Goal: Task Accomplishment & Management: Complete application form

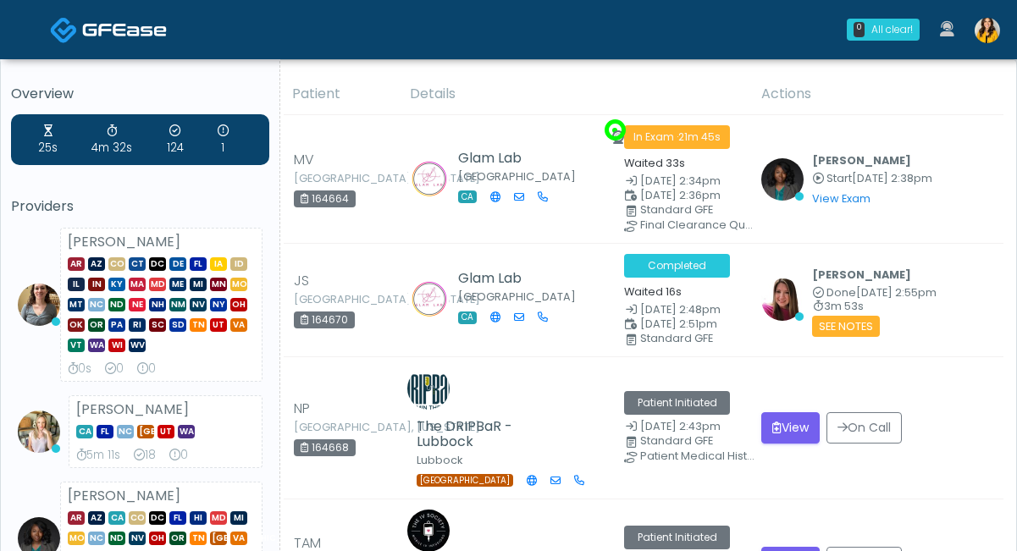
click at [719, 81] on th "Details" at bounding box center [575, 94] width 351 height 41
click at [991, 31] on img at bounding box center [986, 30] width 25 height 25
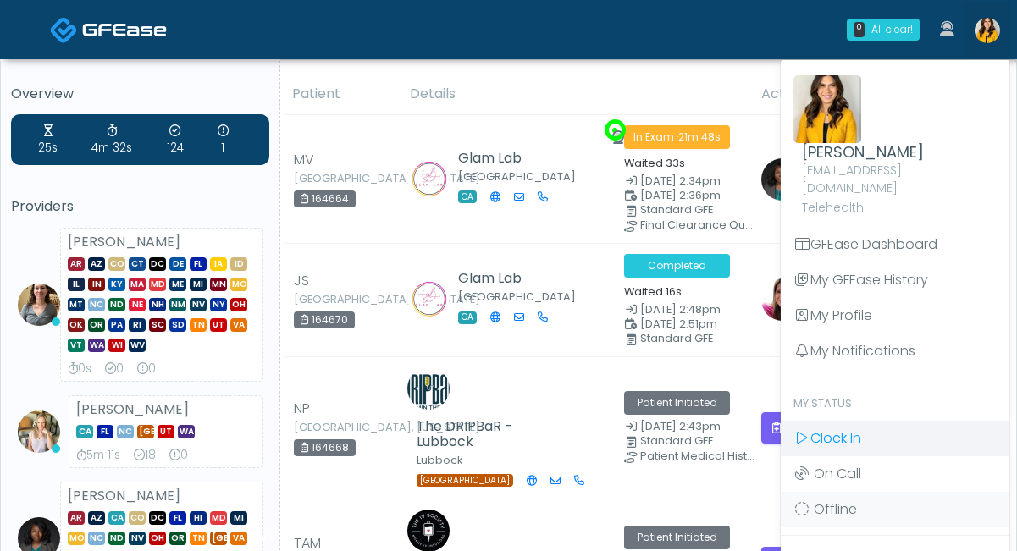
click at [802, 431] on icon at bounding box center [801, 438] width 17 height 14
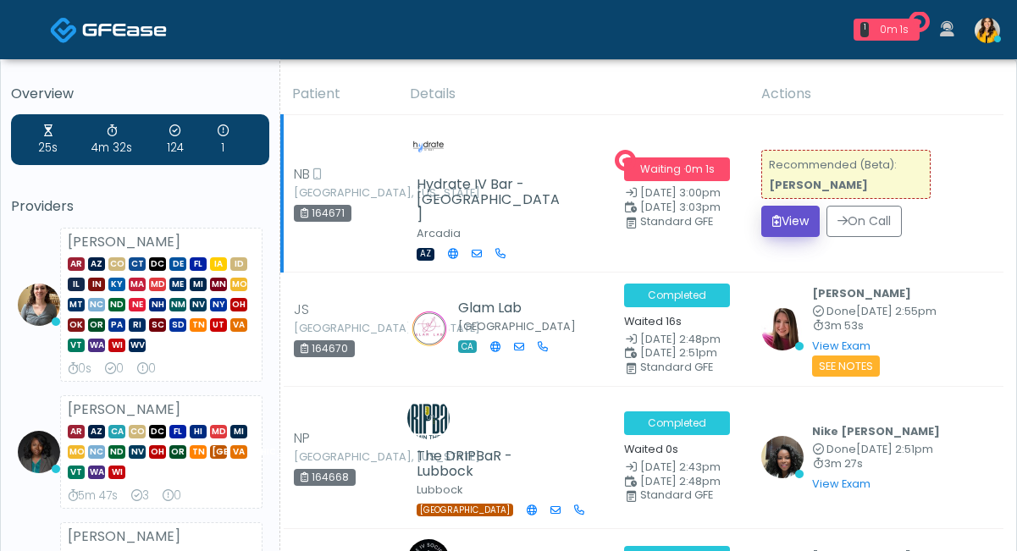
click at [802, 207] on button "View" at bounding box center [790, 221] width 58 height 31
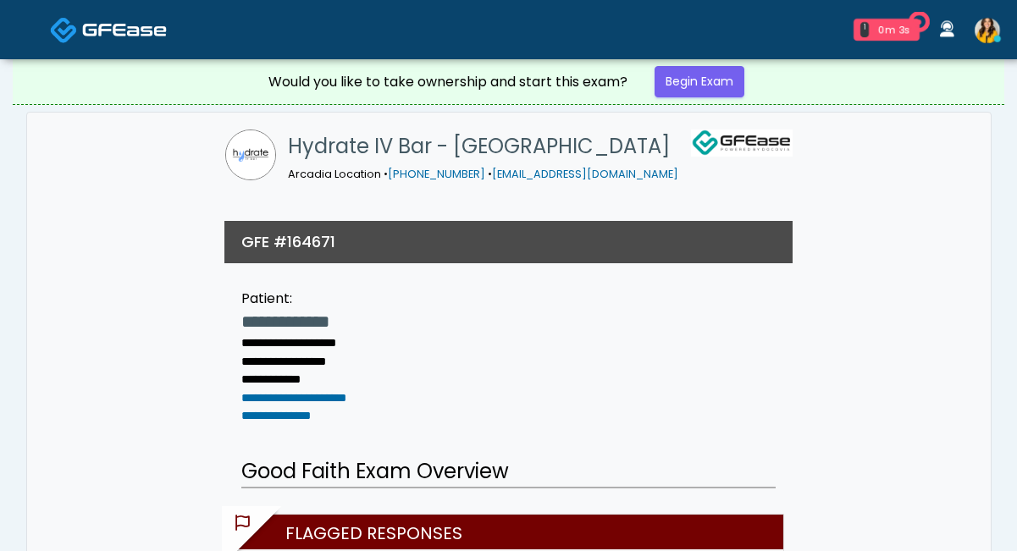
click at [717, 62] on div "Would you like to take ownership and start this exam? Begin Exam" at bounding box center [509, 81] width 508 height 45
click at [710, 82] on link "Begin Exam" at bounding box center [699, 81] width 90 height 31
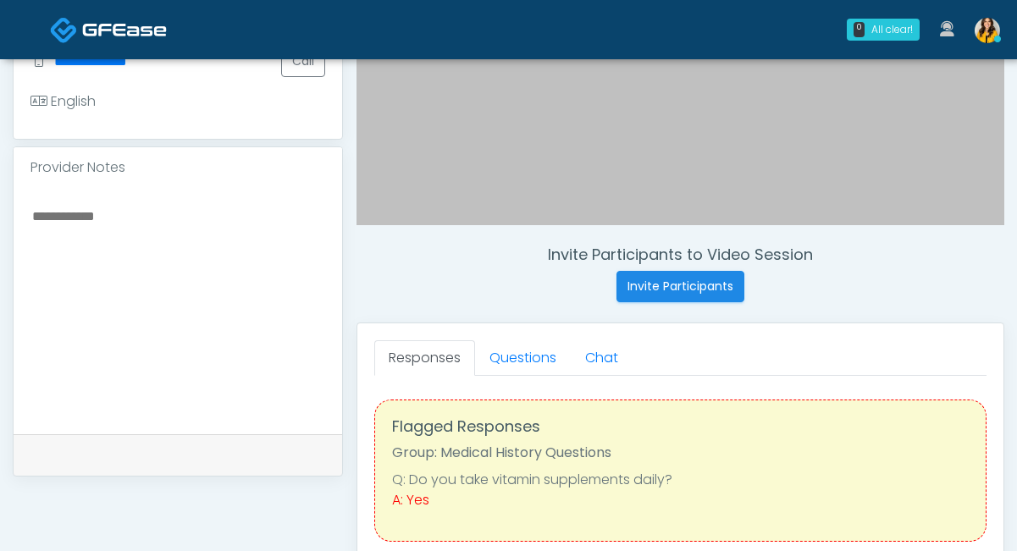
scroll to position [501, 0]
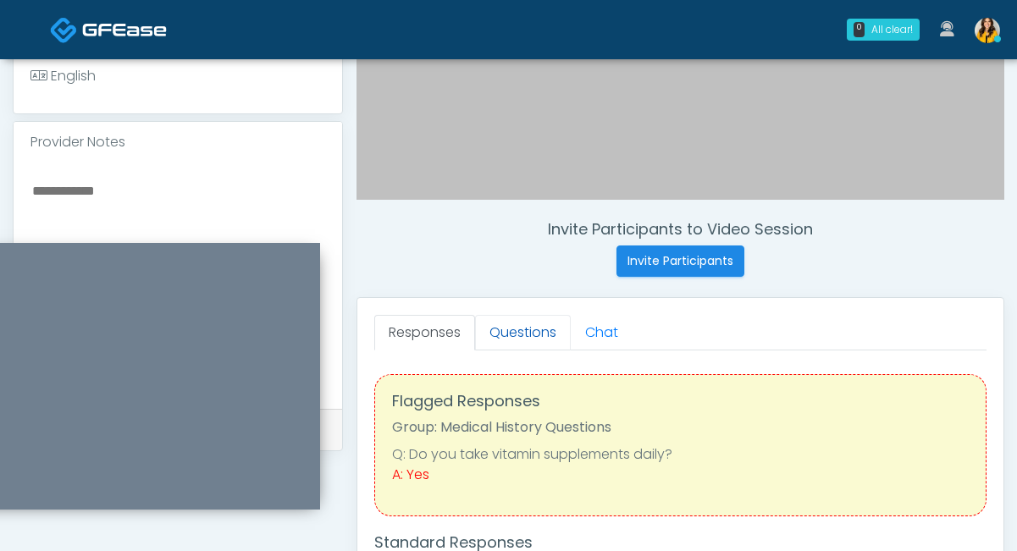
click at [529, 339] on link "Questions" at bounding box center [523, 333] width 96 height 36
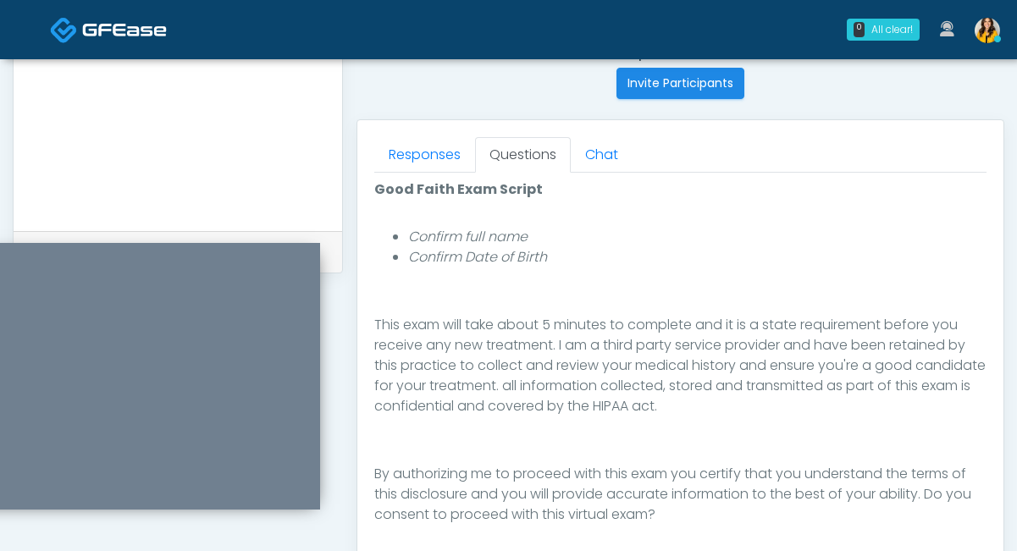
scroll to position [753, 0]
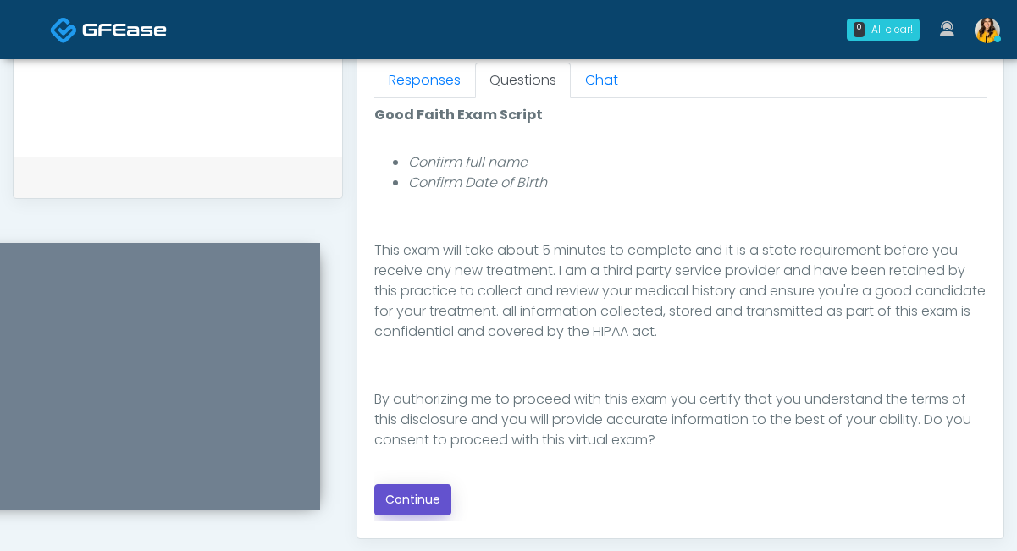
click at [418, 488] on button "Continue" at bounding box center [412, 499] width 77 height 31
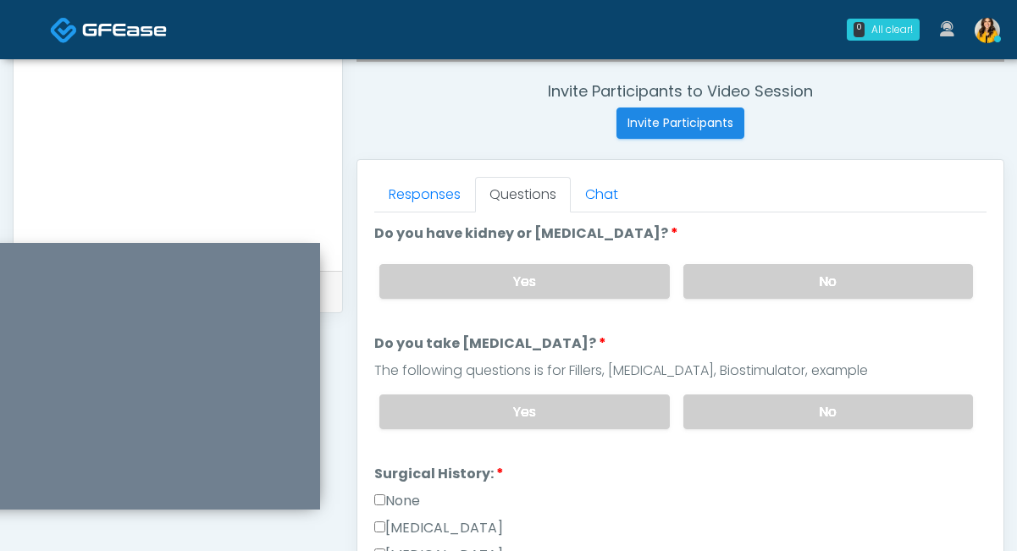
scroll to position [637, 0]
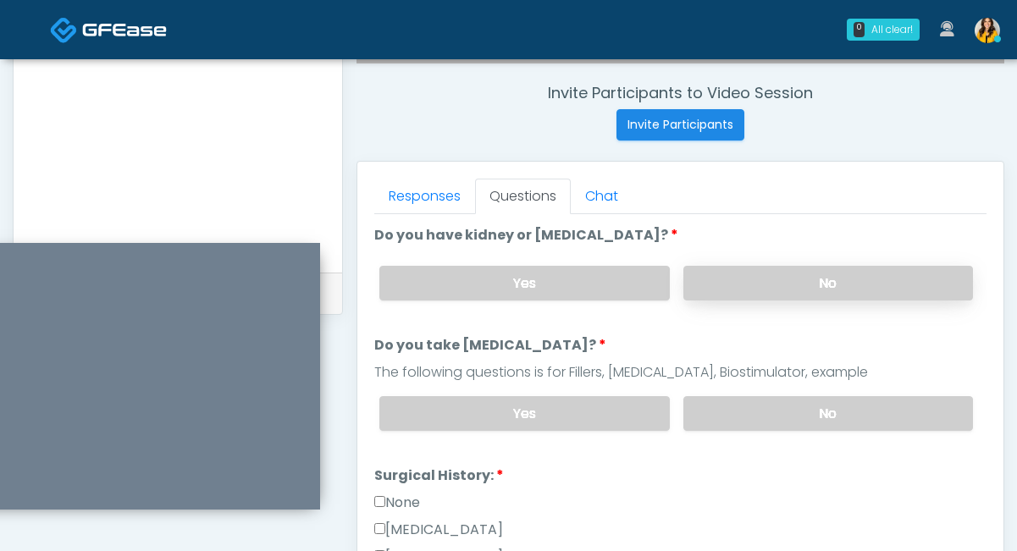
click at [726, 282] on label "No" at bounding box center [828, 283] width 290 height 35
click at [700, 416] on label "No" at bounding box center [828, 413] width 290 height 35
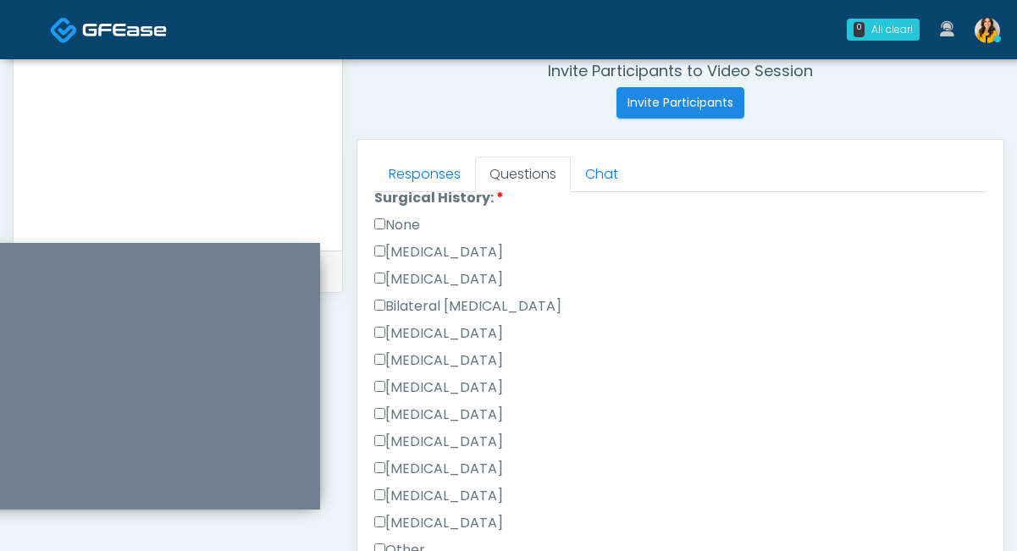
scroll to position [384, 0]
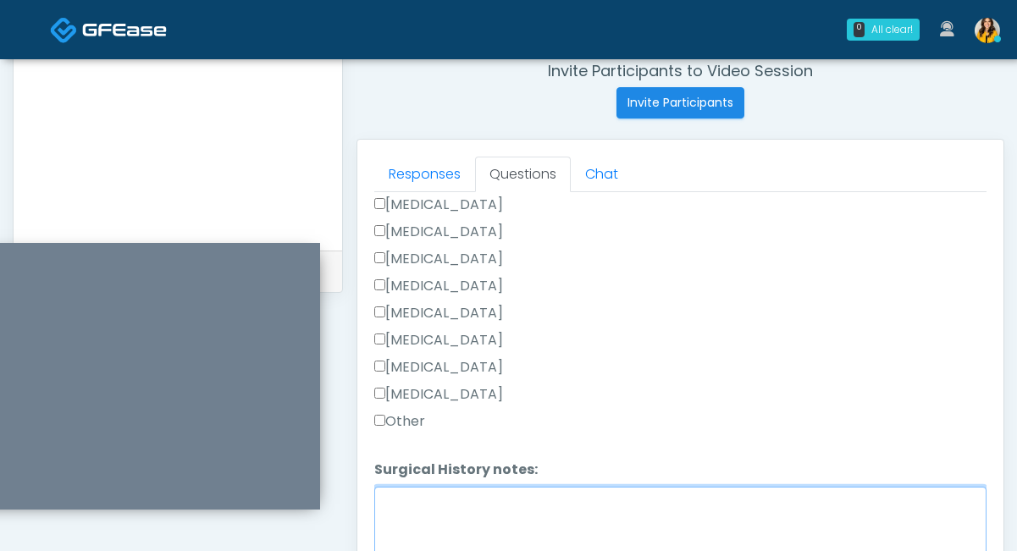
click at [413, 508] on textarea "Surgical History notes:" at bounding box center [680, 523] width 612 height 73
click at [390, 498] on textarea "***" at bounding box center [680, 523] width 612 height 73
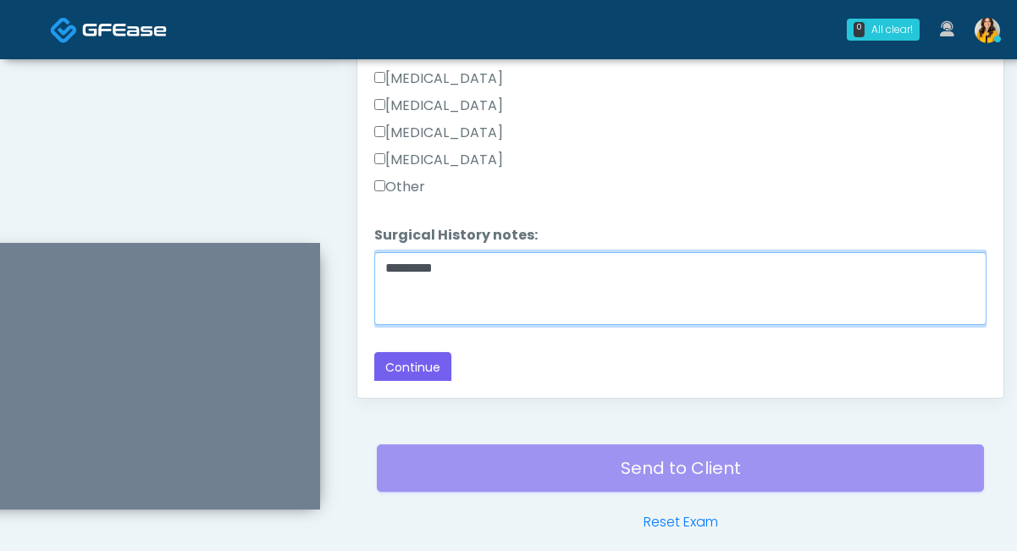
scroll to position [918, 0]
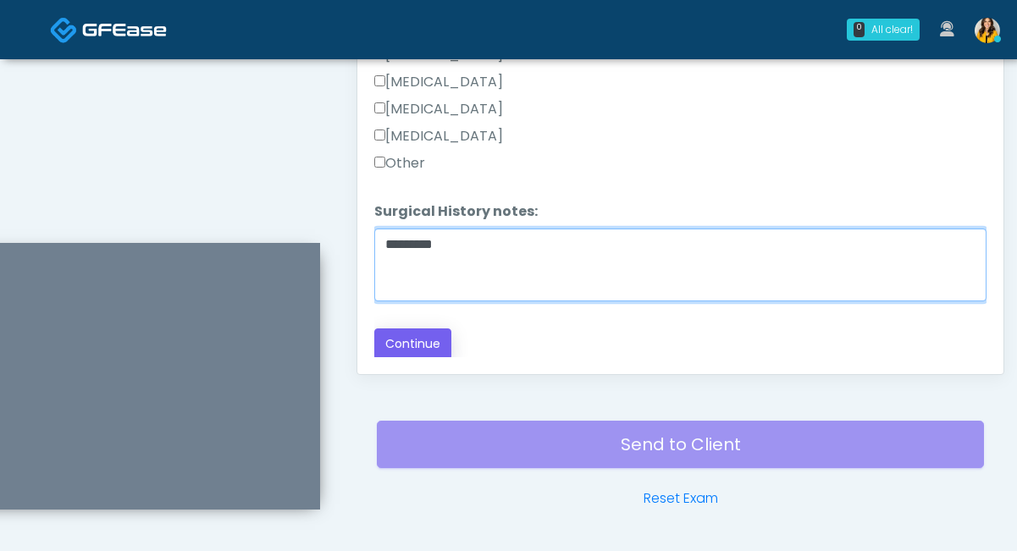
type textarea "********"
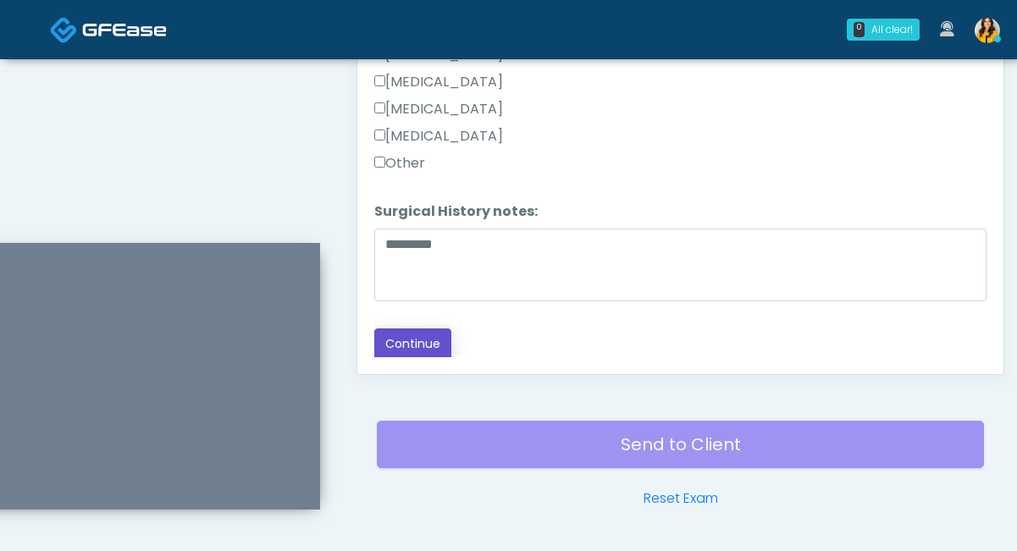
click at [423, 350] on button "Continue" at bounding box center [412, 343] width 77 height 31
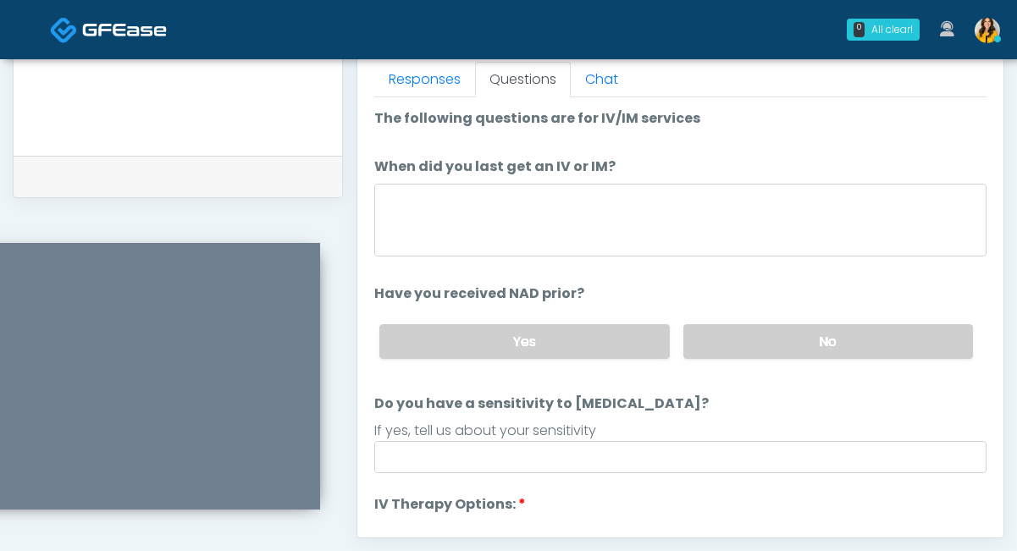
scroll to position [733, 0]
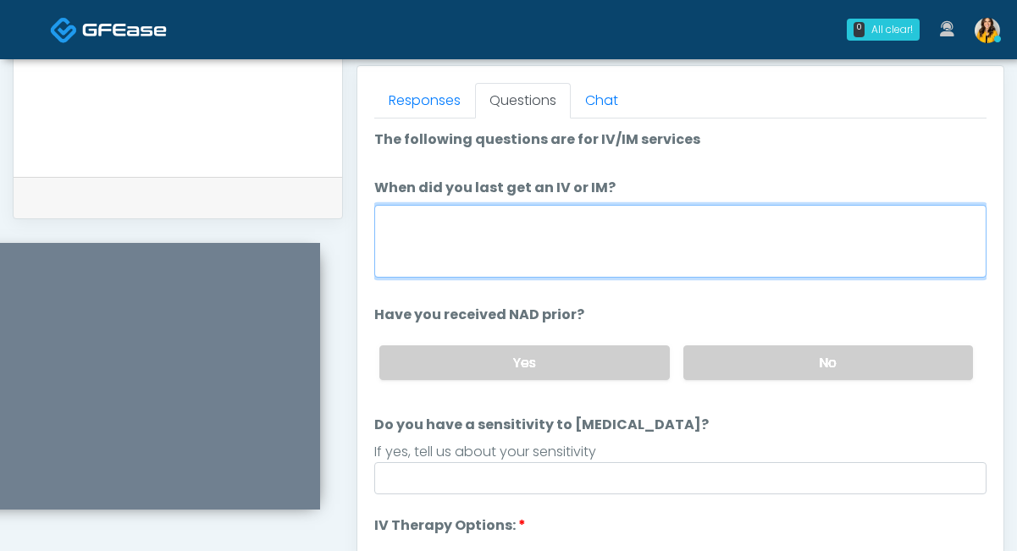
click at [442, 237] on textarea "When did you last get an IV or IM?" at bounding box center [680, 241] width 612 height 73
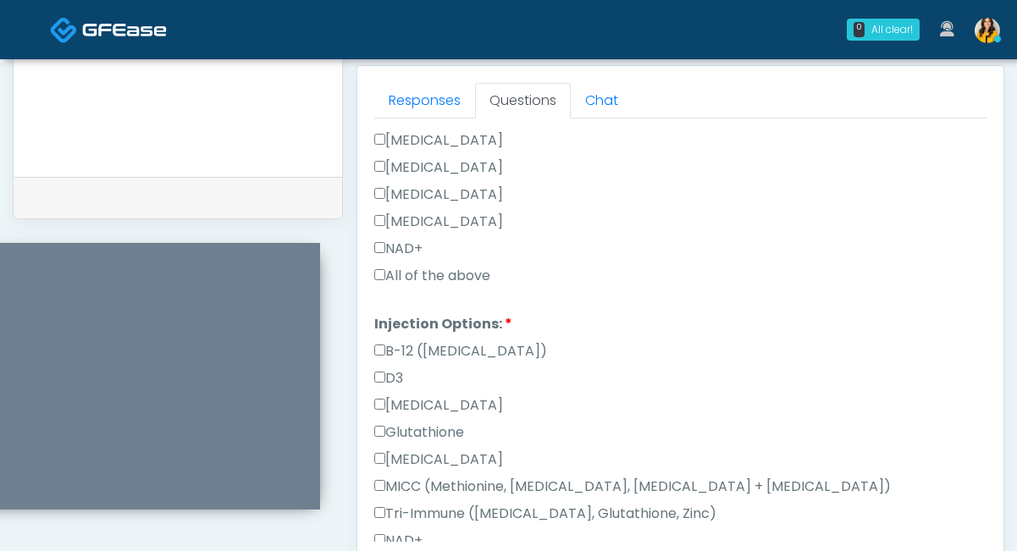
scroll to position [756, 0]
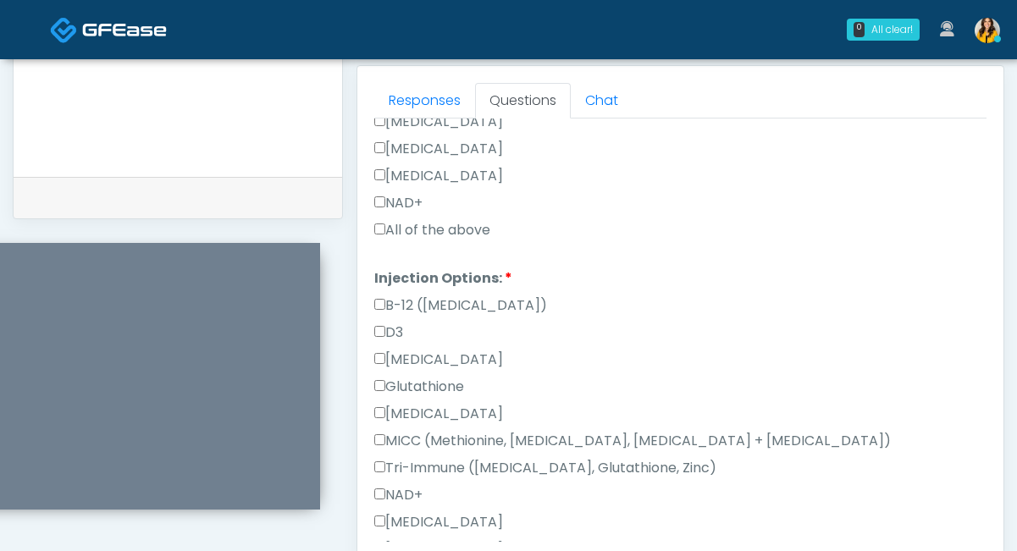
type textarea "**********"
click at [411, 241] on div "All of the above" at bounding box center [680, 233] width 612 height 27
click at [392, 228] on label "All of the above" at bounding box center [432, 230] width 116 height 20
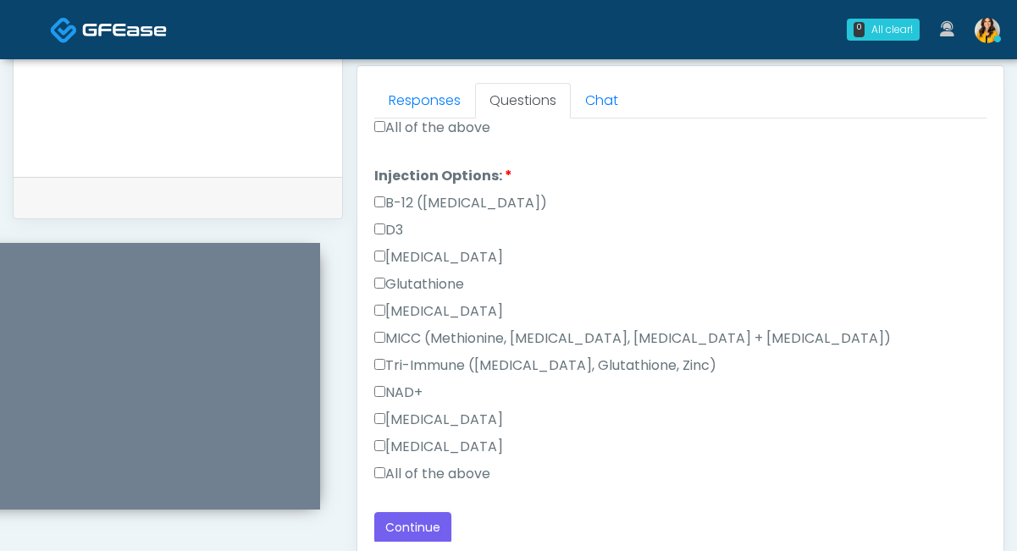
click at [389, 470] on label "All of the above" at bounding box center [432, 474] width 116 height 20
click at [409, 518] on button "Continue" at bounding box center [412, 527] width 77 height 31
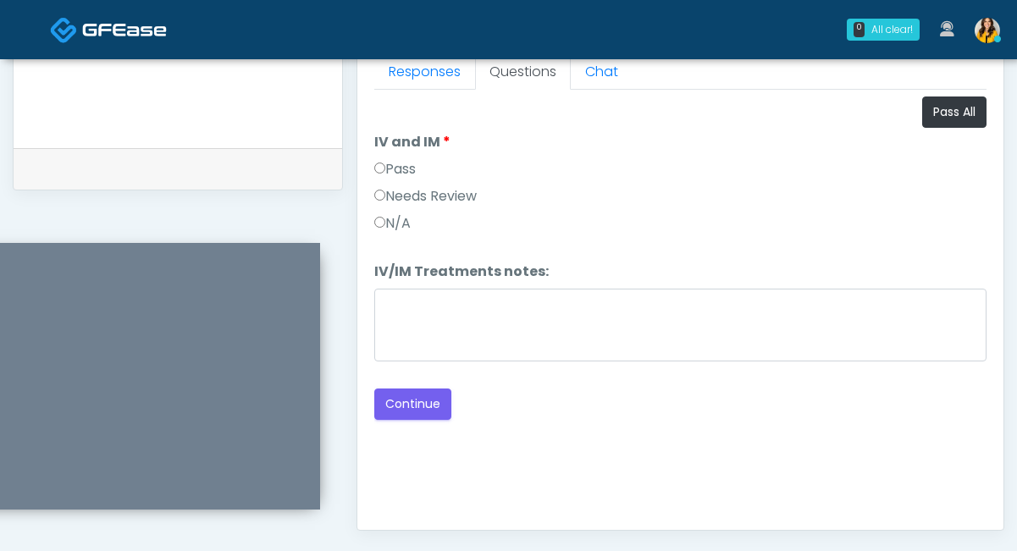
scroll to position [748, 0]
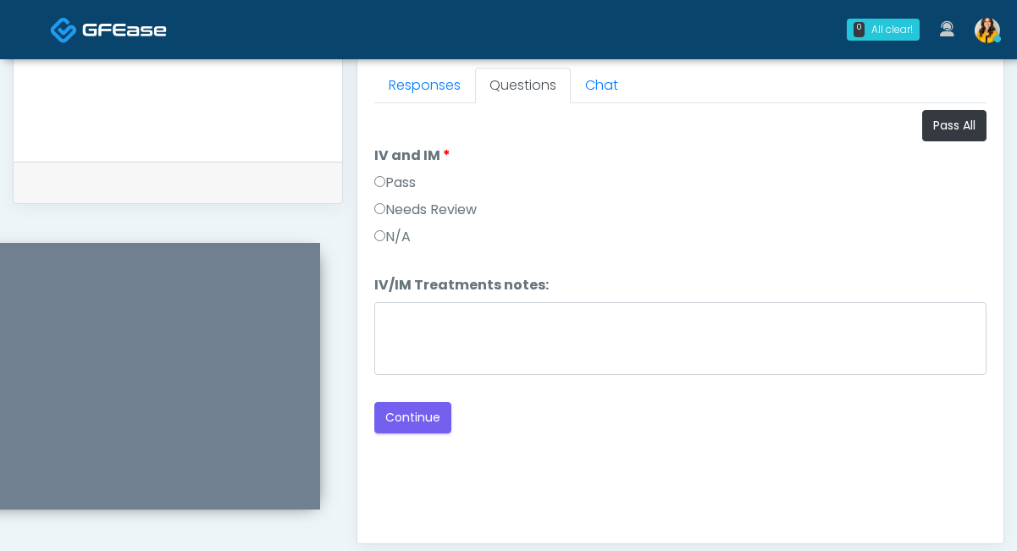
click at [416, 183] on label "Pass" at bounding box center [394, 183] width 41 height 20
click at [953, 119] on button "Pass All" at bounding box center [954, 125] width 64 height 31
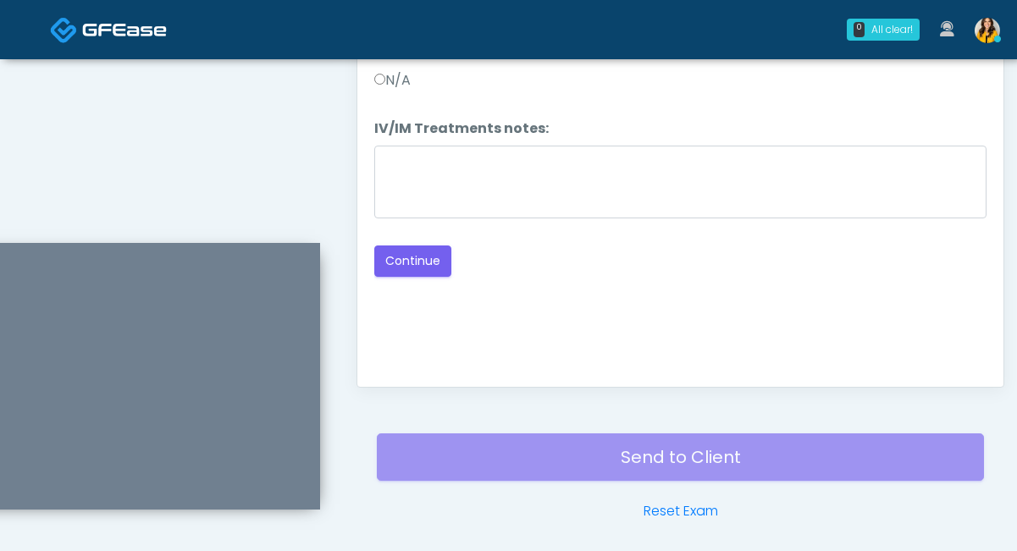
scroll to position [935, 0]
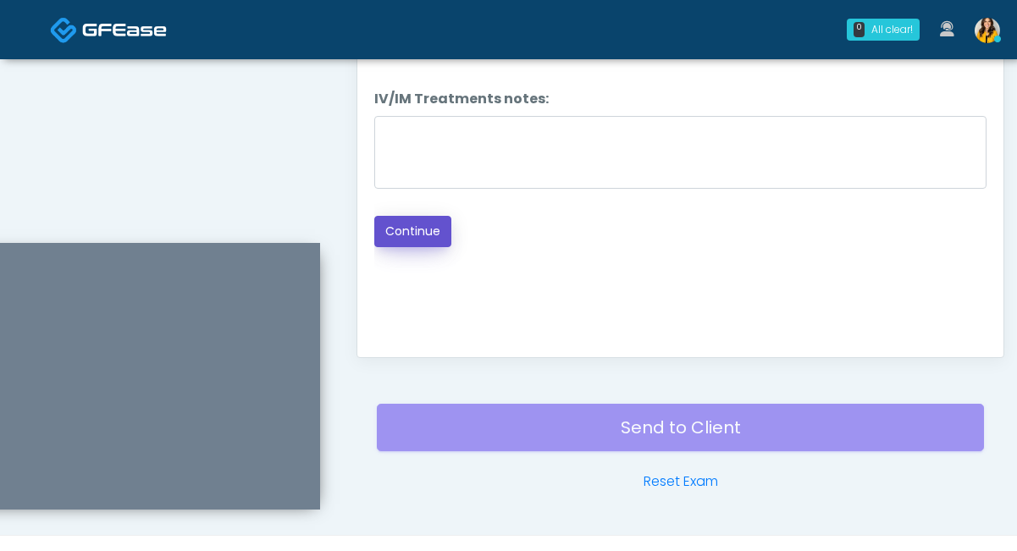
click at [429, 234] on button "Continue" at bounding box center [412, 231] width 77 height 31
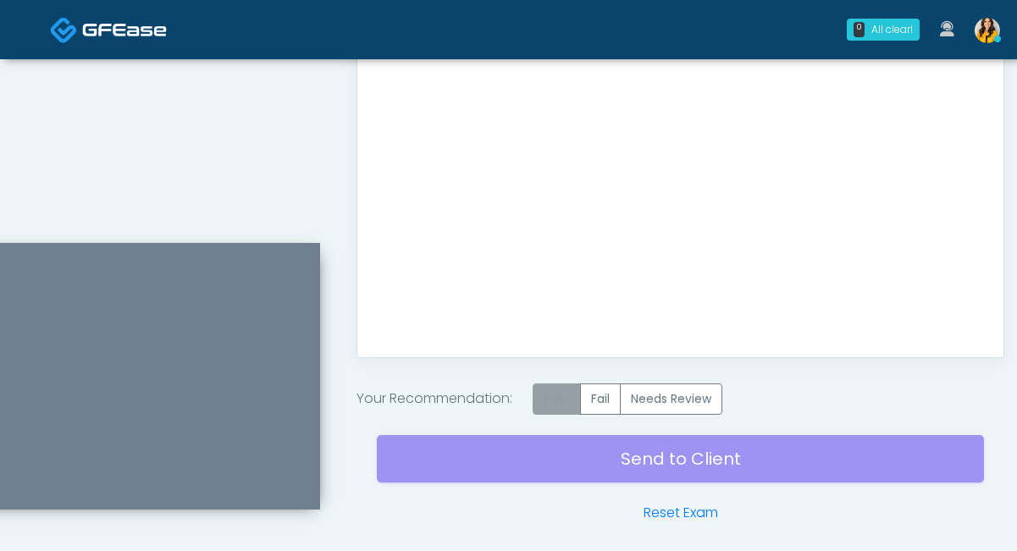
click at [559, 390] on label "Pass" at bounding box center [556, 398] width 48 height 31
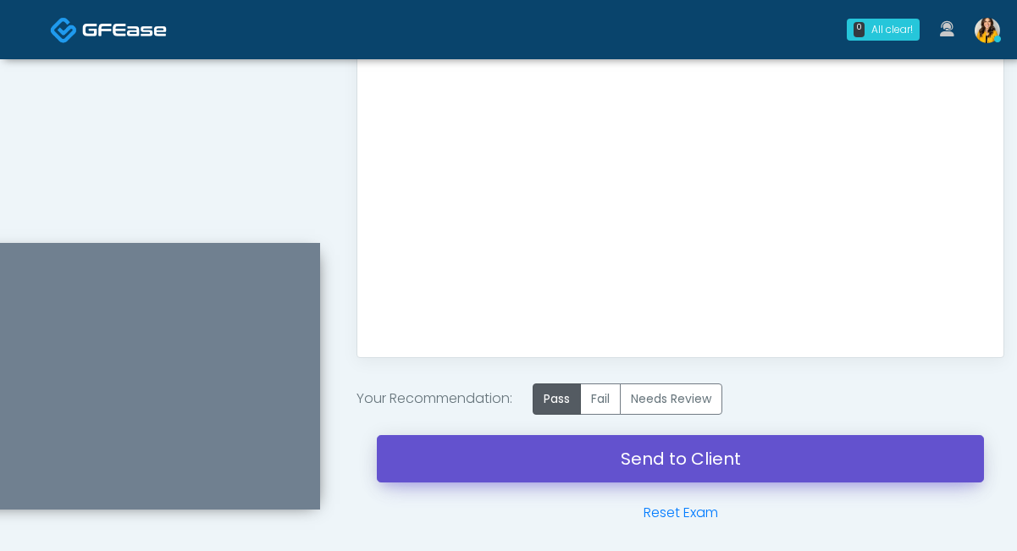
click at [605, 466] on link "Send to Client" at bounding box center [680, 458] width 607 height 47
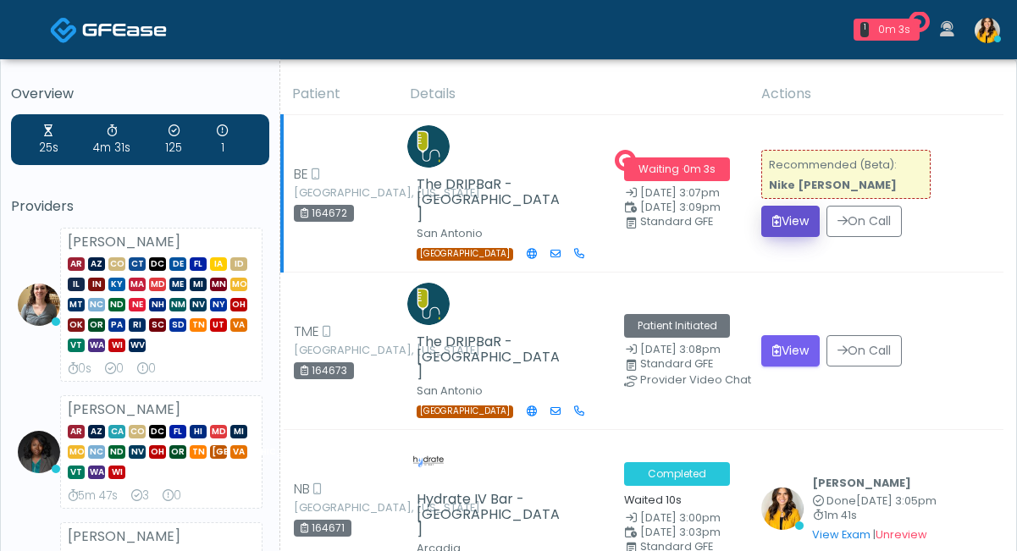
click at [791, 213] on button "View" at bounding box center [790, 221] width 58 height 31
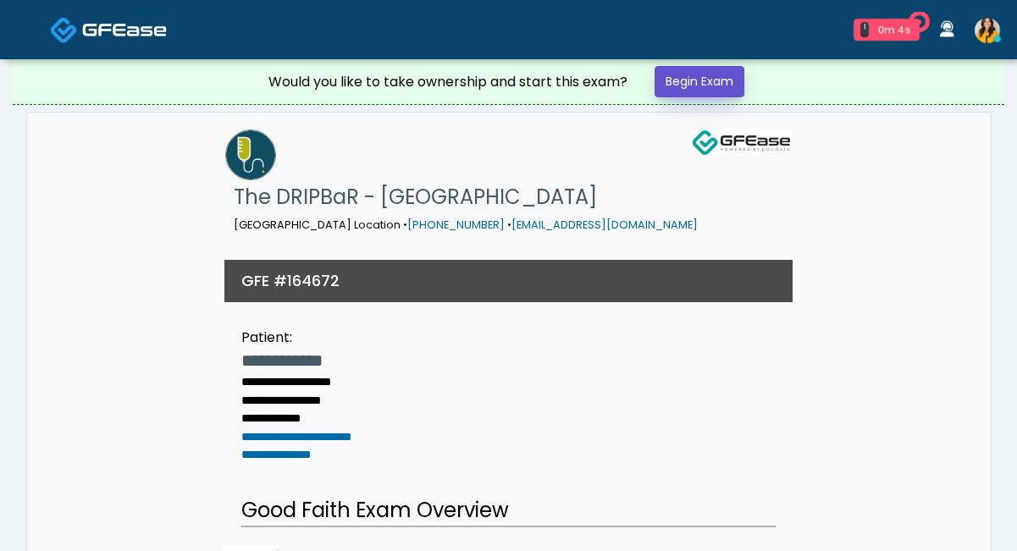
click at [723, 86] on link "Begin Exam" at bounding box center [699, 81] width 90 height 31
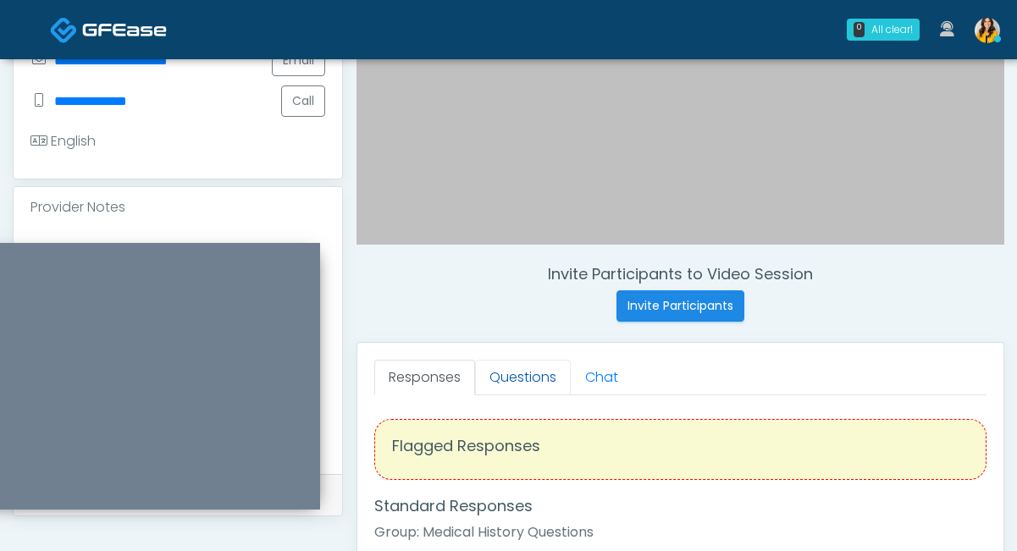
scroll to position [502, 0]
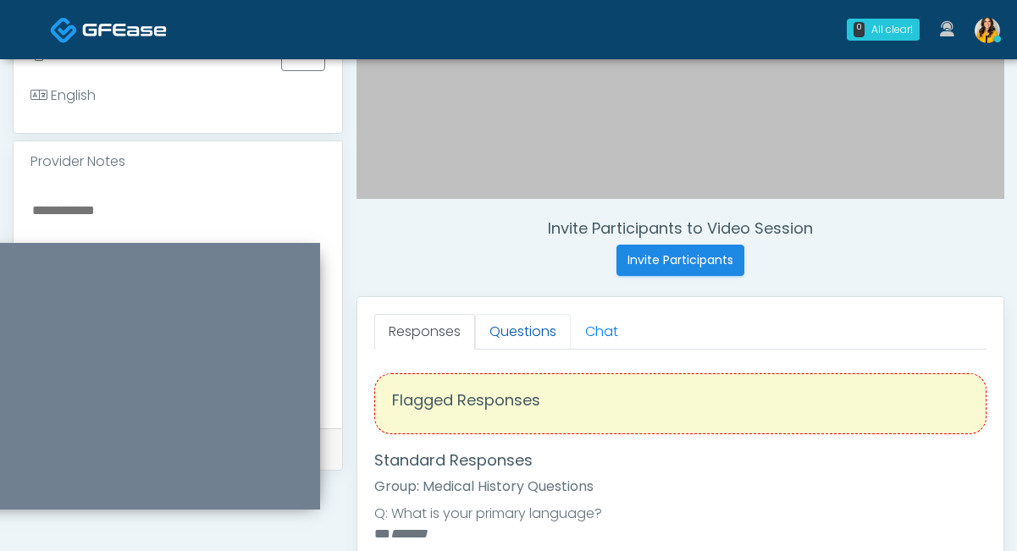
click at [523, 329] on link "Questions" at bounding box center [523, 332] width 96 height 36
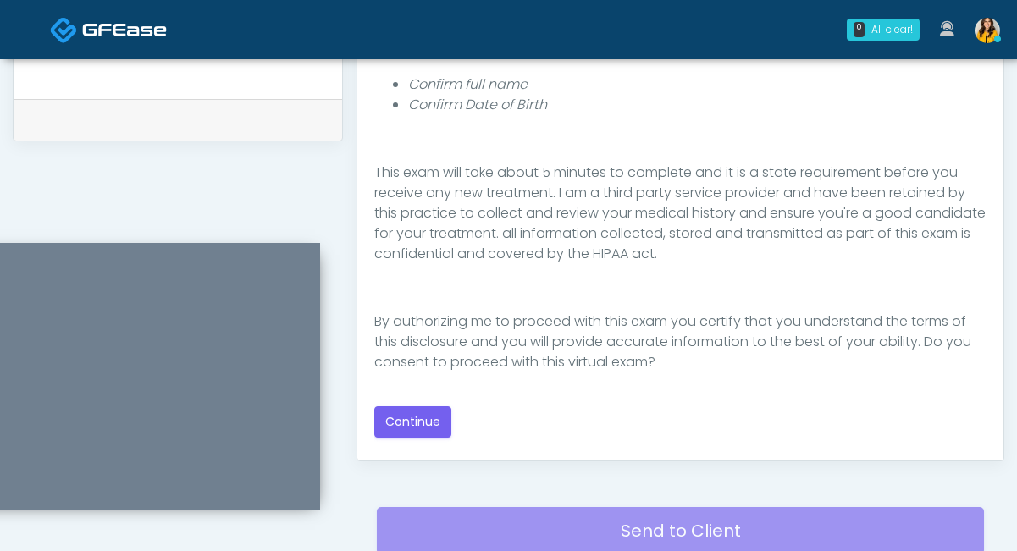
scroll to position [832, 0]
click at [446, 418] on button "Continue" at bounding box center [412, 420] width 77 height 31
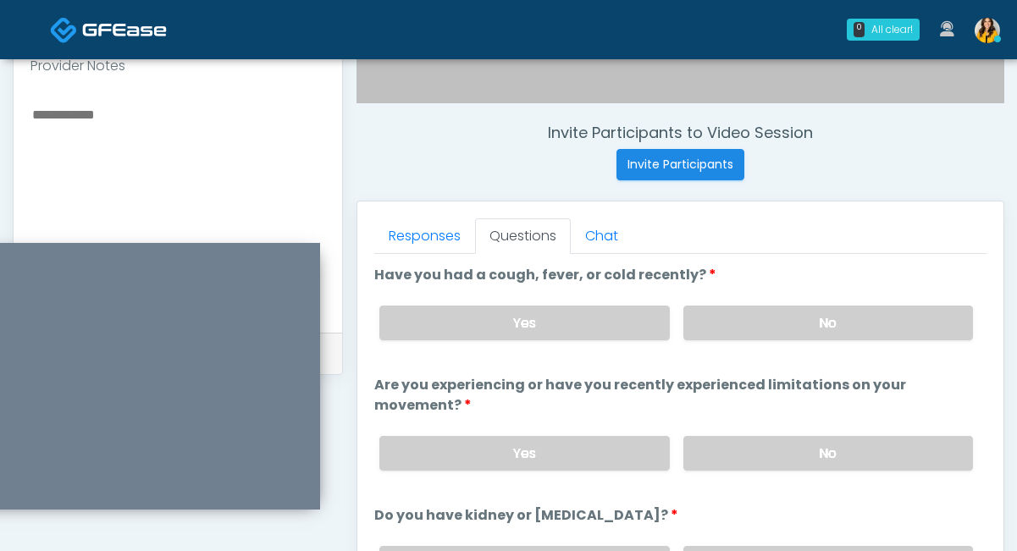
scroll to position [590, 0]
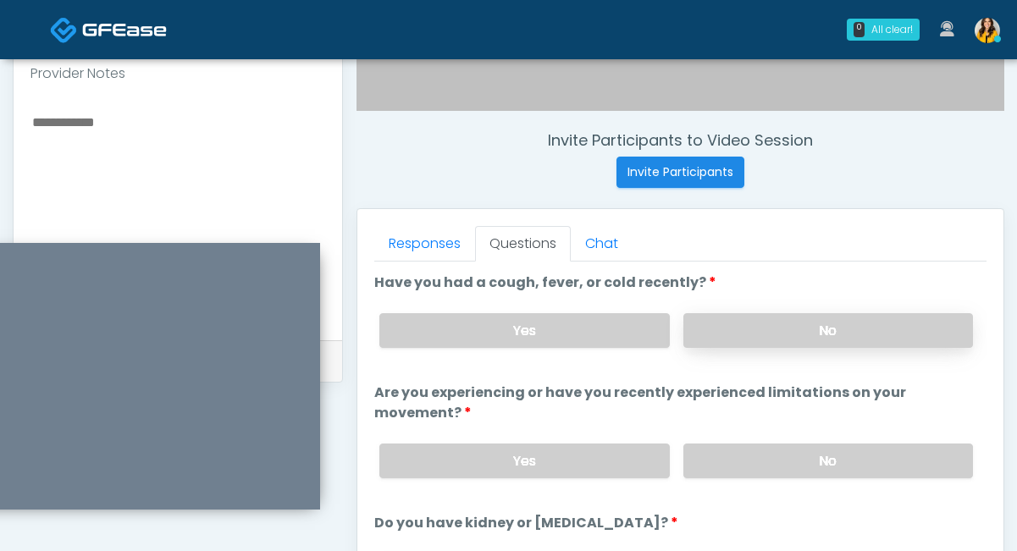
click at [713, 340] on label "No" at bounding box center [828, 330] width 290 height 35
click at [707, 457] on label "No" at bounding box center [828, 461] width 290 height 35
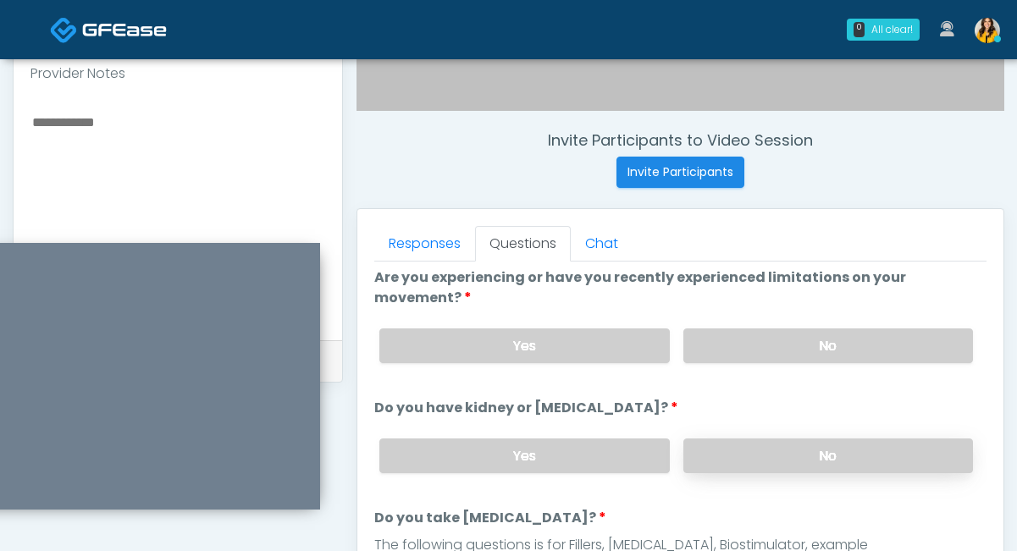
click at [724, 459] on label "No" at bounding box center [828, 455] width 290 height 35
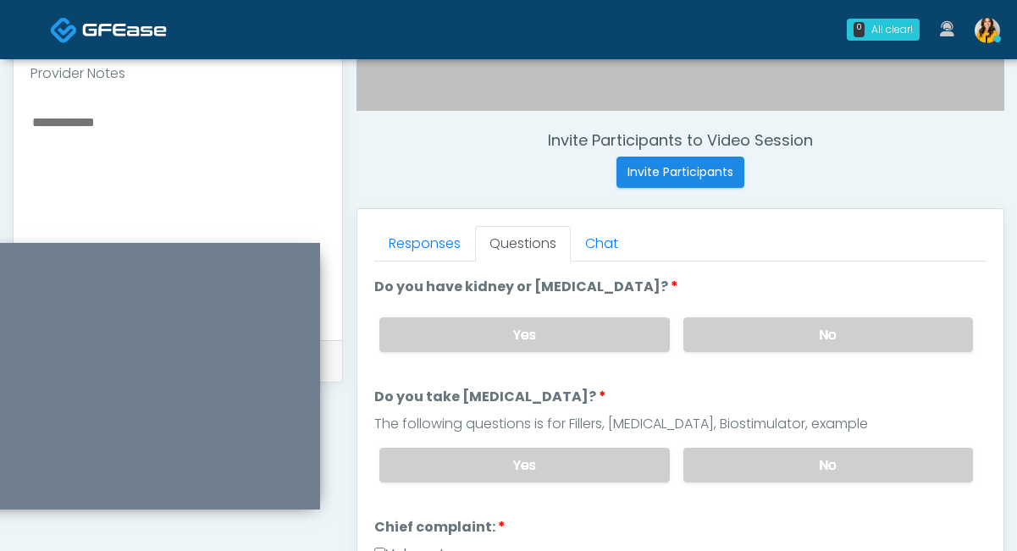
scroll to position [248, 0]
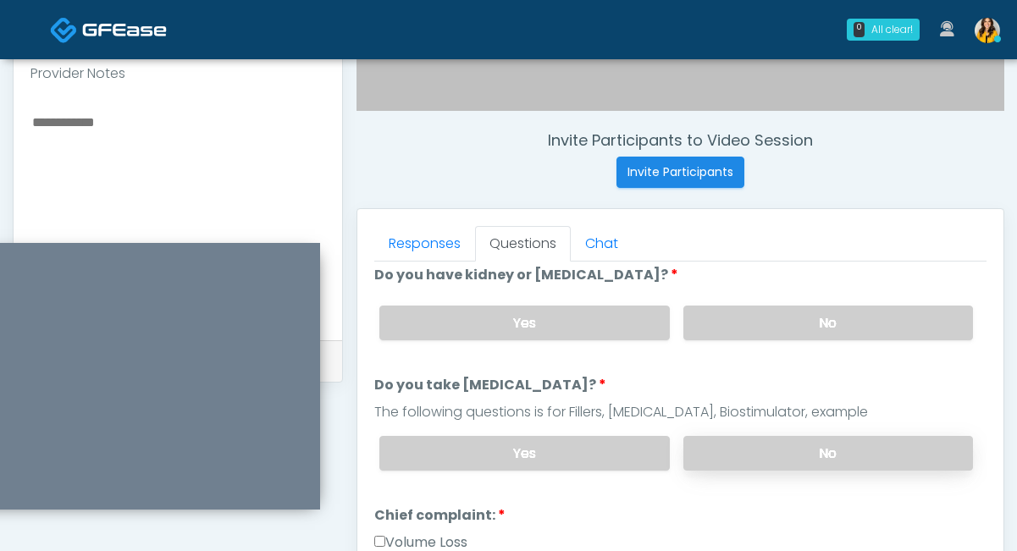
click at [698, 451] on label "No" at bounding box center [828, 453] width 290 height 35
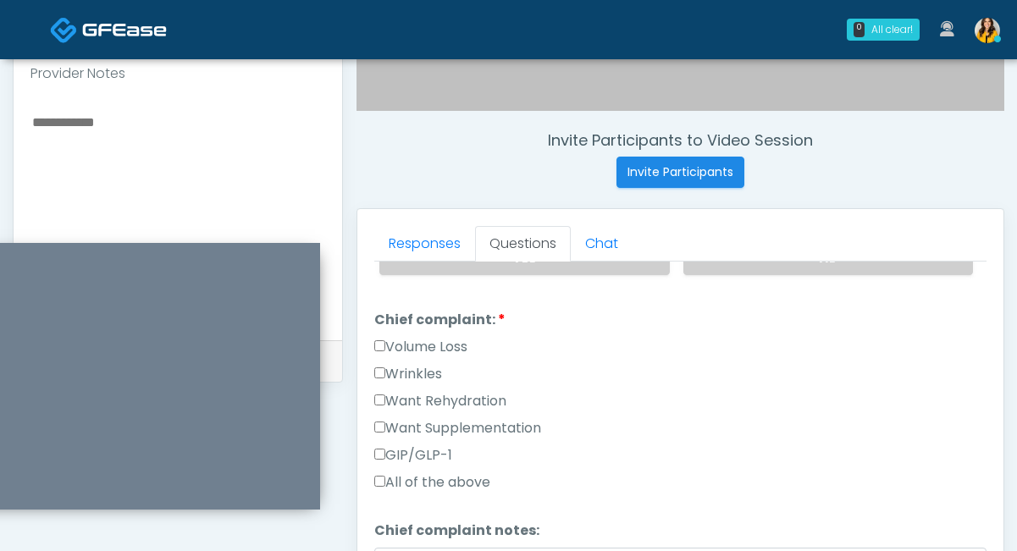
scroll to position [444, 0]
click at [466, 405] on label "Want Rehydration" at bounding box center [440, 400] width 132 height 20
click at [471, 428] on label "Want Supplementation" at bounding box center [457, 427] width 167 height 20
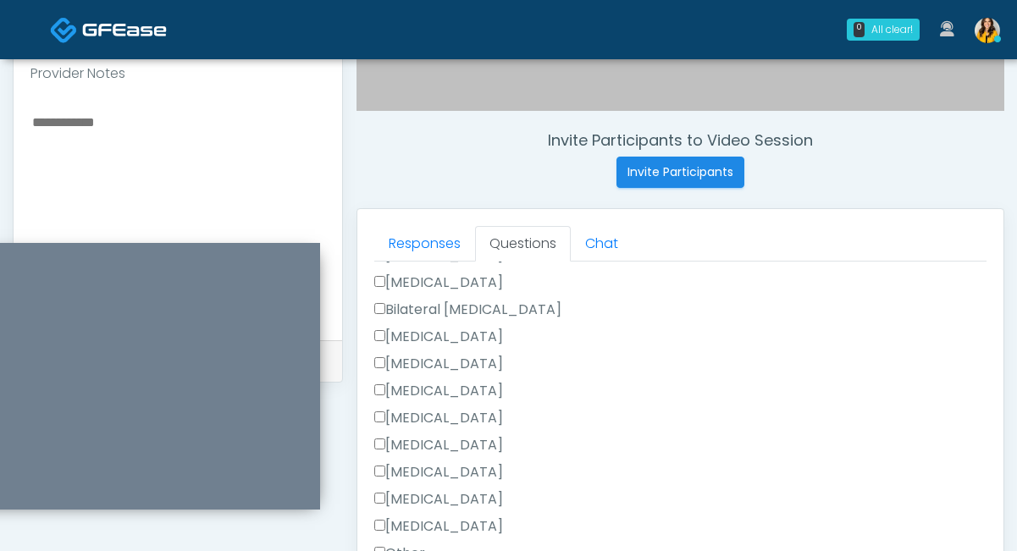
scroll to position [961, 0]
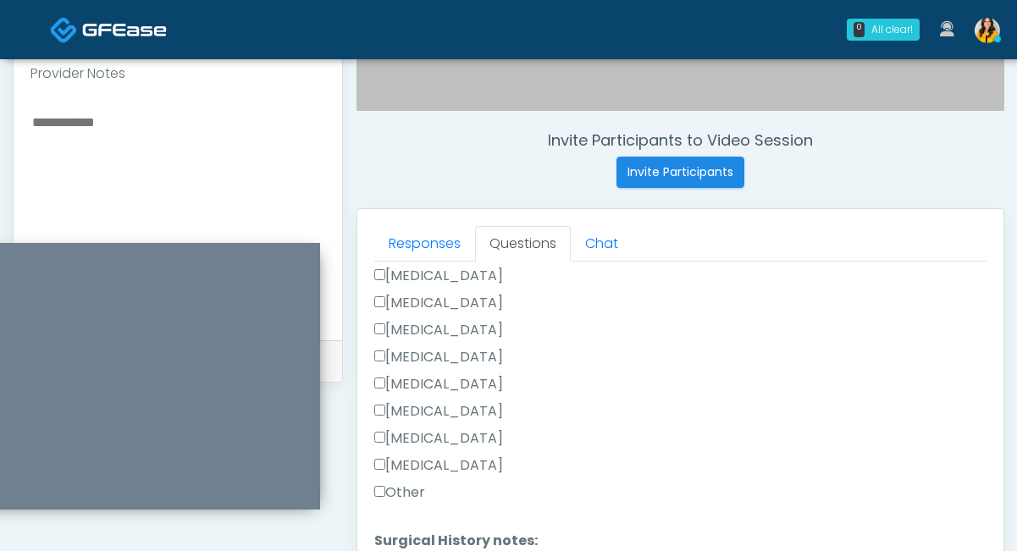
click at [397, 487] on label "Other" at bounding box center [399, 493] width 51 height 20
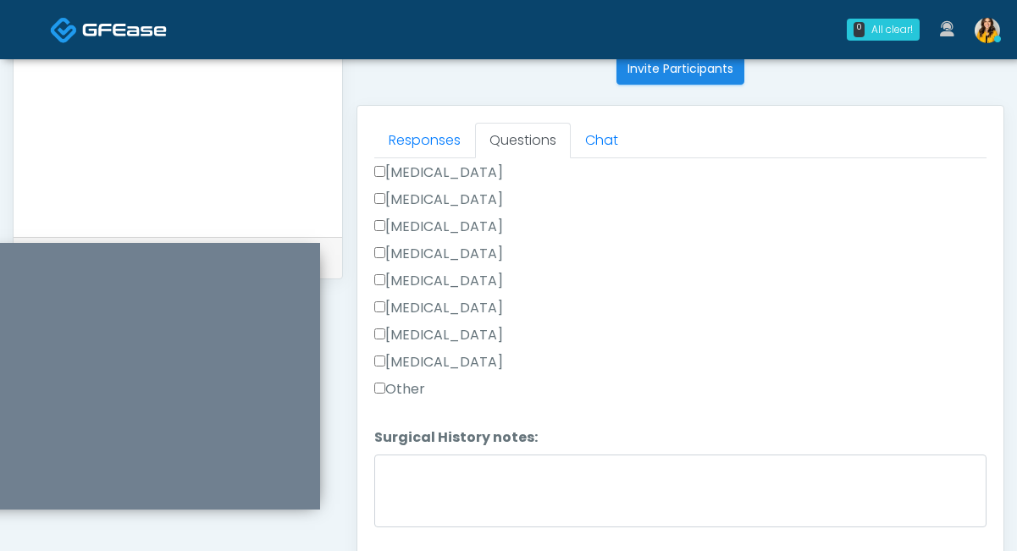
scroll to position [725, 0]
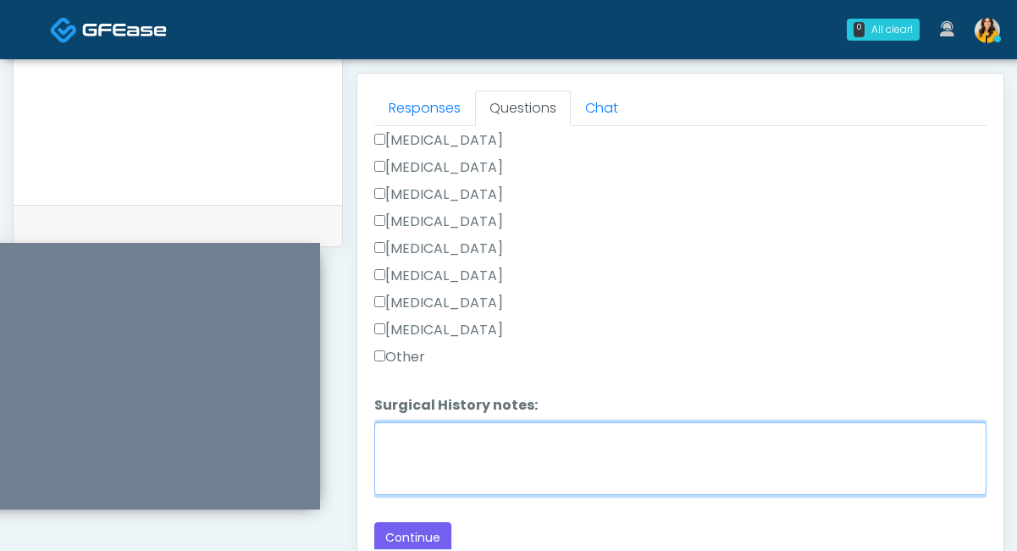
click at [421, 487] on textarea "Surgical History notes:" at bounding box center [680, 458] width 612 height 73
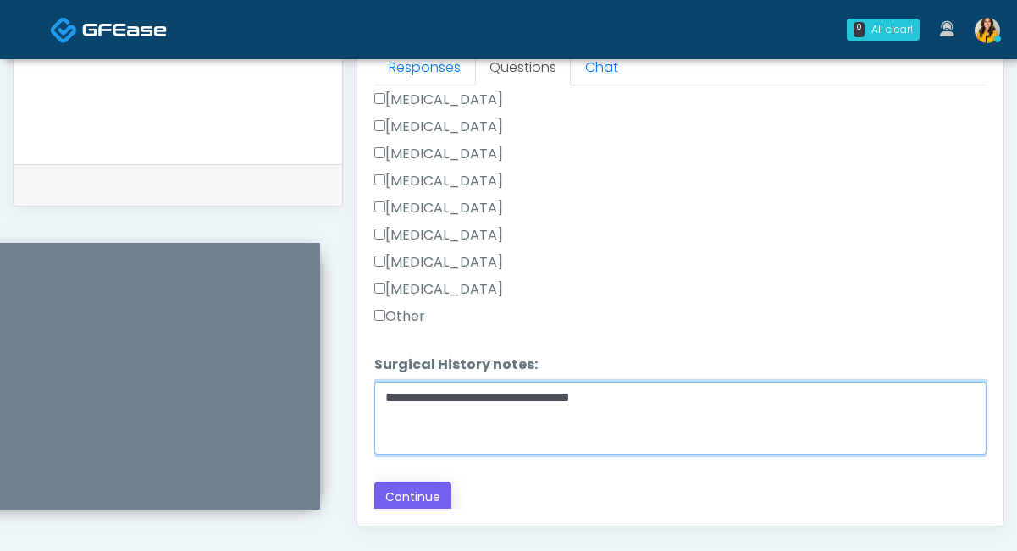
type textarea "**********"
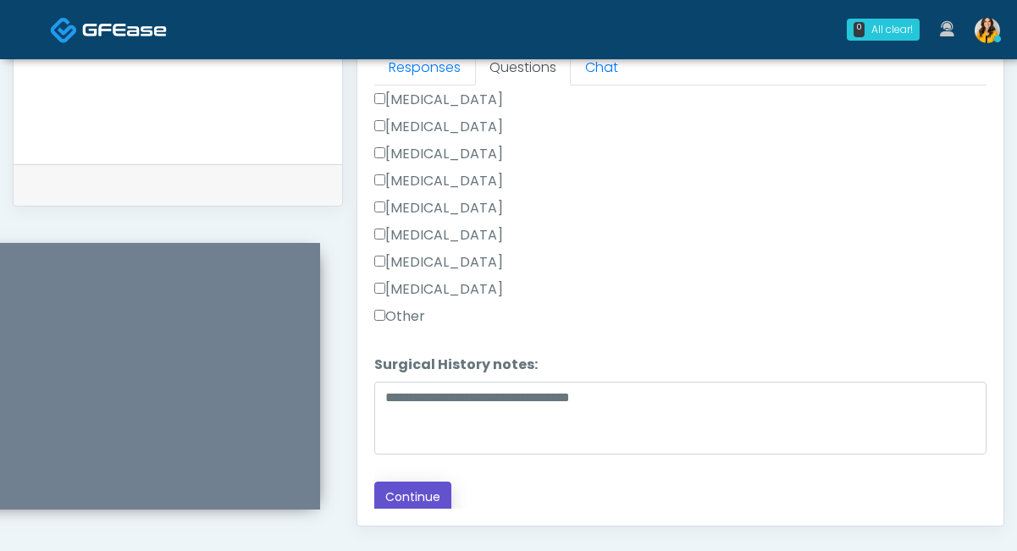
click at [412, 488] on button "Continue" at bounding box center [412, 497] width 77 height 31
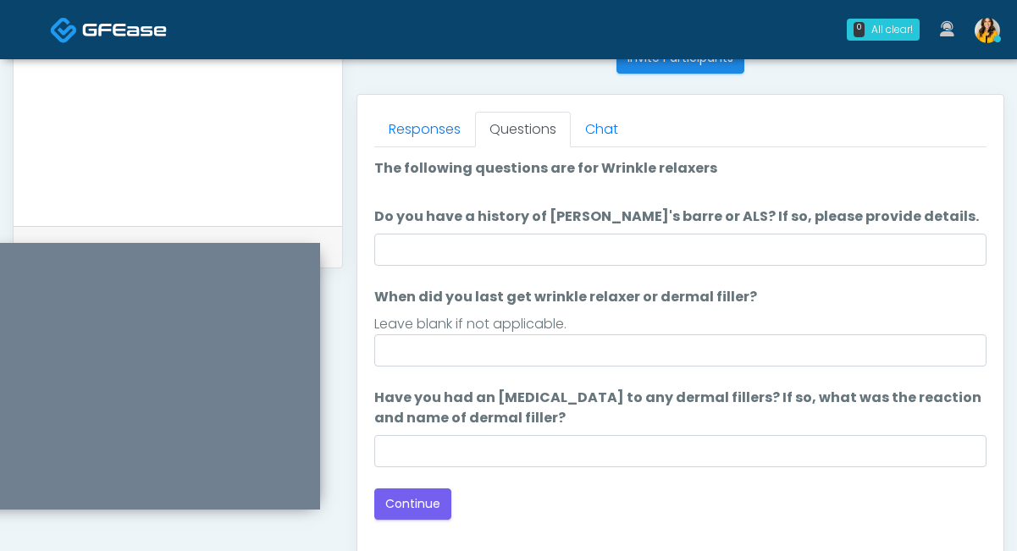
scroll to position [702, 0]
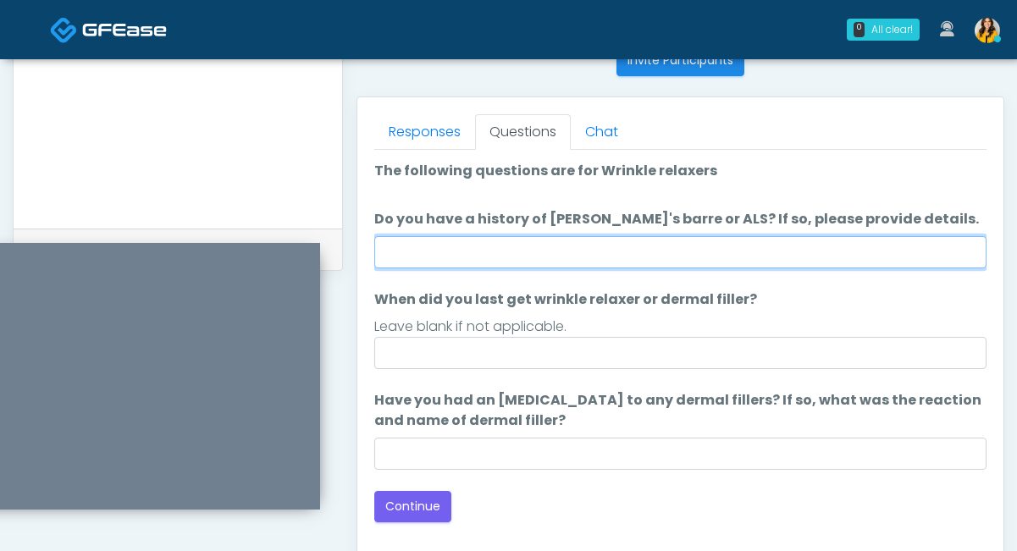
click at [494, 253] on input "Do you have a history of Guillain's barre or ALS? If so, please provide details." at bounding box center [680, 252] width 612 height 32
type input "**"
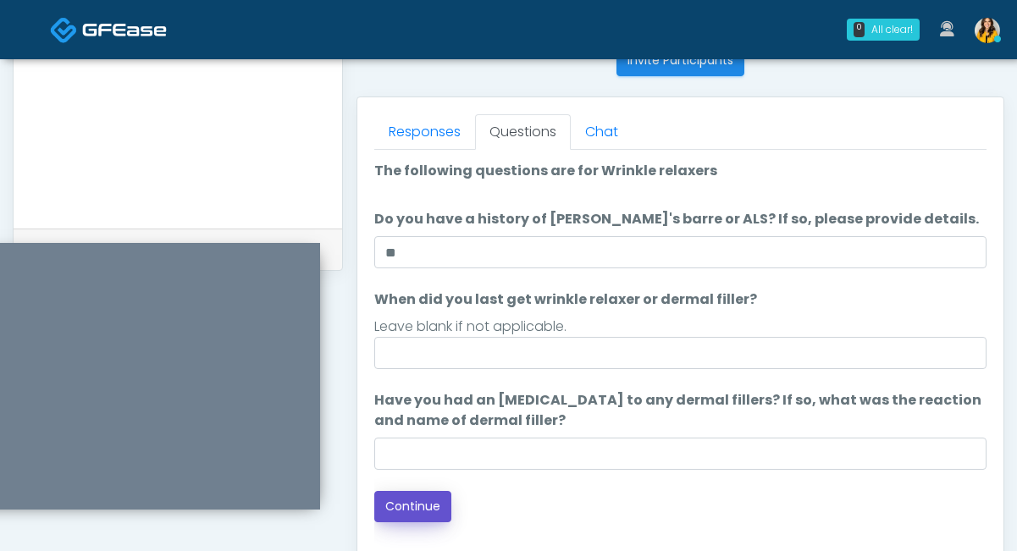
click at [405, 501] on button "Continue" at bounding box center [412, 506] width 77 height 31
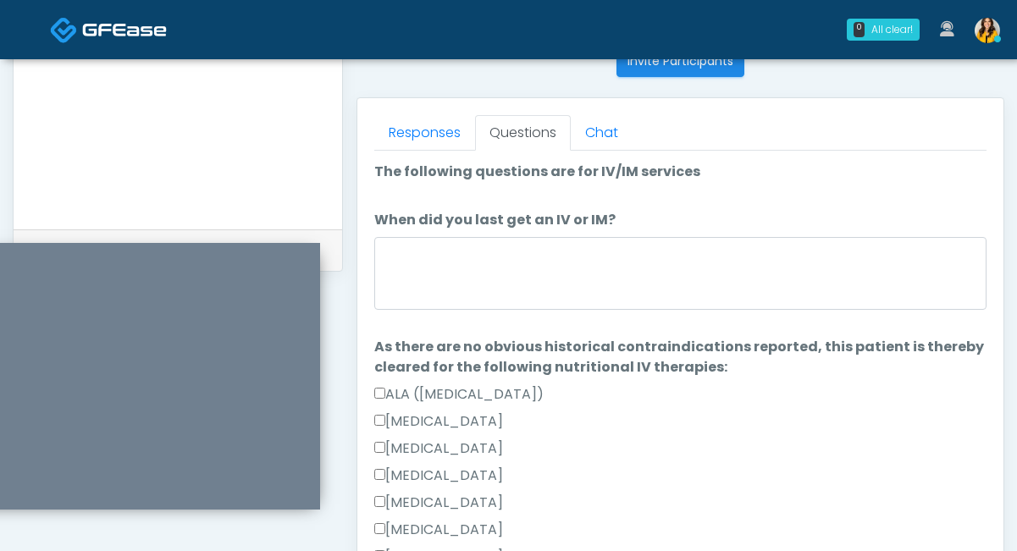
scroll to position [699, 0]
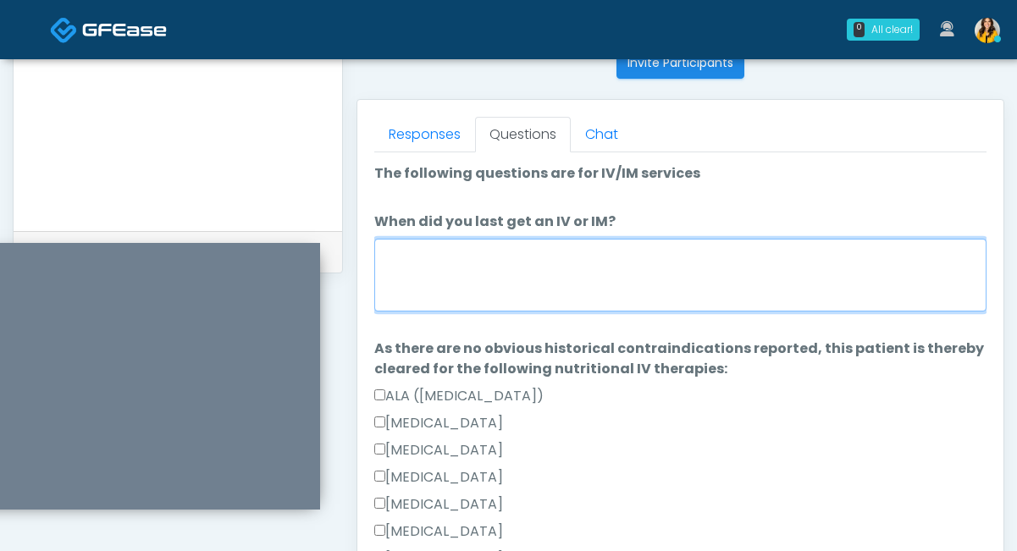
click at [503, 293] on textarea "When did you last get an IV or IM?" at bounding box center [680, 275] width 612 height 73
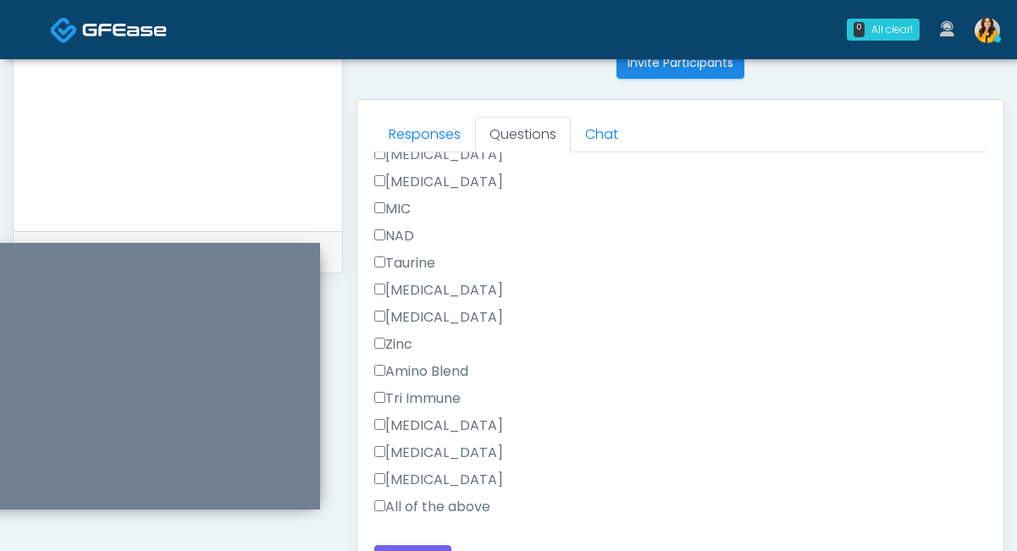
scroll to position [802, 0]
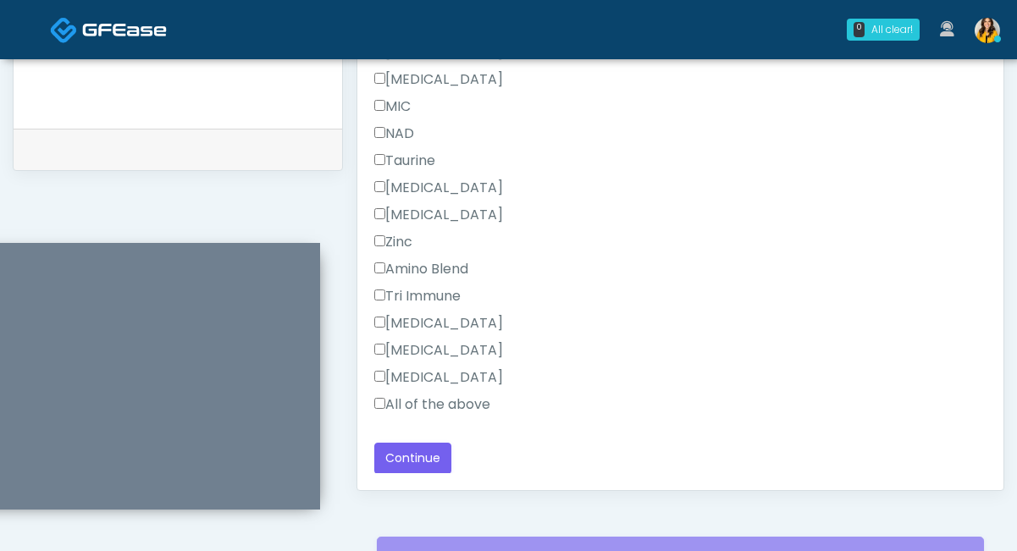
type textarea "**********"
click at [415, 412] on label "All of the above" at bounding box center [432, 404] width 116 height 20
click at [387, 456] on button "Continue" at bounding box center [412, 458] width 77 height 31
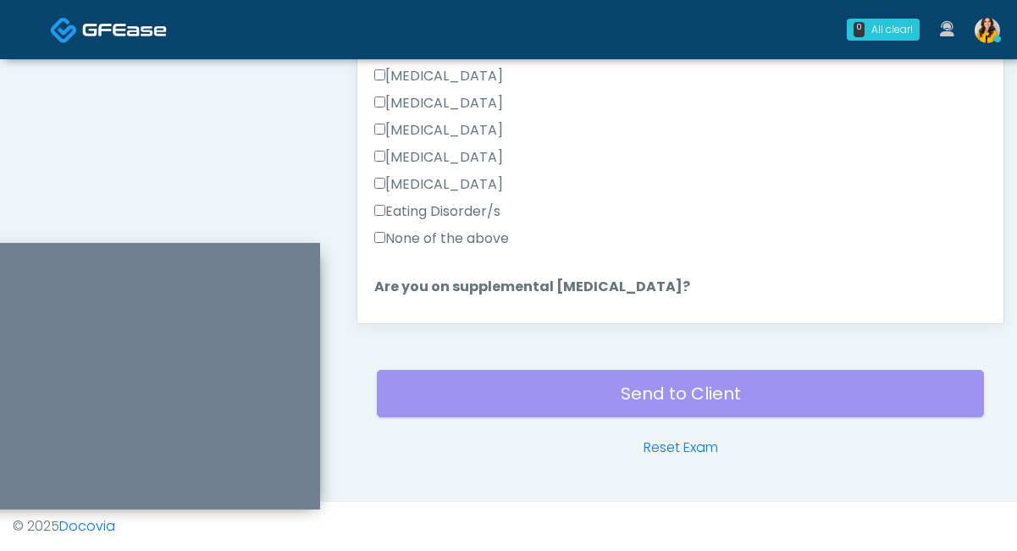
scroll to position [280, 0]
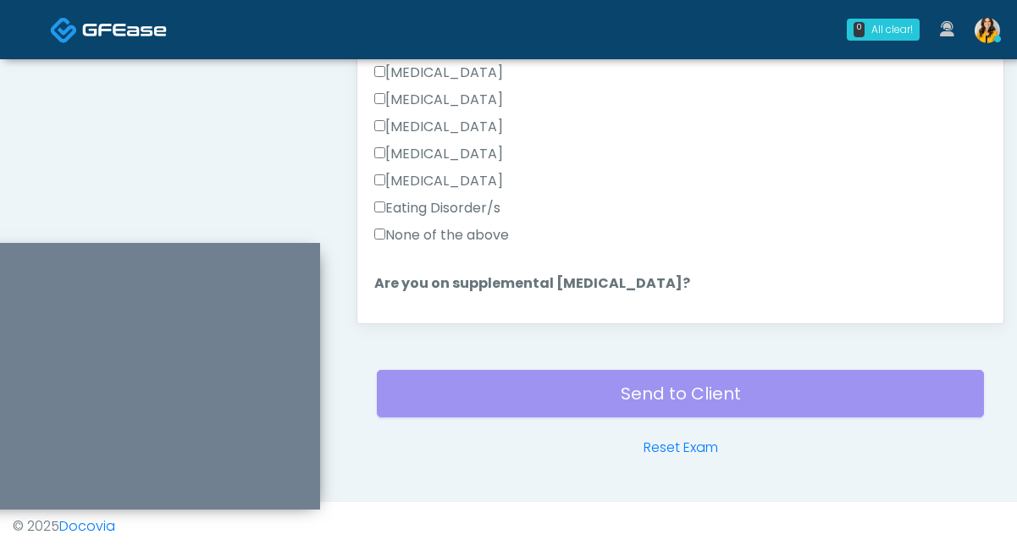
click at [501, 236] on label "None of the above" at bounding box center [441, 235] width 135 height 20
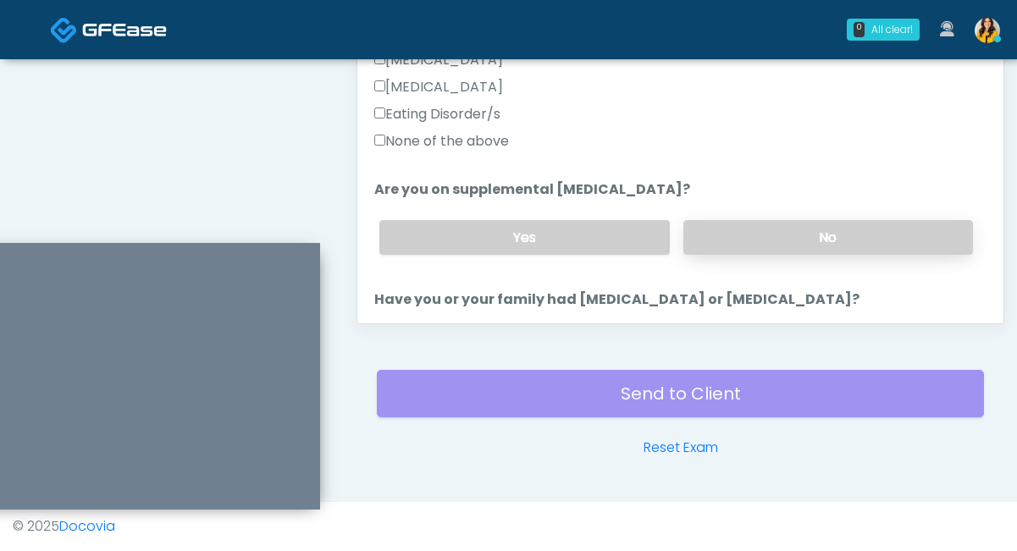
click at [753, 249] on label "No" at bounding box center [828, 237] width 290 height 35
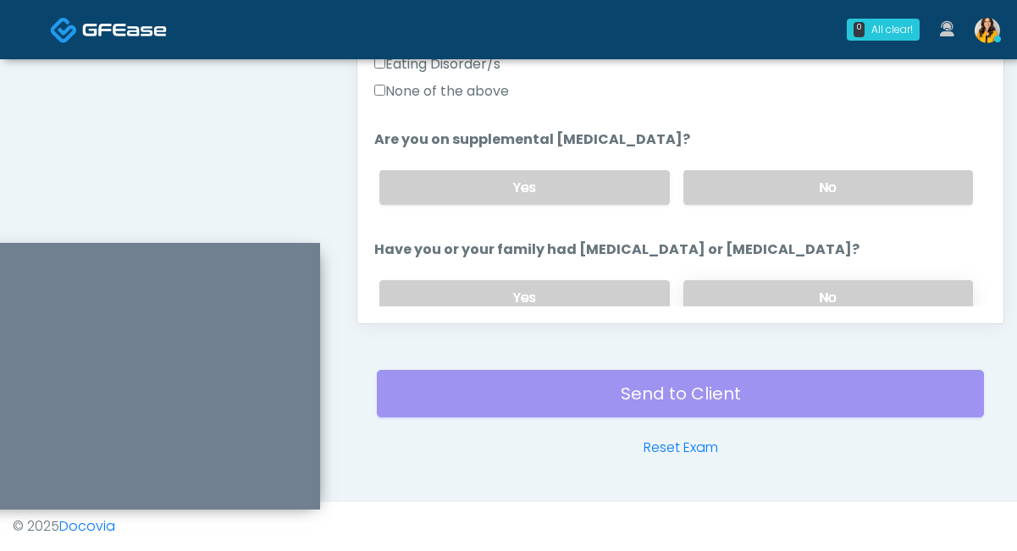
click at [725, 282] on label "No" at bounding box center [828, 297] width 290 height 35
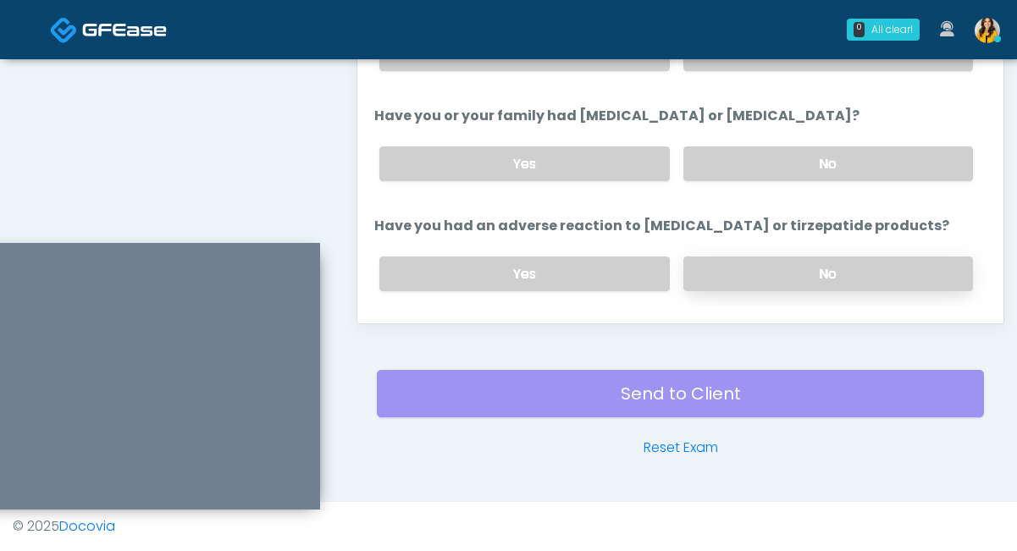
click at [736, 261] on label "No" at bounding box center [828, 273] width 290 height 35
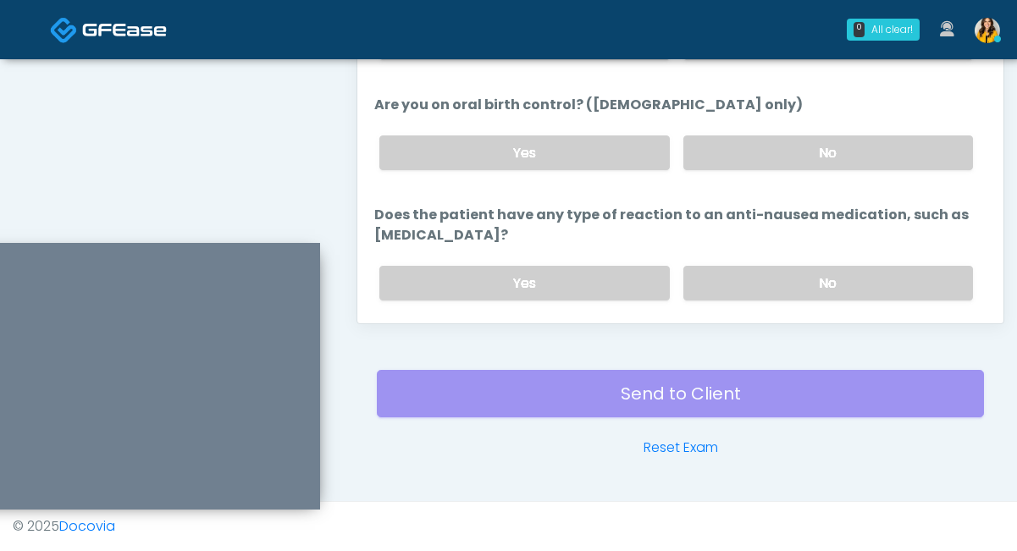
scroll to position [937, 0]
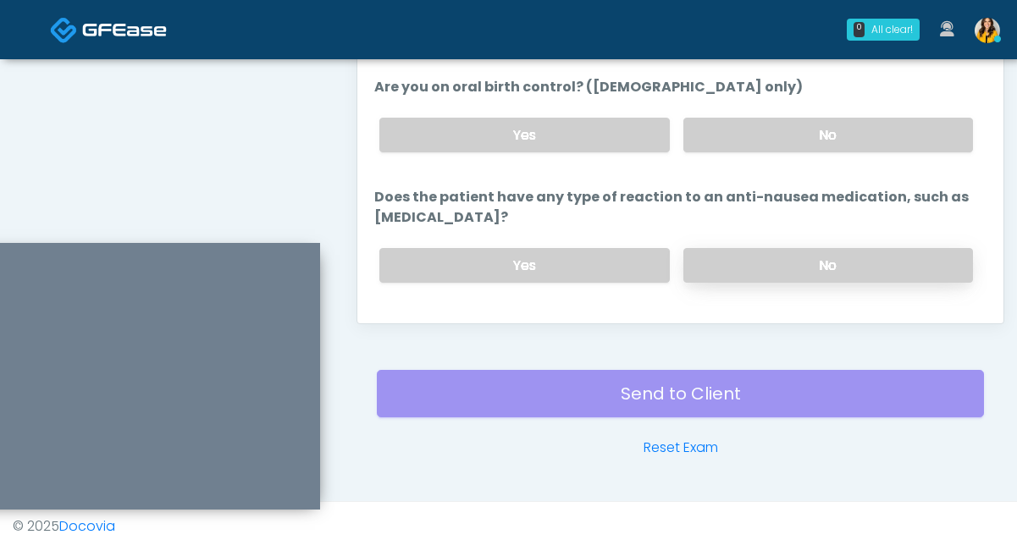
click at [707, 256] on label "No" at bounding box center [828, 265] width 290 height 35
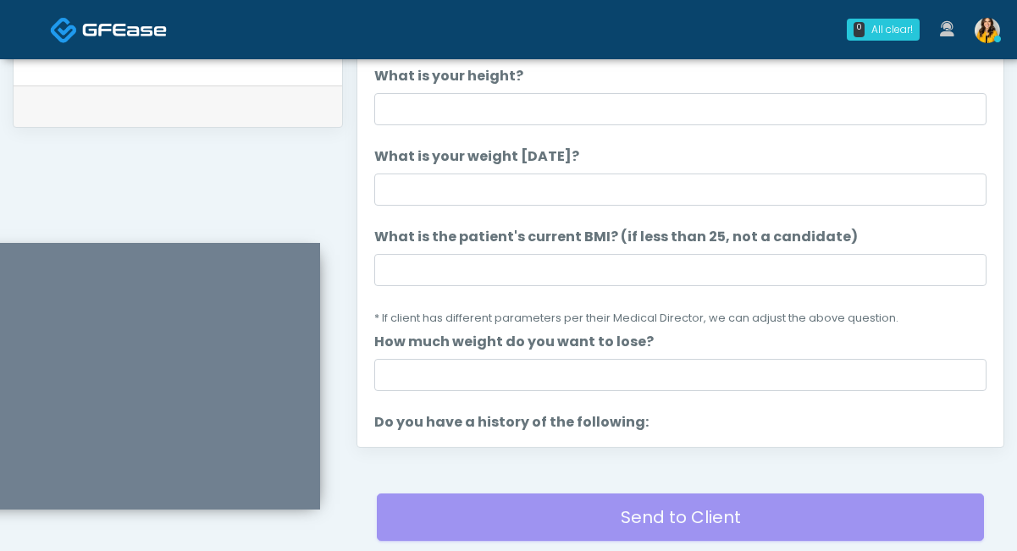
scroll to position [798, 0]
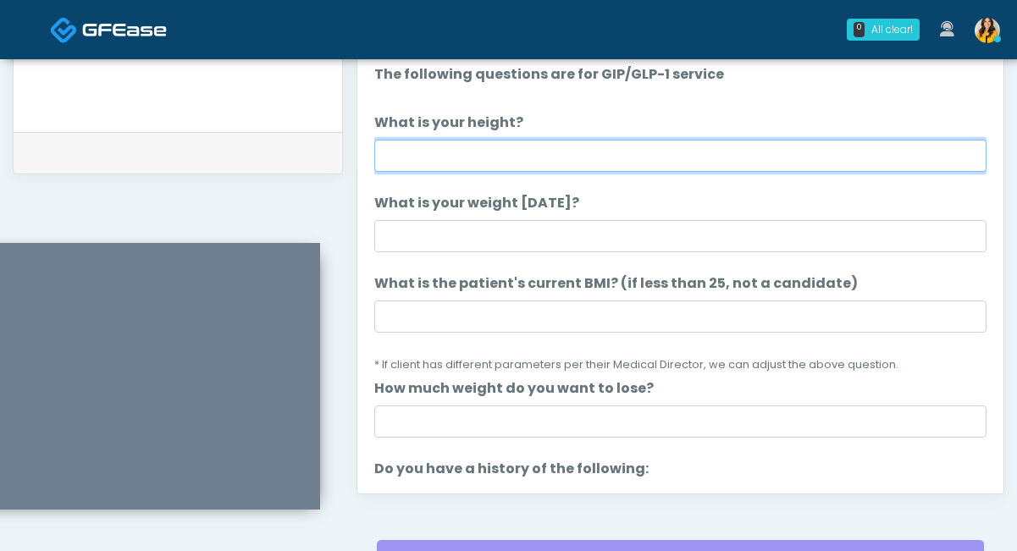
click at [496, 155] on input "What is your height?" at bounding box center [680, 156] width 612 height 32
type input "*****"
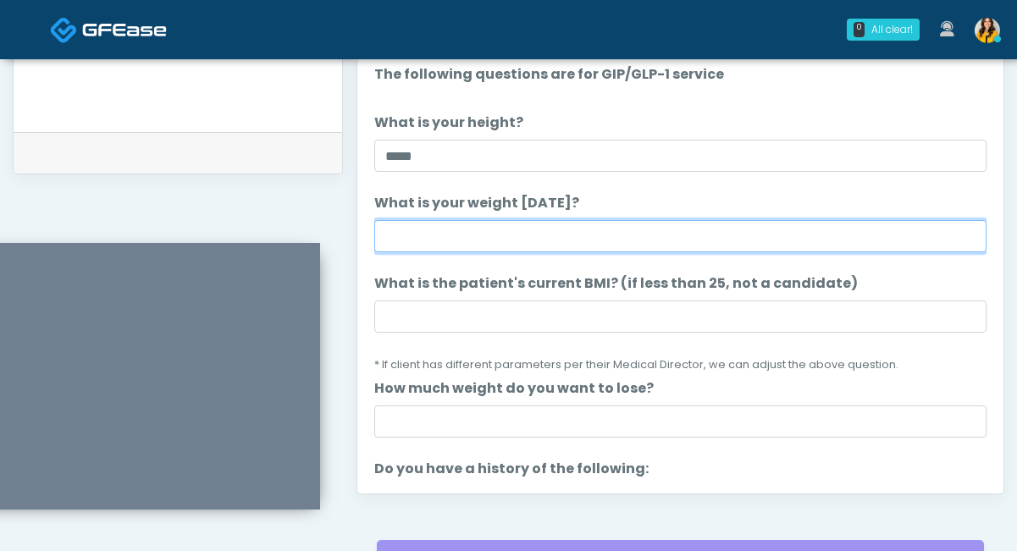
click at [475, 229] on input "What is your weight [DATE]?" at bounding box center [680, 236] width 612 height 32
type input "***"
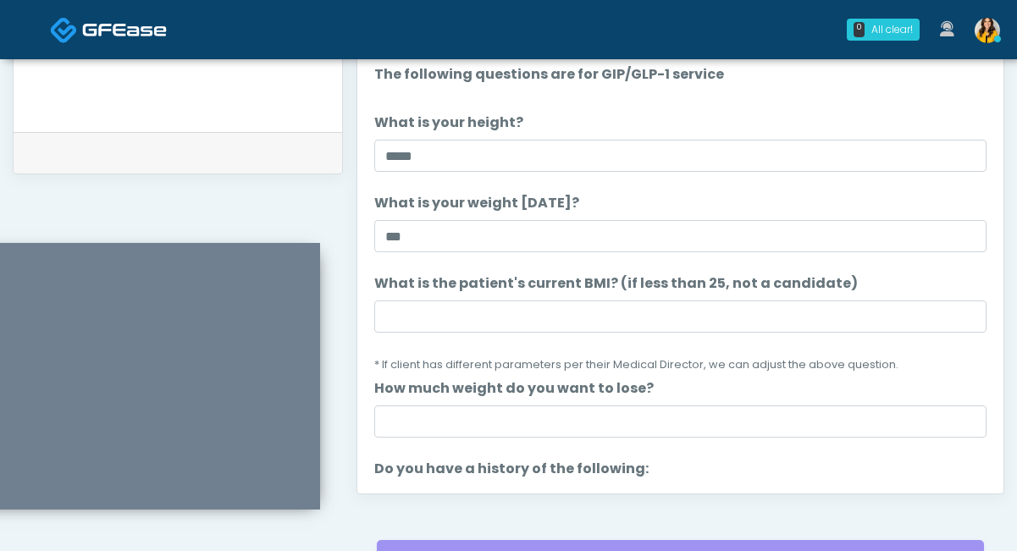
scroll to position [5, 0]
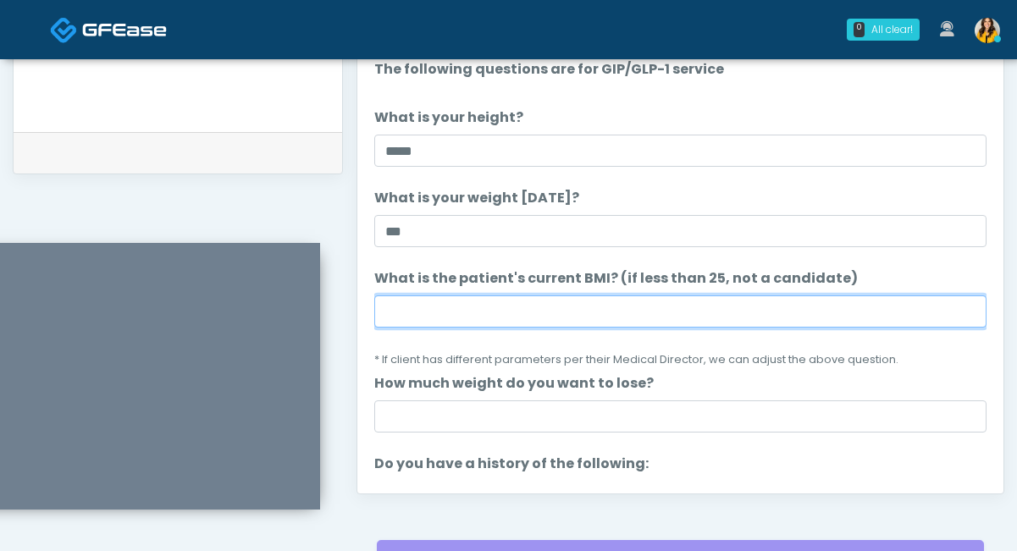
click at [451, 310] on input "What is the patient's current BMI? (if less than 25, not a candidate)" at bounding box center [680, 311] width 612 height 32
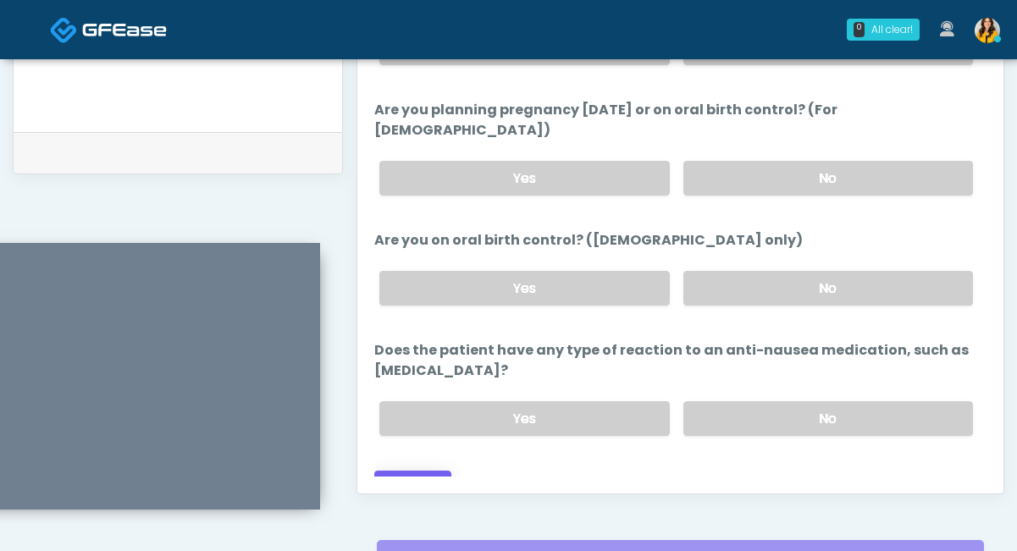
type input "****"
click at [409, 471] on button "Continue" at bounding box center [412, 486] width 77 height 31
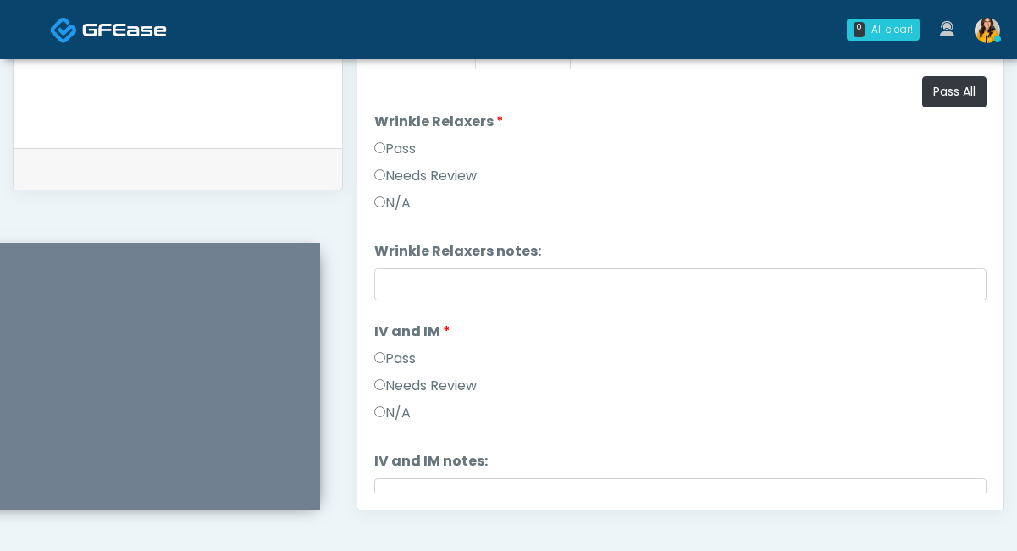
scroll to position [781, 0]
click at [955, 106] on button "Pass All" at bounding box center [954, 92] width 64 height 31
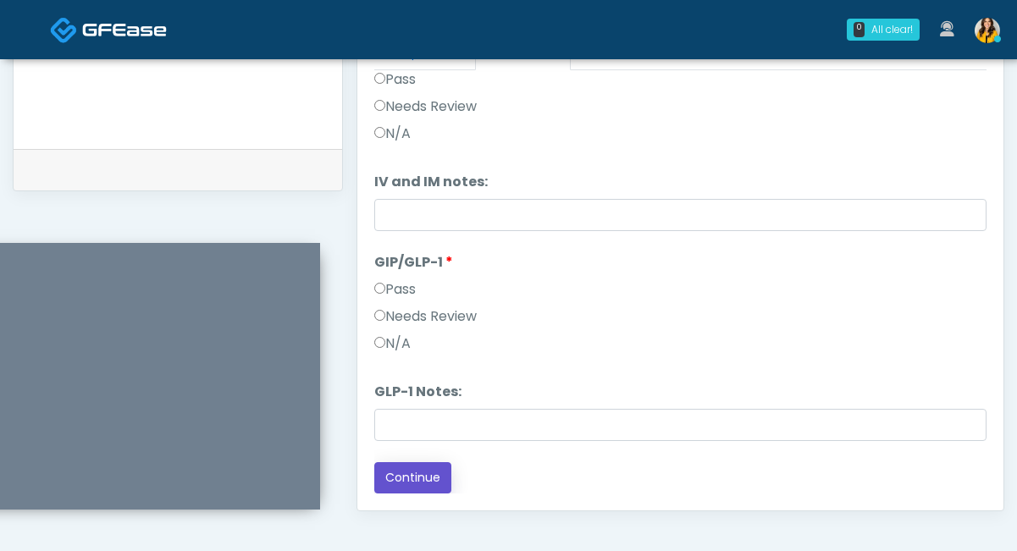
click at [415, 481] on button "Continue" at bounding box center [412, 477] width 77 height 31
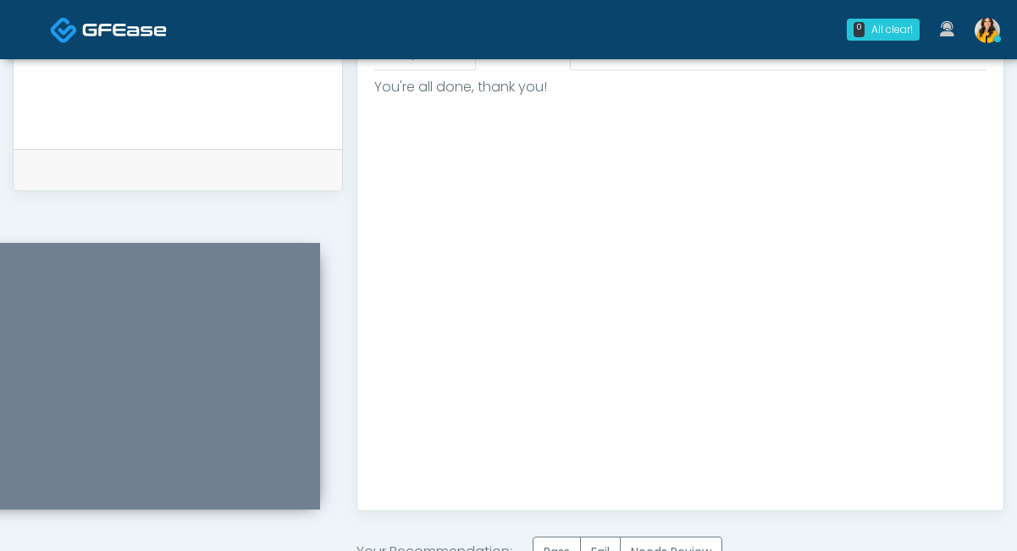
scroll to position [1000, 0]
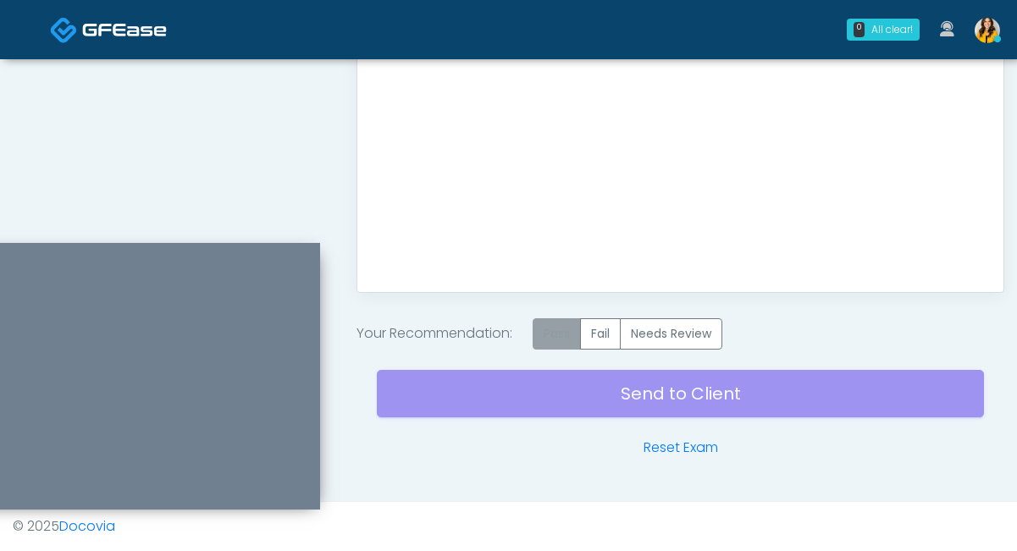
click at [552, 335] on label "Pass" at bounding box center [556, 333] width 48 height 31
click at [583, 383] on div "Send to Client Reset Exam" at bounding box center [680, 404] width 607 height 108
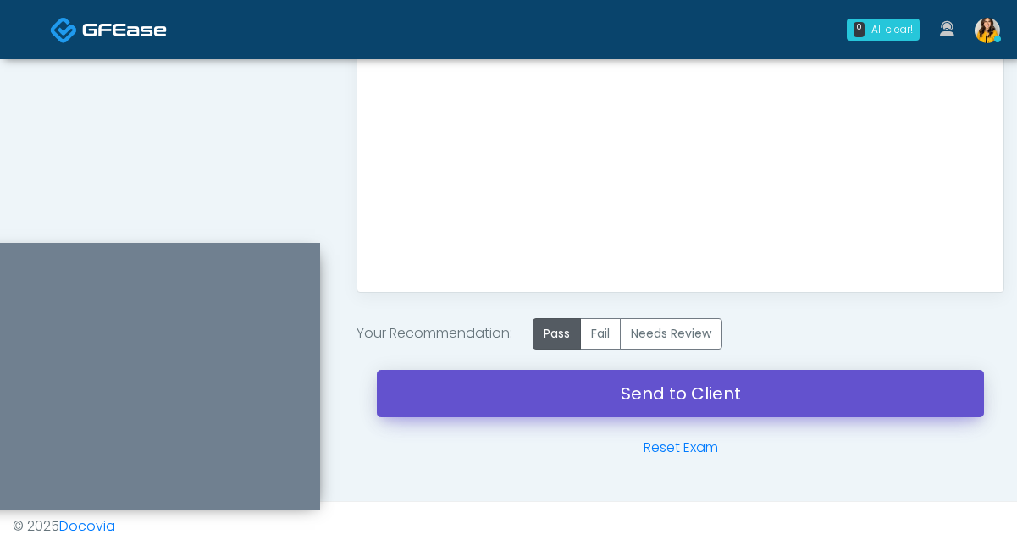
click at [608, 393] on link "Send to Client" at bounding box center [680, 393] width 607 height 47
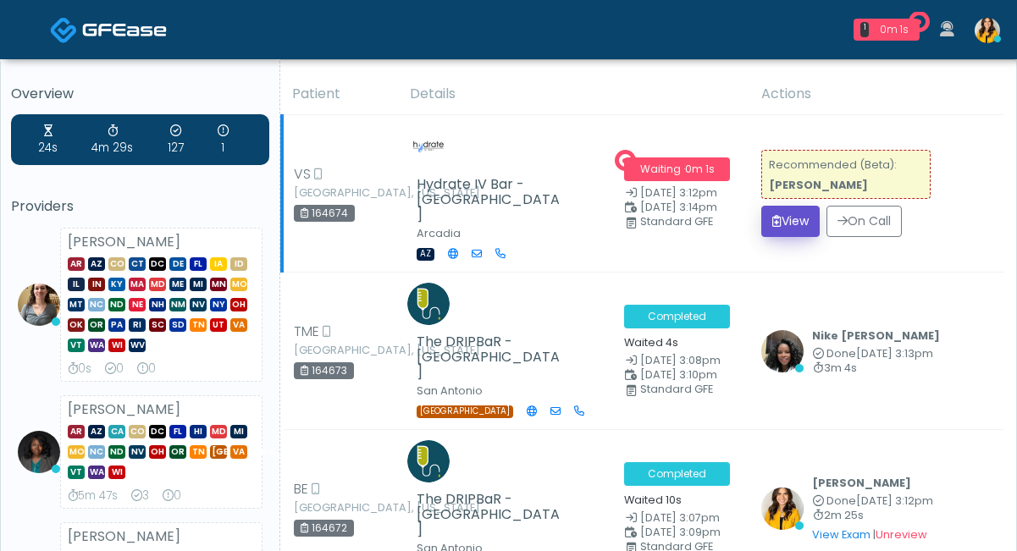
click at [786, 216] on button "View" at bounding box center [790, 221] width 58 height 31
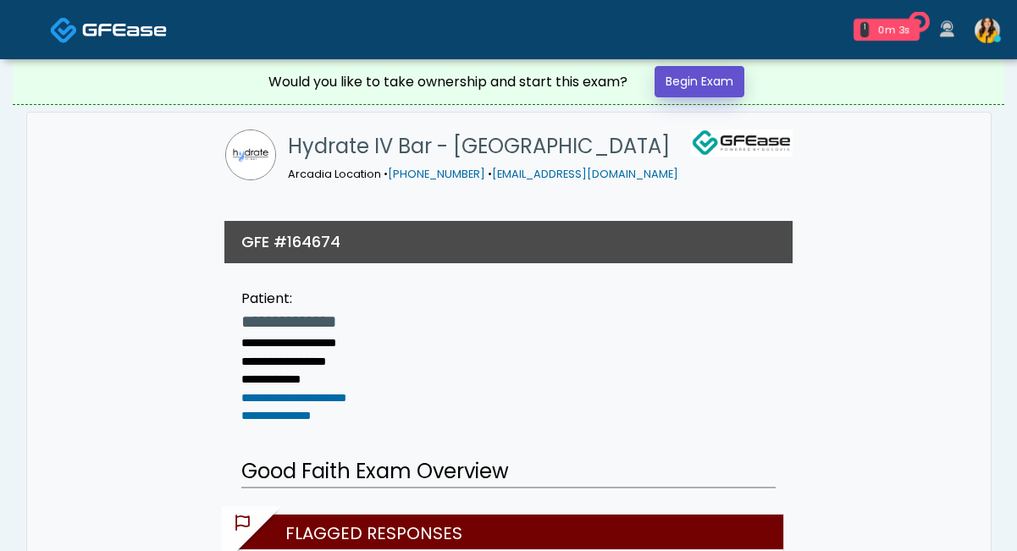
click at [706, 92] on link "Begin Exam" at bounding box center [699, 81] width 90 height 31
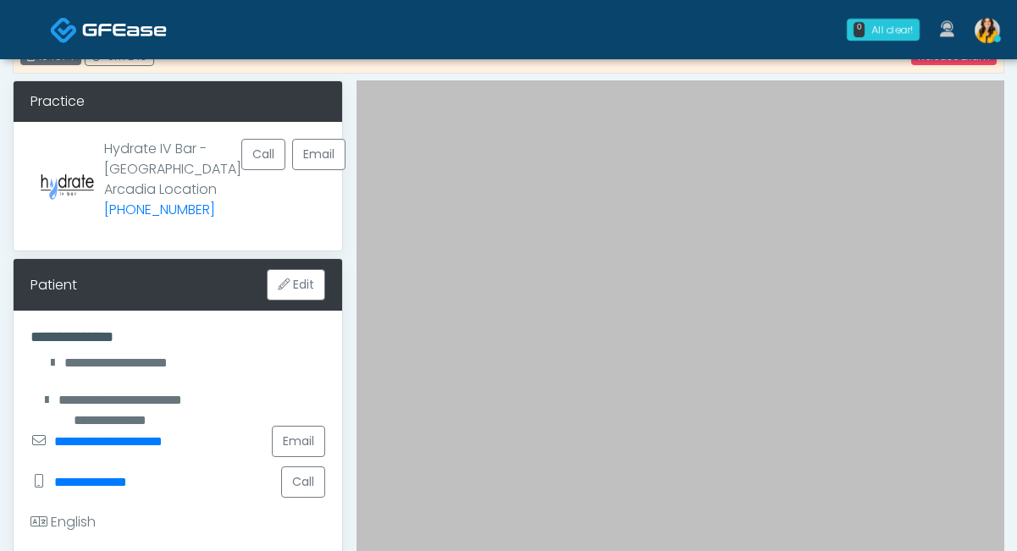
scroll to position [58, 0]
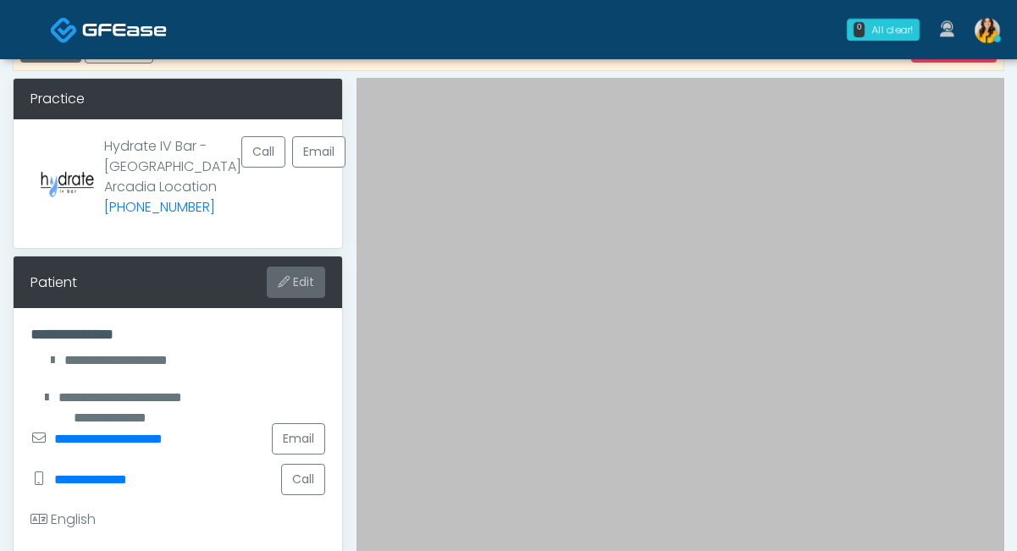
click at [292, 291] on button "Edit" at bounding box center [296, 282] width 58 height 31
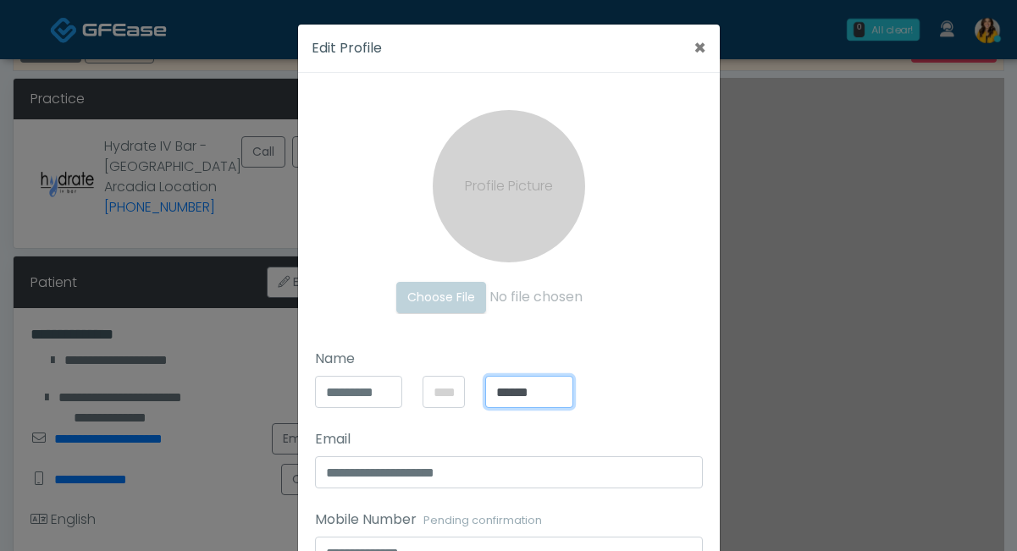
drag, startPoint x: 553, startPoint y: 397, endPoint x: 489, endPoint y: 393, distance: 63.6
click at [489, 393] on input "*****" at bounding box center [529, 392] width 88 height 32
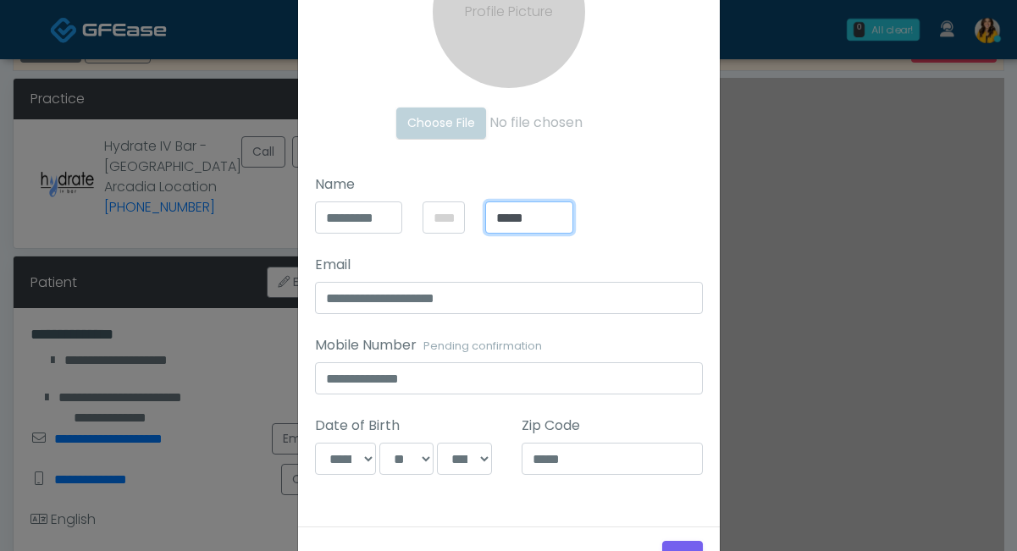
scroll to position [237, 0]
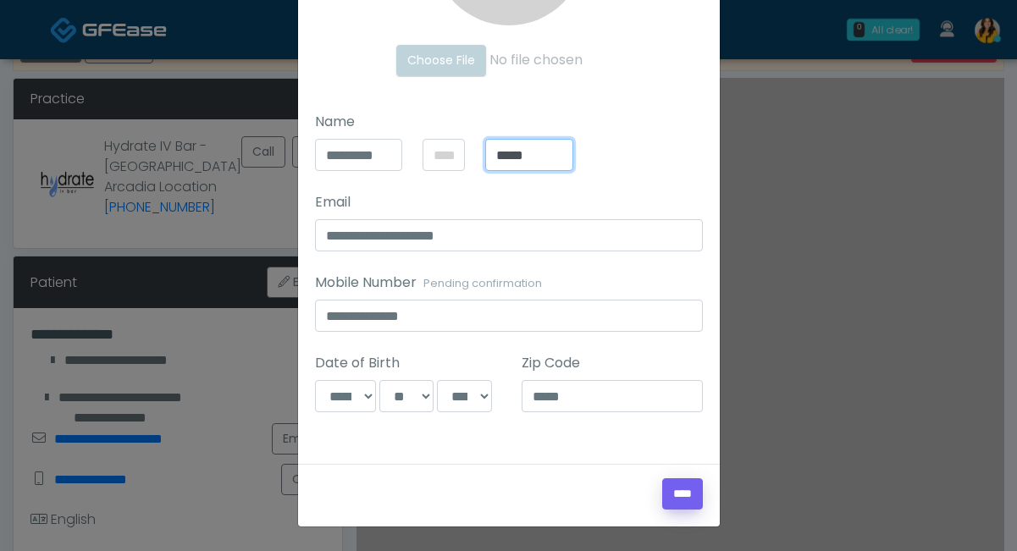
type input "*****"
click at [666, 494] on input "****" at bounding box center [682, 493] width 41 height 31
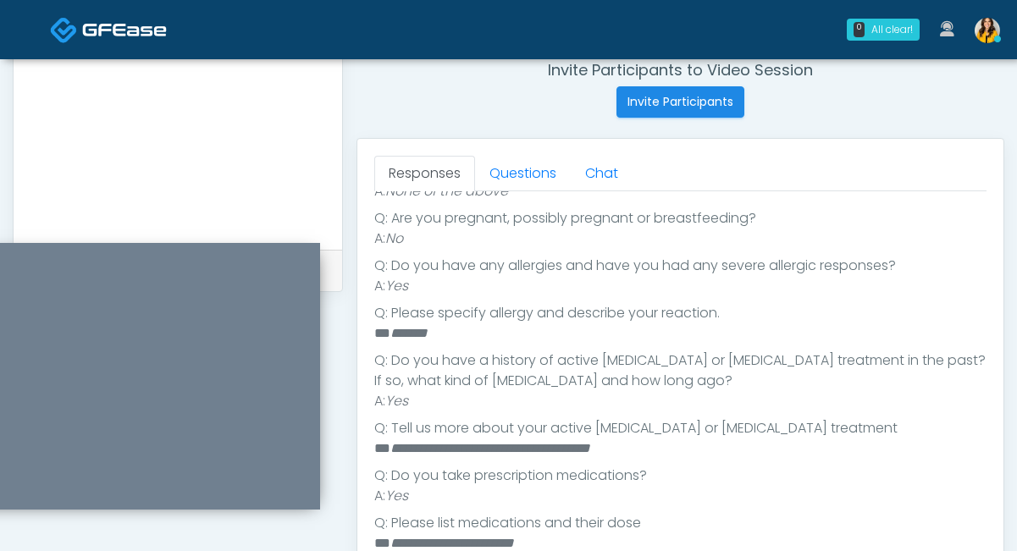
scroll to position [663, 0]
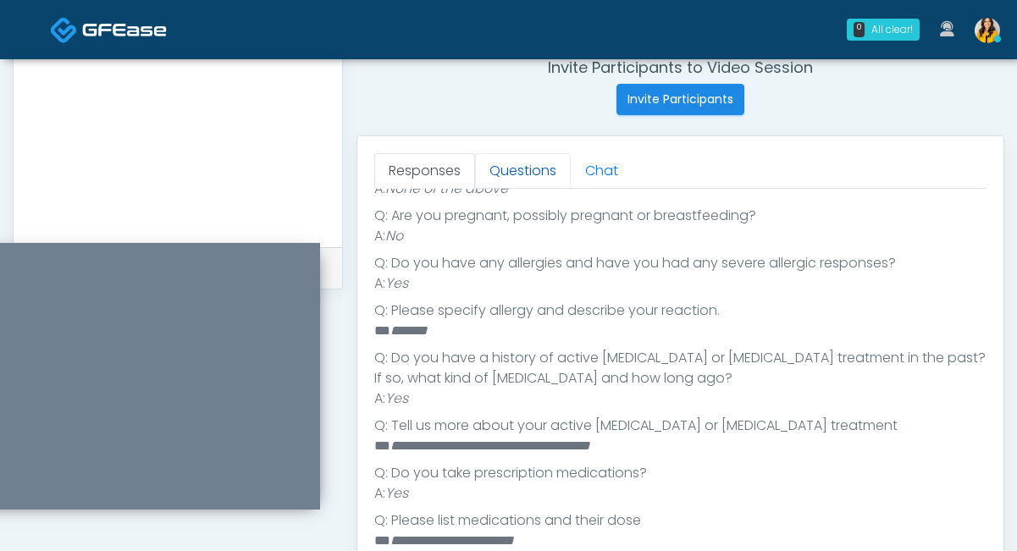
click at [531, 182] on link "Questions" at bounding box center [523, 171] width 96 height 36
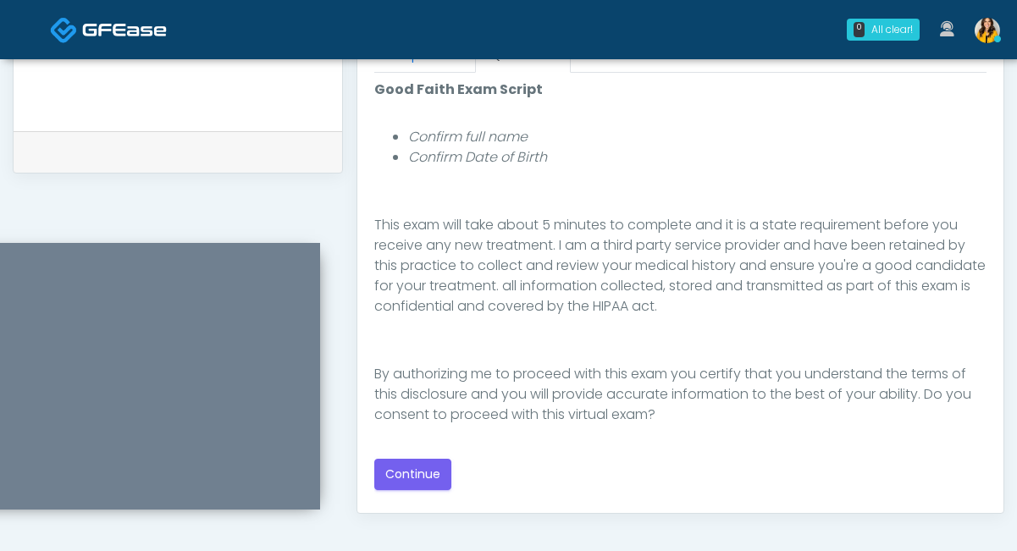
scroll to position [810, 0]
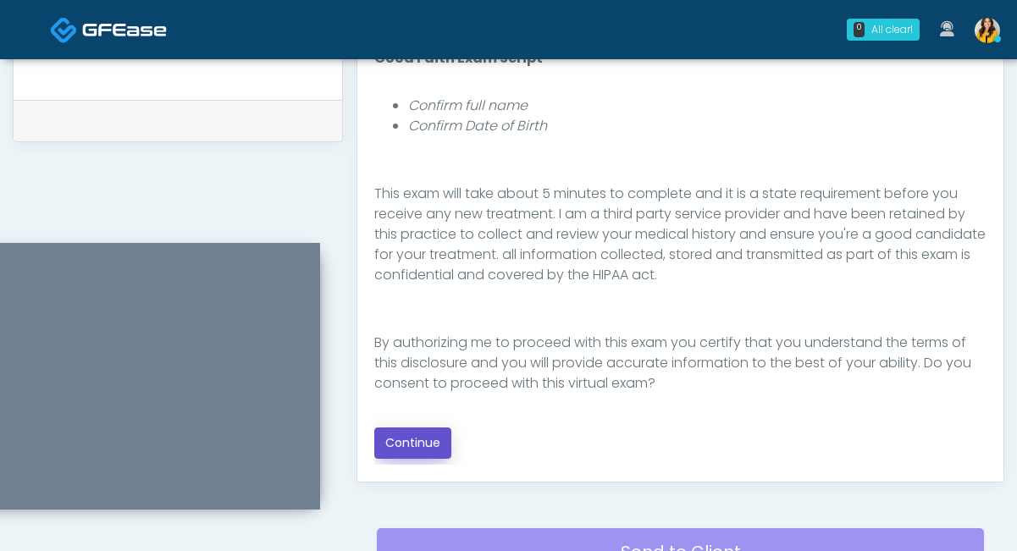
click at [415, 447] on button "Continue" at bounding box center [412, 442] width 77 height 31
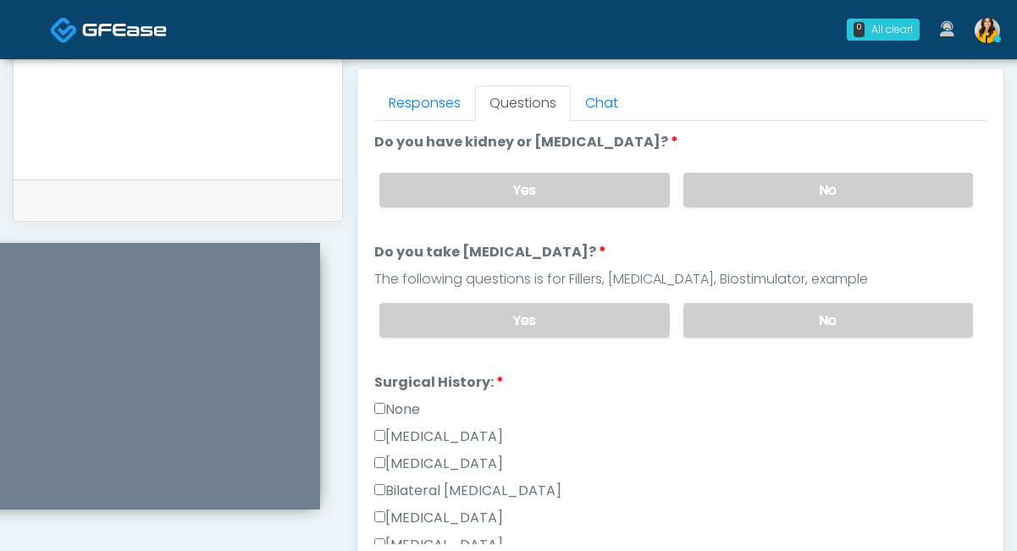
scroll to position [720, 0]
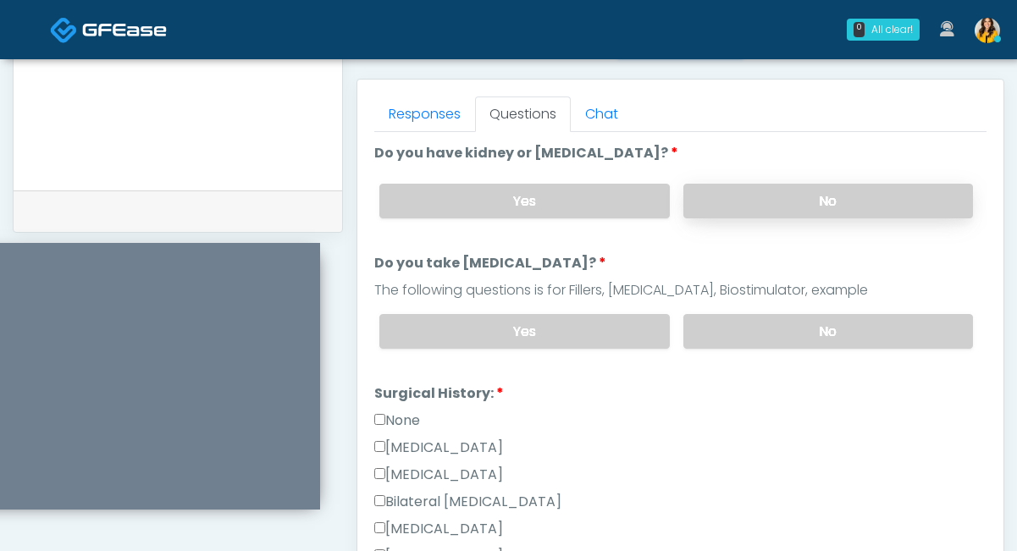
click at [740, 193] on label "No" at bounding box center [828, 201] width 290 height 35
click at [714, 325] on label "No" at bounding box center [828, 331] width 290 height 35
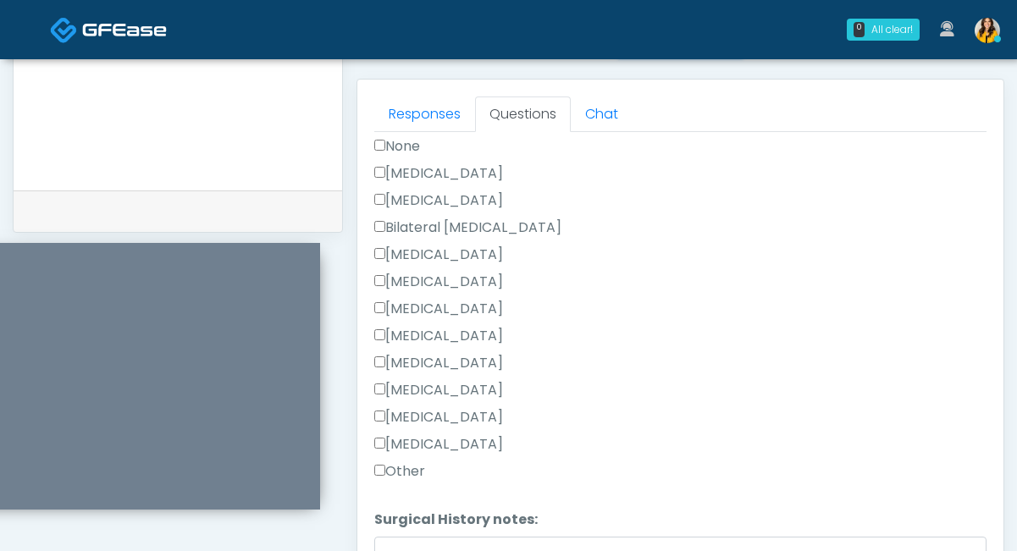
scroll to position [286, 0]
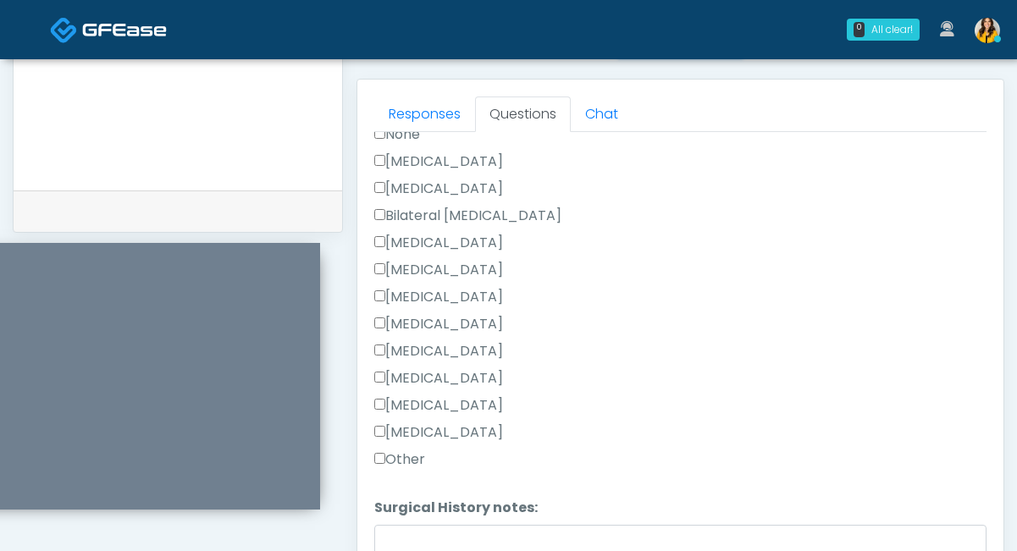
click at [414, 456] on label "Other" at bounding box center [399, 459] width 51 height 20
click at [408, 527] on textarea "Surgical History notes:" at bounding box center [680, 561] width 612 height 73
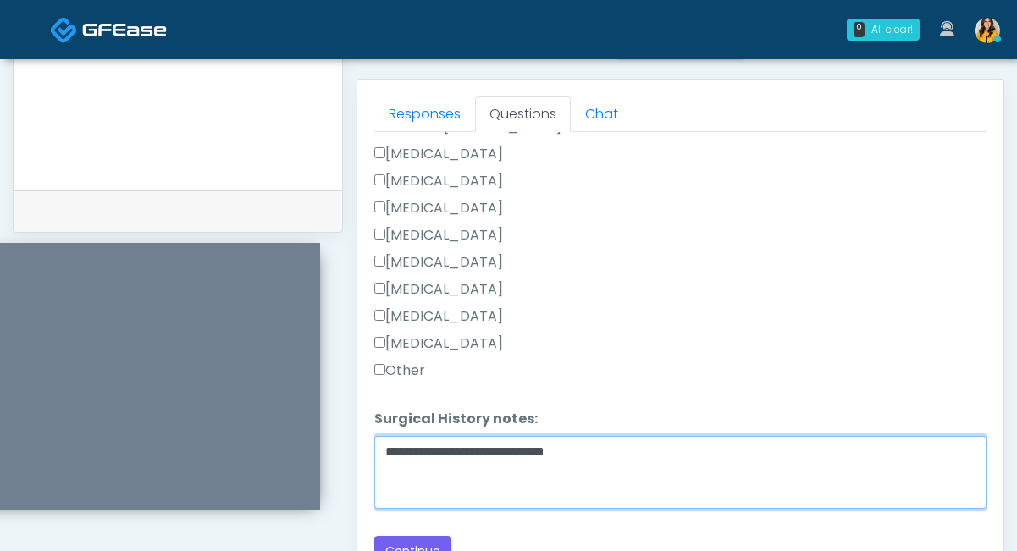
scroll to position [384, 0]
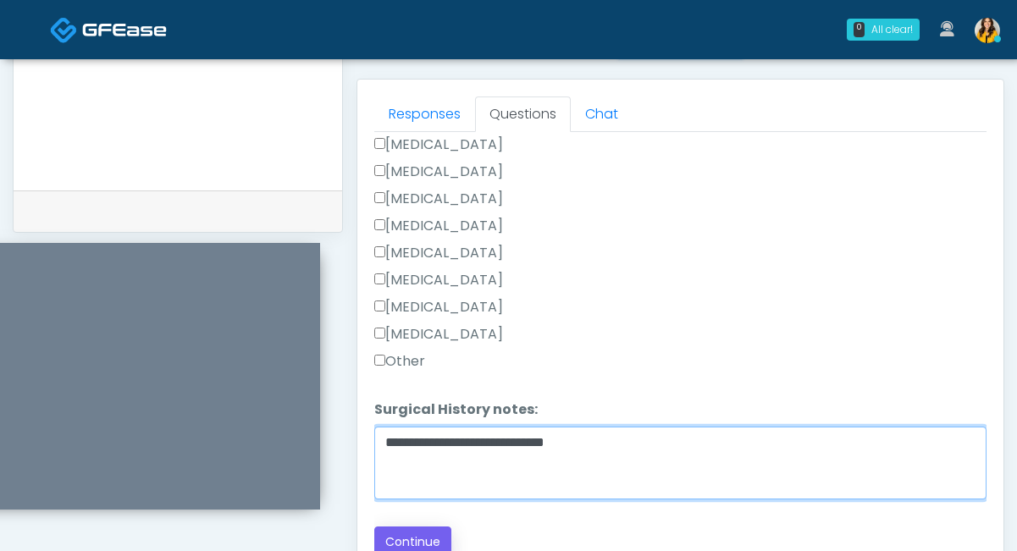
type textarea "**********"
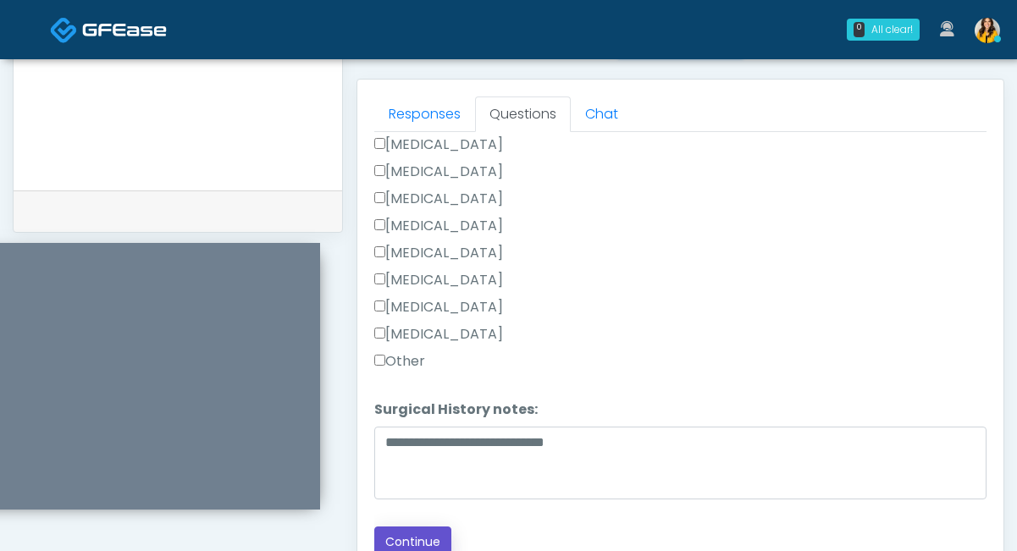
click at [388, 532] on button "Continue" at bounding box center [412, 542] width 77 height 31
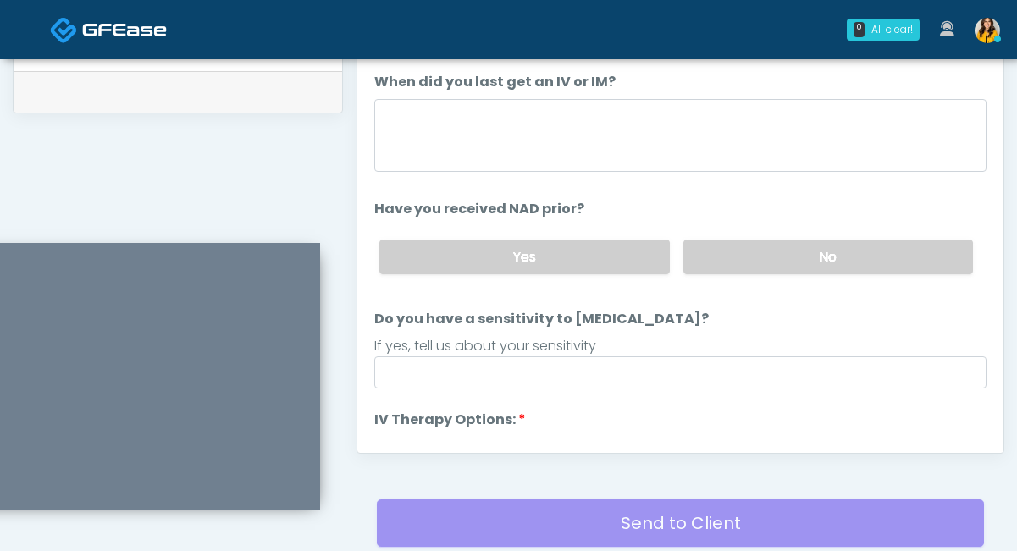
scroll to position [830, 0]
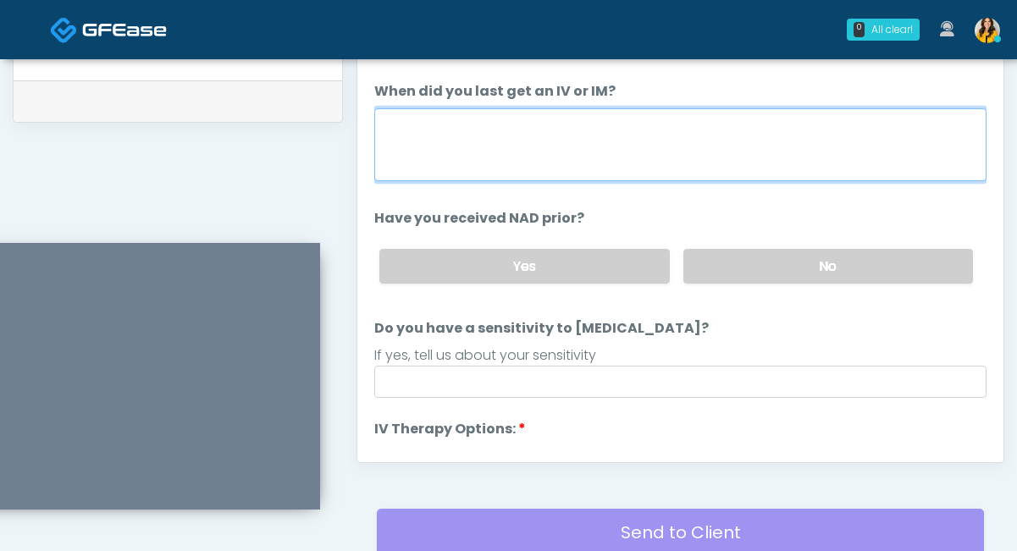
click at [459, 135] on textarea "When did you last get an IV or IM?" at bounding box center [680, 144] width 612 height 73
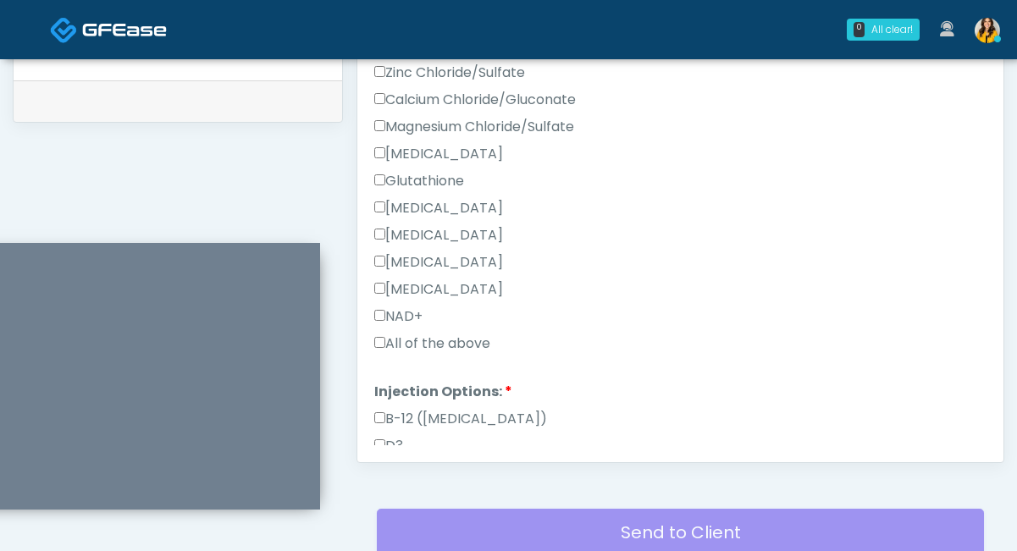
type textarea "*****"
click at [415, 347] on label "All of the above" at bounding box center [432, 344] width 116 height 20
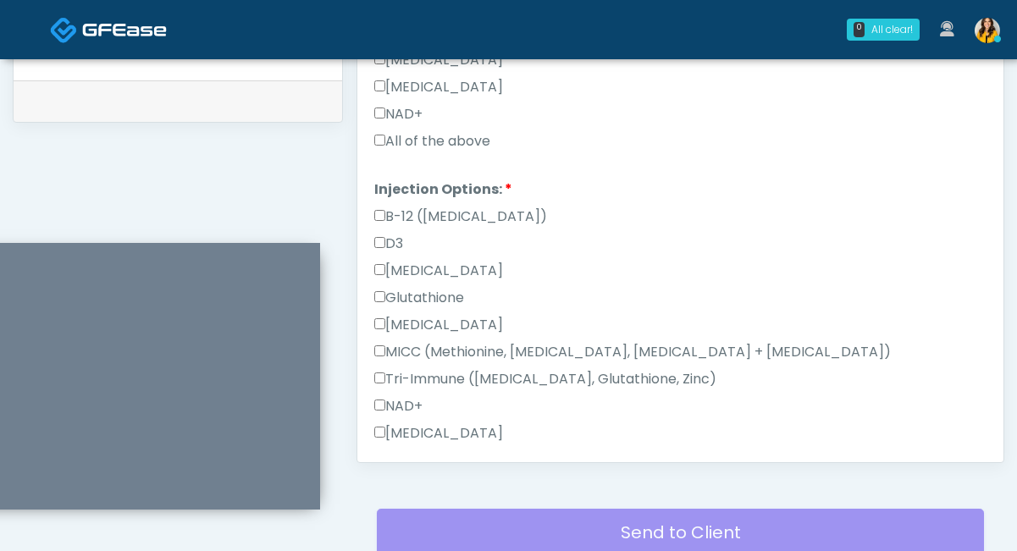
scroll to position [858, 0]
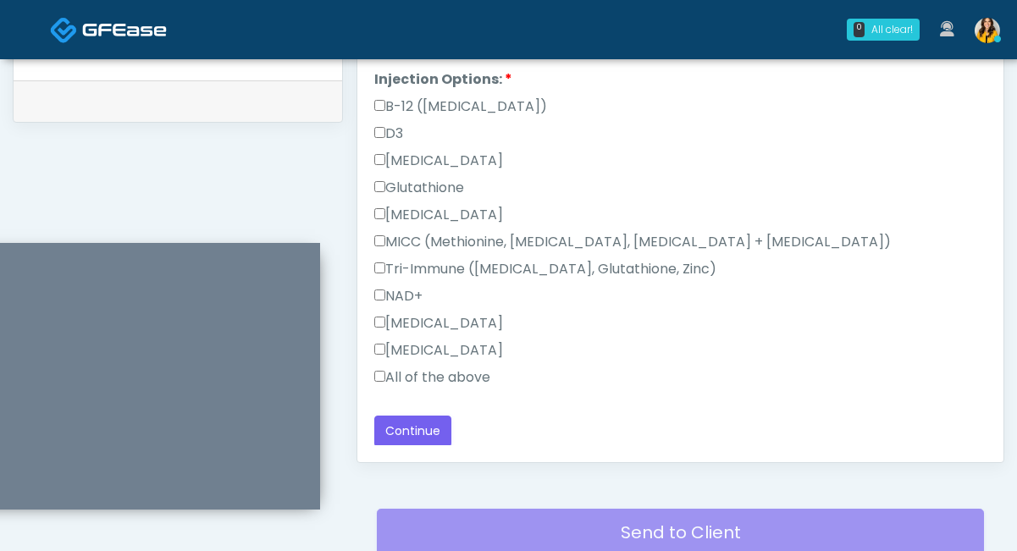
click at [399, 367] on label "All of the above" at bounding box center [432, 377] width 116 height 20
click at [405, 432] on button "Continue" at bounding box center [412, 431] width 77 height 31
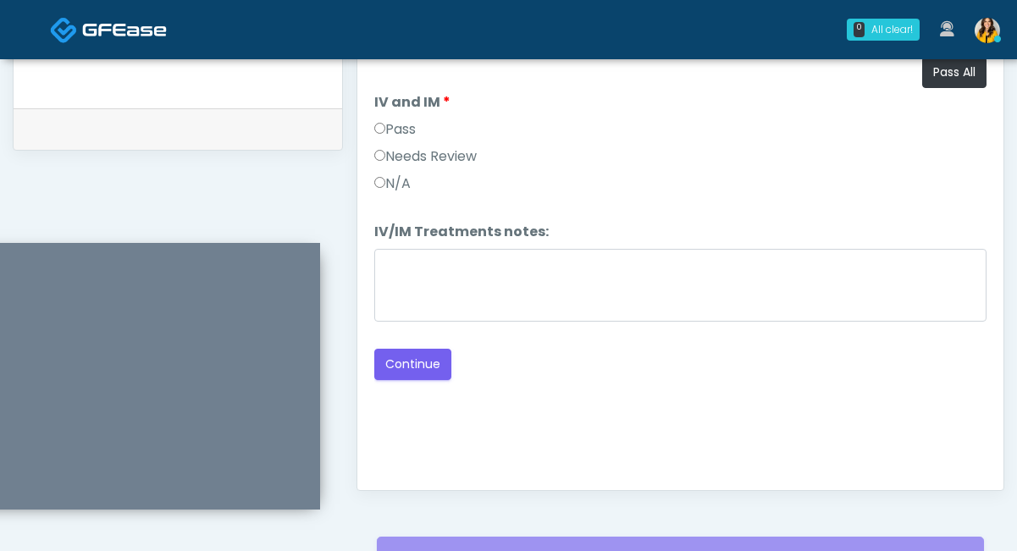
scroll to position [786, 0]
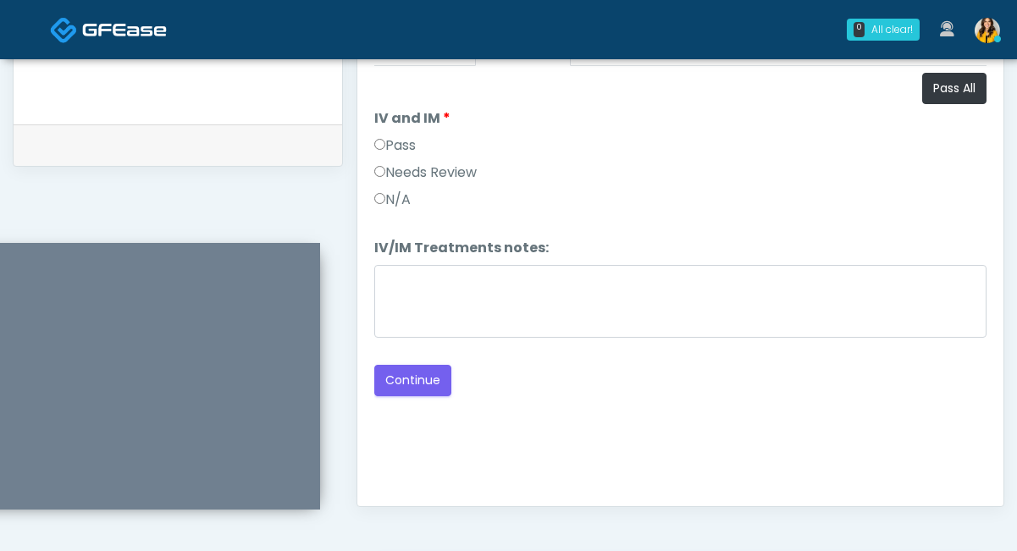
click at [390, 144] on label "Pass" at bounding box center [394, 145] width 41 height 20
click at [420, 386] on button "Continue" at bounding box center [412, 380] width 77 height 31
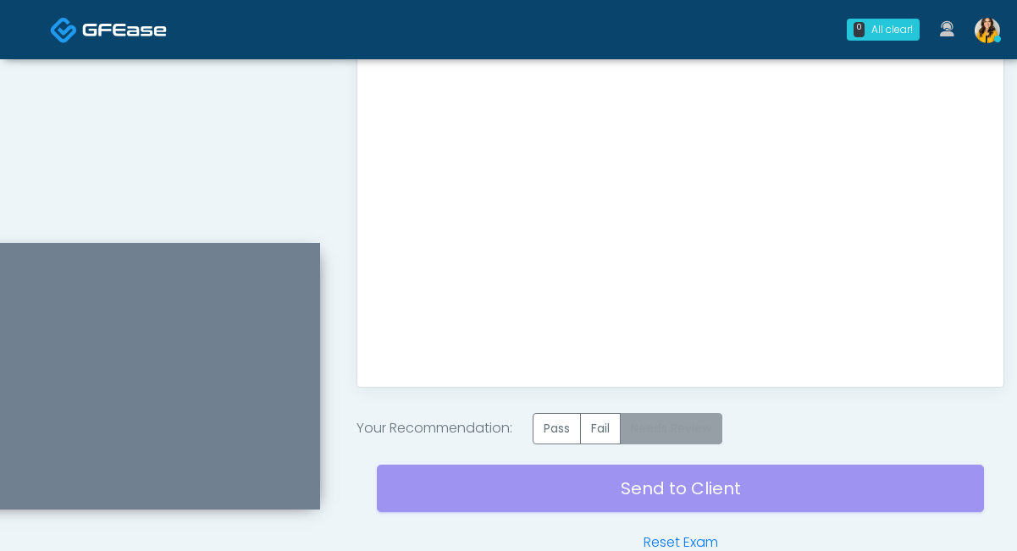
scroll to position [913, 0]
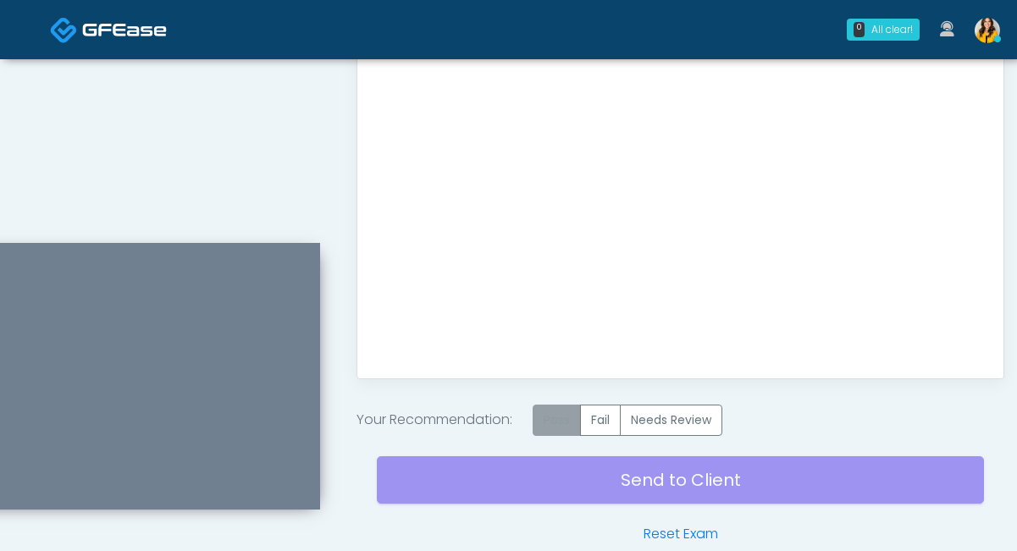
click at [560, 416] on label "Pass" at bounding box center [556, 420] width 48 height 31
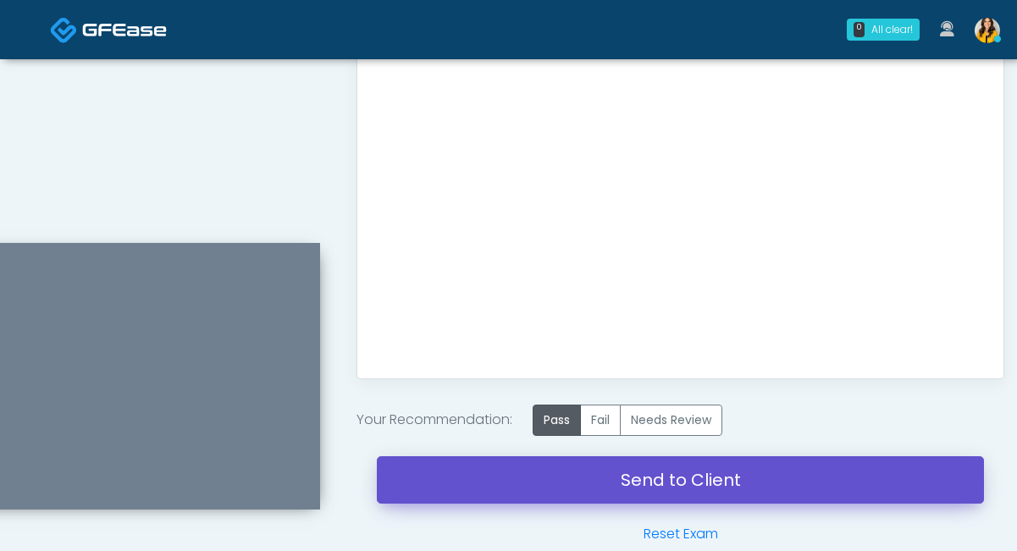
click at [583, 471] on link "Send to Client" at bounding box center [680, 479] width 607 height 47
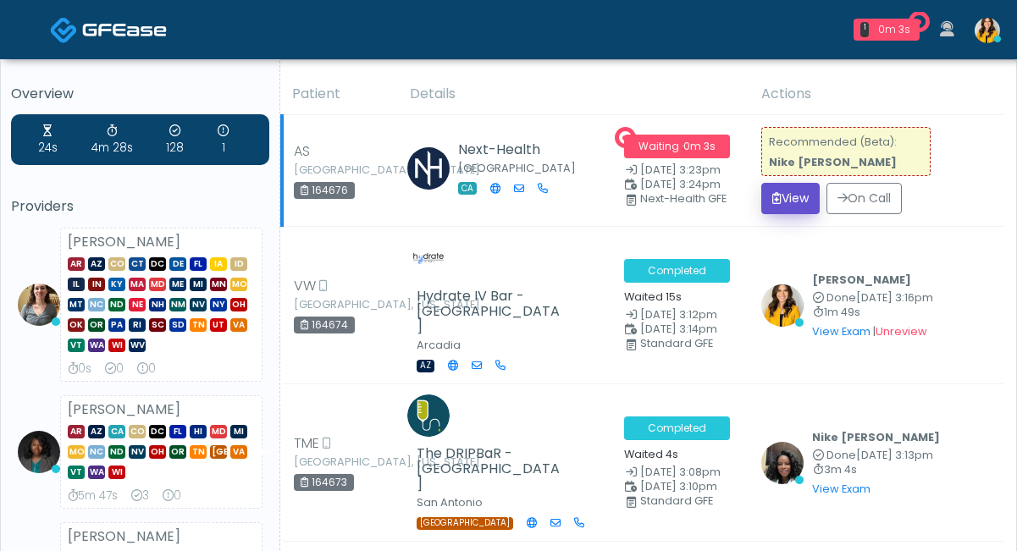
click at [789, 195] on button "View" at bounding box center [790, 198] width 58 height 31
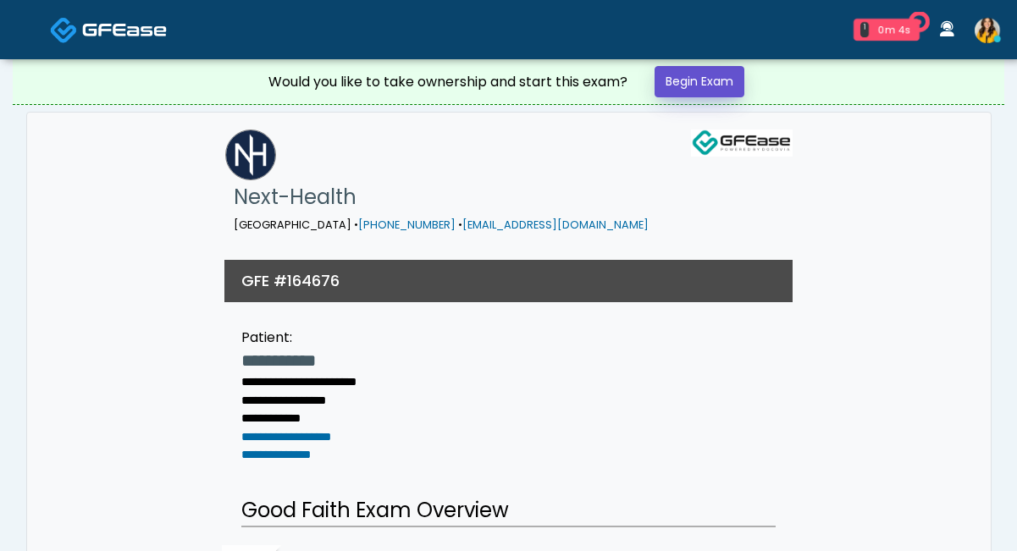
click at [694, 93] on link "Begin Exam" at bounding box center [699, 81] width 90 height 31
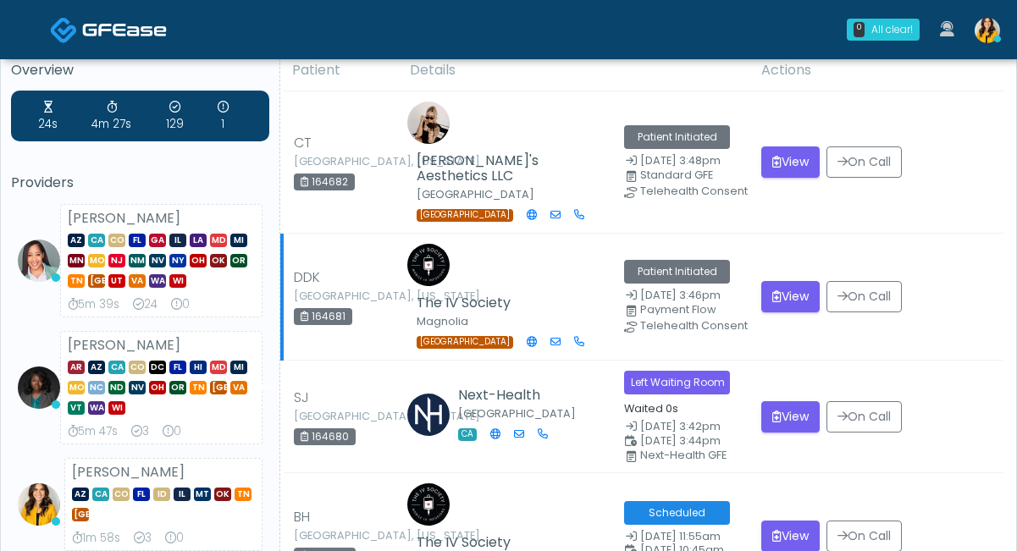
scroll to position [54, 0]
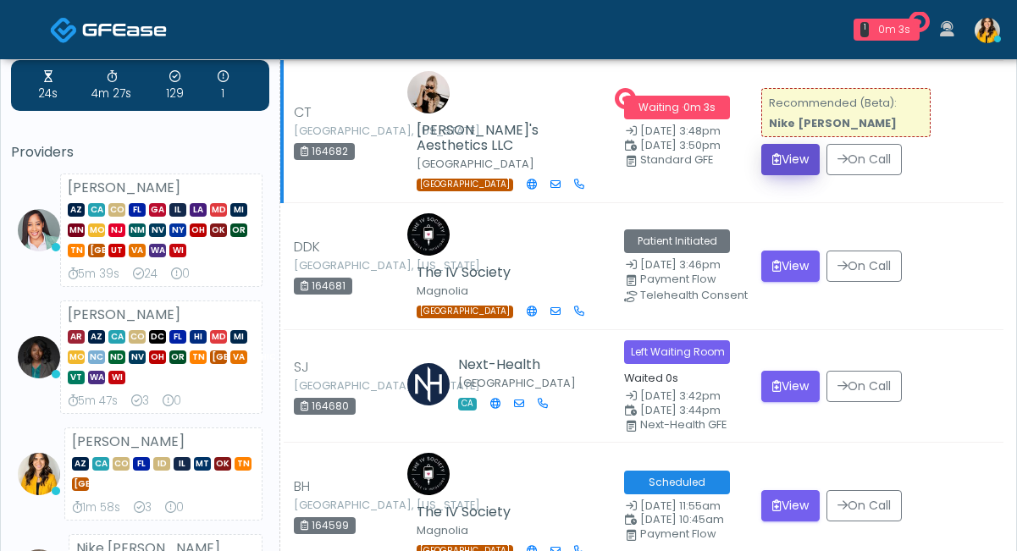
click at [795, 168] on button "View" at bounding box center [790, 159] width 58 height 31
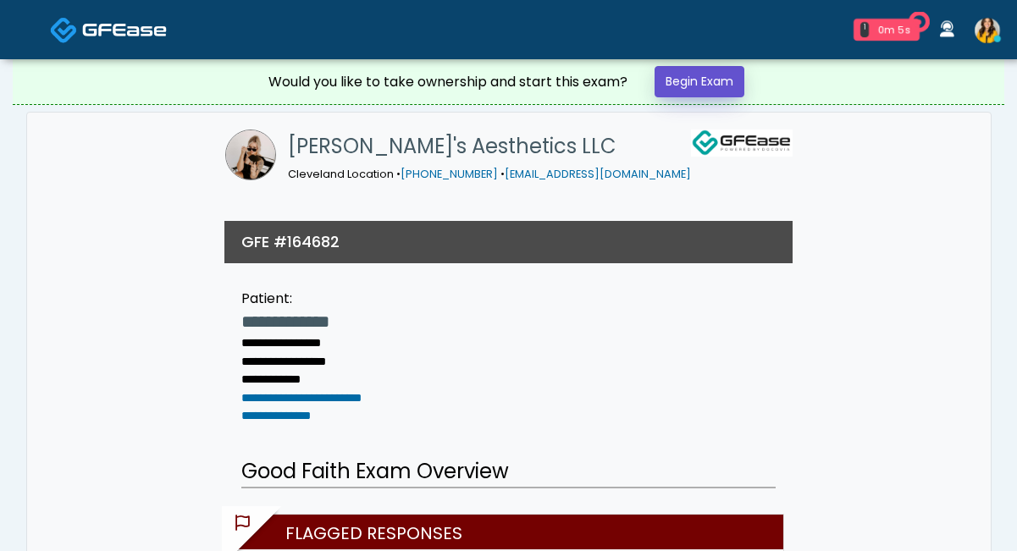
click at [685, 77] on link "Begin Exam" at bounding box center [699, 81] width 90 height 31
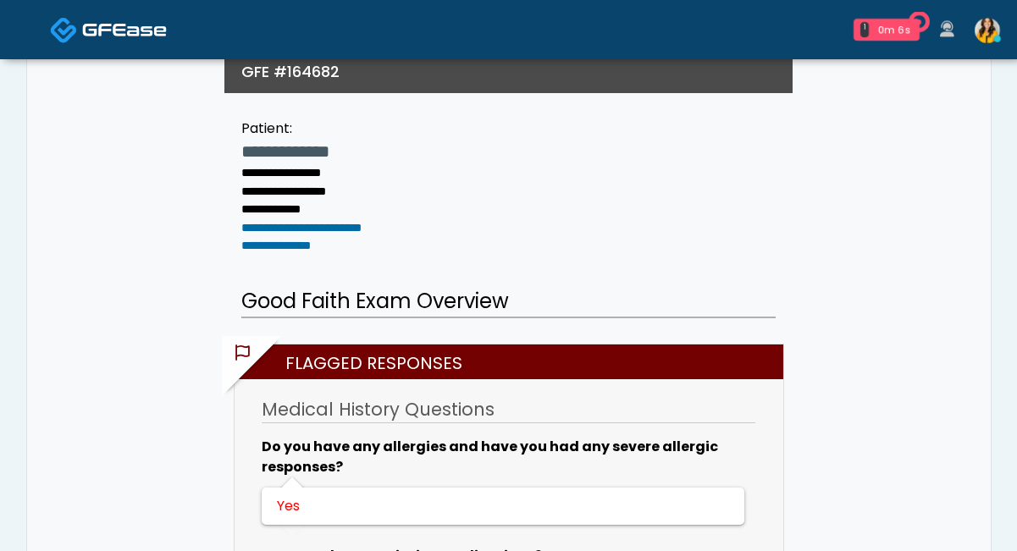
scroll to position [306, 0]
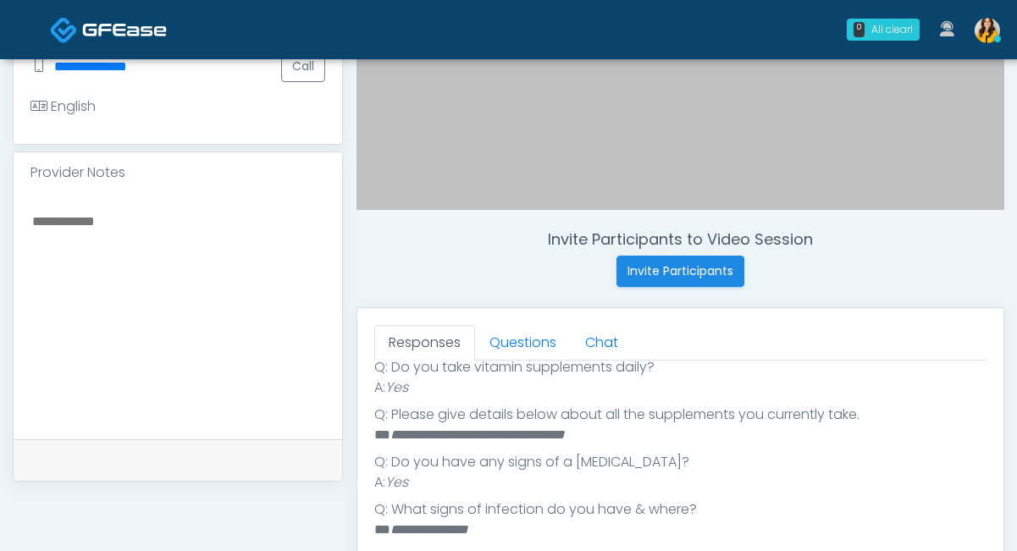
scroll to position [505, 0]
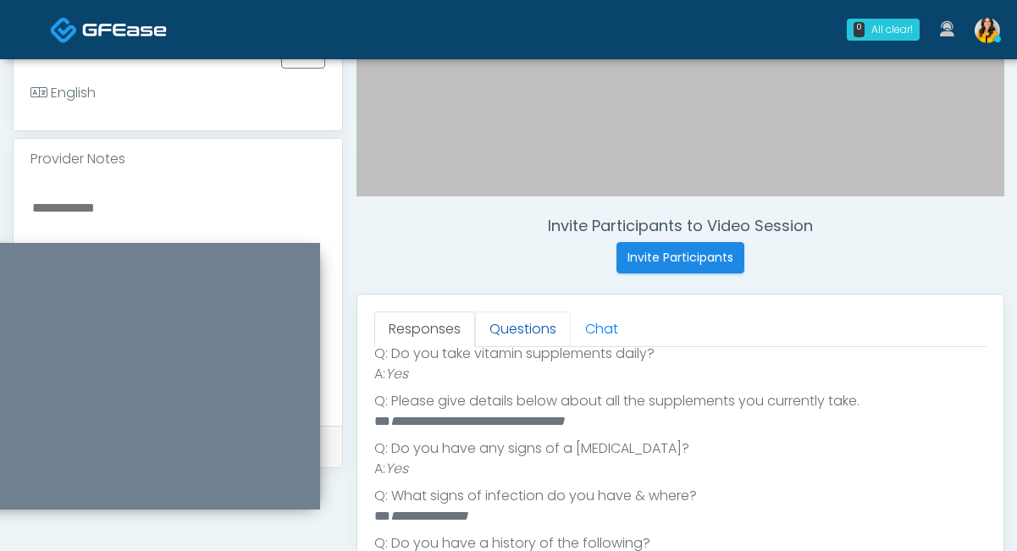
click at [539, 327] on link "Questions" at bounding box center [523, 330] width 96 height 36
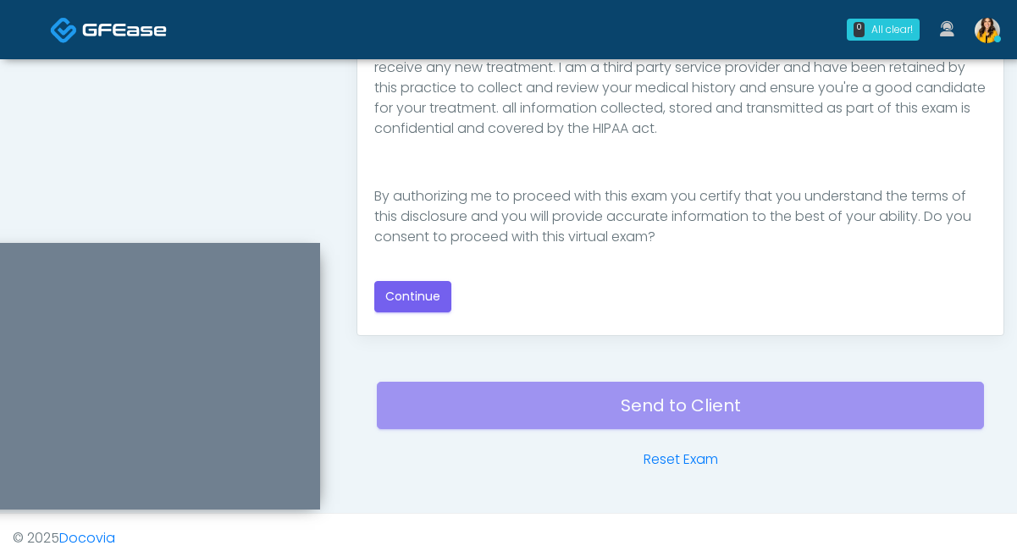
scroll to position [958, 0]
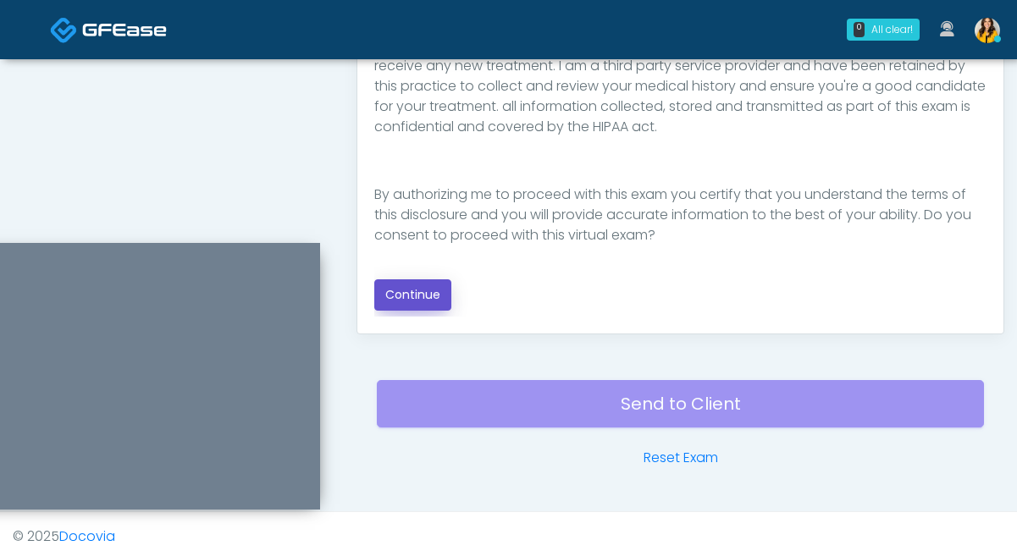
click at [400, 282] on button "Continue" at bounding box center [412, 294] width 77 height 31
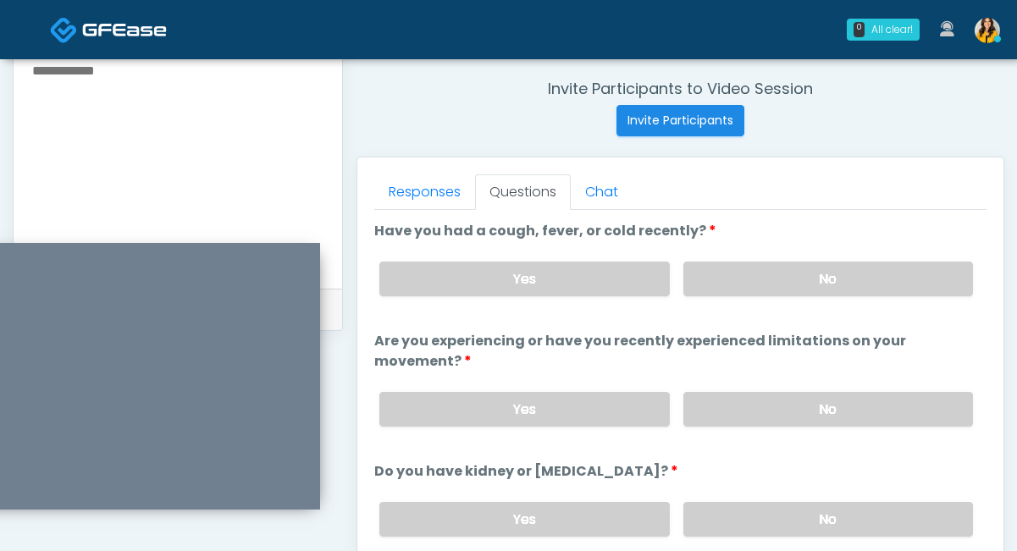
scroll to position [626, 0]
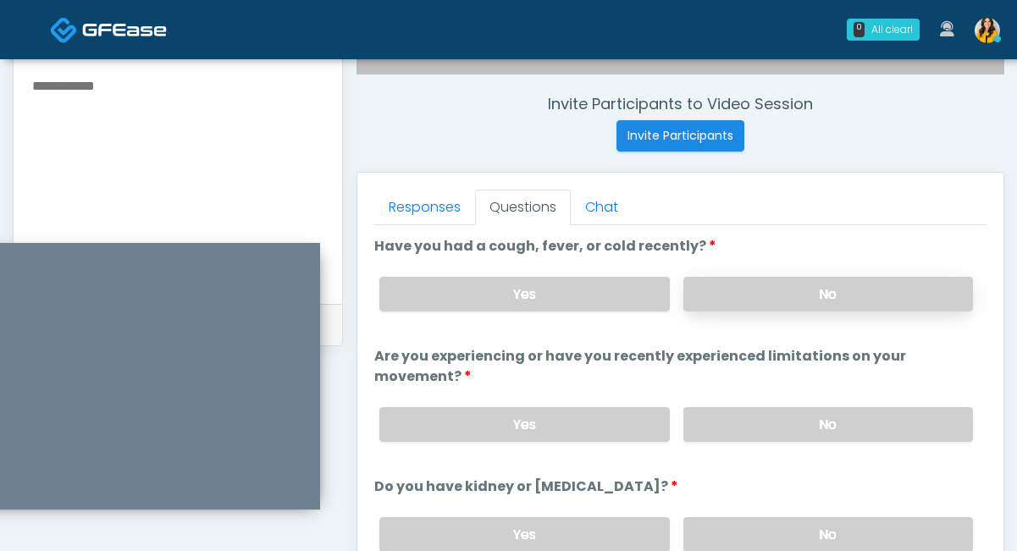
click at [706, 308] on label "No" at bounding box center [828, 294] width 290 height 35
click at [704, 430] on label "No" at bounding box center [828, 424] width 290 height 35
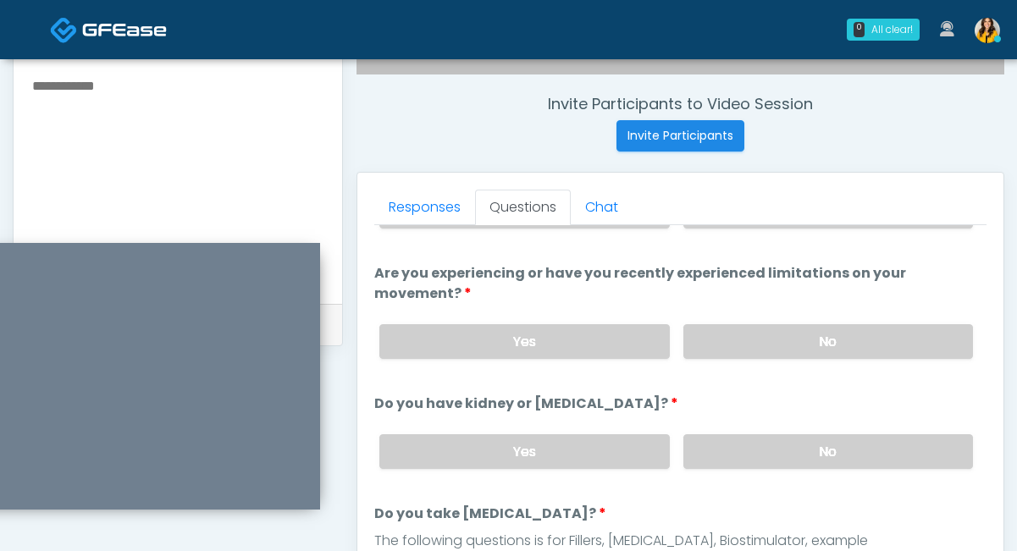
scroll to position [91, 0]
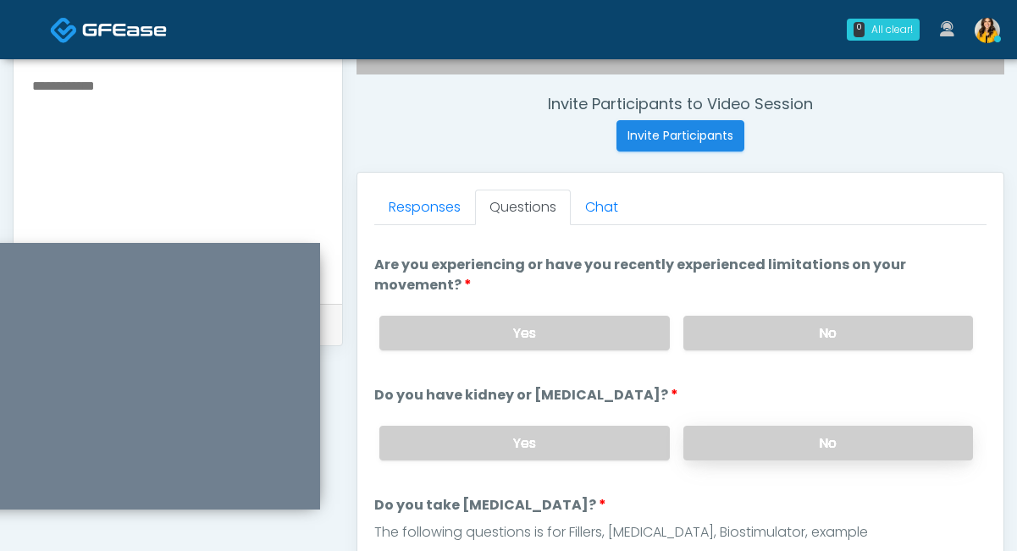
click at [721, 436] on label "No" at bounding box center [828, 443] width 290 height 35
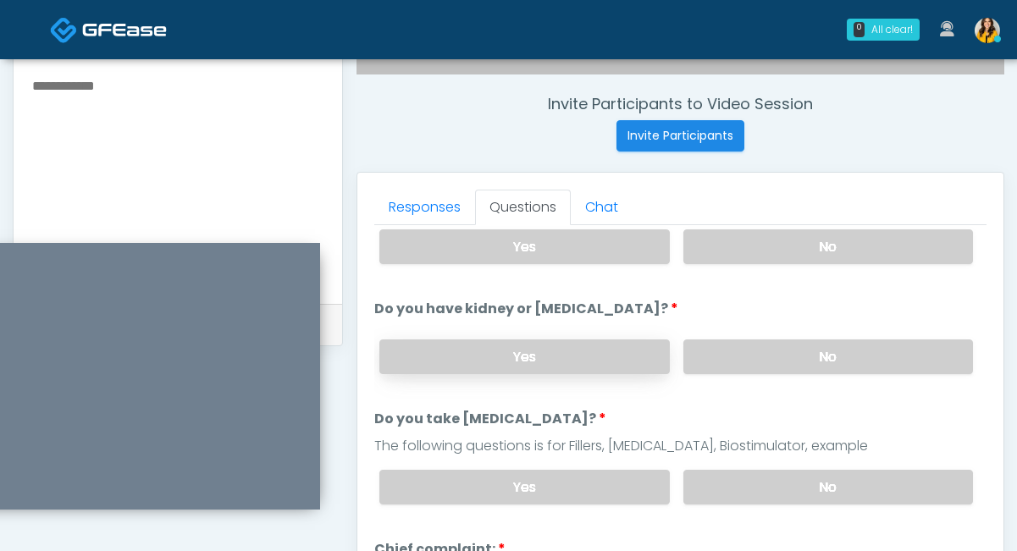
scroll to position [180, 0]
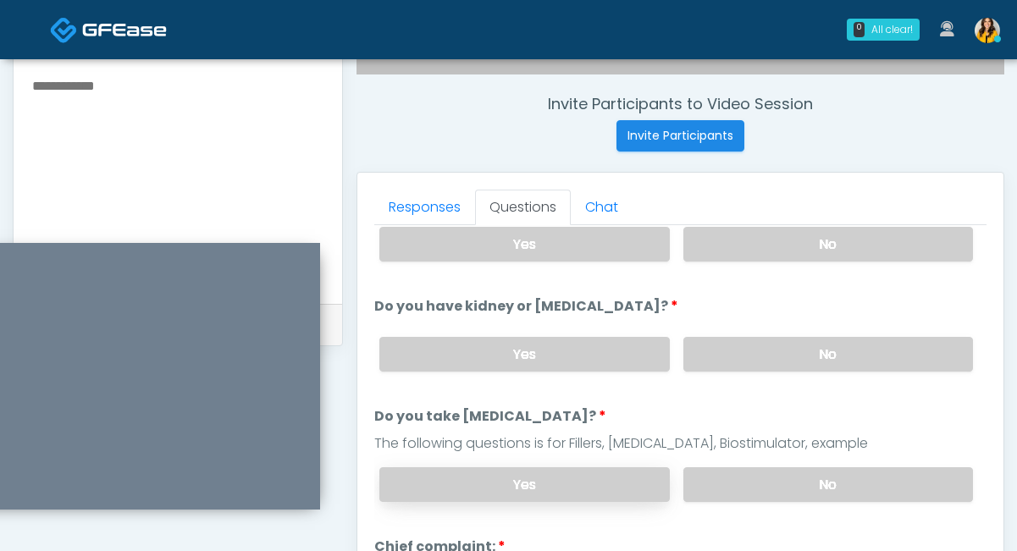
click at [612, 498] on label "Yes" at bounding box center [524, 484] width 290 height 35
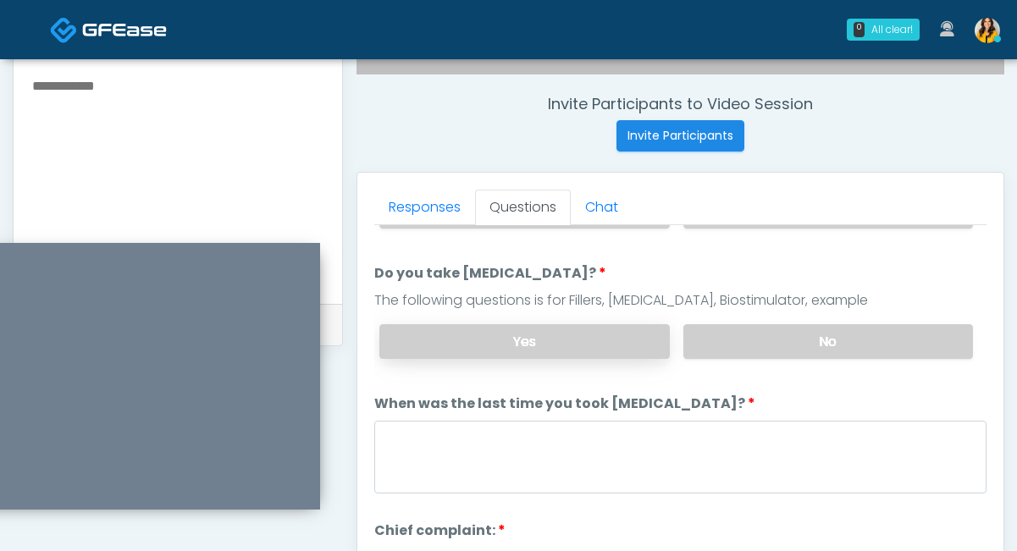
scroll to position [344, 0]
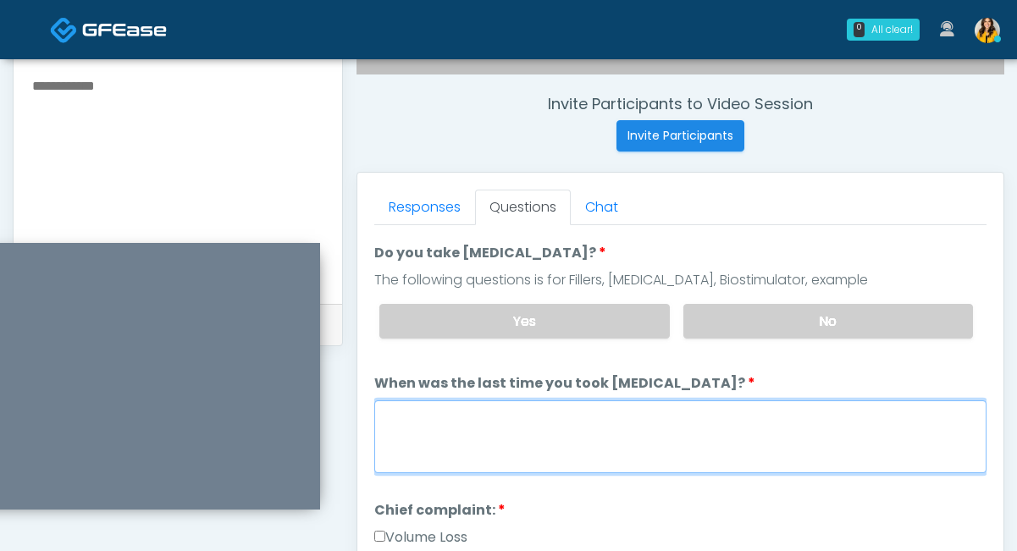
click at [442, 414] on textarea "When was the last time you took blood thinners?" at bounding box center [680, 436] width 612 height 73
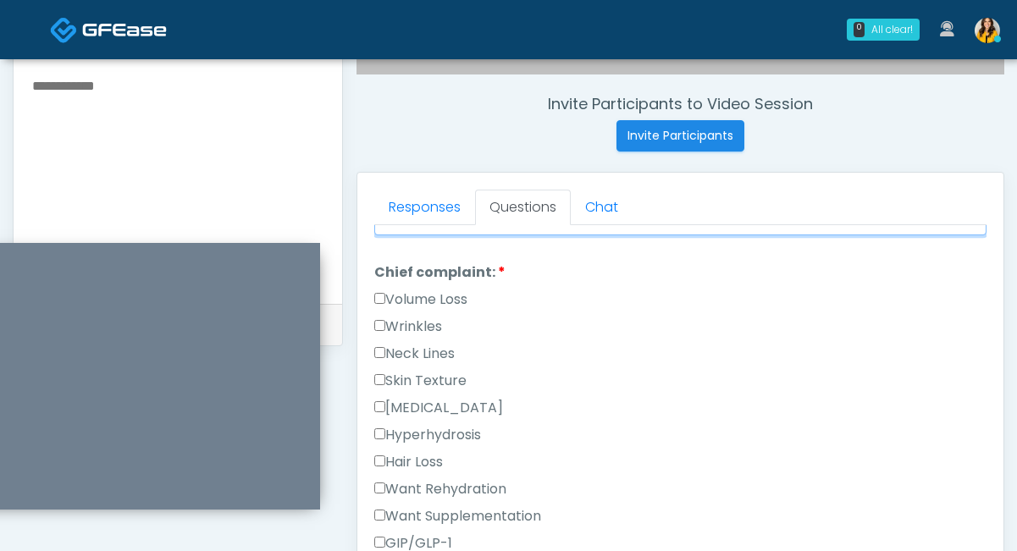
scroll to position [584, 0]
type textarea "**********"
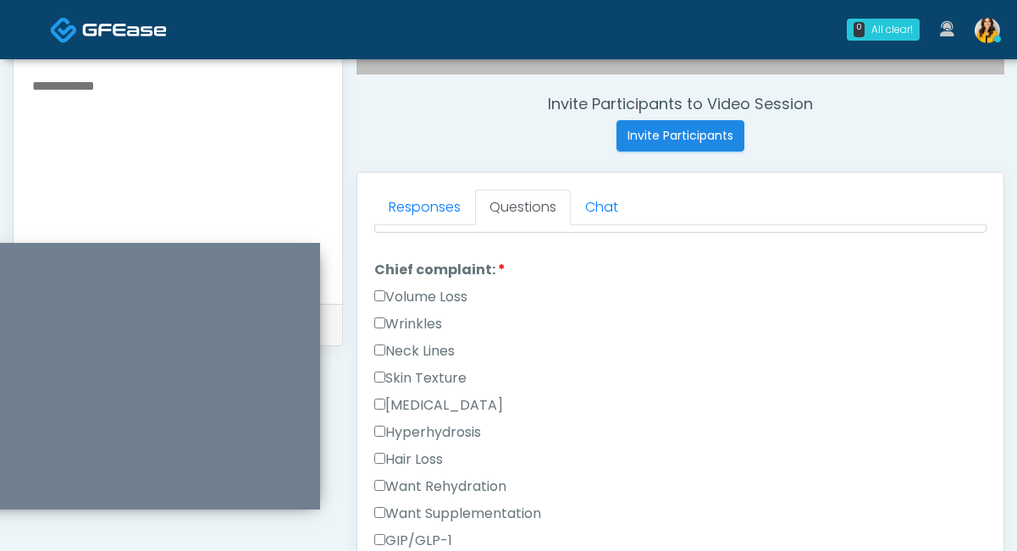
click at [419, 299] on label "Volume Loss" at bounding box center [420, 297] width 93 height 20
click at [417, 329] on label "Wrinkles" at bounding box center [408, 324] width 68 height 20
click at [429, 345] on label "Neck Lines" at bounding box center [414, 351] width 80 height 20
click at [442, 374] on label "Skin Texture" at bounding box center [420, 378] width 92 height 20
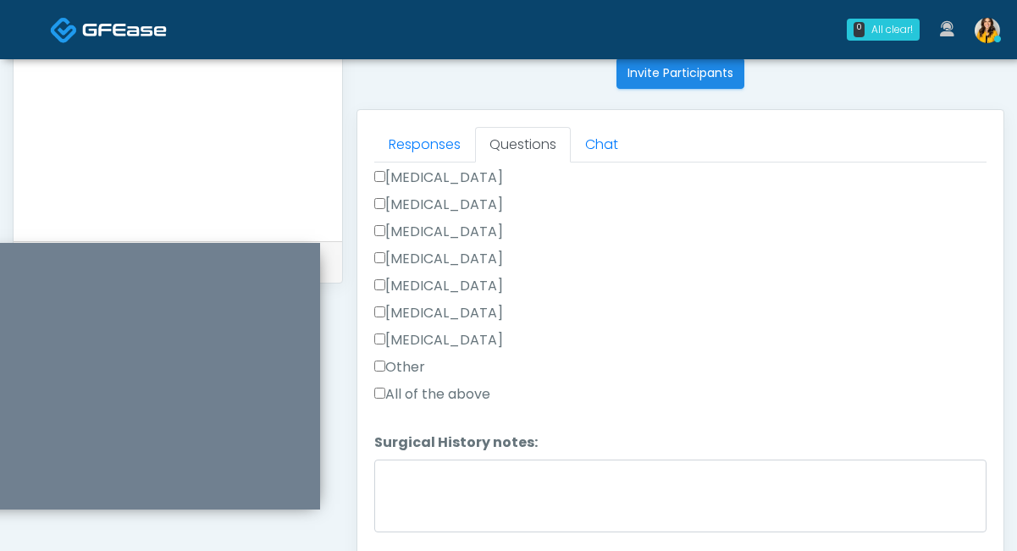
scroll to position [693, 0]
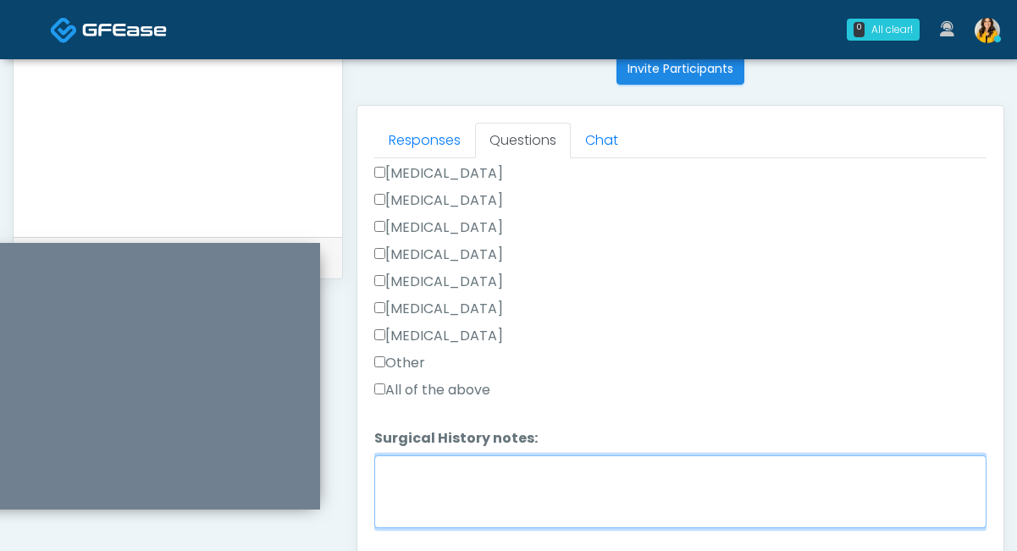
click at [400, 480] on textarea "Surgical History notes:" at bounding box center [680, 491] width 612 height 73
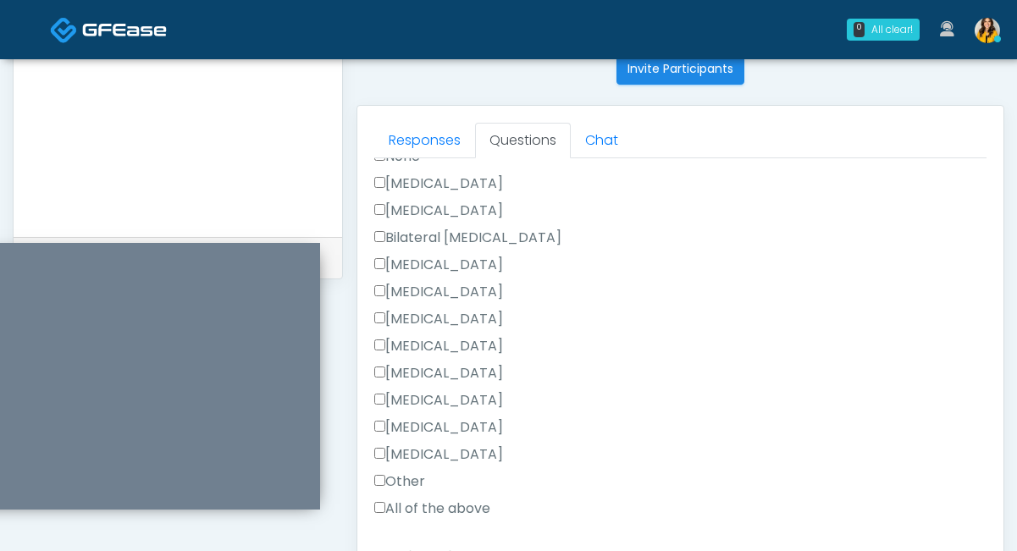
type textarea "**********"
click at [396, 175] on label "Cesarean Section" at bounding box center [438, 184] width 129 height 20
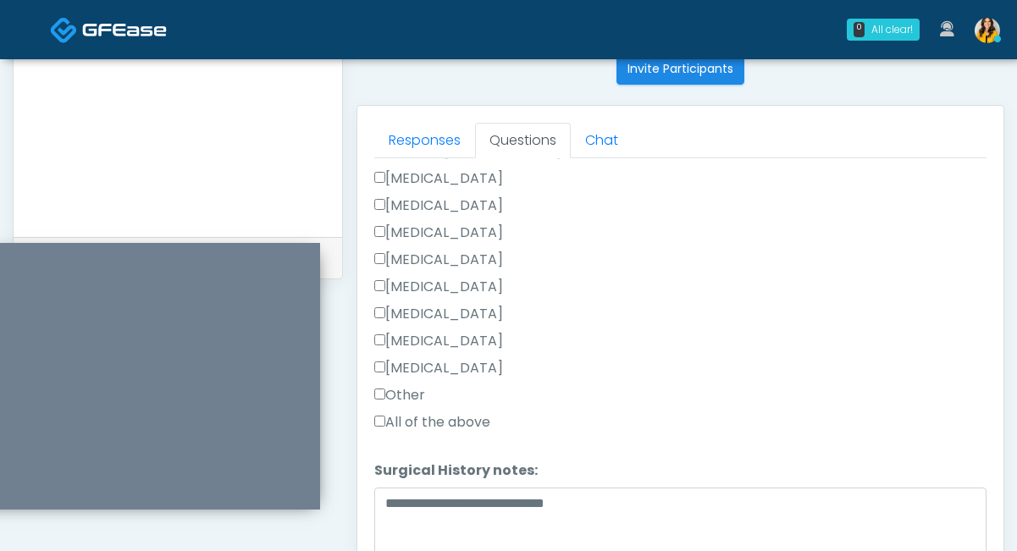
scroll to position [1249, 0]
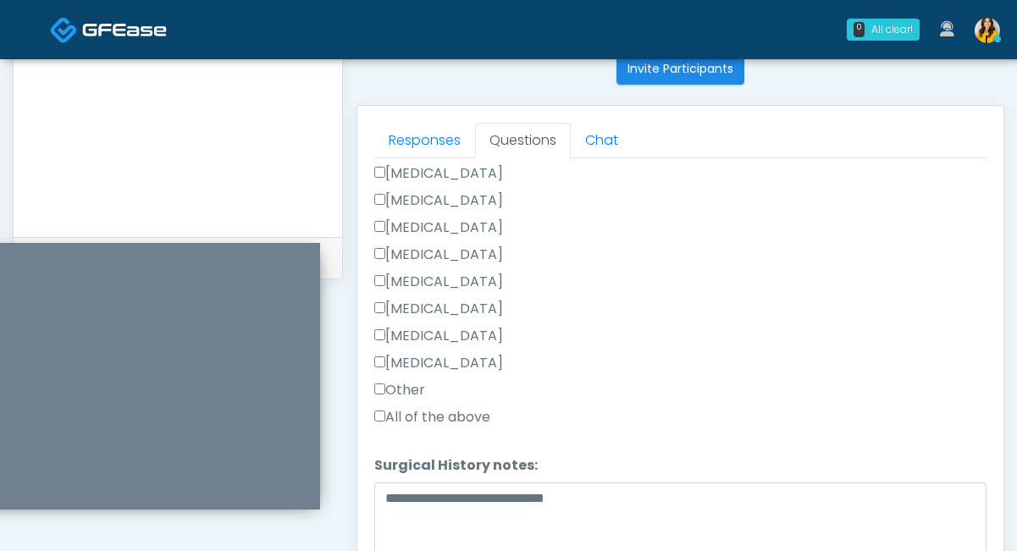
click at [405, 383] on label "Other" at bounding box center [399, 390] width 51 height 20
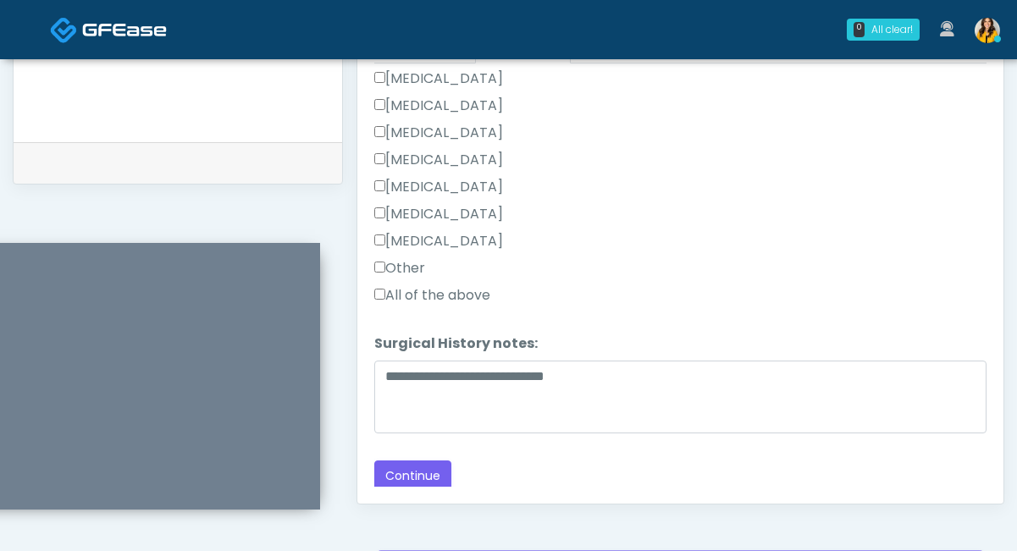
scroll to position [812, 0]
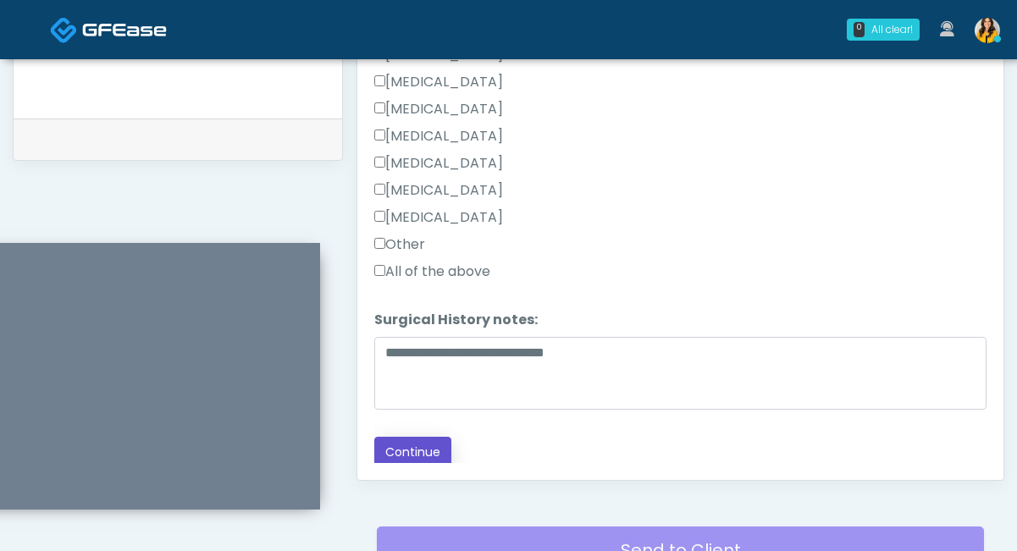
click at [414, 455] on button "Continue" at bounding box center [412, 452] width 77 height 31
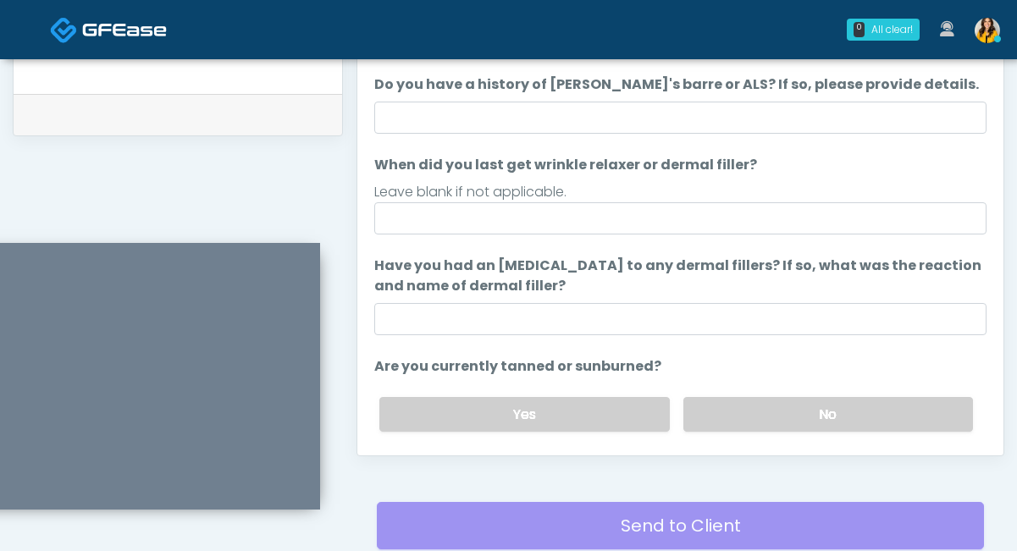
scroll to position [833, 0]
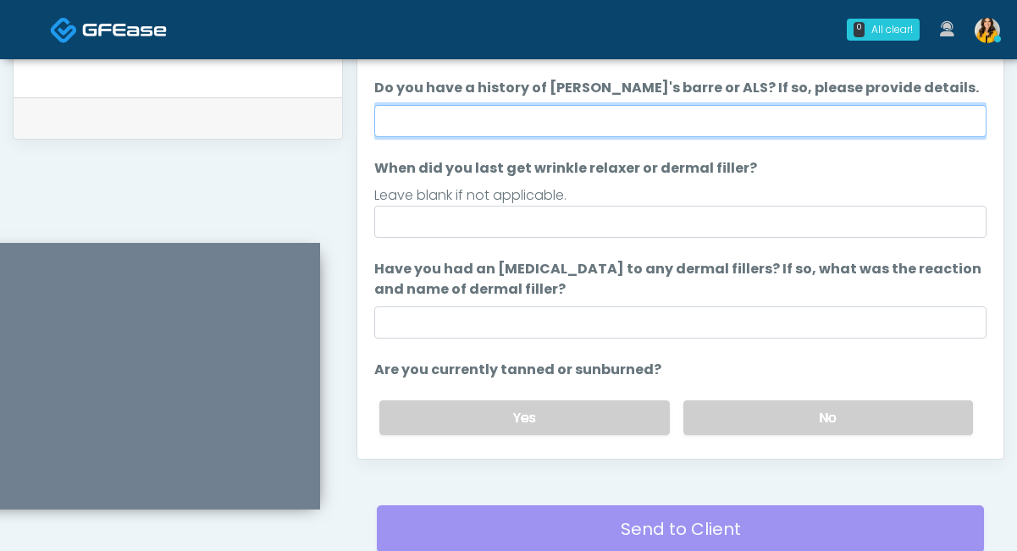
click at [490, 125] on input "Do you have a history of [PERSON_NAME]'s barre or ALS? If so, please provide de…" at bounding box center [680, 121] width 612 height 32
type input "**"
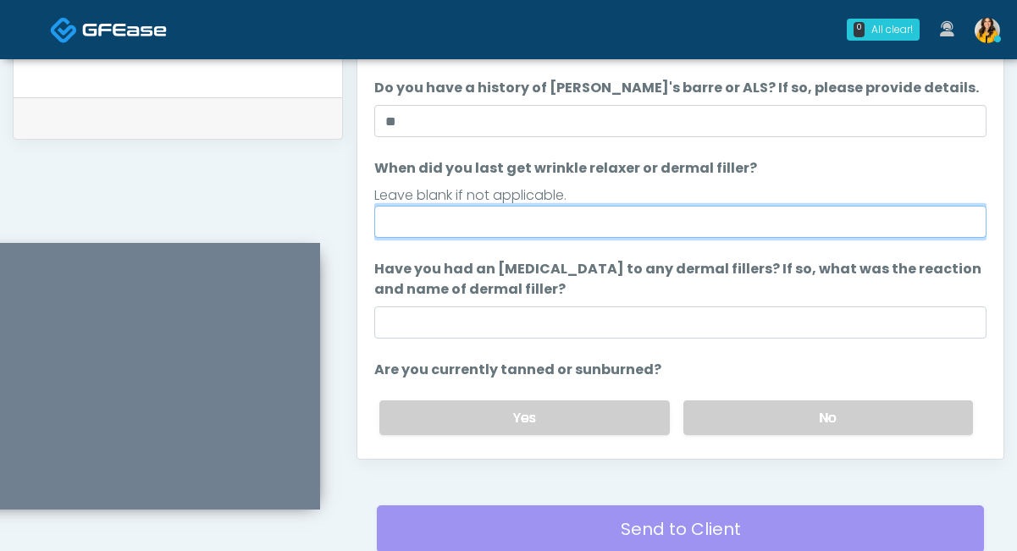
click at [598, 229] on input "When did you last get wrinkle relaxer or dermal filler?" at bounding box center [680, 222] width 612 height 32
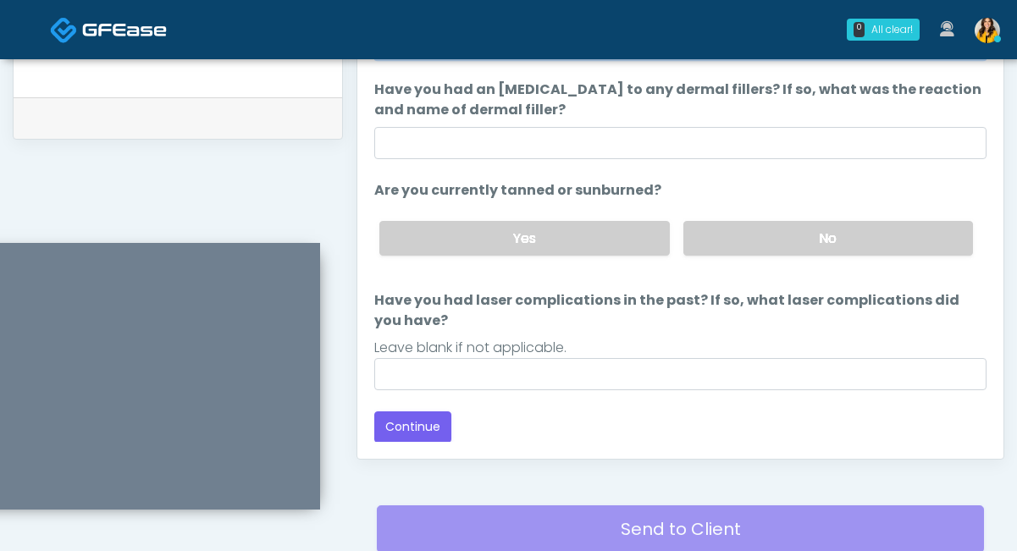
scroll to position [865, 0]
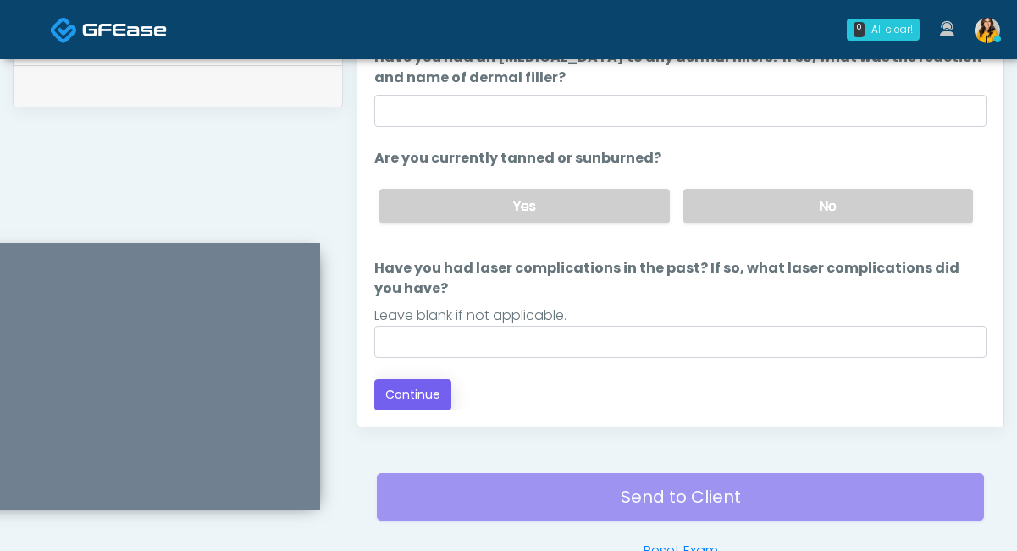
type input "**********"
click at [422, 381] on button "Continue" at bounding box center [412, 394] width 77 height 31
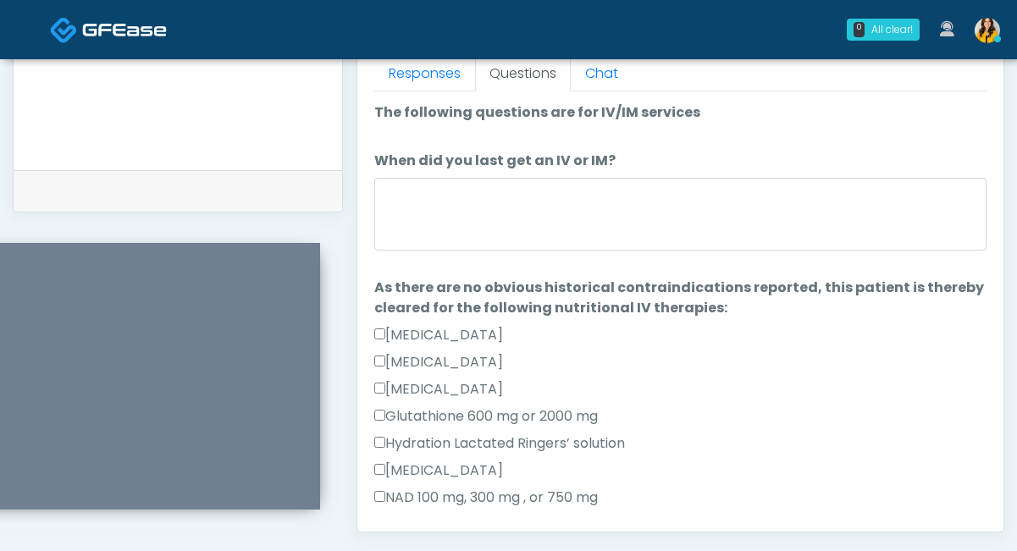
scroll to position [706, 0]
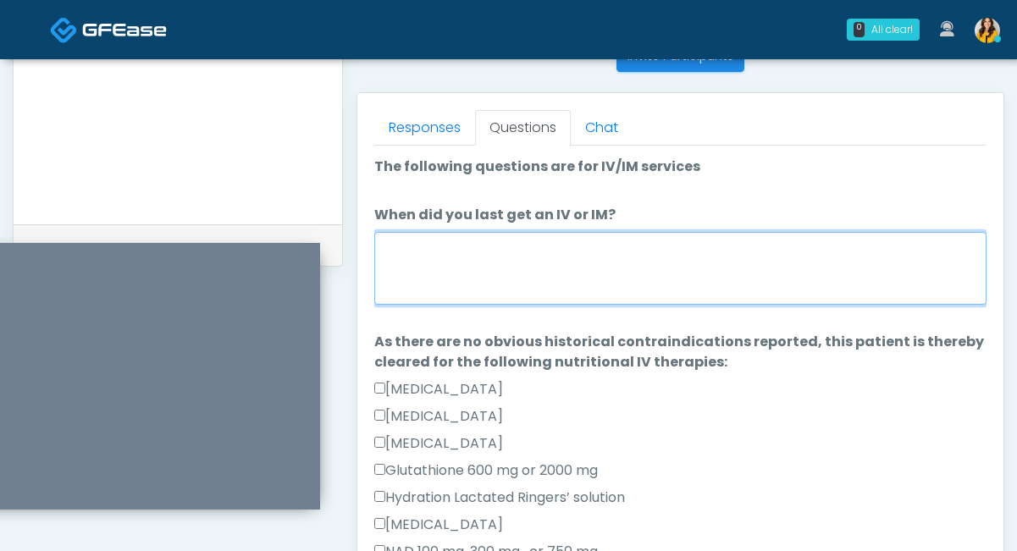
click at [541, 270] on textarea "When did you last get an IV or IM?" at bounding box center [680, 268] width 612 height 73
type textarea "*"
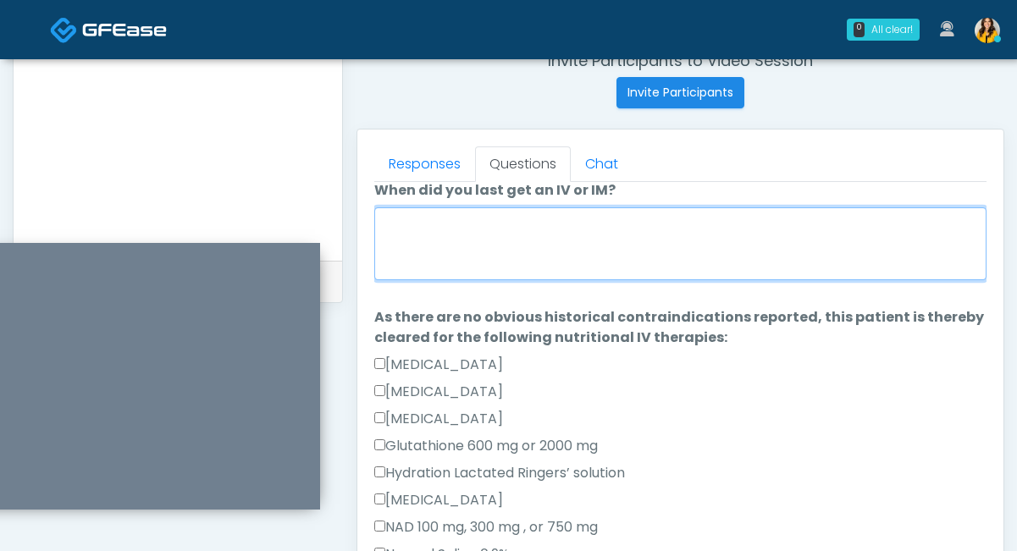
scroll to position [67, 0]
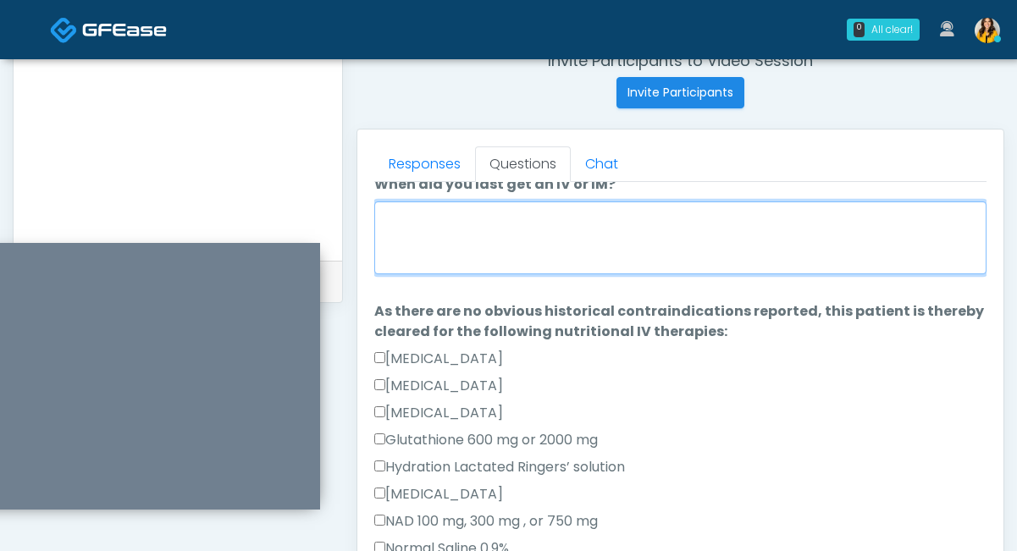
type textarea "*"
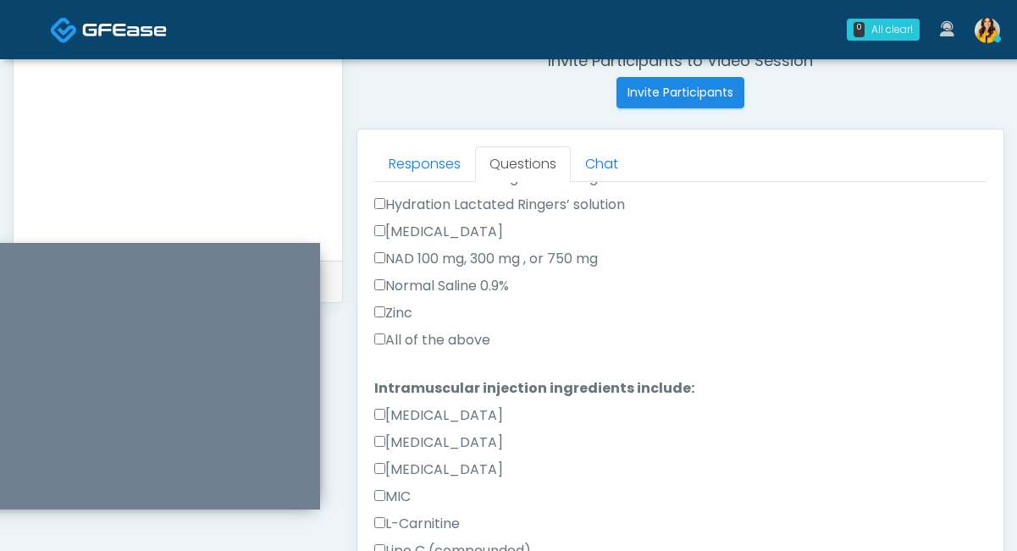
scroll to position [334, 0]
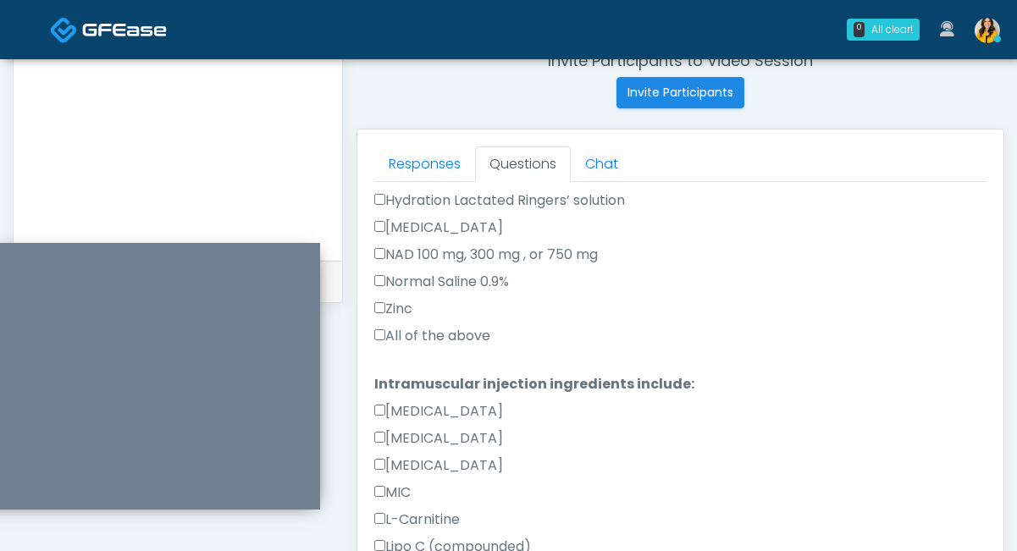
type textarea "**********"
click at [463, 332] on label "All of the above" at bounding box center [432, 336] width 116 height 20
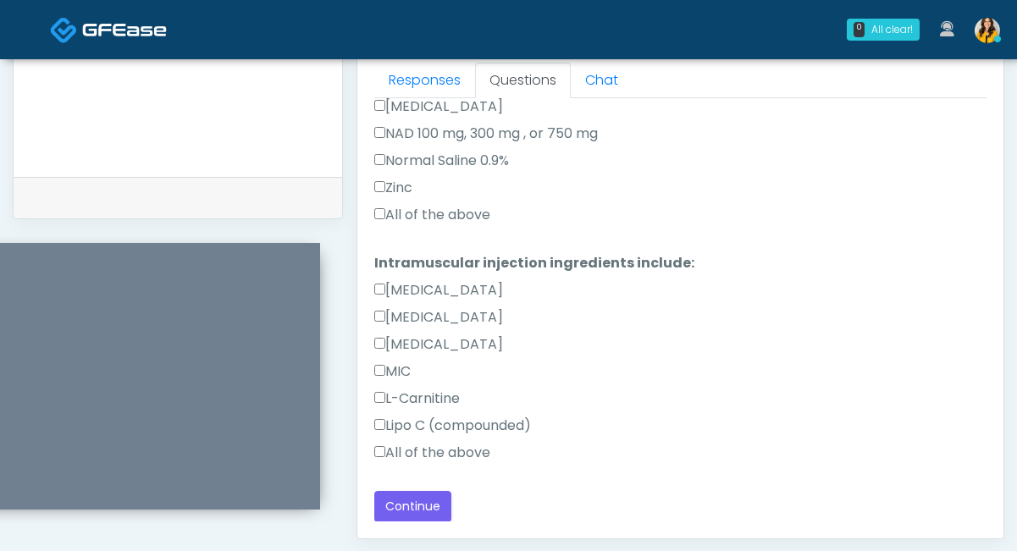
scroll to position [769, 0]
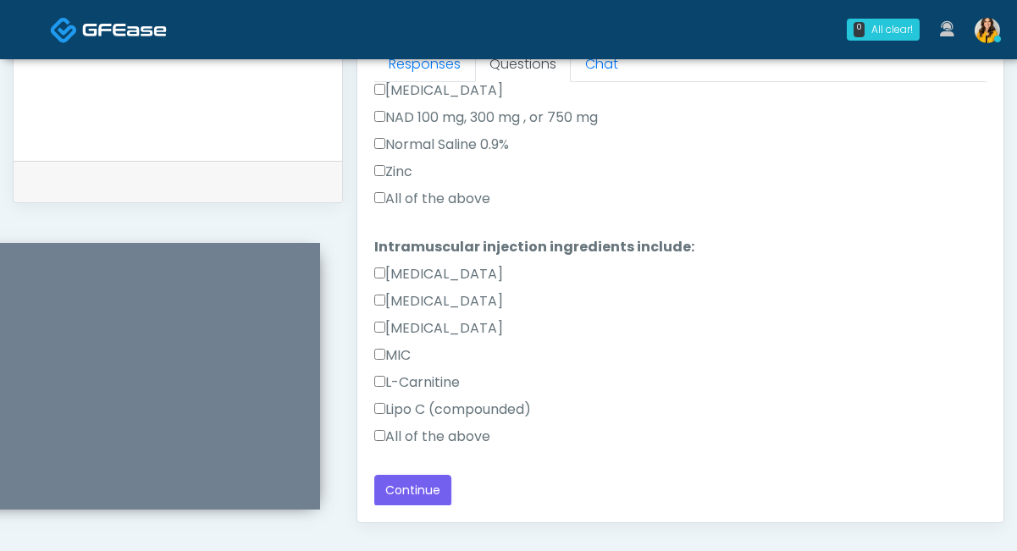
click at [422, 431] on label "All of the above" at bounding box center [432, 437] width 116 height 20
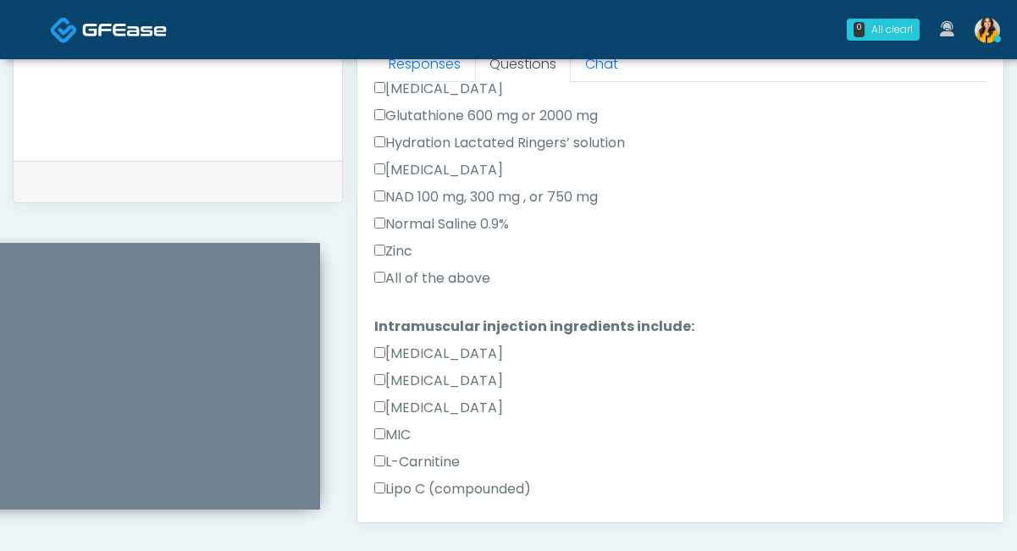
scroll to position [369, 0]
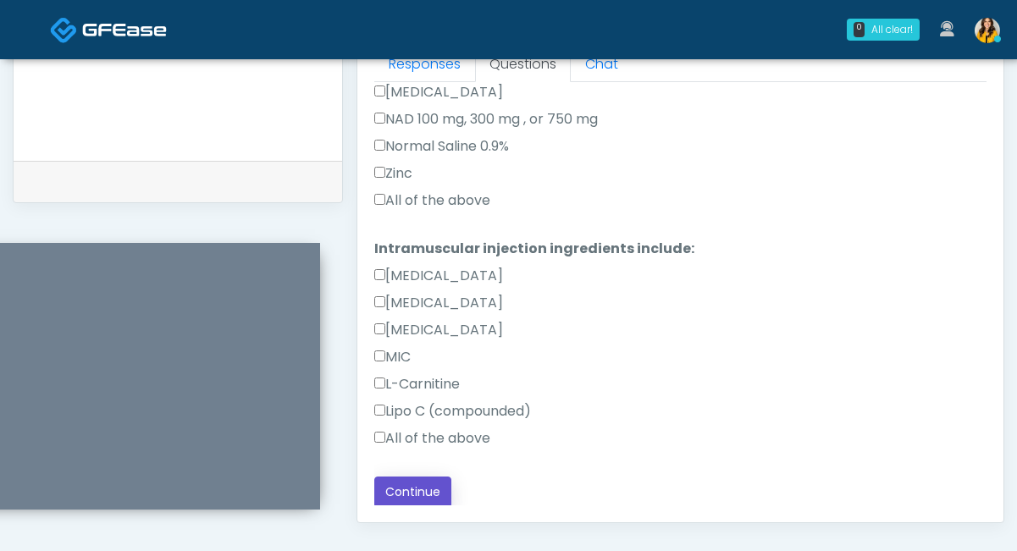
click at [418, 489] on button "Continue" at bounding box center [412, 492] width 77 height 31
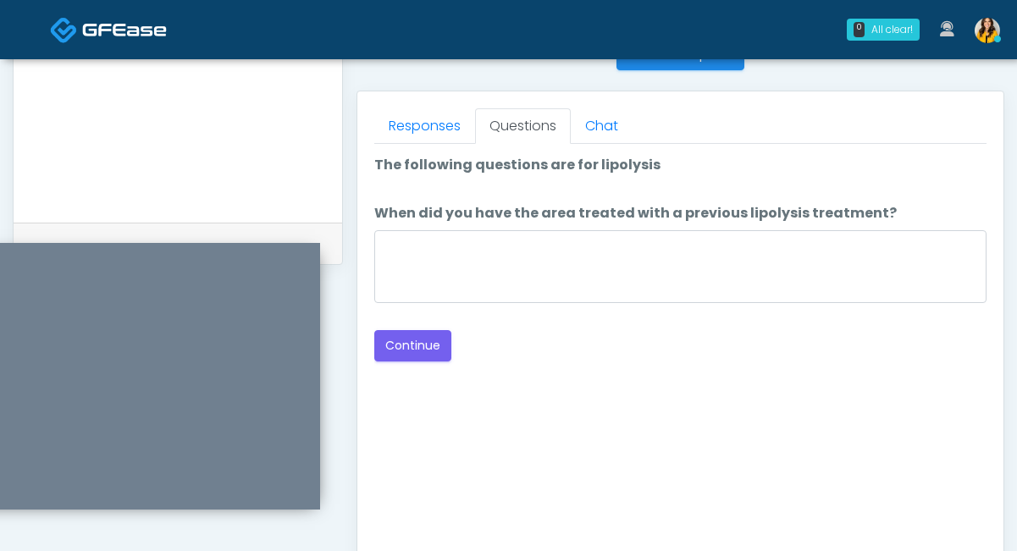
scroll to position [700, 0]
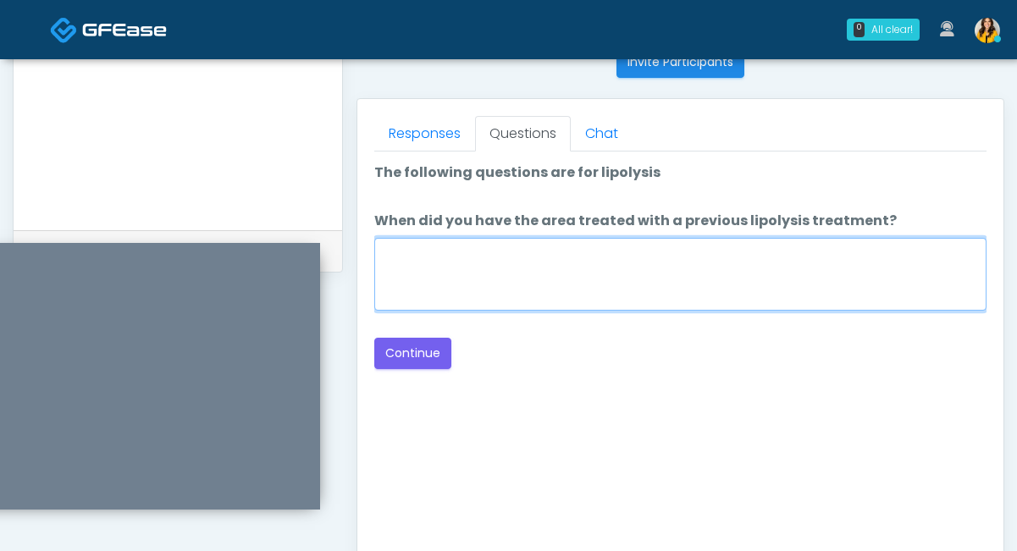
click at [488, 280] on textarea "When did you have the area treated with a previous lipolysis treatment?" at bounding box center [680, 274] width 612 height 73
type textarea "*****"
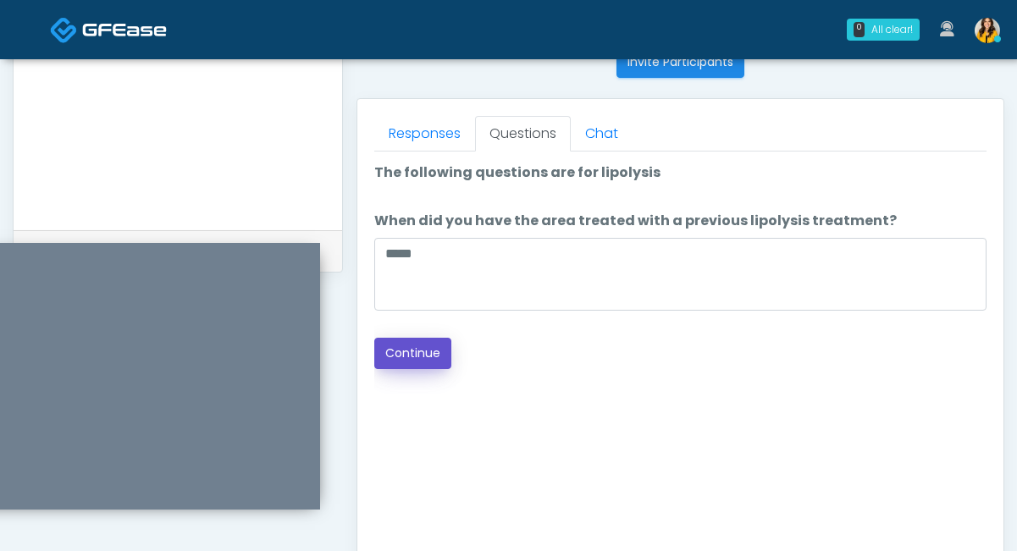
click at [425, 360] on button "Continue" at bounding box center [412, 353] width 77 height 31
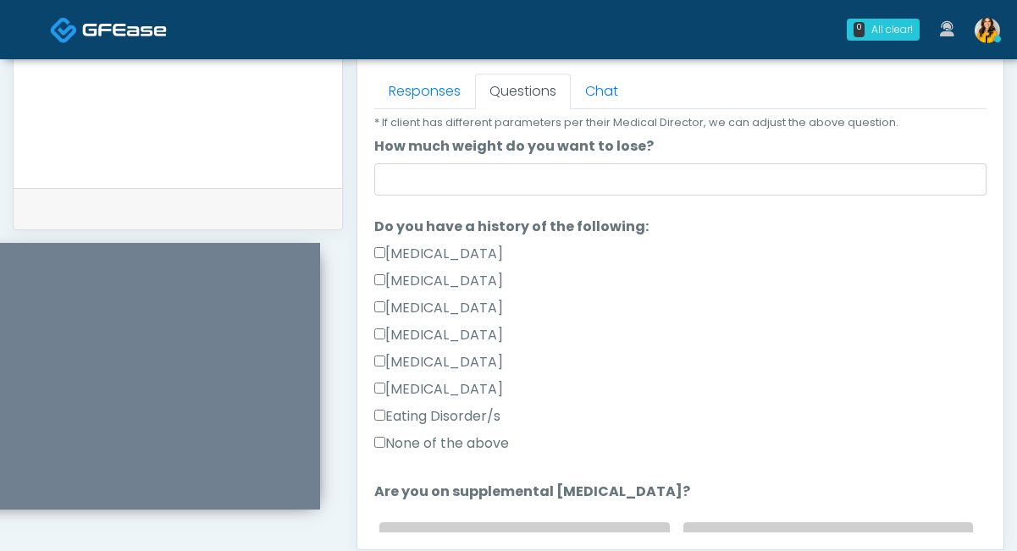
scroll to position [301, 0]
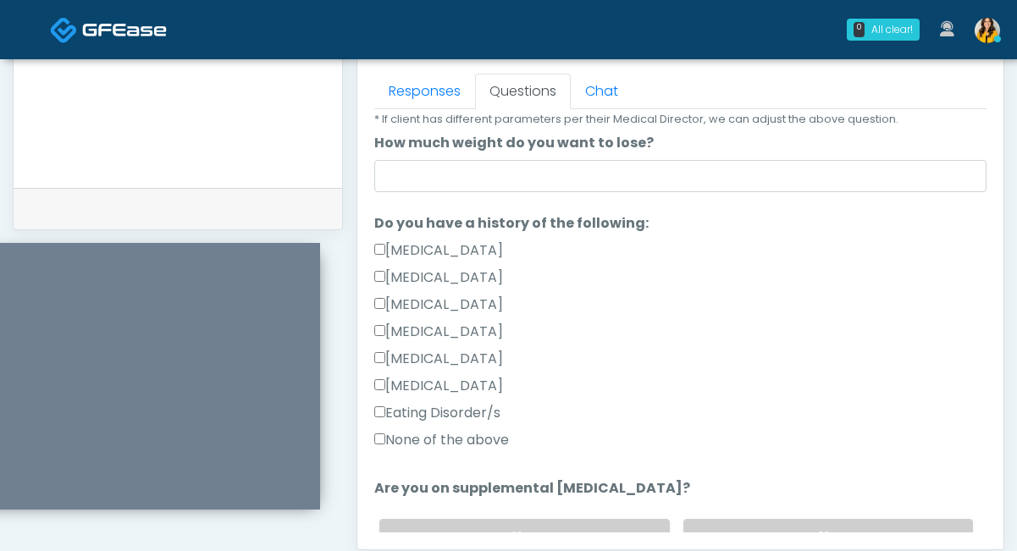
click at [447, 438] on label "None of the above" at bounding box center [441, 440] width 135 height 20
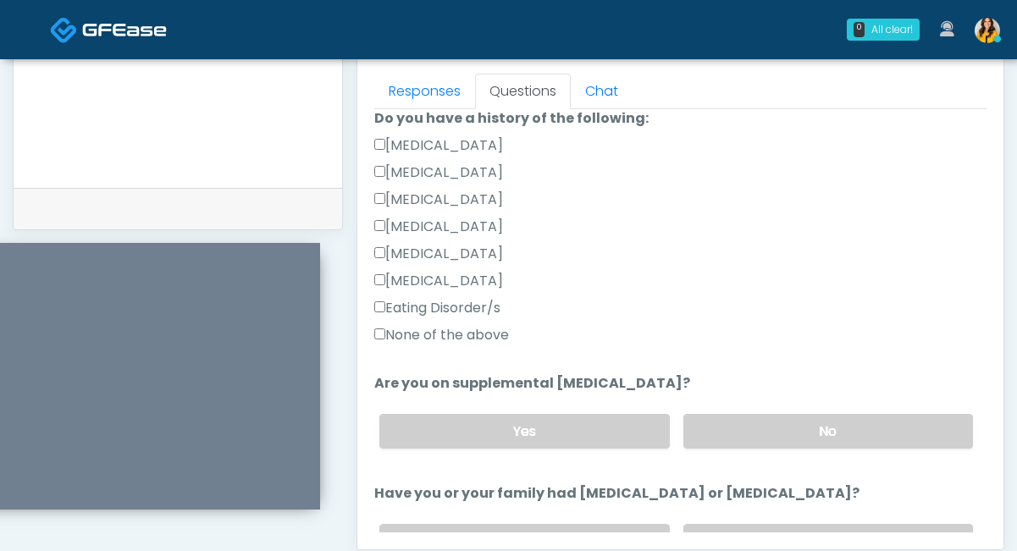
click at [716, 460] on div "Yes No" at bounding box center [676, 431] width 620 height 62
click at [725, 444] on label "No" at bounding box center [828, 431] width 290 height 35
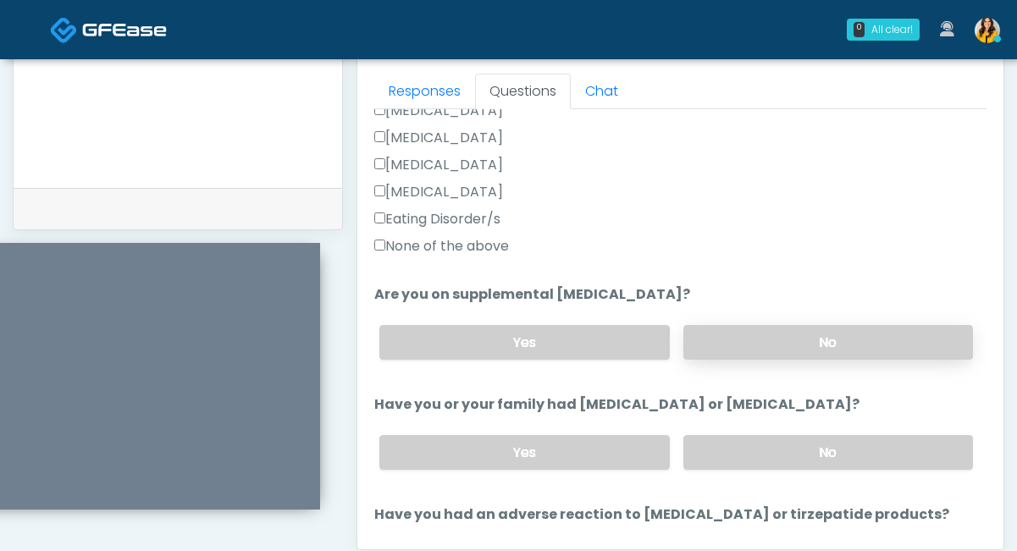
scroll to position [502, 0]
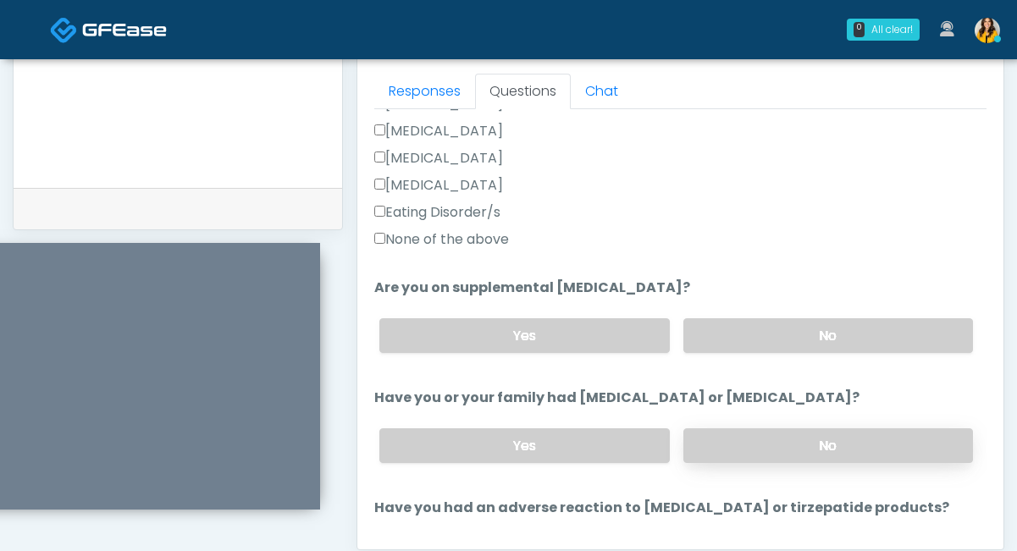
click at [713, 442] on label "No" at bounding box center [828, 445] width 290 height 35
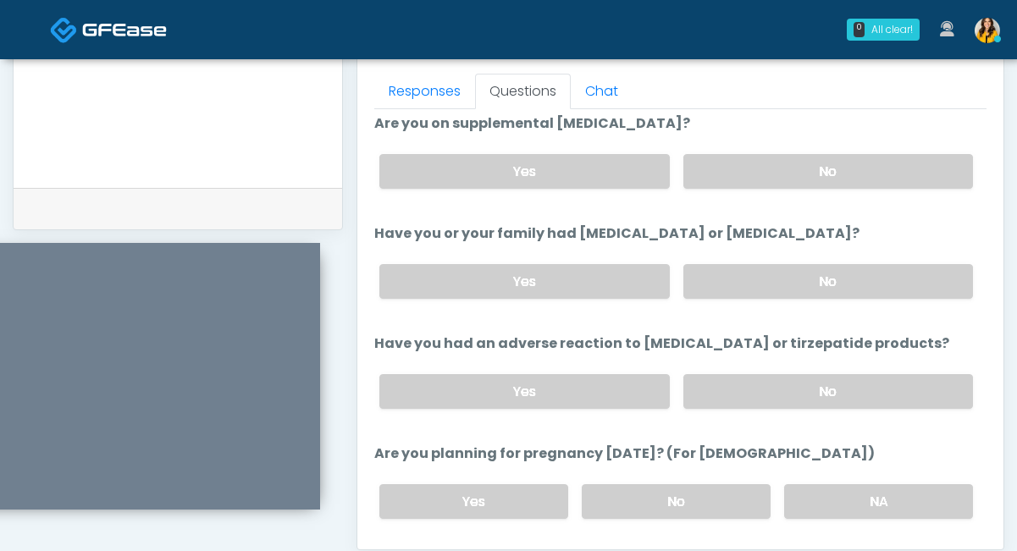
scroll to position [687, 0]
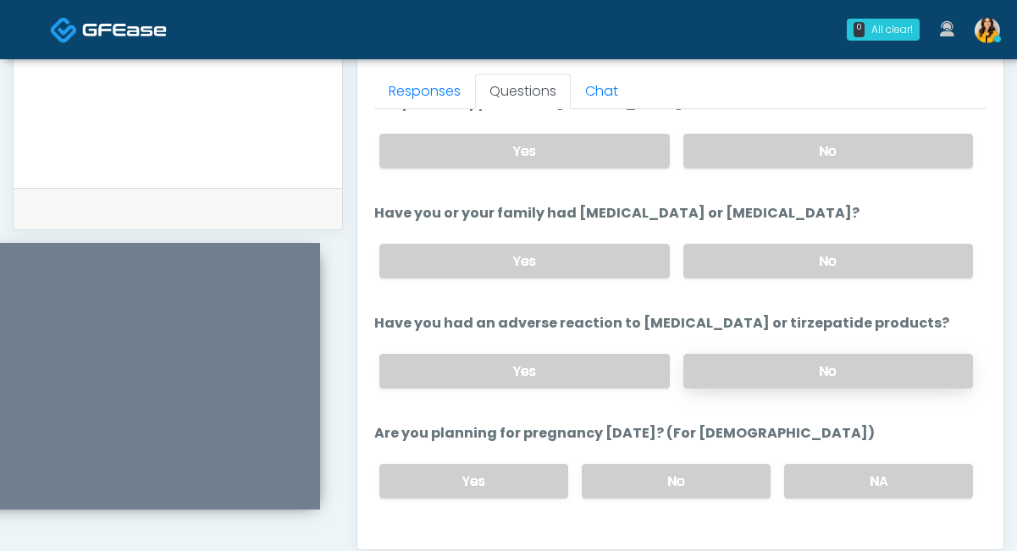
click at [745, 369] on label "No" at bounding box center [828, 371] width 290 height 35
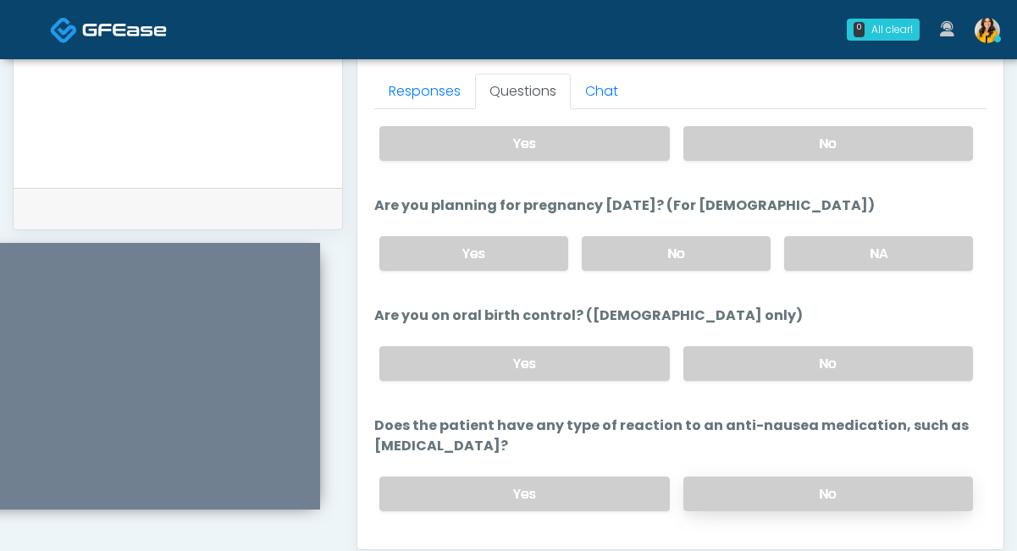
click at [706, 490] on label "No" at bounding box center [828, 494] width 290 height 35
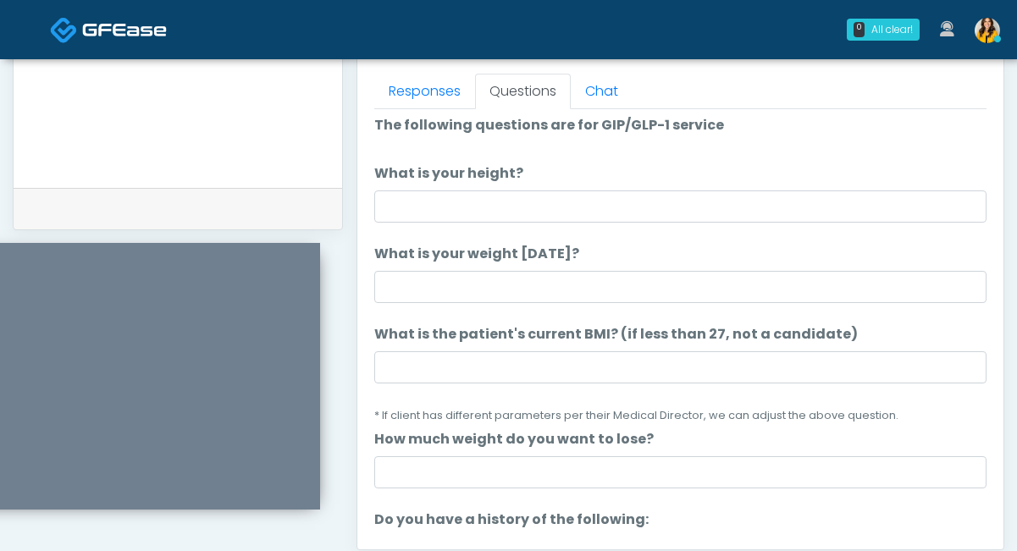
scroll to position [4, 0]
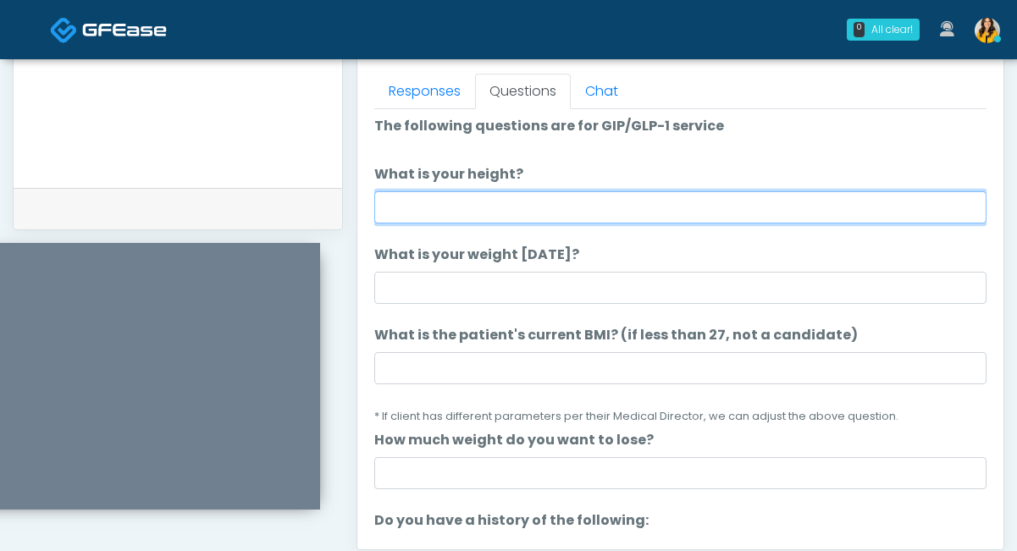
click at [449, 210] on input "What is your height?" at bounding box center [680, 207] width 612 height 32
type input "****"
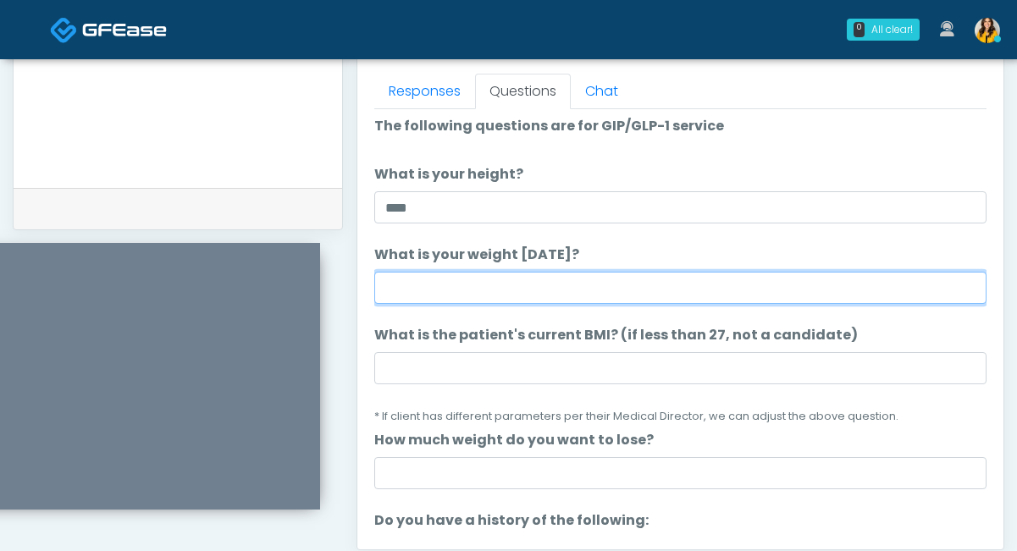
click at [406, 295] on input "What is your weight today?" at bounding box center [680, 288] width 612 height 32
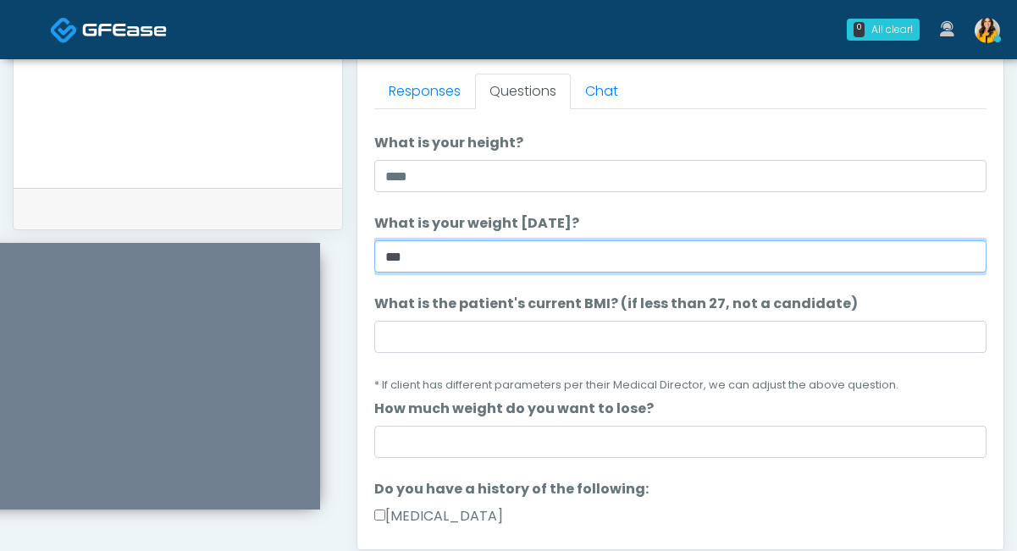
scroll to position [37, 0]
type input "***"
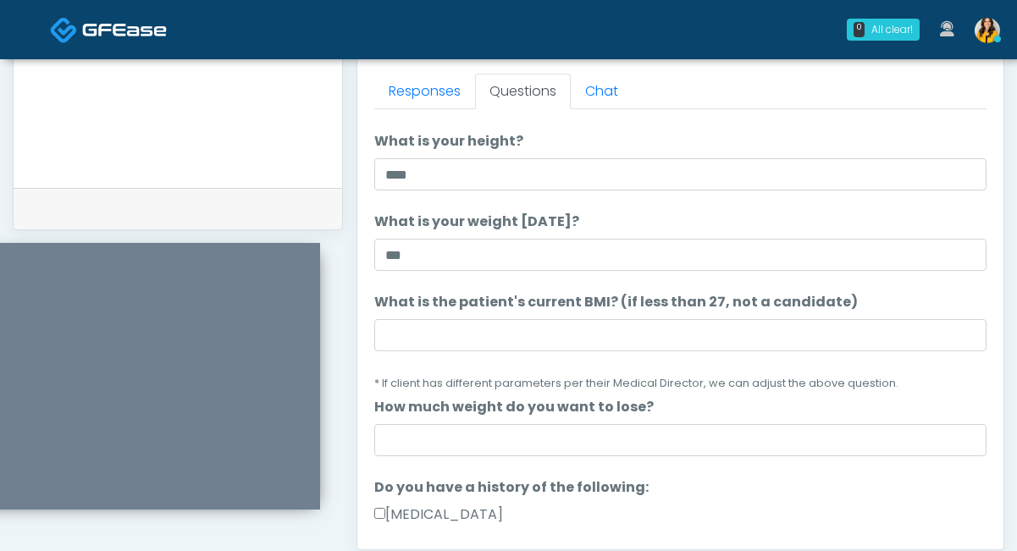
click at [402, 360] on li "What is the patient's current BMI? (if less than 27, not a candidate) What is t…" at bounding box center [680, 342] width 612 height 101
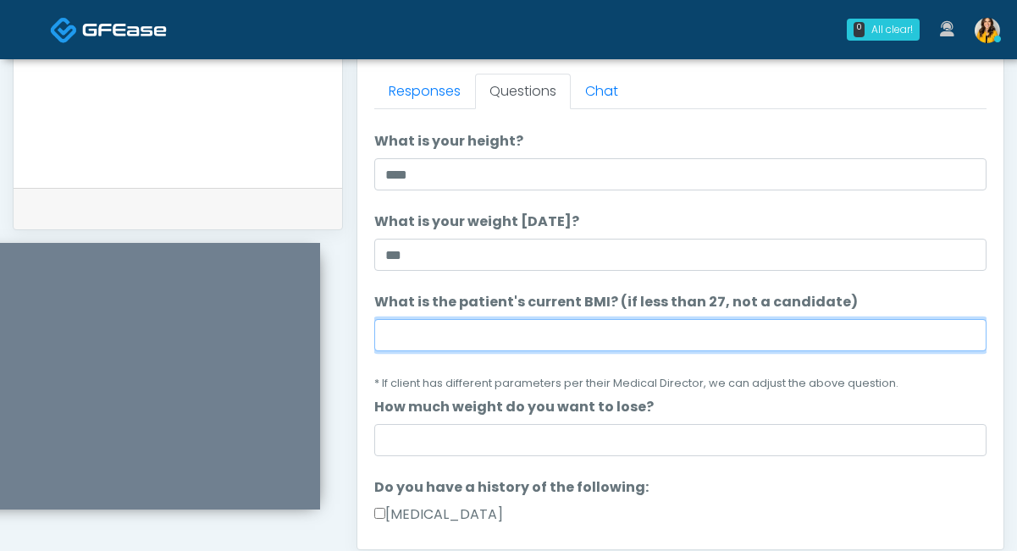
click at [400, 345] on input "What is the patient's current BMI? (if less than 27, not a candidate)" at bounding box center [680, 335] width 612 height 32
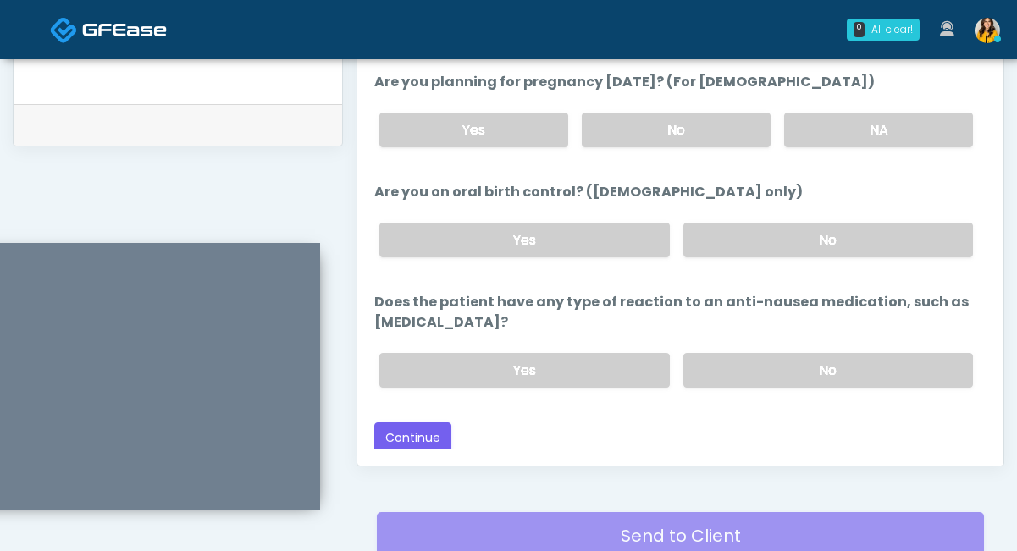
scroll to position [825, 0]
type input "****"
click at [431, 428] on button "Continue" at bounding box center [412, 438] width 77 height 31
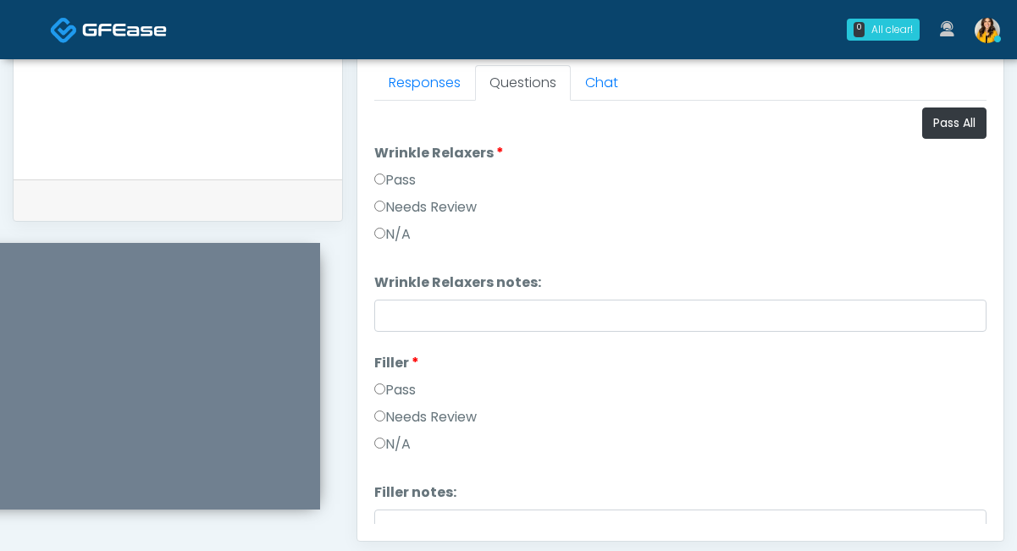
scroll to position [736, 0]
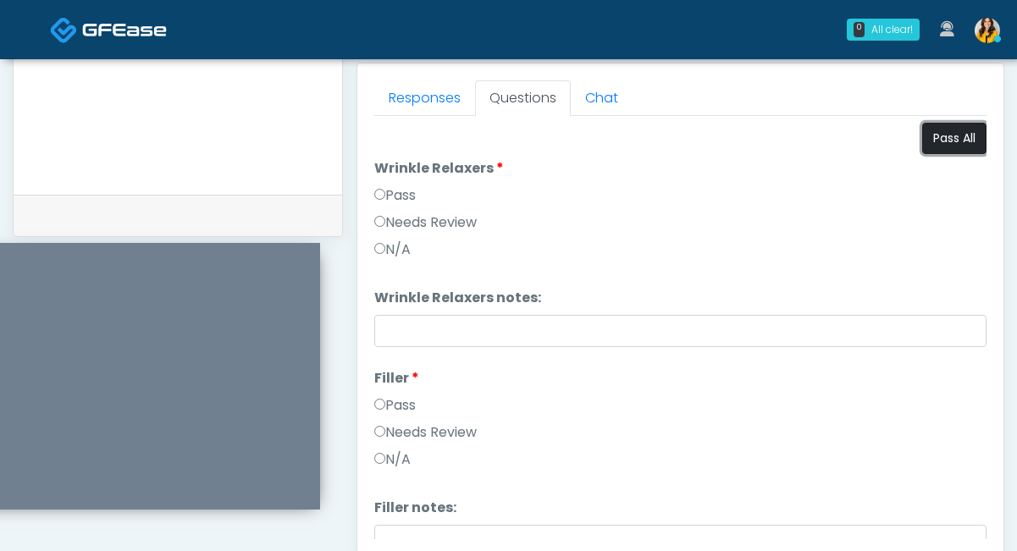
click at [940, 152] on button "Pass All" at bounding box center [954, 138] width 64 height 31
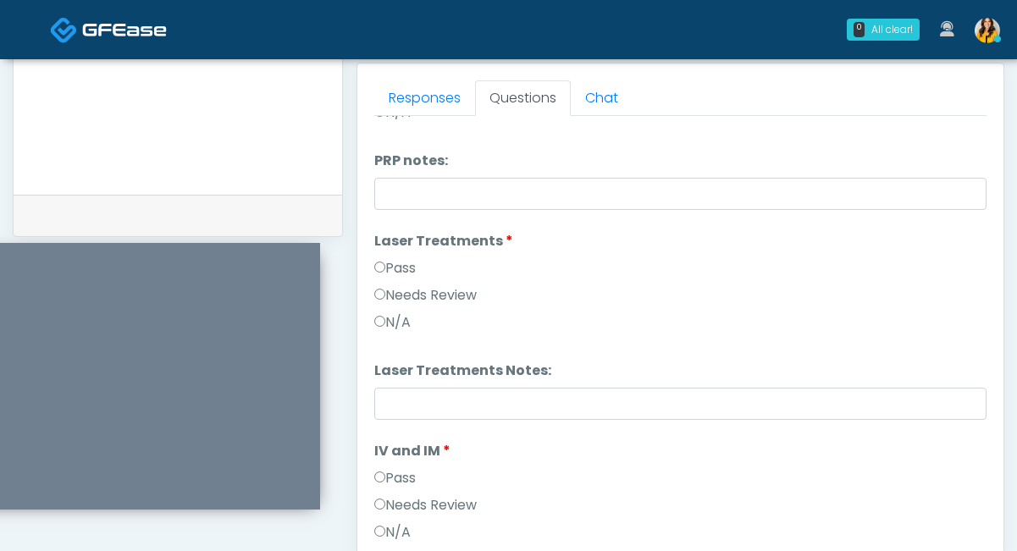
scroll to position [1120, 0]
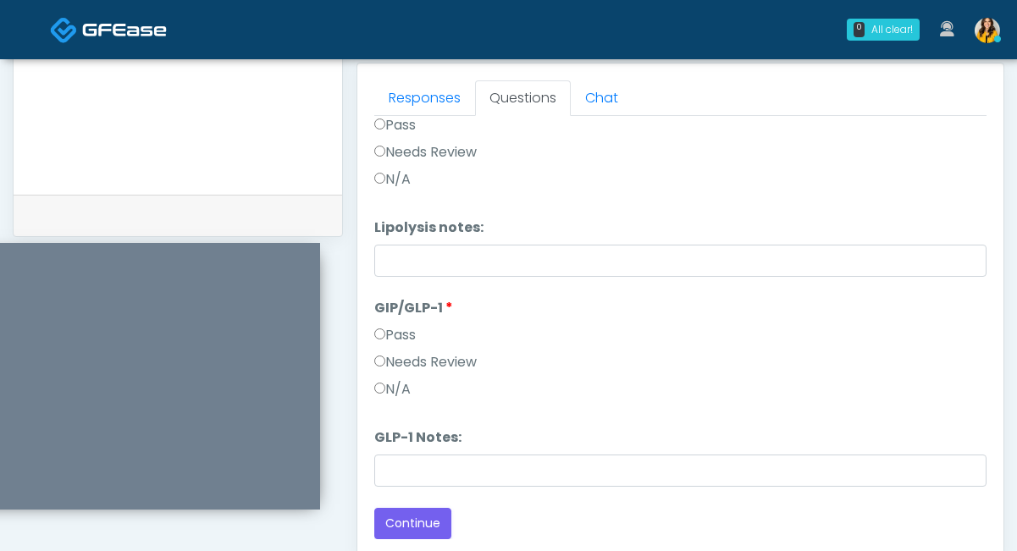
click at [426, 370] on label "Needs Review" at bounding box center [425, 362] width 102 height 20
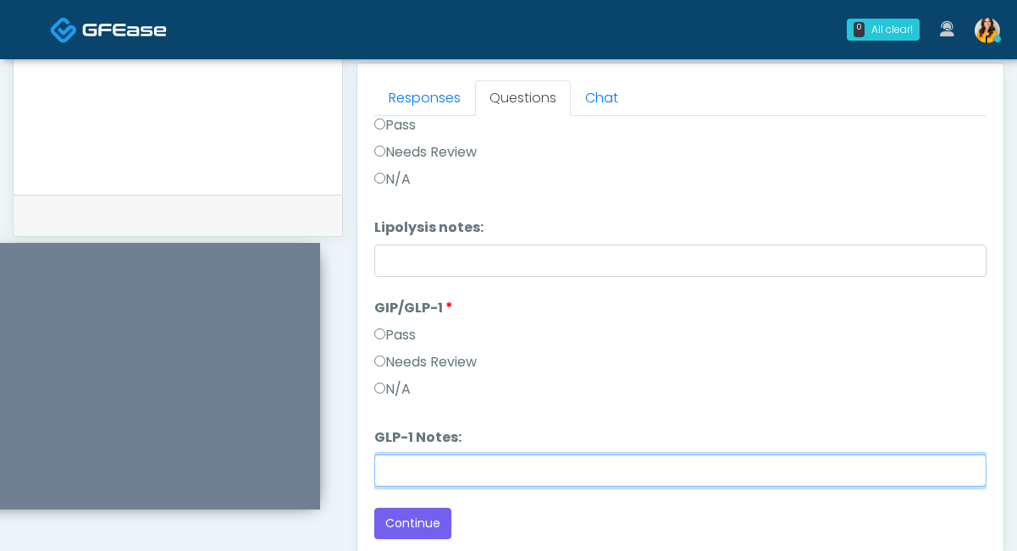
click at [389, 470] on input "GLP-1 Notes:" at bounding box center [680, 471] width 612 height 32
drag, startPoint x: 469, startPoint y: 474, endPoint x: 315, endPoint y: 473, distance: 154.1
click at [345, 210] on div "Invite Participants to Video Session Invite Participants Responses Questions Ch…" at bounding box center [673, 45] width 661 height 1291
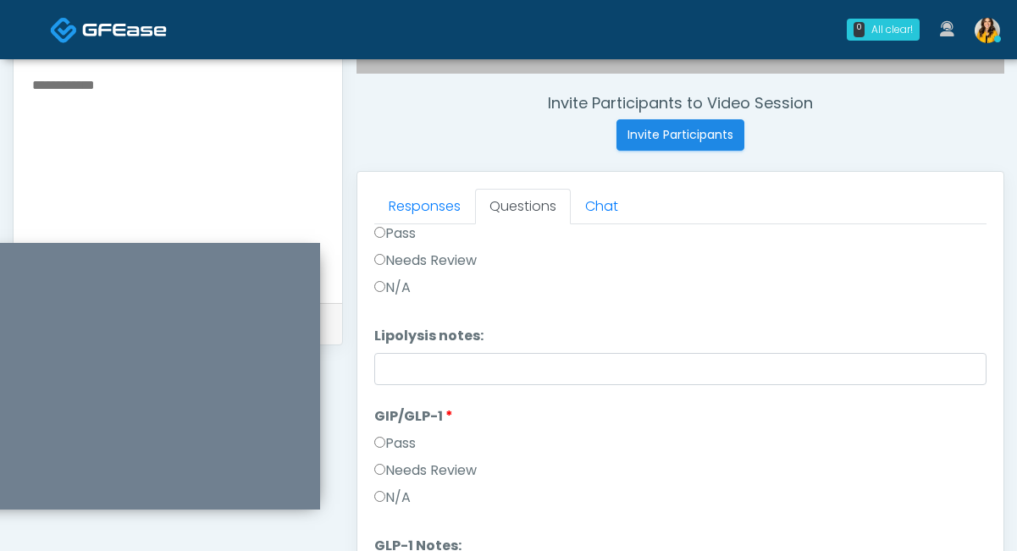
scroll to position [619, 0]
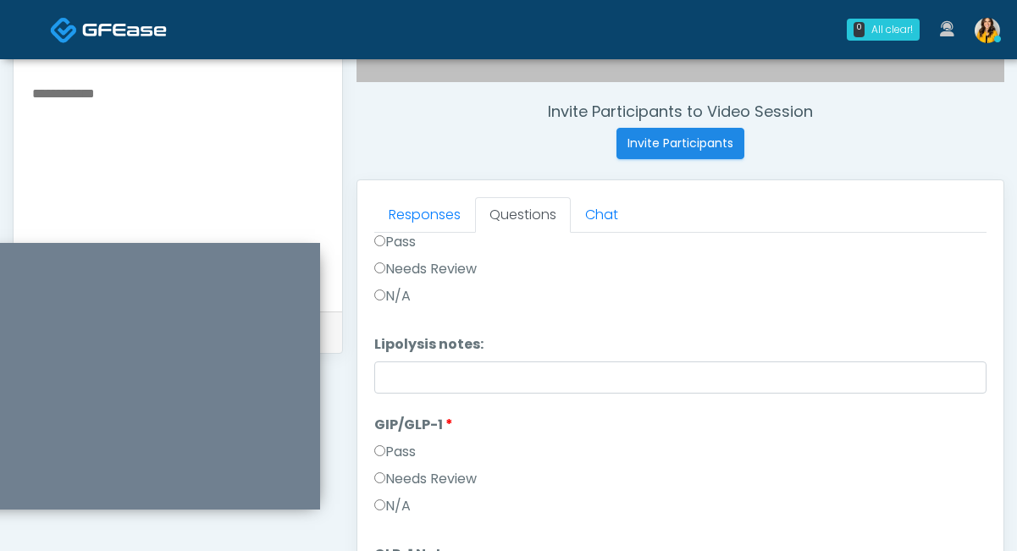
type input "********"
click at [152, 144] on textarea at bounding box center [177, 185] width 295 height 207
paste textarea "********"
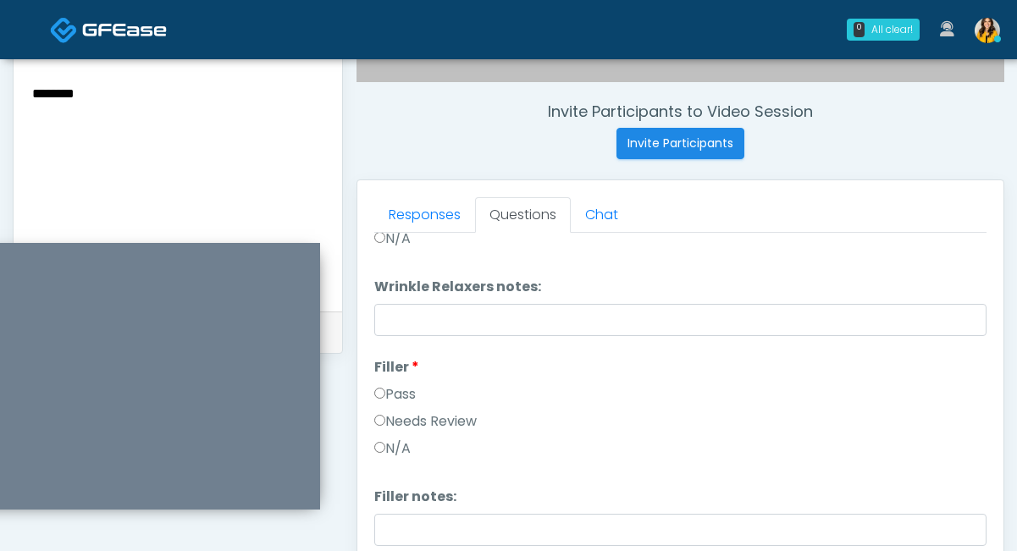
scroll to position [0, 0]
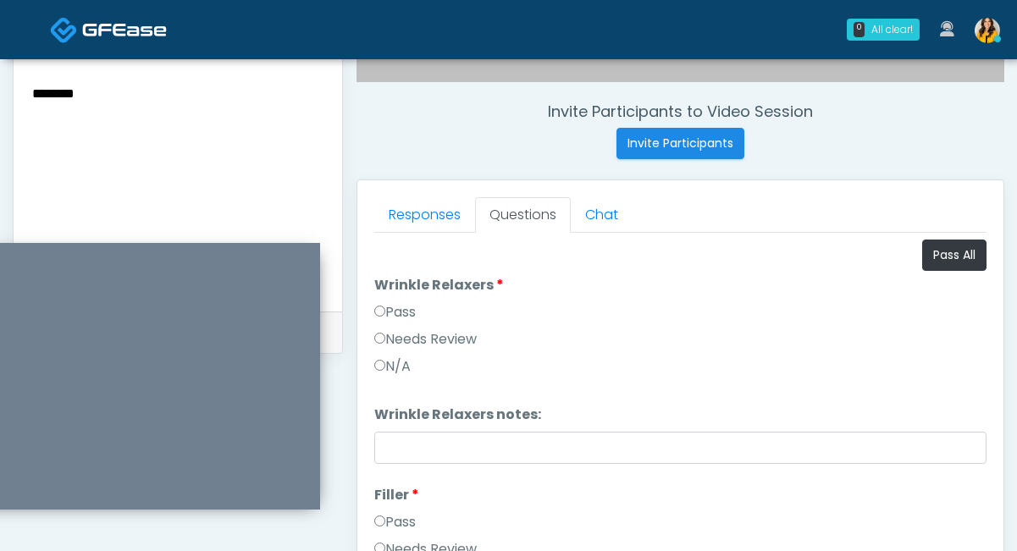
type textarea "********"
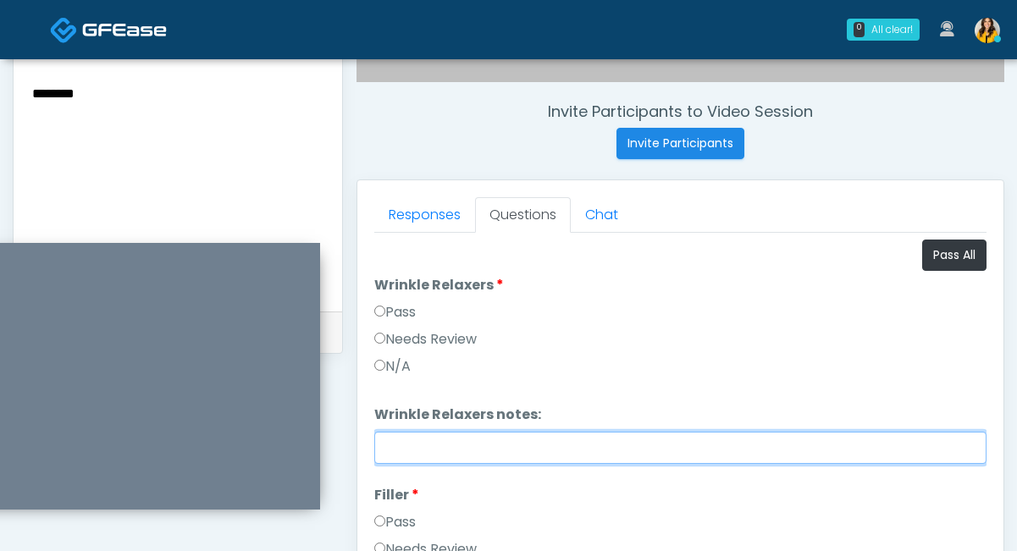
click at [400, 438] on input "Wrinkle Relaxers notes:" at bounding box center [680, 448] width 612 height 32
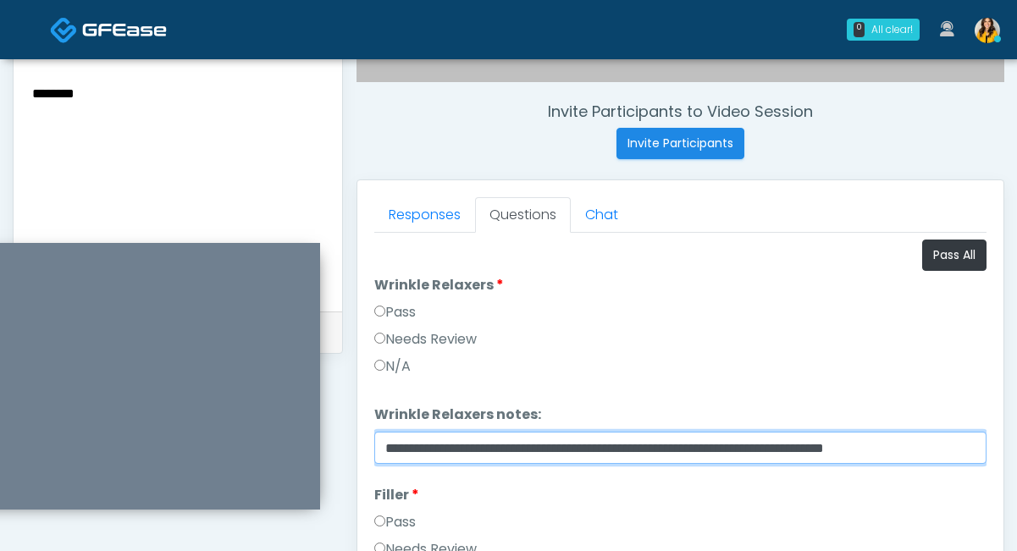
scroll to position [0, 5]
click at [491, 444] on input "**********" at bounding box center [680, 448] width 612 height 32
paste input "text"
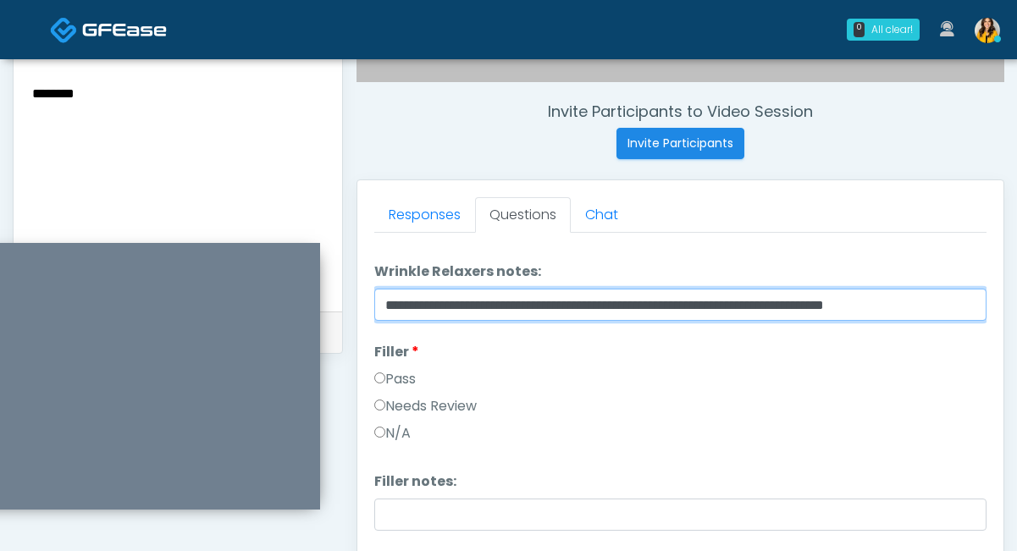
scroll to position [167, 0]
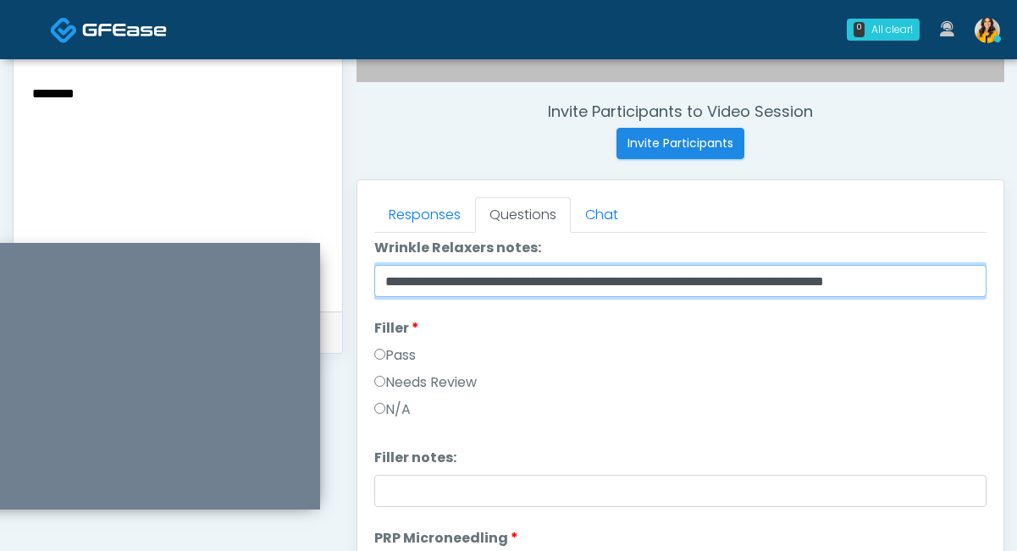
type input "**********"
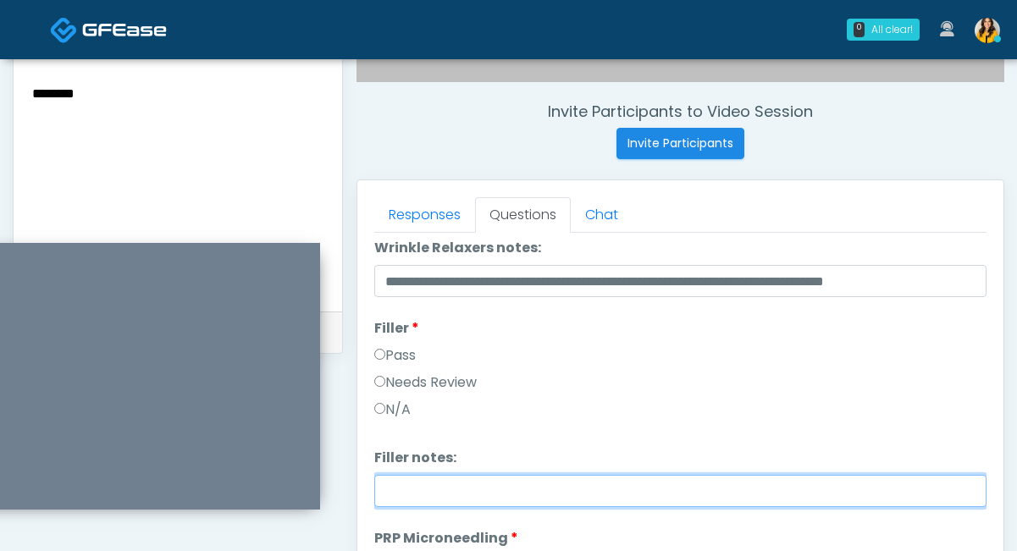
click at [391, 491] on input "Filler notes:" at bounding box center [680, 491] width 612 height 32
paste input "**********"
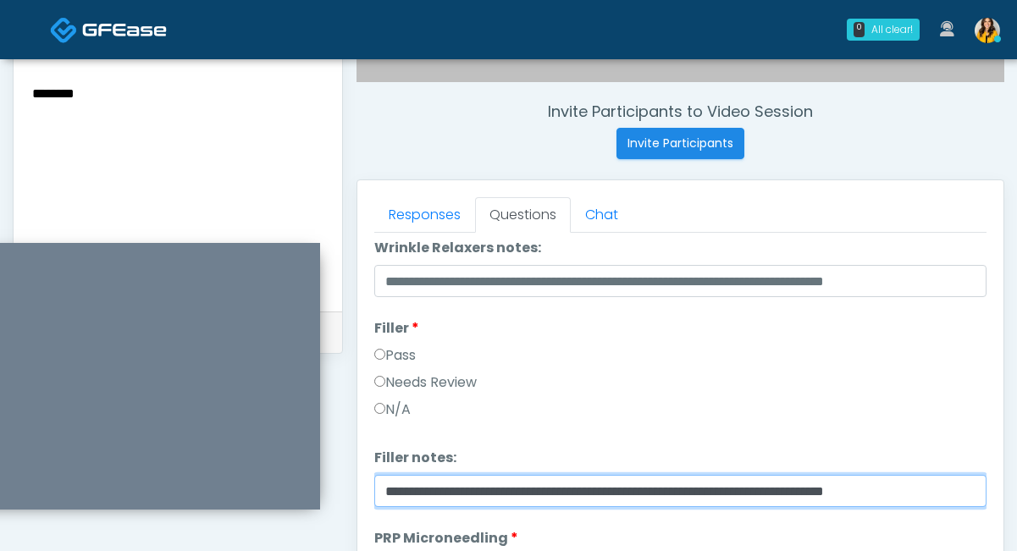
scroll to position [534, 0]
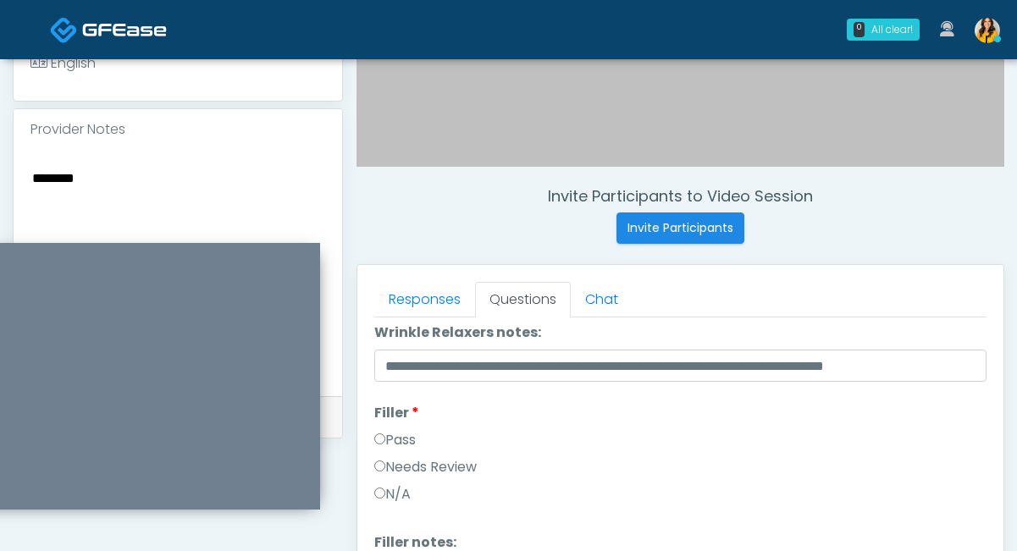
type input "**********"
click at [182, 195] on textarea "********" at bounding box center [177, 270] width 295 height 207
paste textarea "**********"
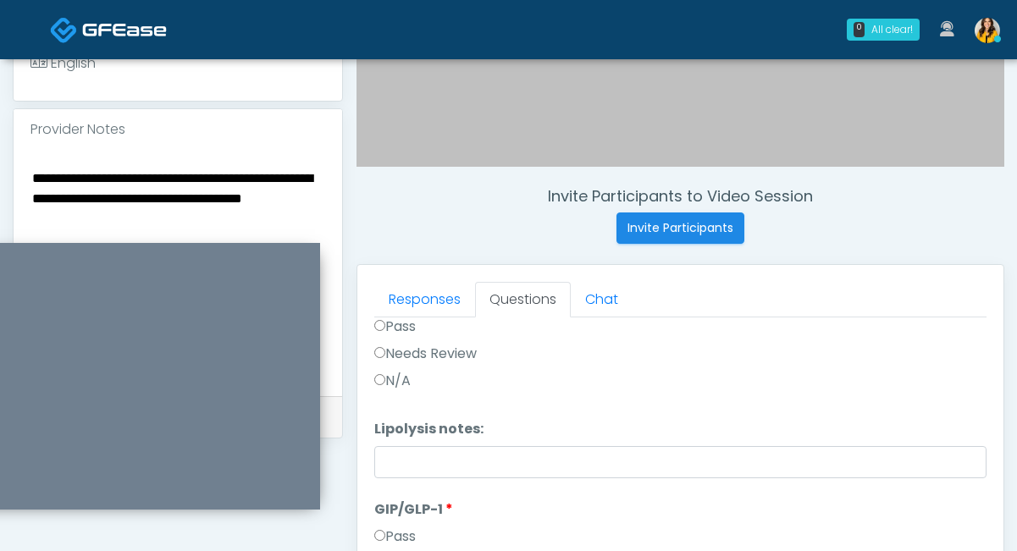
scroll to position [968, 0]
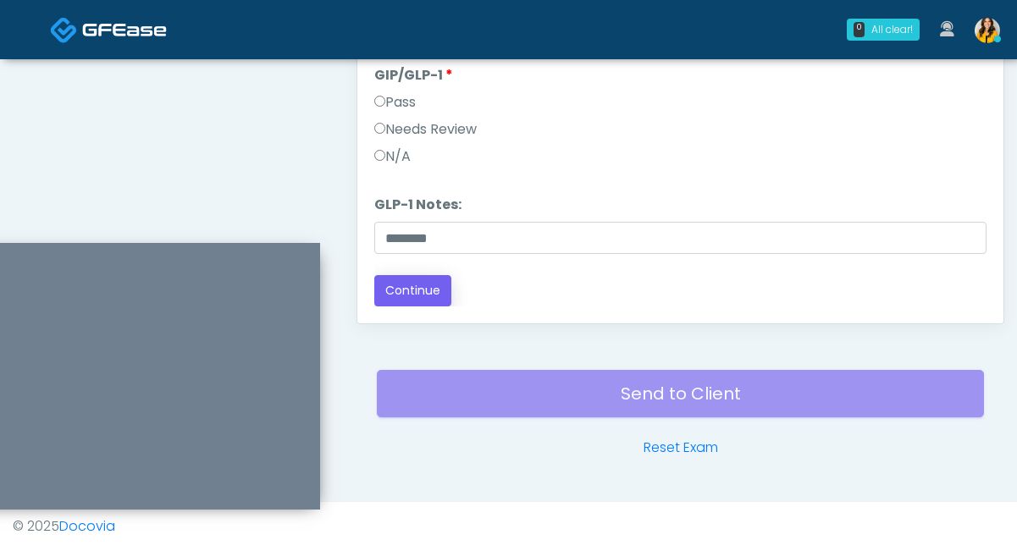
type textarea "**********"
click at [416, 291] on button "Continue" at bounding box center [412, 290] width 77 height 31
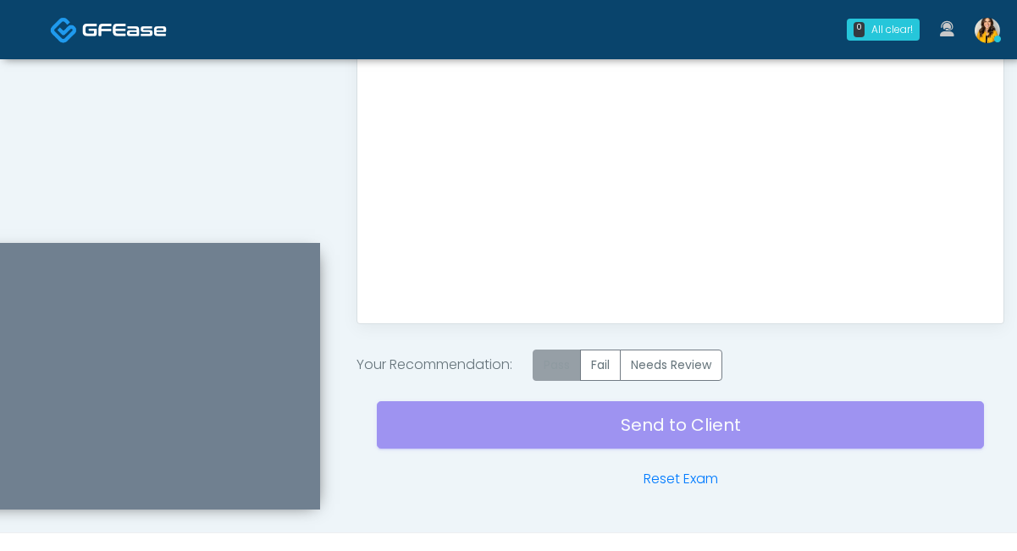
click at [560, 372] on label "Pass" at bounding box center [556, 365] width 48 height 31
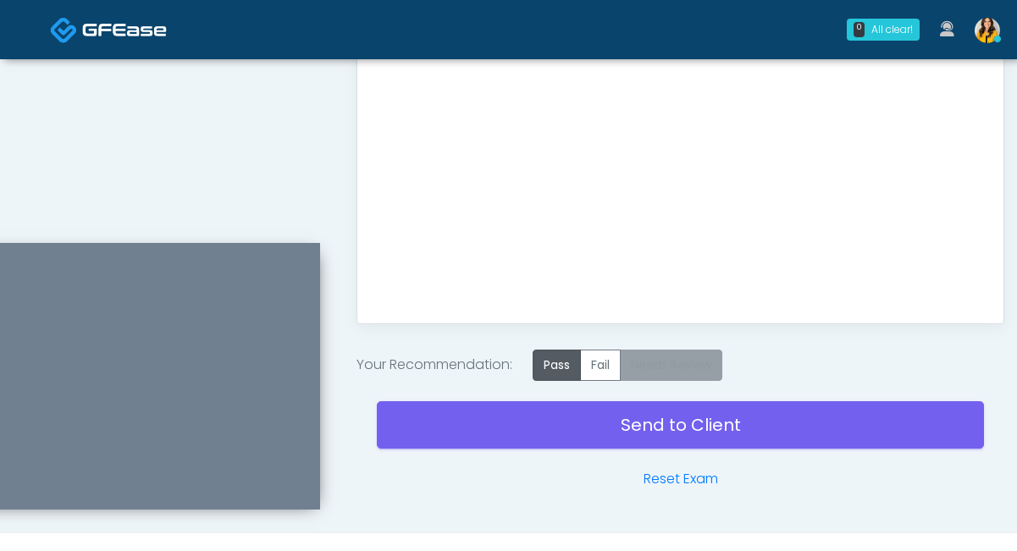
click at [670, 369] on label "Needs Review" at bounding box center [671, 365] width 102 height 31
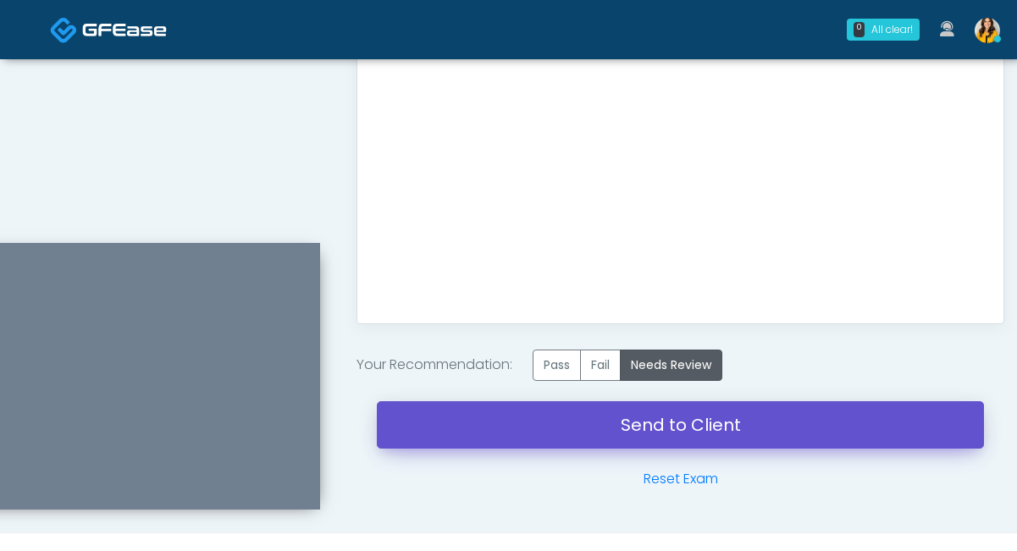
click at [644, 418] on link "Send to Client" at bounding box center [680, 424] width 607 height 47
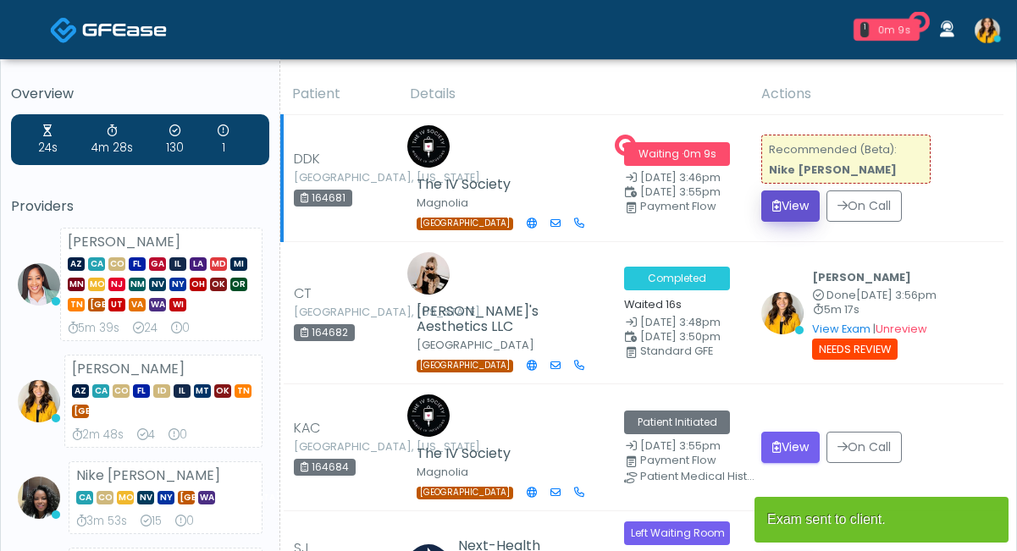
click at [797, 198] on button "View" at bounding box center [790, 205] width 58 height 31
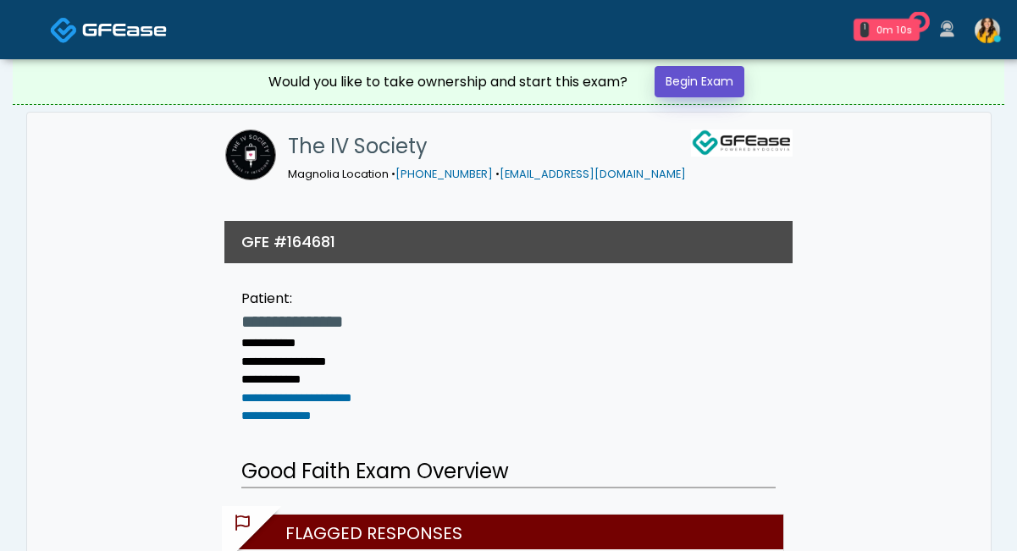
click at [720, 75] on link "Begin Exam" at bounding box center [699, 81] width 90 height 31
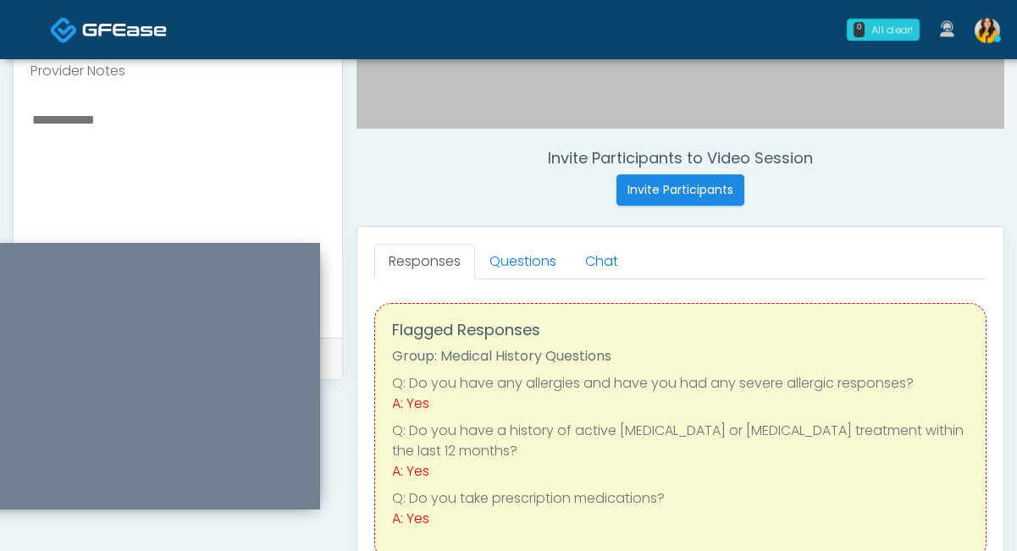
scroll to position [567, 0]
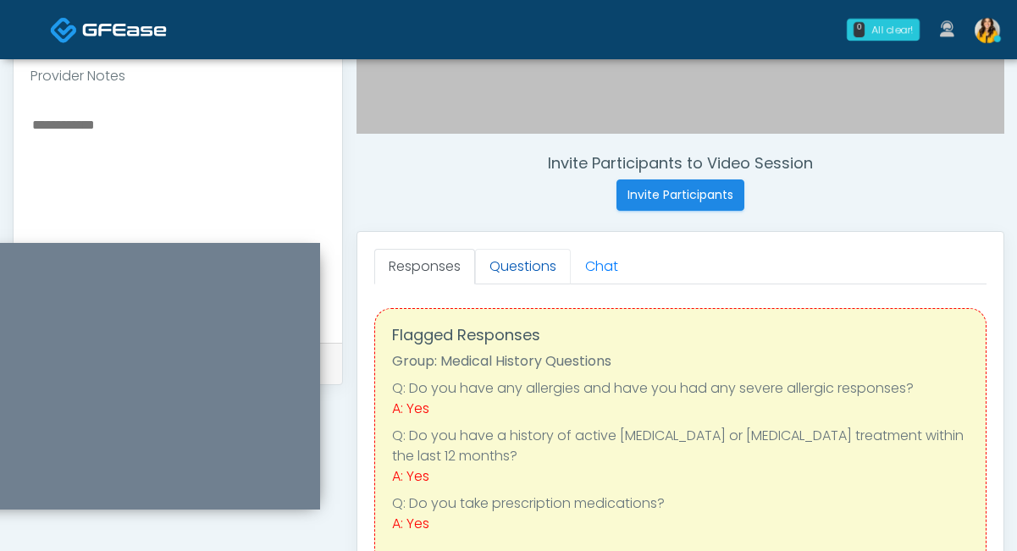
click at [519, 276] on link "Questions" at bounding box center [523, 267] width 96 height 36
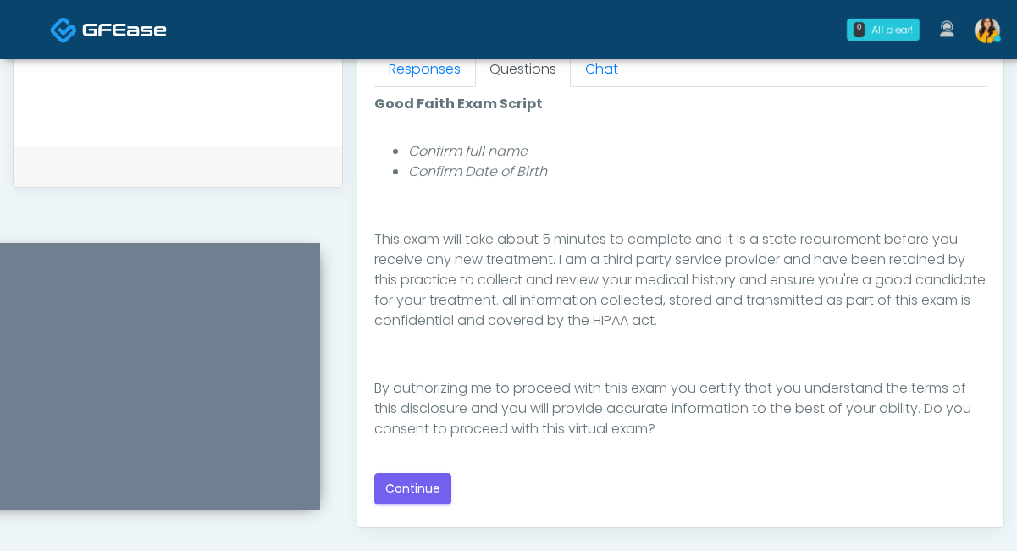
scroll to position [770, 0]
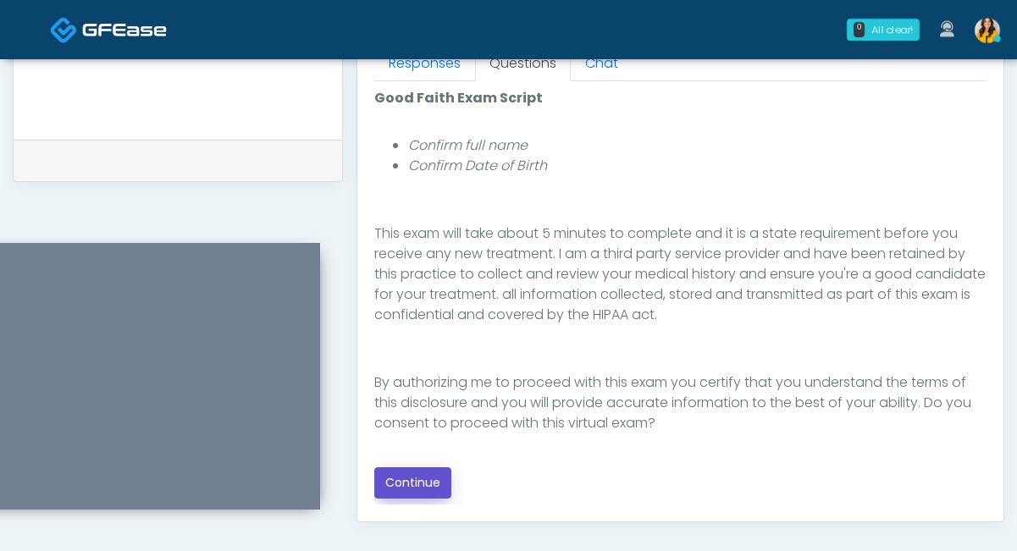
click at [409, 470] on button "Continue" at bounding box center [412, 482] width 77 height 31
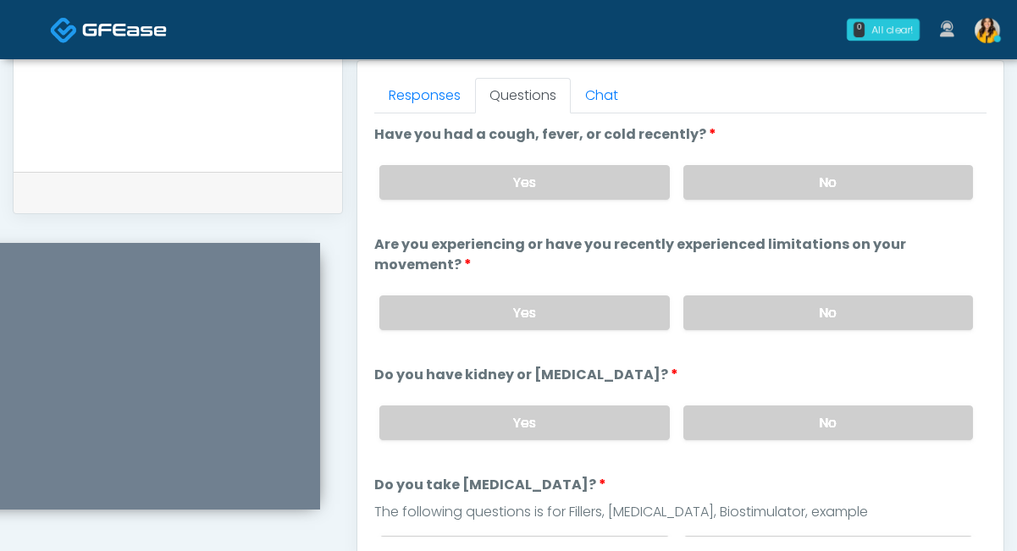
scroll to position [739, 0]
click at [756, 172] on label "No" at bounding box center [828, 181] width 290 height 35
click at [757, 313] on label "No" at bounding box center [828, 312] width 290 height 35
click at [707, 422] on label "No" at bounding box center [828, 422] width 290 height 35
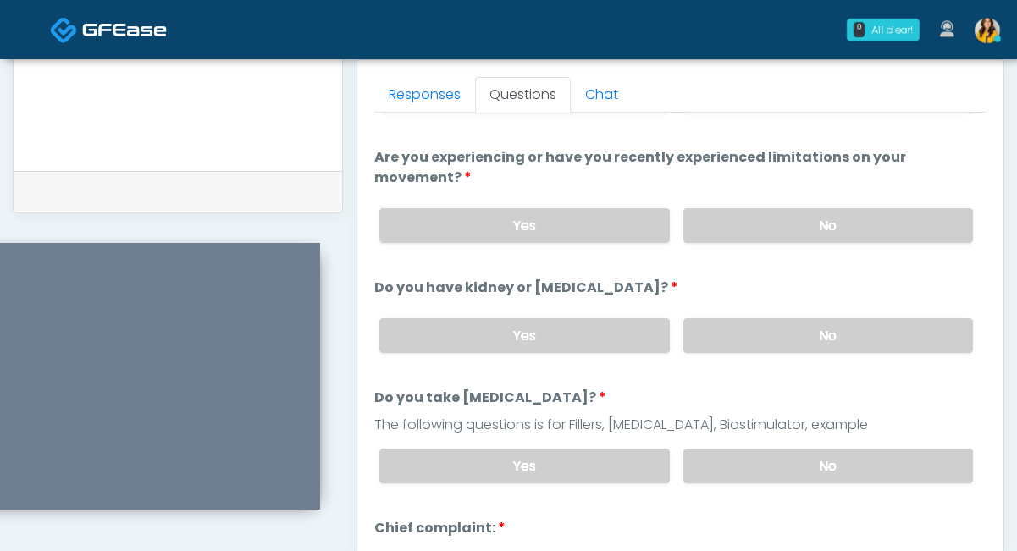
scroll to position [91, 0]
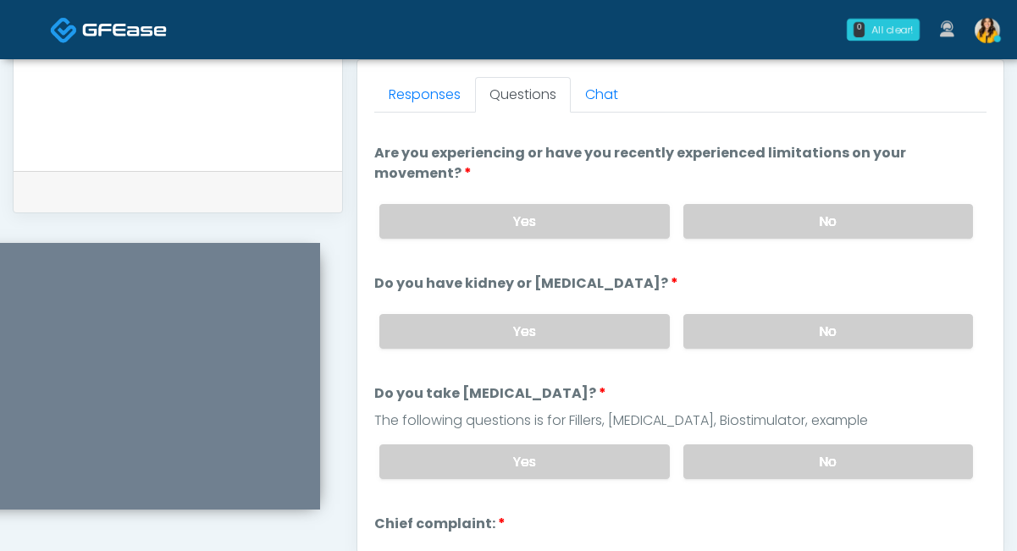
click at [713, 483] on div "Yes No" at bounding box center [676, 462] width 620 height 62
click at [700, 466] on label "No" at bounding box center [828, 461] width 290 height 35
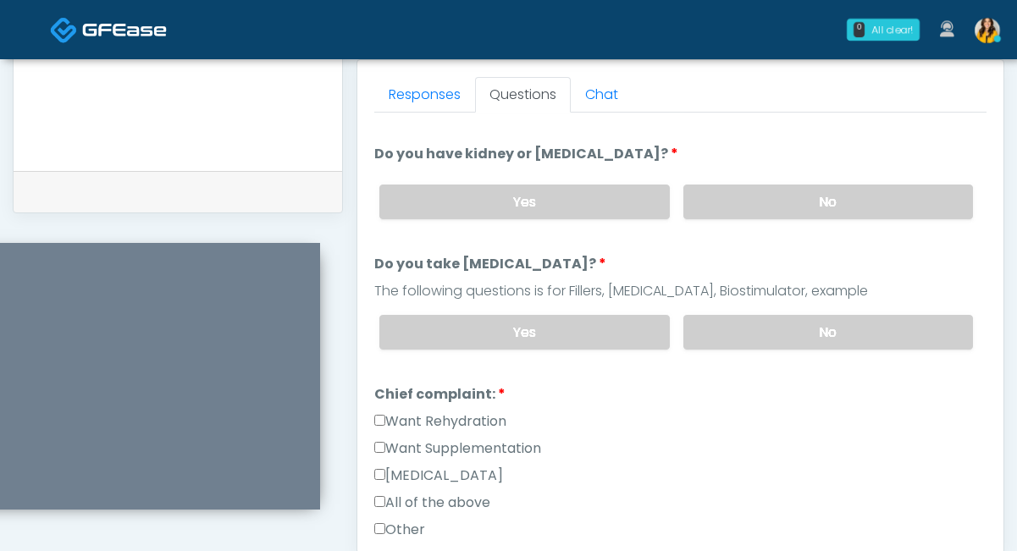
scroll to position [226, 0]
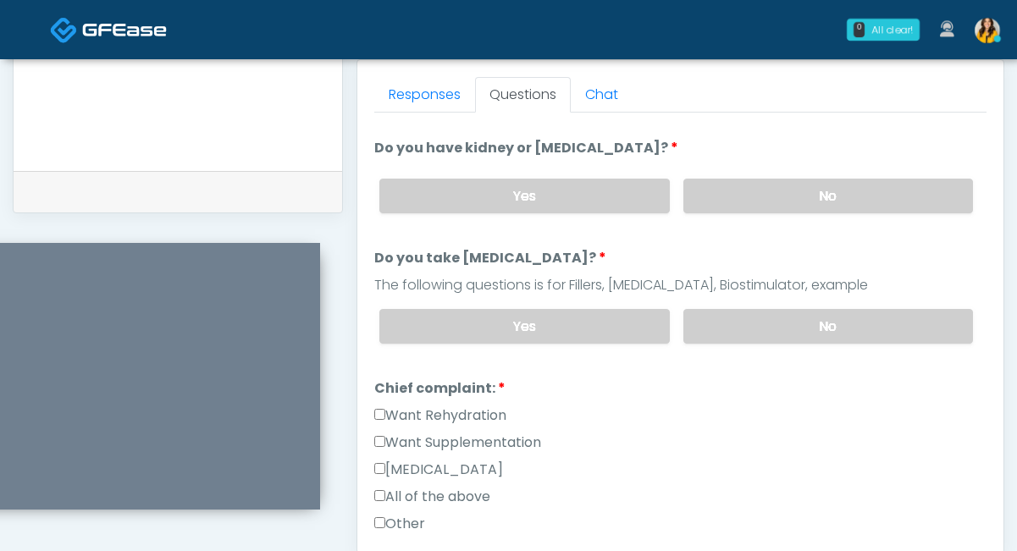
click at [467, 439] on label "Want Supplementation" at bounding box center [457, 443] width 167 height 20
click at [454, 390] on label "Chief complaint:" at bounding box center [439, 388] width 131 height 20
click at [437, 414] on label "Want Rehydration" at bounding box center [440, 415] width 132 height 20
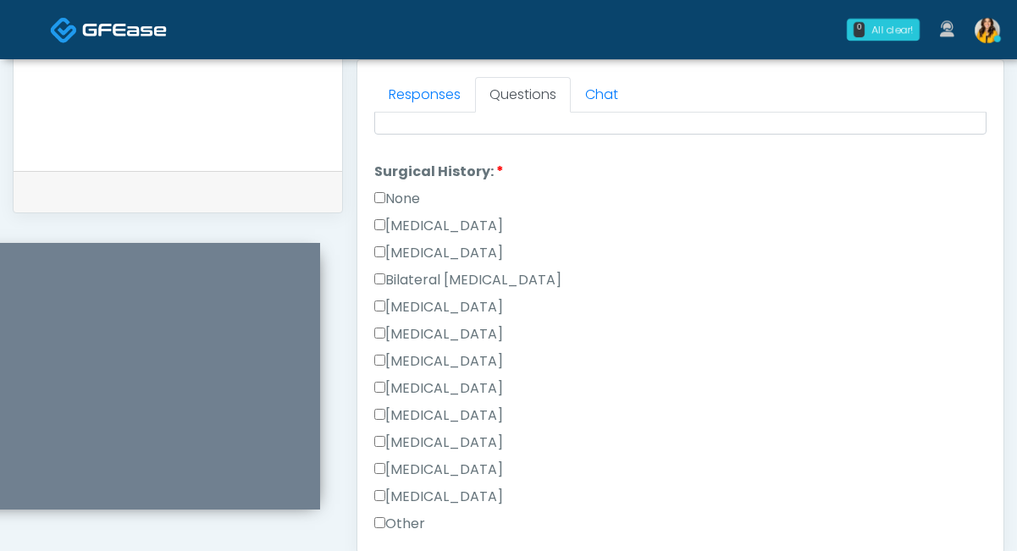
scroll to position [864, 0]
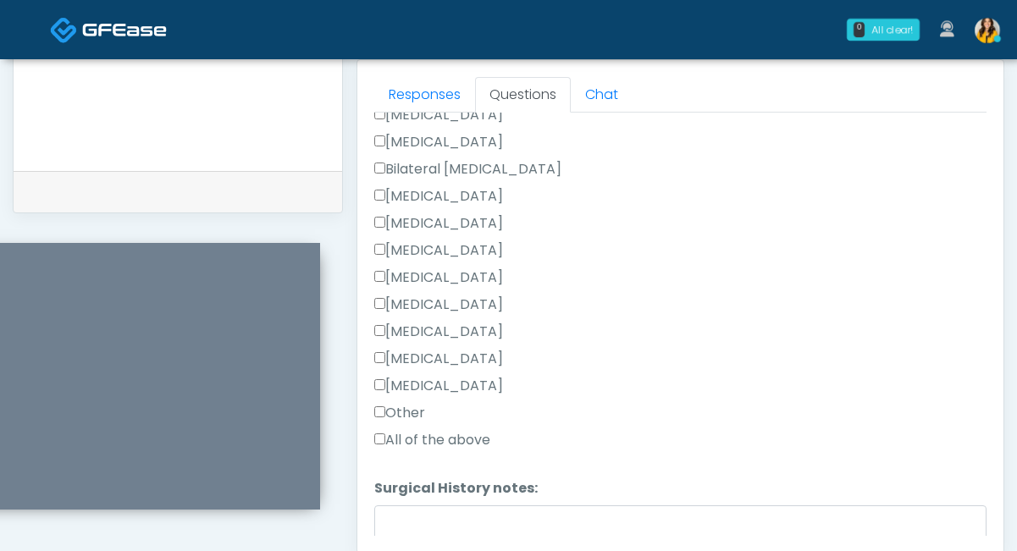
click at [410, 439] on label "All of the above" at bounding box center [432, 440] width 116 height 20
click at [394, 430] on label "All of the above" at bounding box center [432, 440] width 116 height 20
click at [394, 416] on label "Other" at bounding box center [399, 413] width 51 height 20
click at [403, 508] on textarea "Surgical History notes:" at bounding box center [680, 541] width 612 height 73
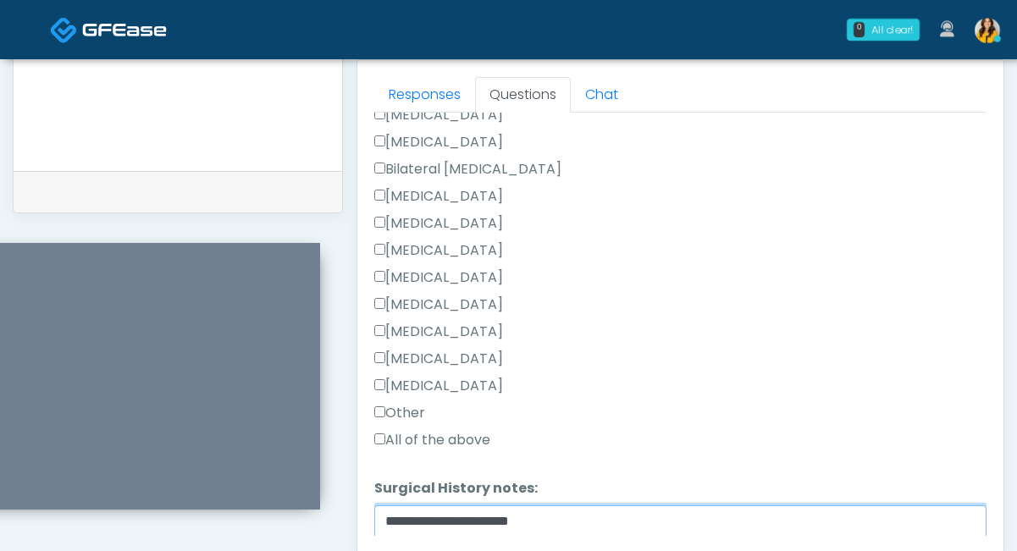
scroll to position [961, 0]
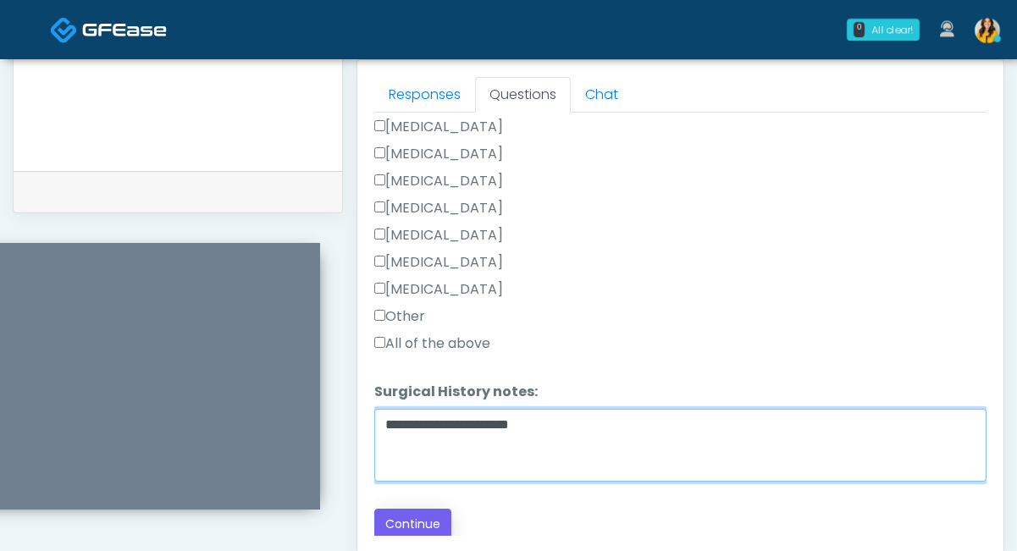
type textarea "**********"
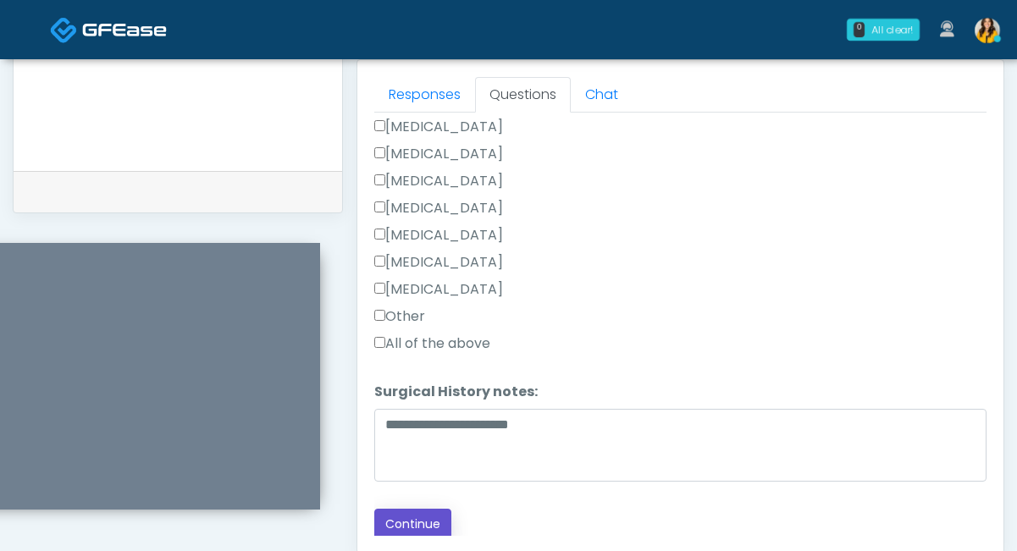
click at [403, 522] on button "Continue" at bounding box center [412, 524] width 77 height 31
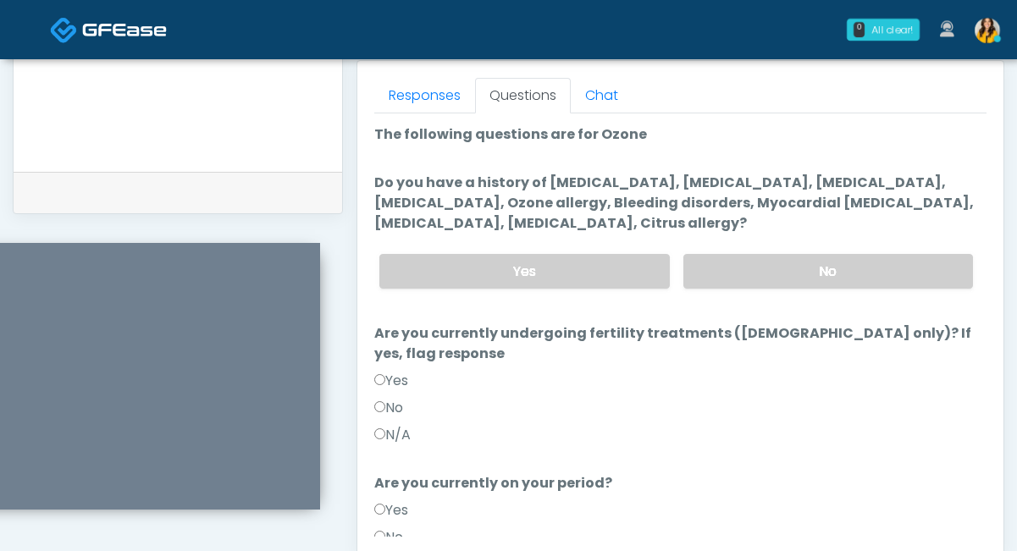
scroll to position [736, 0]
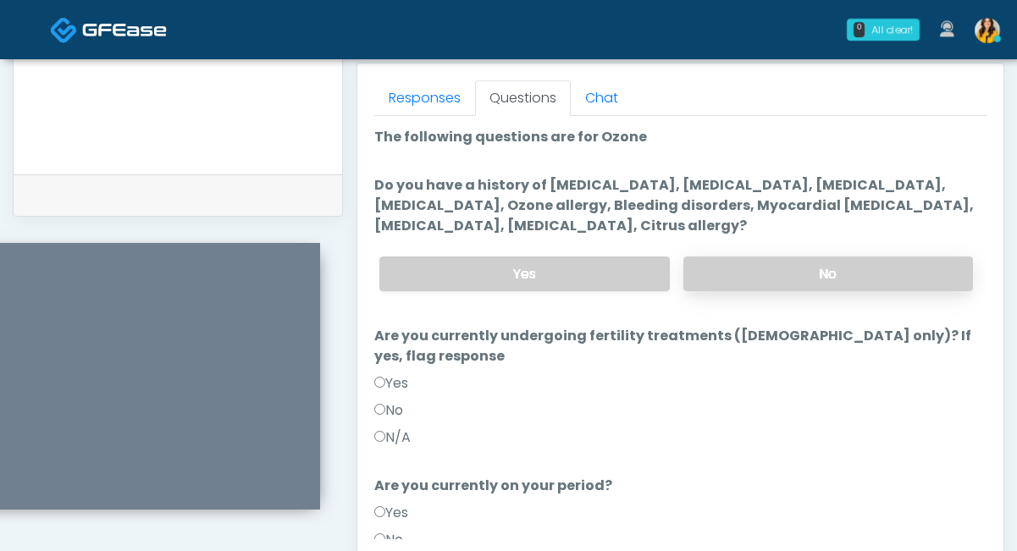
click at [746, 280] on label "No" at bounding box center [828, 273] width 290 height 35
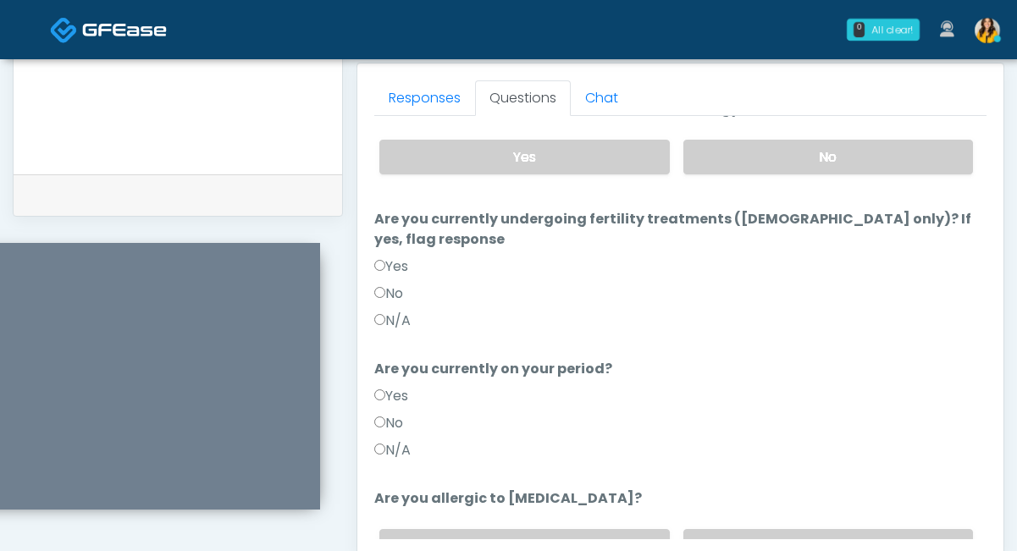
scroll to position [185, 0]
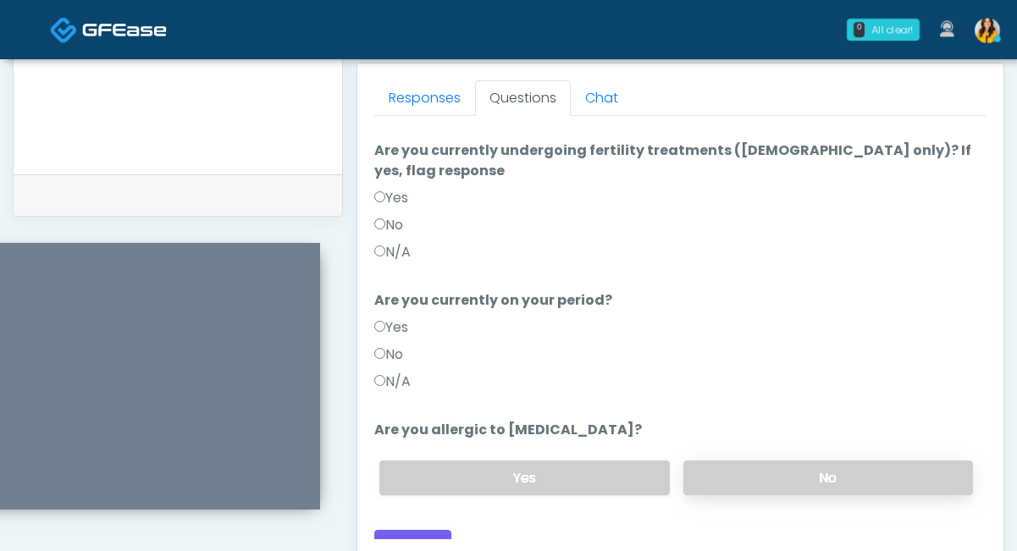
click at [697, 460] on label "No" at bounding box center [828, 477] width 290 height 35
click at [417, 530] on button "Continue" at bounding box center [412, 545] width 77 height 31
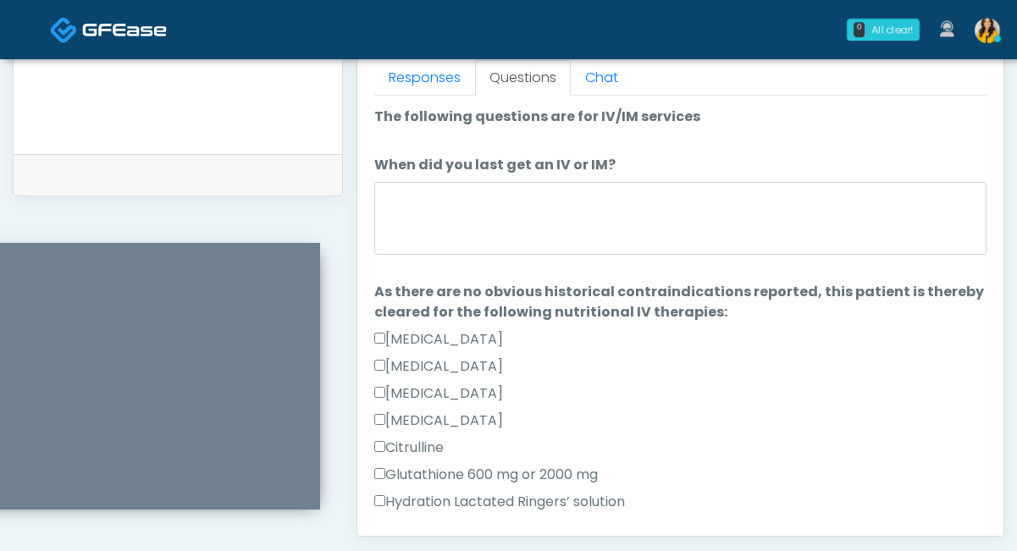
scroll to position [754, 0]
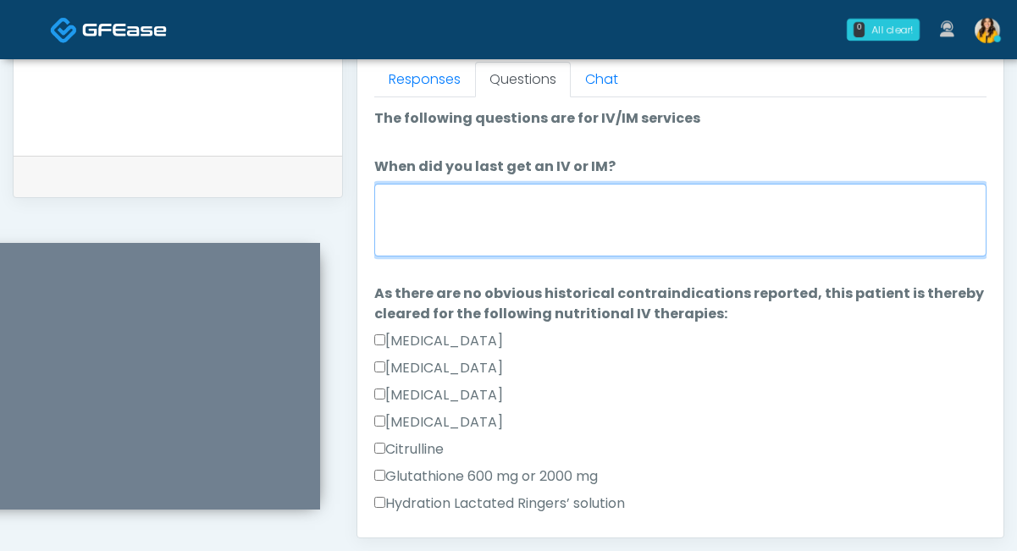
click at [446, 224] on textarea "When did you last get an IV or IM?" at bounding box center [680, 220] width 612 height 73
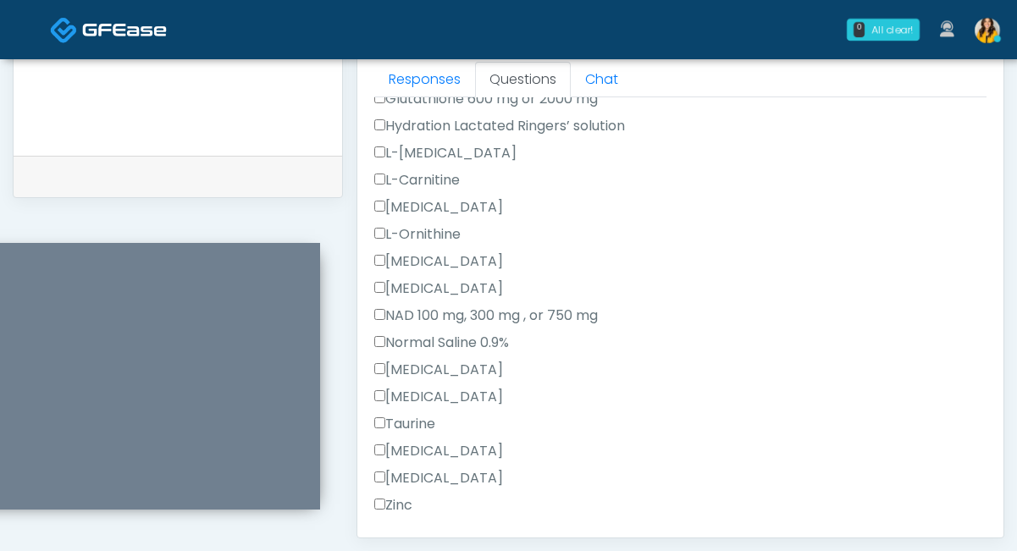
scroll to position [466, 0]
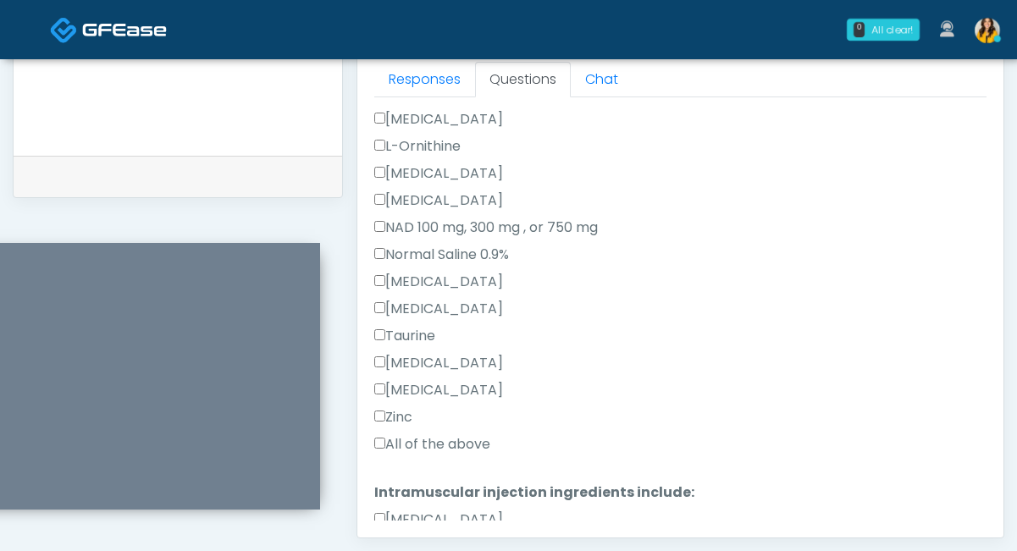
click at [410, 449] on label "All of the above" at bounding box center [432, 444] width 116 height 20
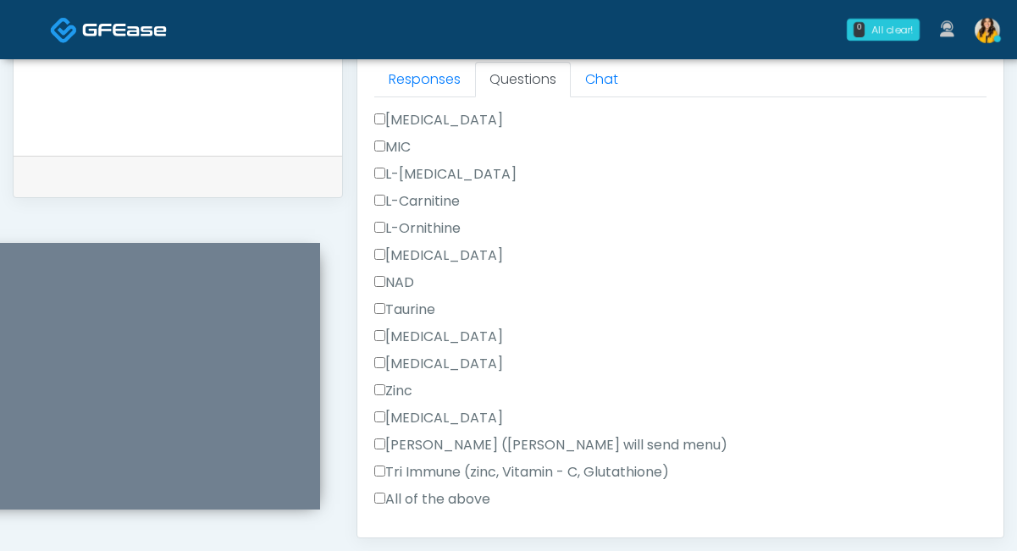
scroll to position [1038, 0]
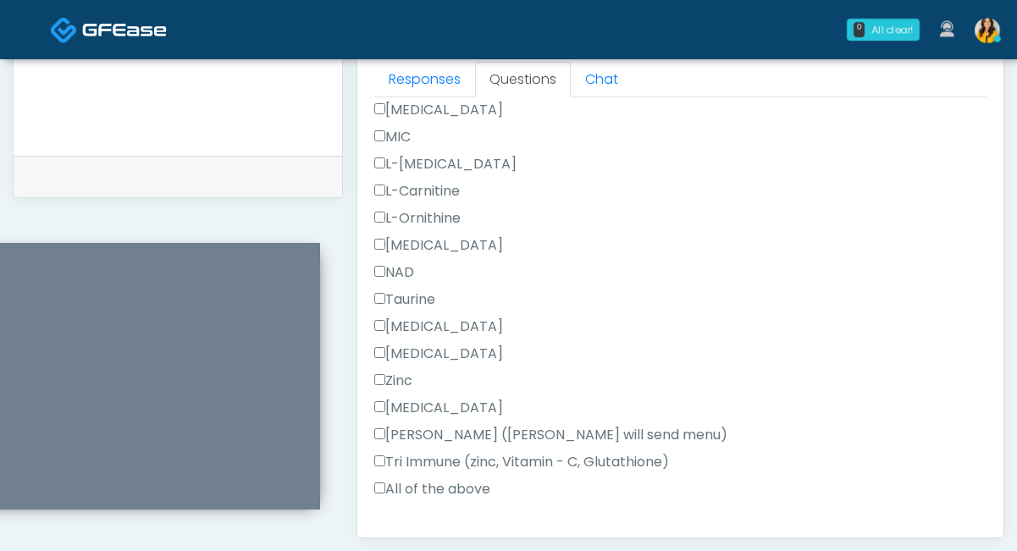
click at [397, 489] on label "All of the above" at bounding box center [432, 489] width 116 height 20
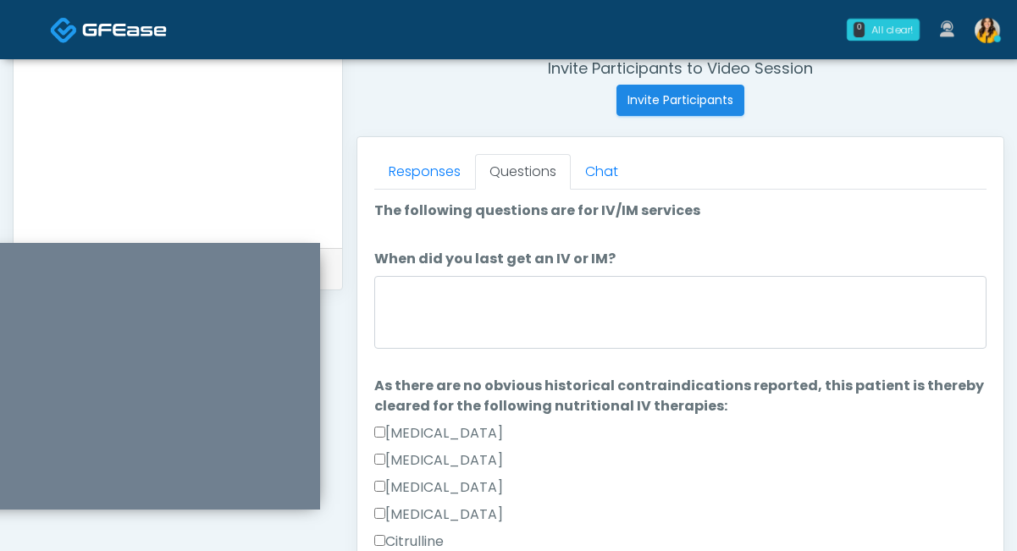
scroll to position [634, 0]
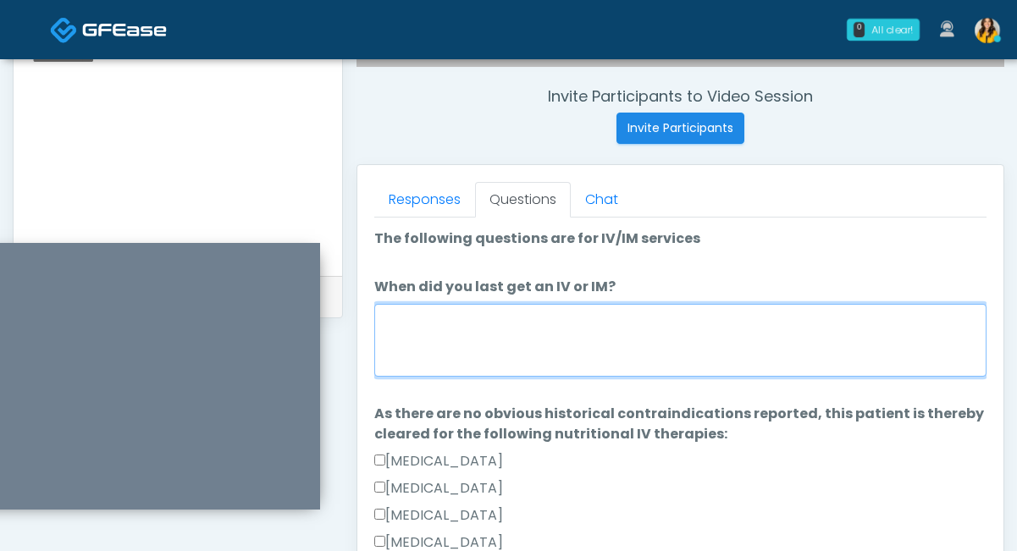
click at [410, 316] on textarea "When did you last get an IV or IM?" at bounding box center [680, 340] width 612 height 73
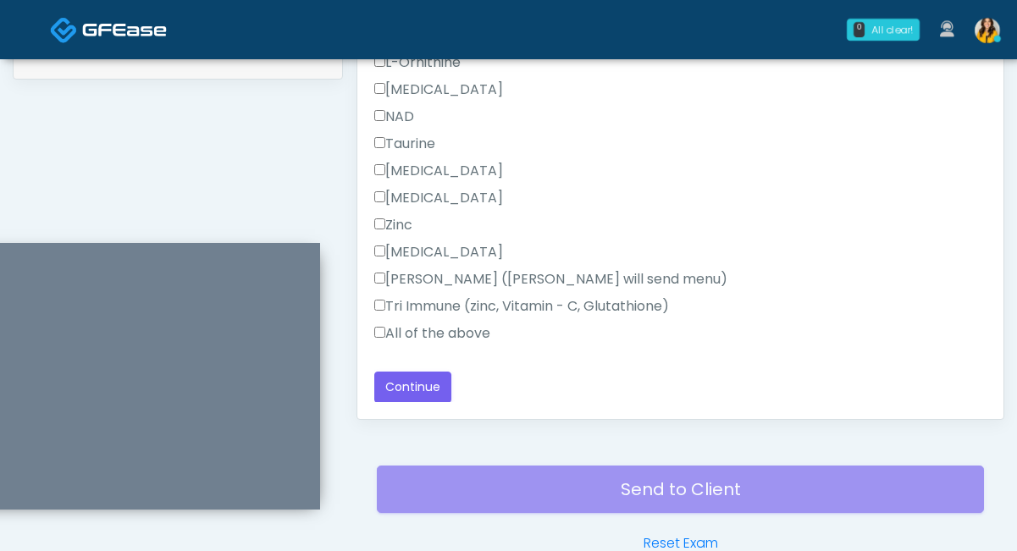
scroll to position [923, 0]
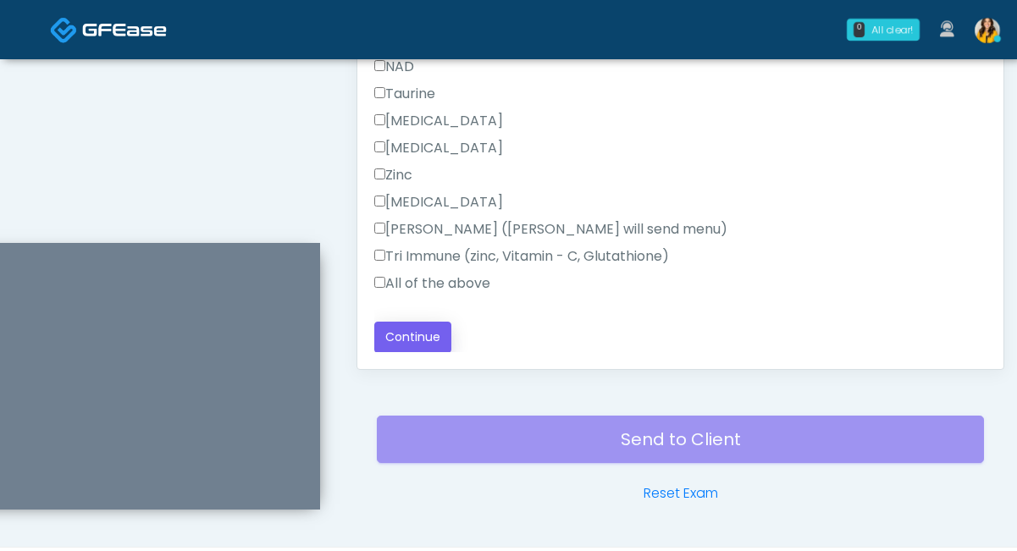
type textarea "**********"
click at [413, 339] on button "Continue" at bounding box center [412, 337] width 77 height 31
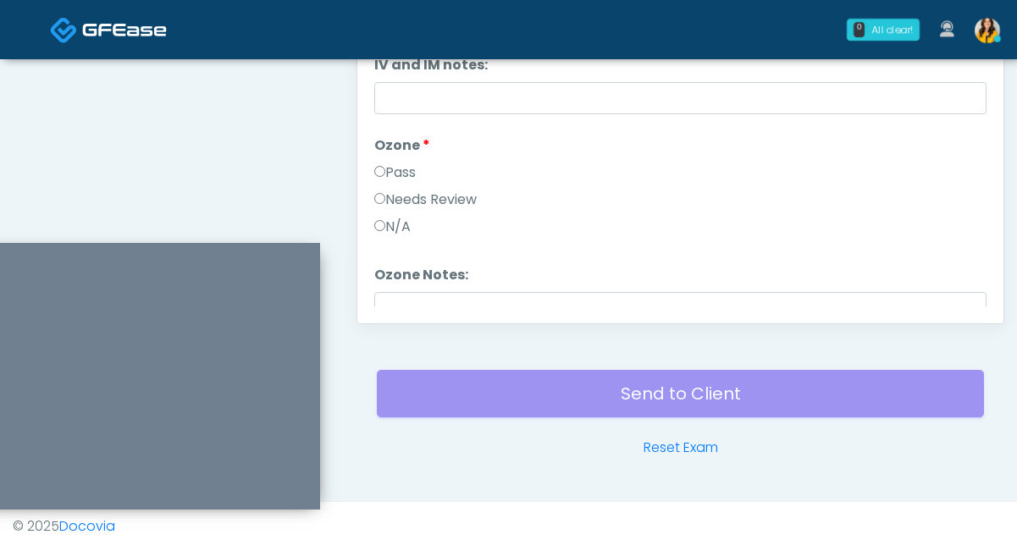
scroll to position [802, 0]
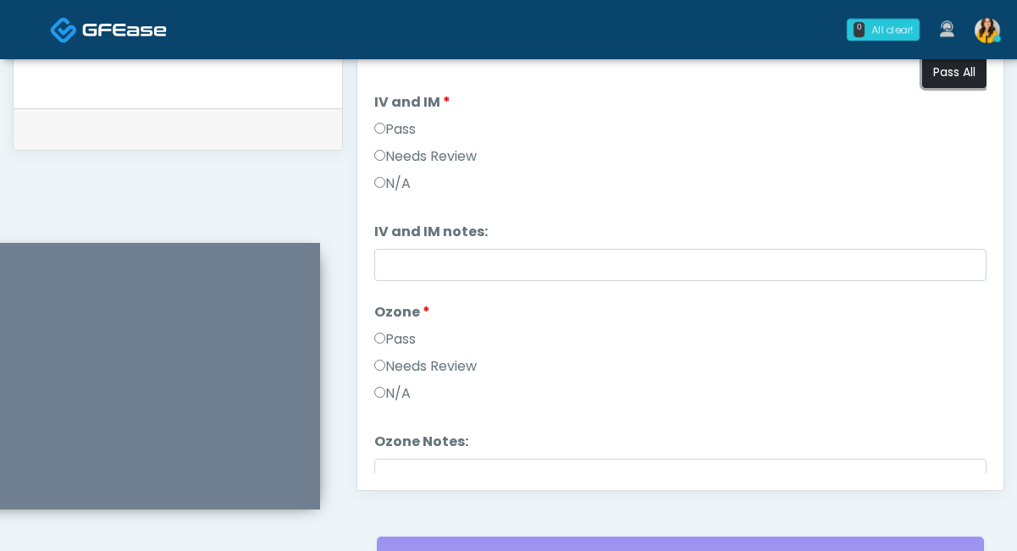
click at [935, 85] on button "Pass All" at bounding box center [954, 72] width 64 height 31
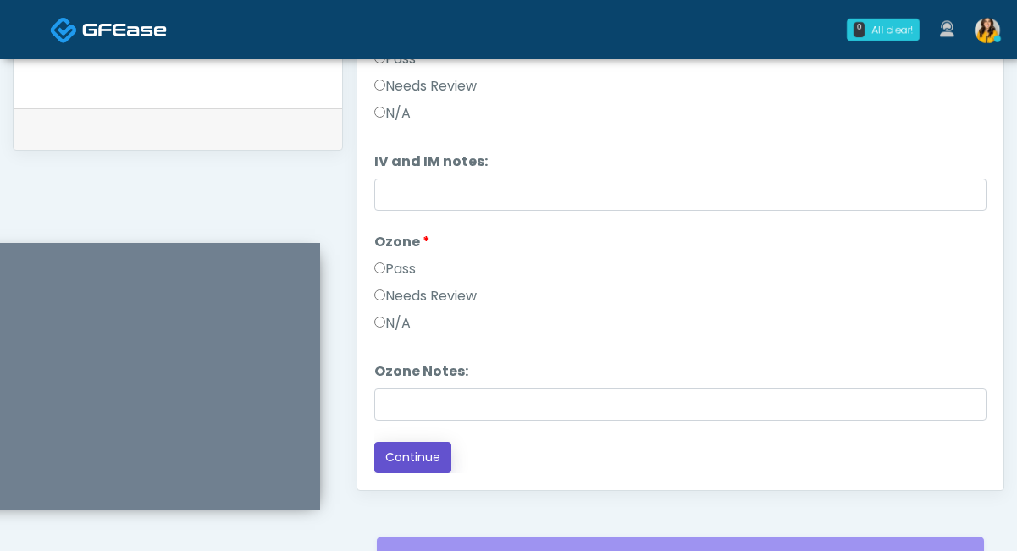
click at [436, 455] on button "Continue" at bounding box center [412, 457] width 77 height 31
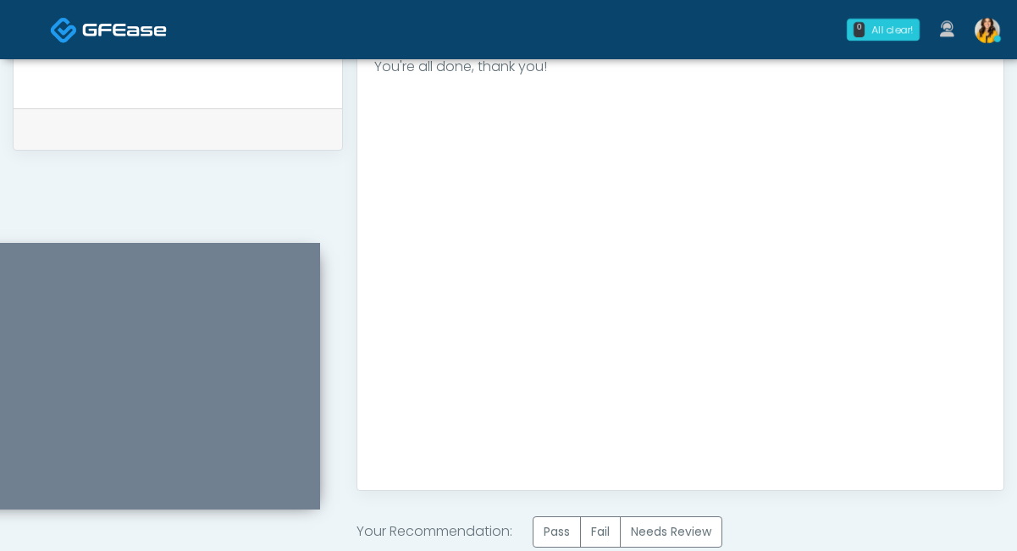
scroll to position [0, 0]
click at [556, 527] on label "Pass" at bounding box center [556, 531] width 48 height 31
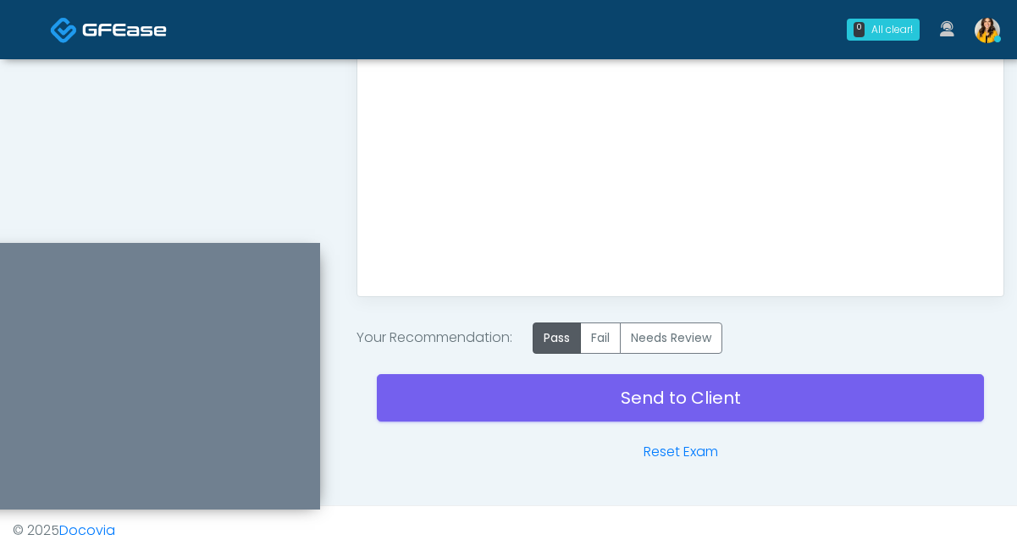
scroll to position [1000, 0]
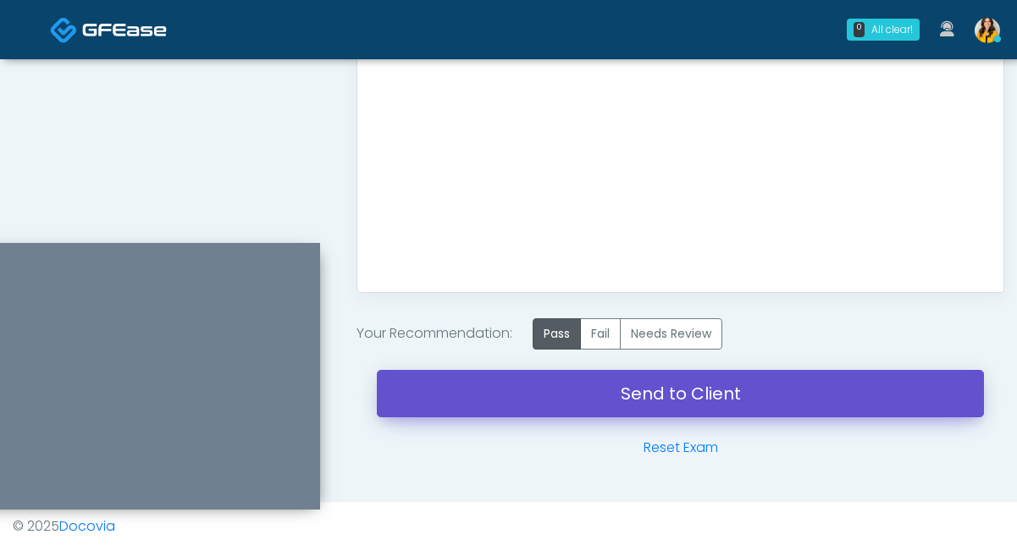
click at [516, 400] on link "Send to Client" at bounding box center [680, 393] width 607 height 47
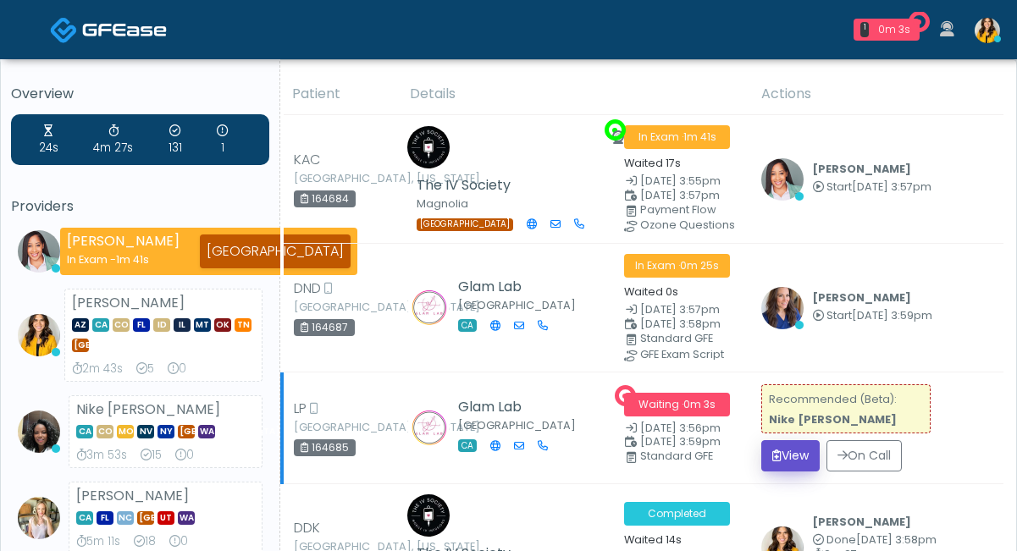
click at [807, 459] on button "View" at bounding box center [790, 455] width 58 height 31
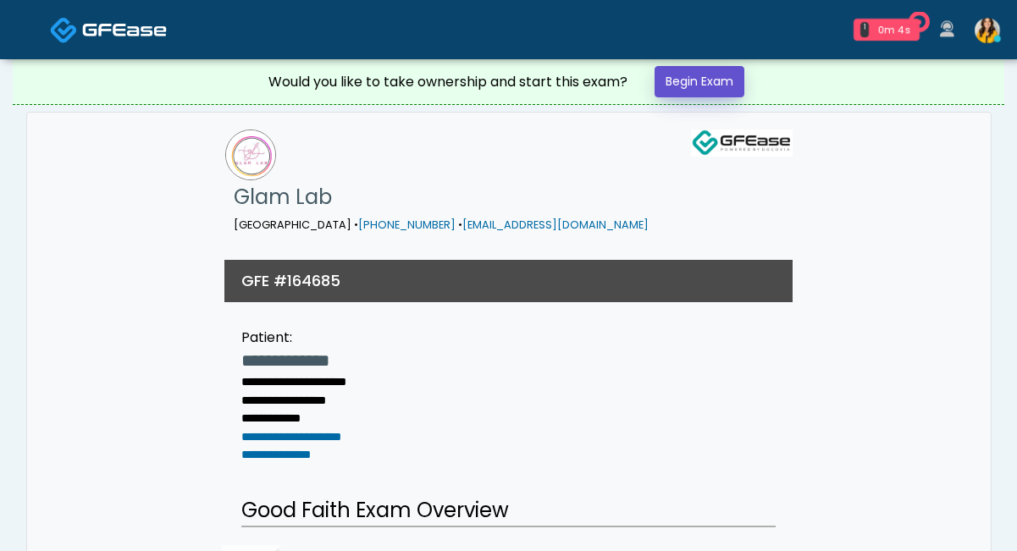
click at [712, 96] on link "Begin Exam" at bounding box center [699, 81] width 90 height 31
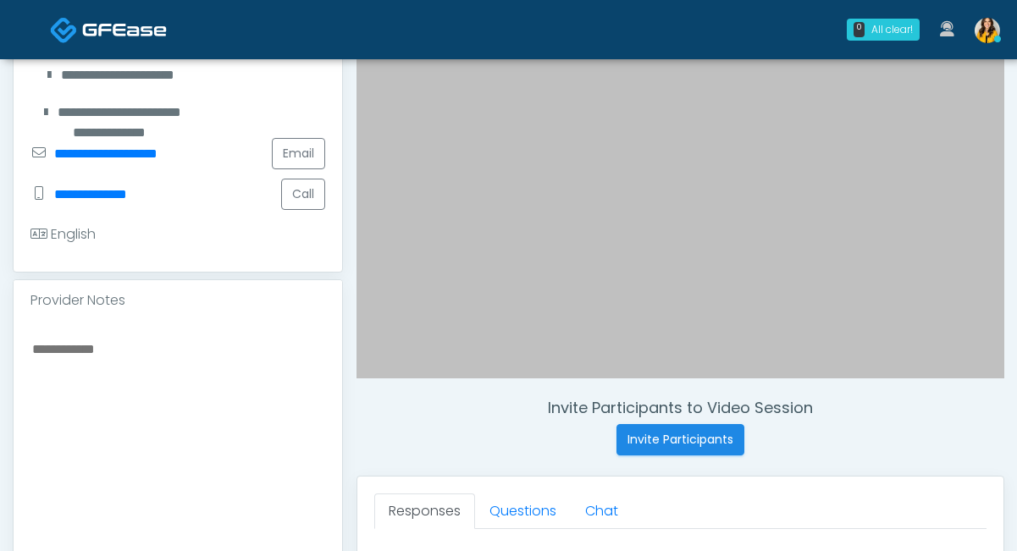
scroll to position [356, 0]
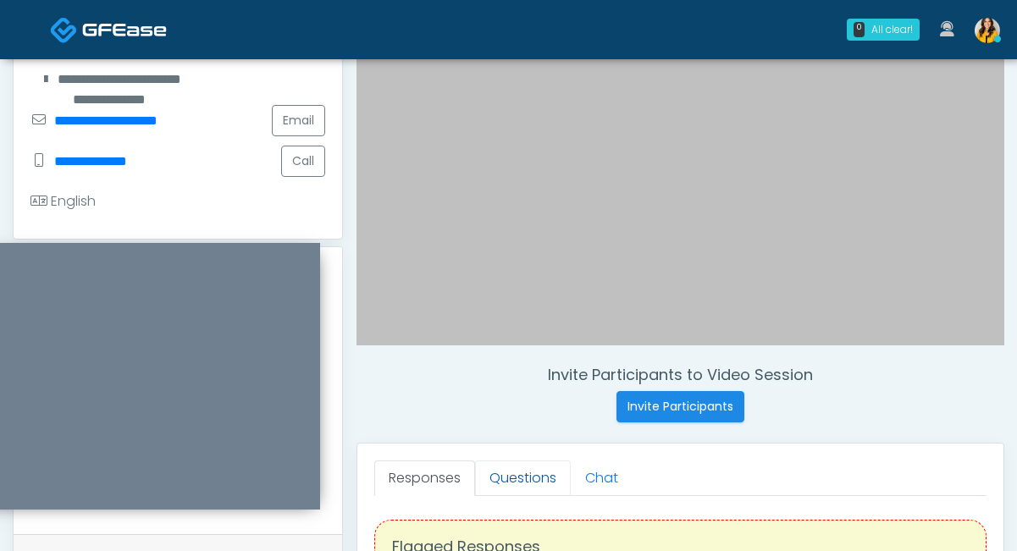
click at [521, 477] on link "Questions" at bounding box center [523, 478] width 96 height 36
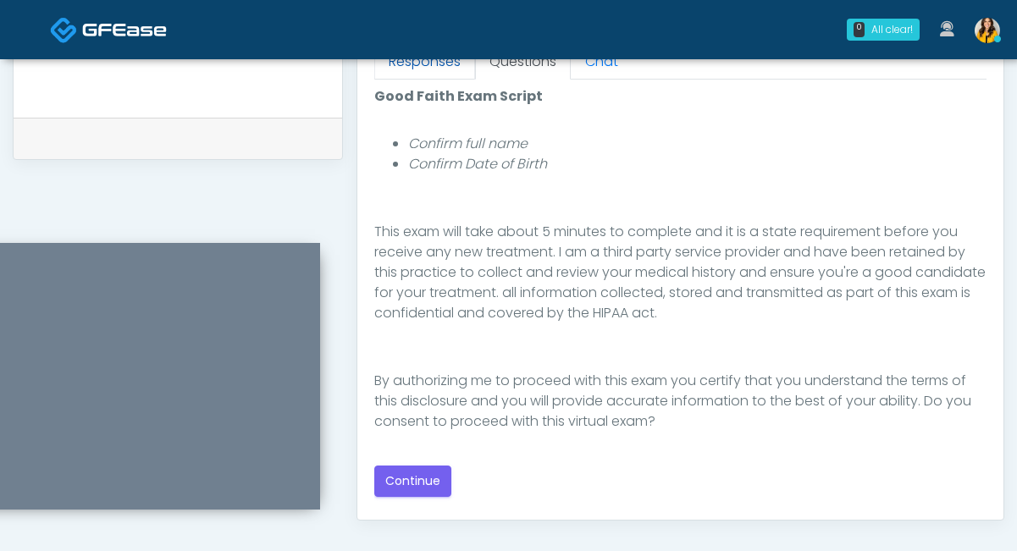
scroll to position [807, 0]
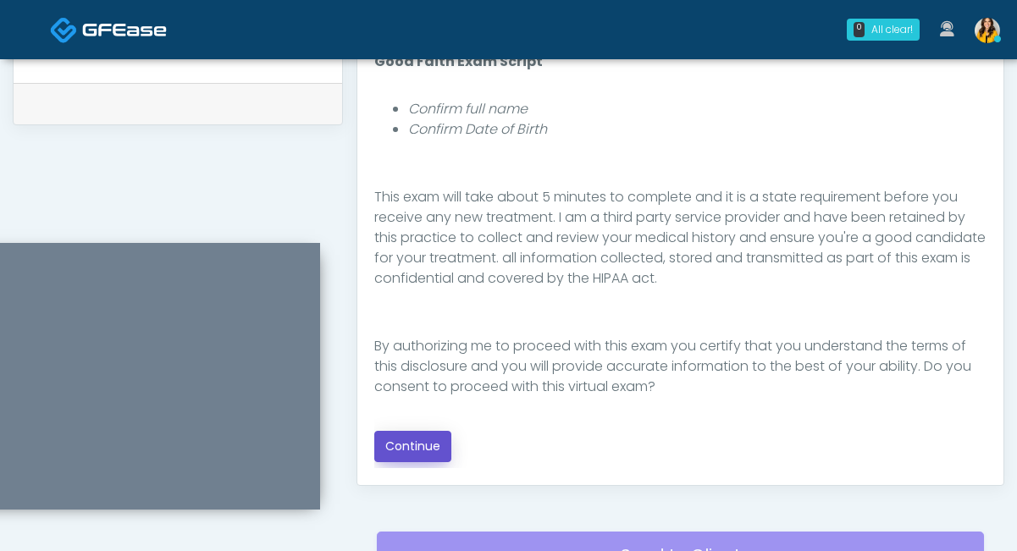
click at [402, 432] on button "Continue" at bounding box center [412, 446] width 77 height 31
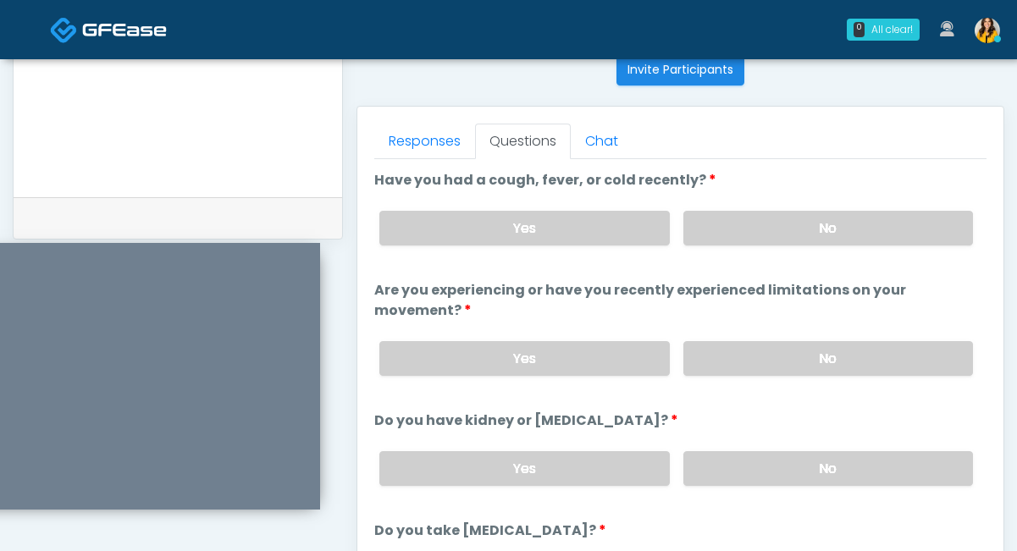
scroll to position [692, 0]
click at [764, 238] on label "No" at bounding box center [828, 229] width 290 height 35
click at [757, 371] on label "No" at bounding box center [828, 359] width 290 height 35
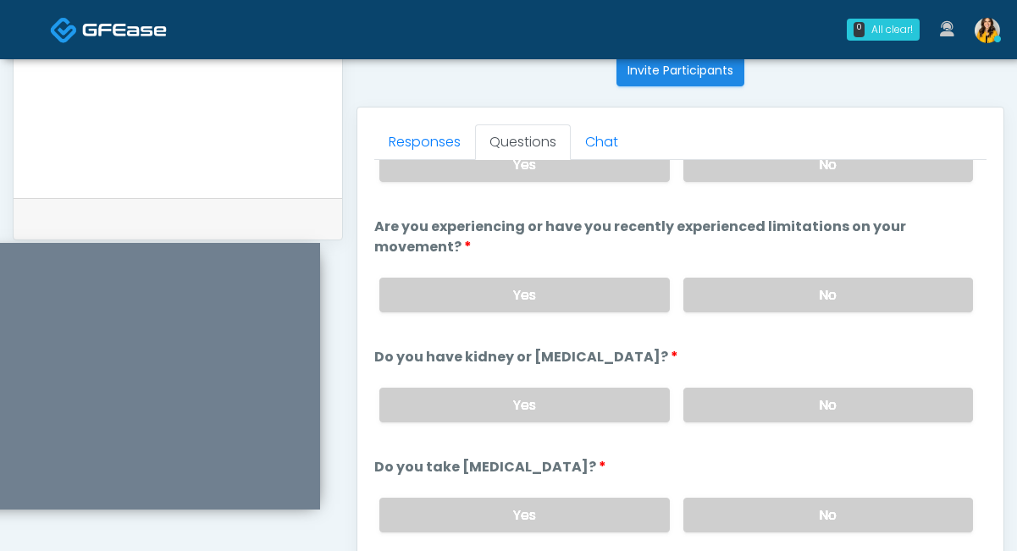
scroll to position [65, 0]
click at [726, 392] on label "No" at bounding box center [828, 404] width 290 height 35
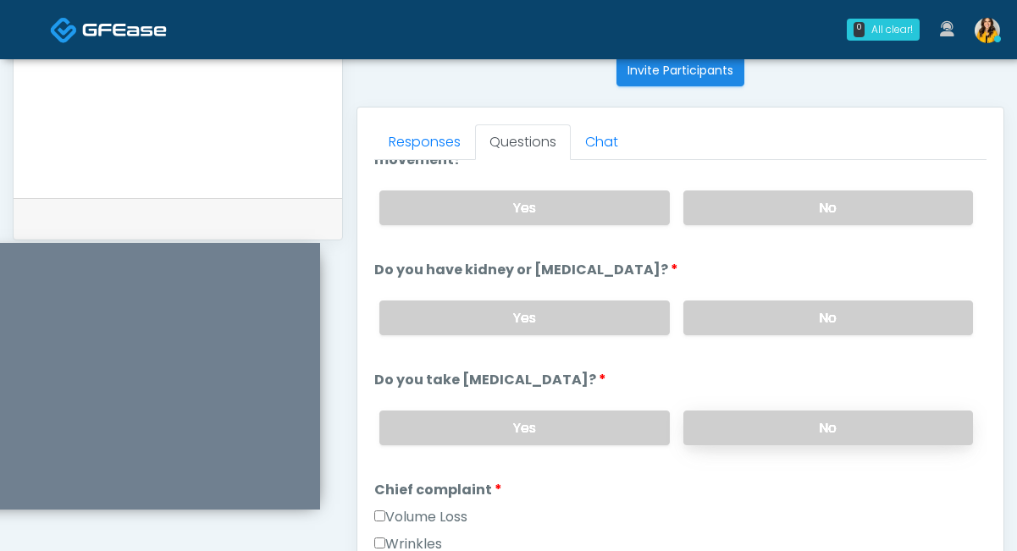
click at [718, 431] on label "No" at bounding box center [828, 428] width 290 height 35
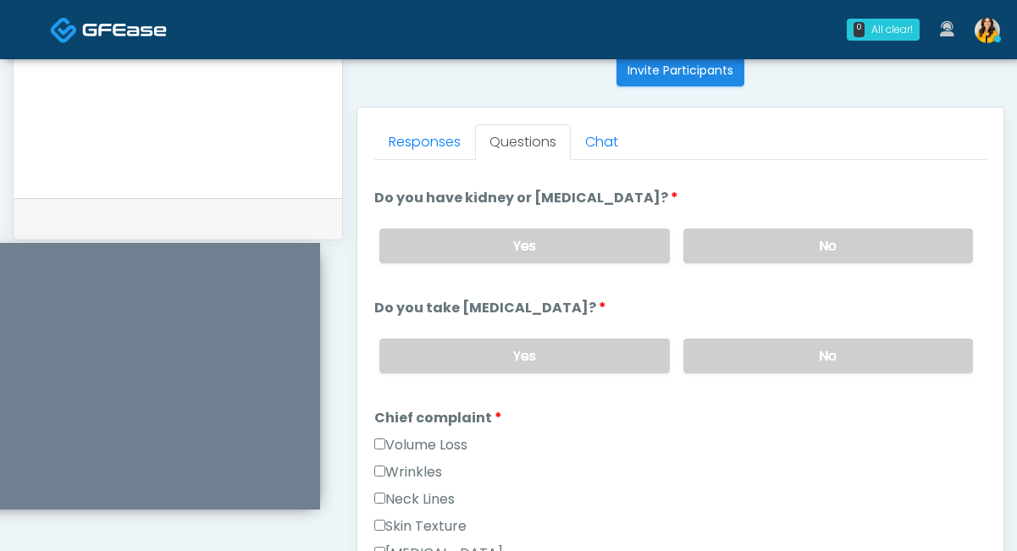
scroll to position [234, 0]
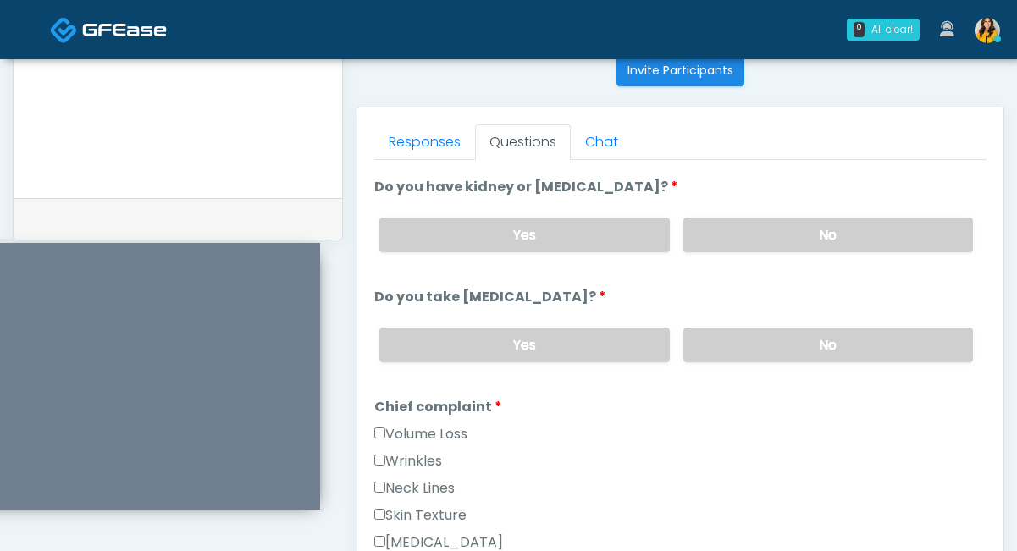
click at [433, 438] on label "Volume Loss" at bounding box center [420, 434] width 93 height 20
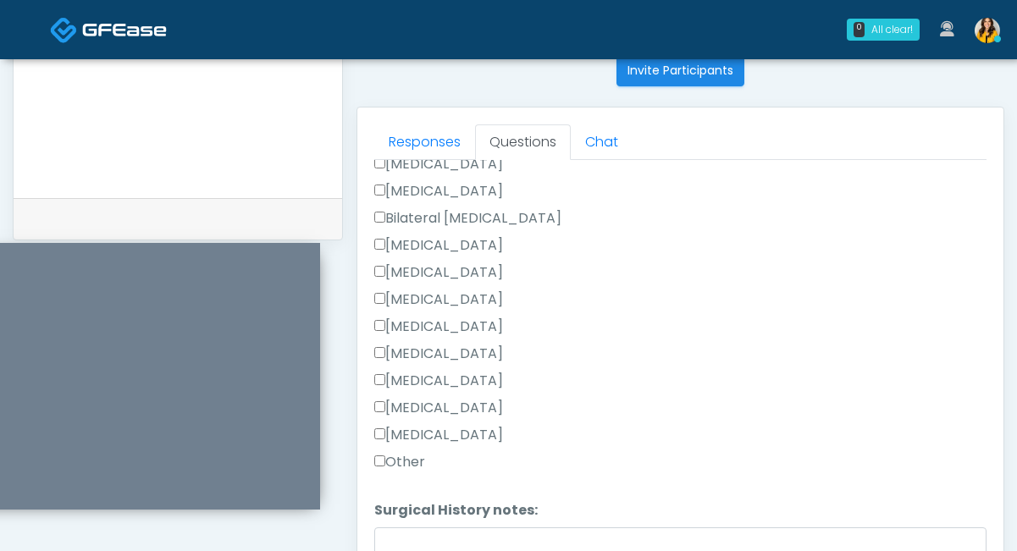
scroll to position [1039, 0]
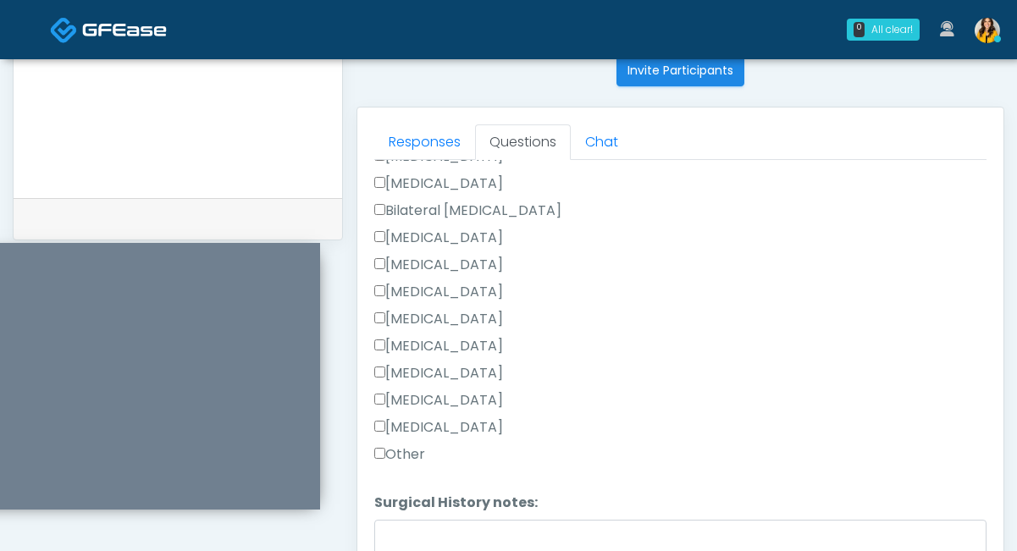
click at [410, 452] on label "Other" at bounding box center [399, 454] width 51 height 20
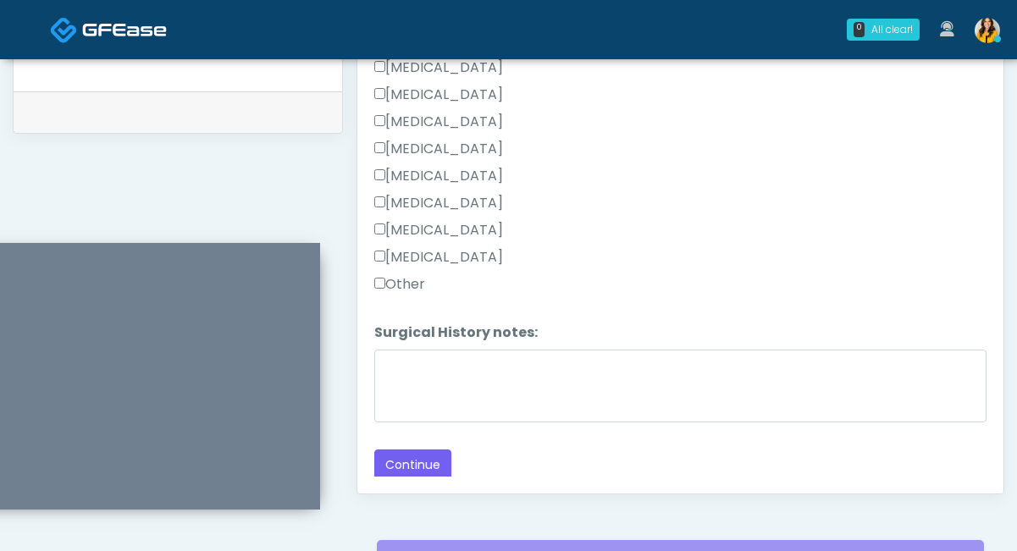
scroll to position [816, 0]
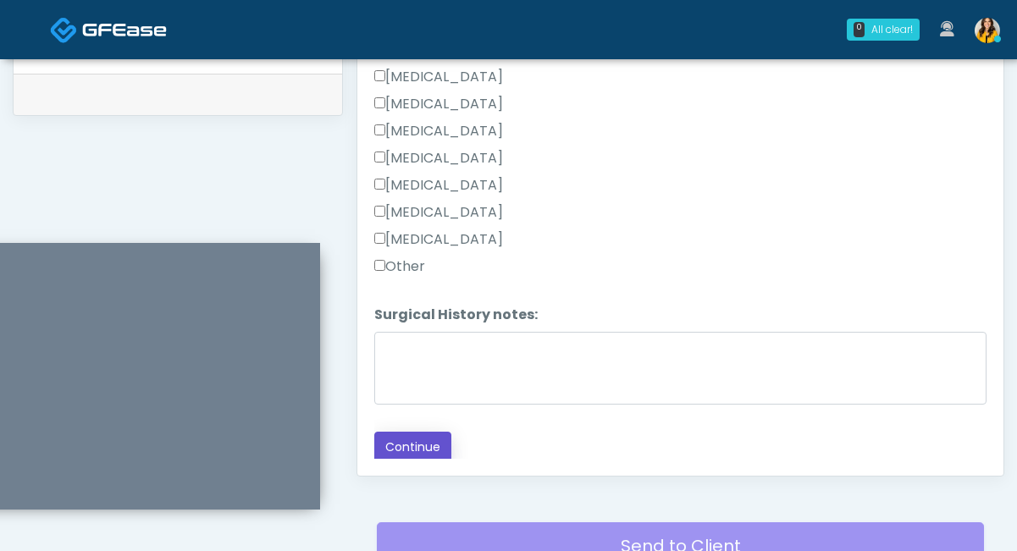
click at [397, 447] on button "Continue" at bounding box center [412, 447] width 77 height 31
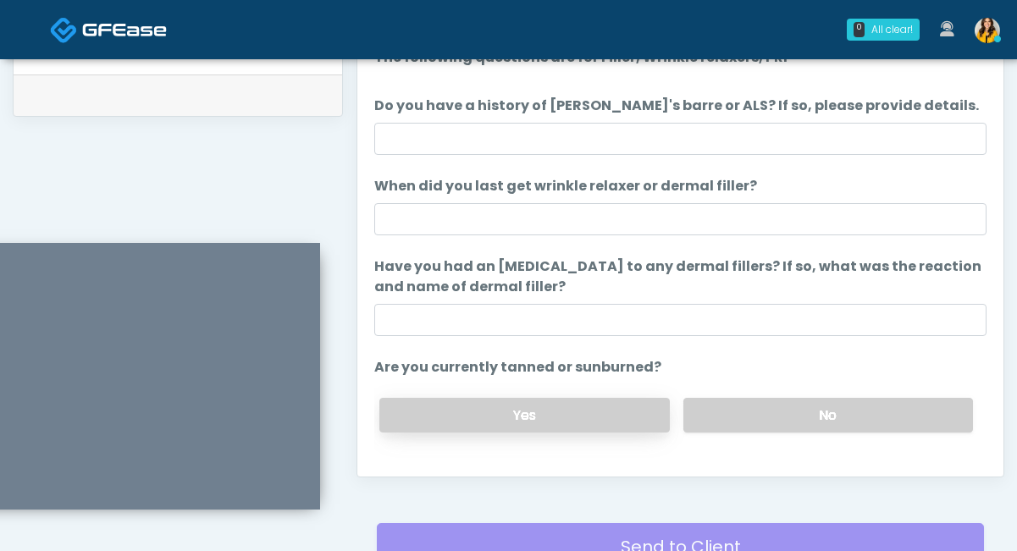
scroll to position [764, 0]
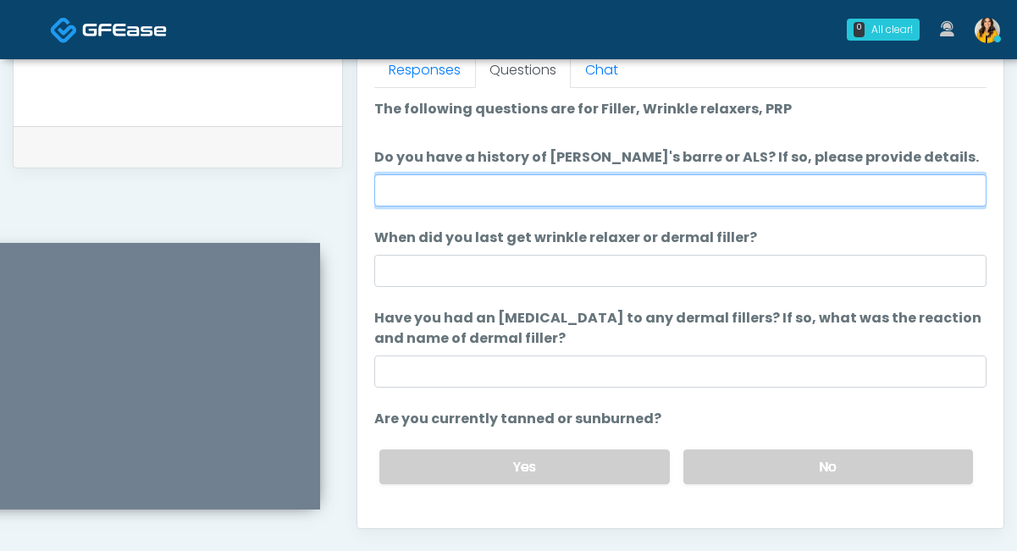
click at [464, 193] on input "Do you have a history of Guillain's barre or ALS? If so, please provide details." at bounding box center [680, 190] width 612 height 32
type input "**"
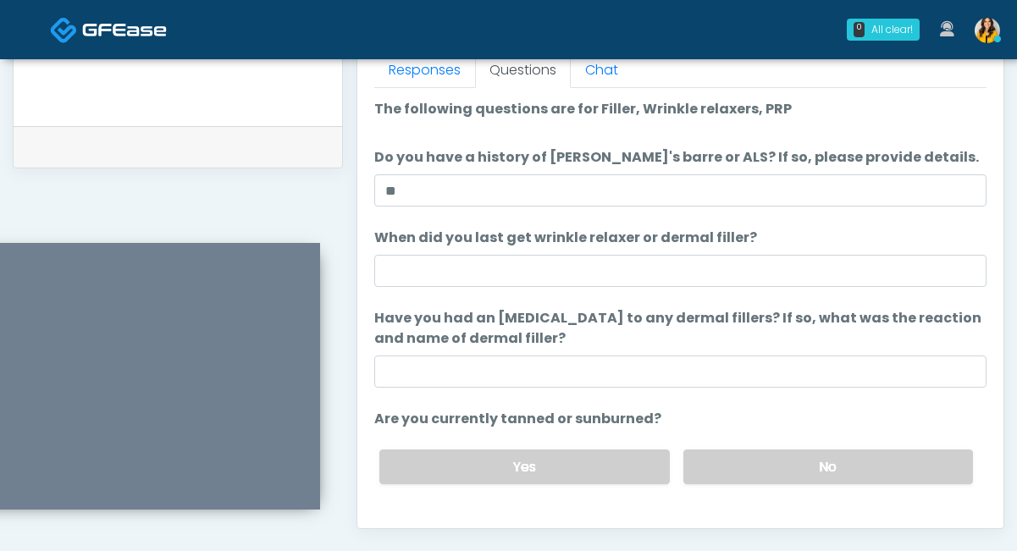
click at [593, 295] on ol "The following questions are for Filler, Wrinkle relaxers, PRP The following que…" at bounding box center [680, 348] width 612 height 499
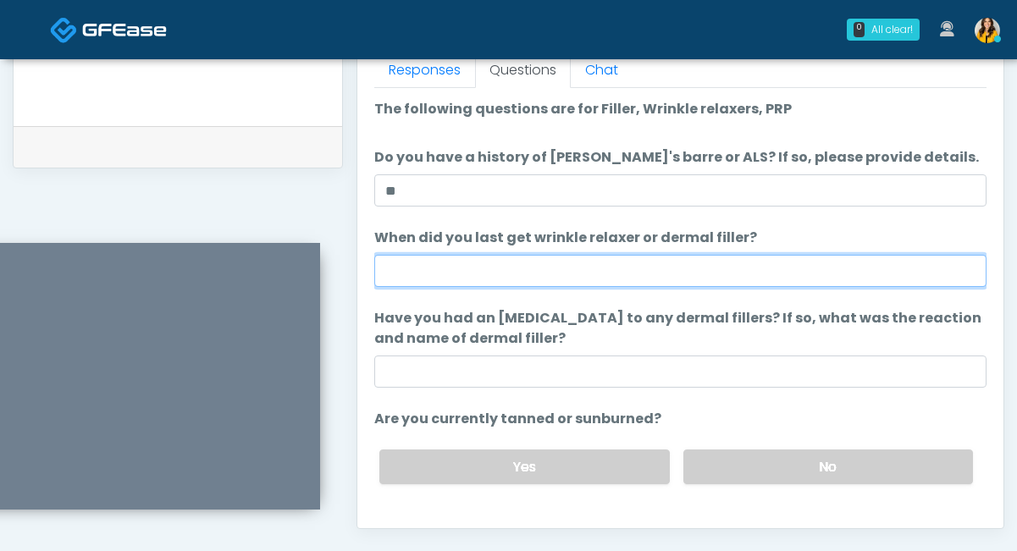
click at [463, 255] on input "When did you last get wrinkle relaxer or dermal filler?" at bounding box center [680, 271] width 612 height 32
click at [385, 271] on input "**********" at bounding box center [680, 271] width 612 height 32
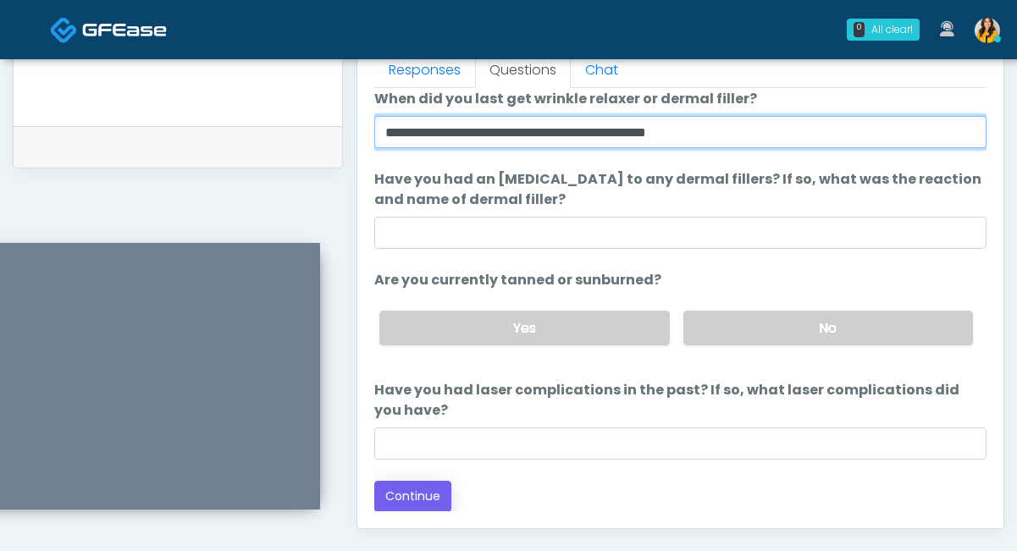
type input "**********"
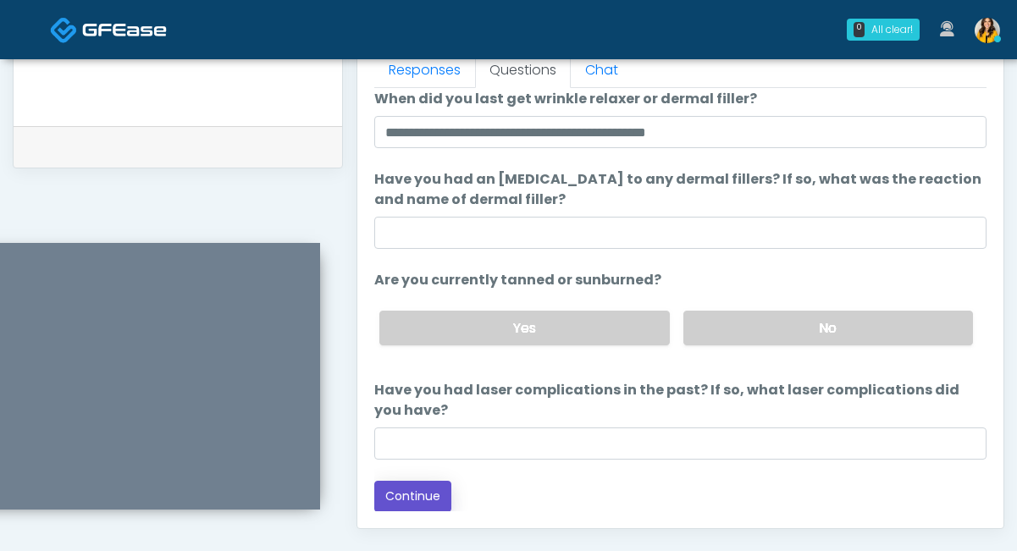
click at [412, 496] on button "Continue" at bounding box center [412, 496] width 77 height 31
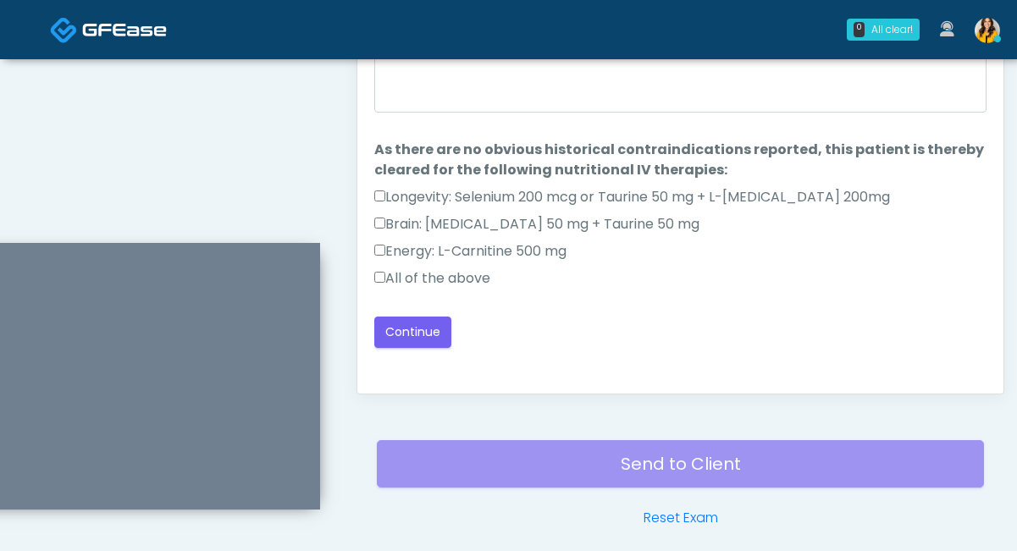
scroll to position [891, 0]
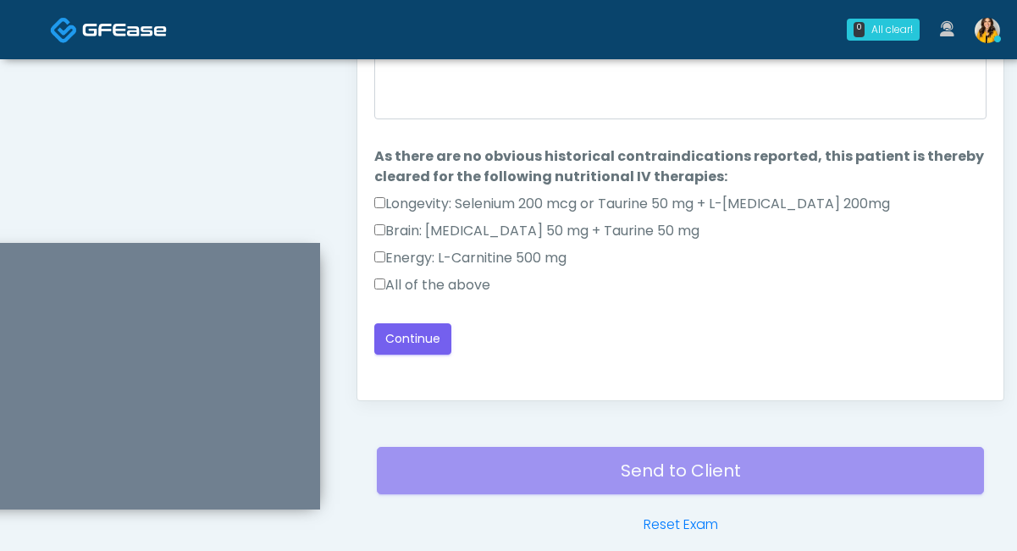
click at [431, 285] on label "All of the above" at bounding box center [432, 285] width 116 height 20
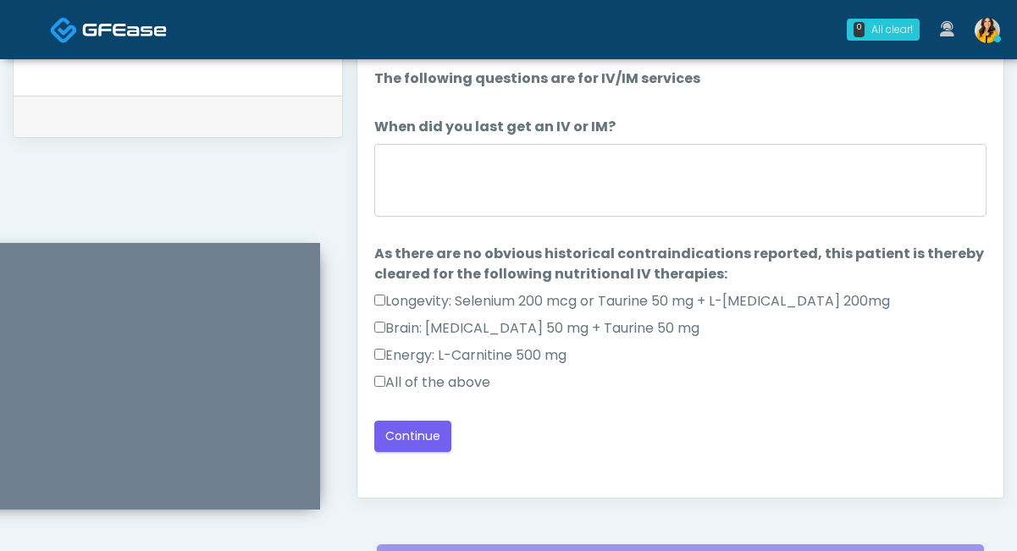
scroll to position [781, 0]
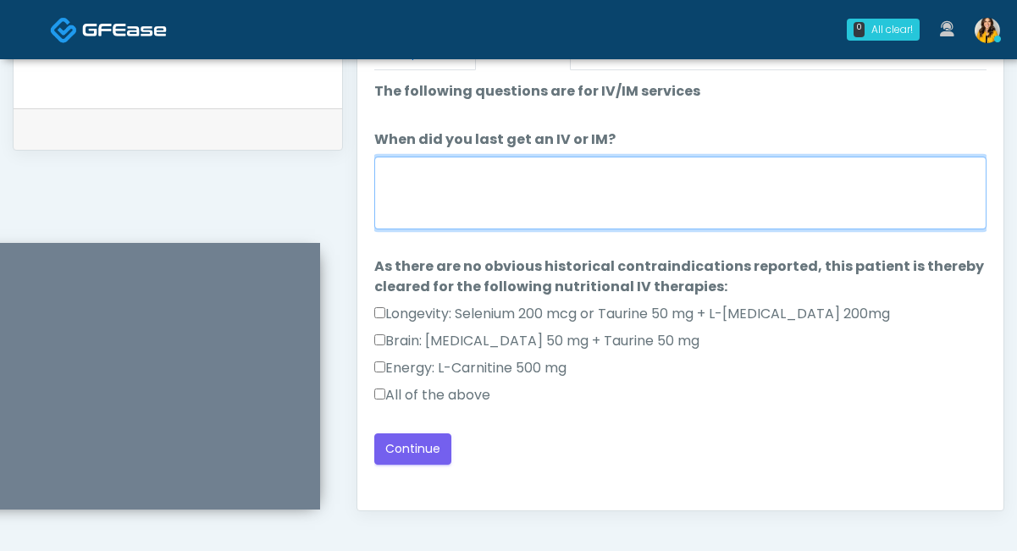
click at [419, 200] on textarea "When did you last get an IV or IM?" at bounding box center [680, 193] width 612 height 73
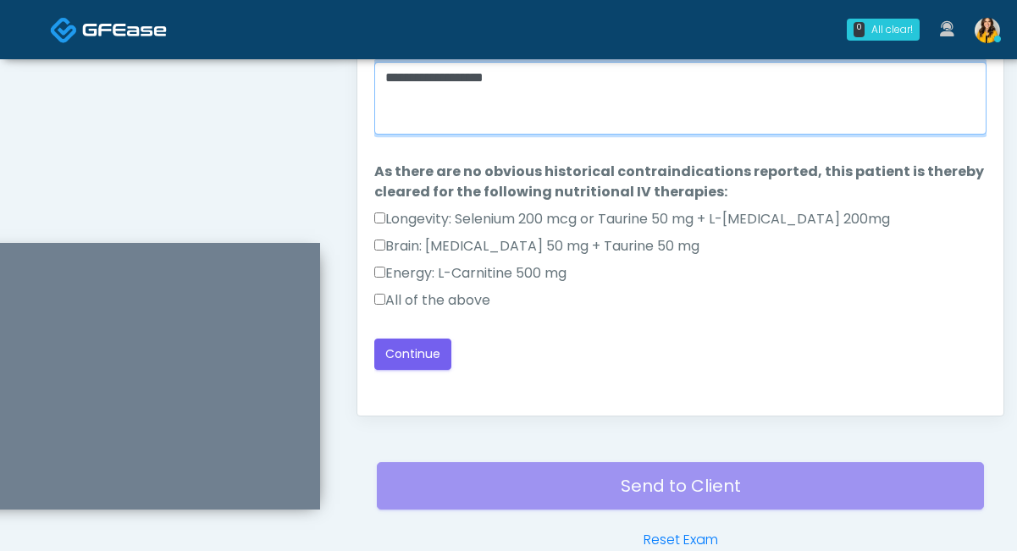
scroll to position [935, 0]
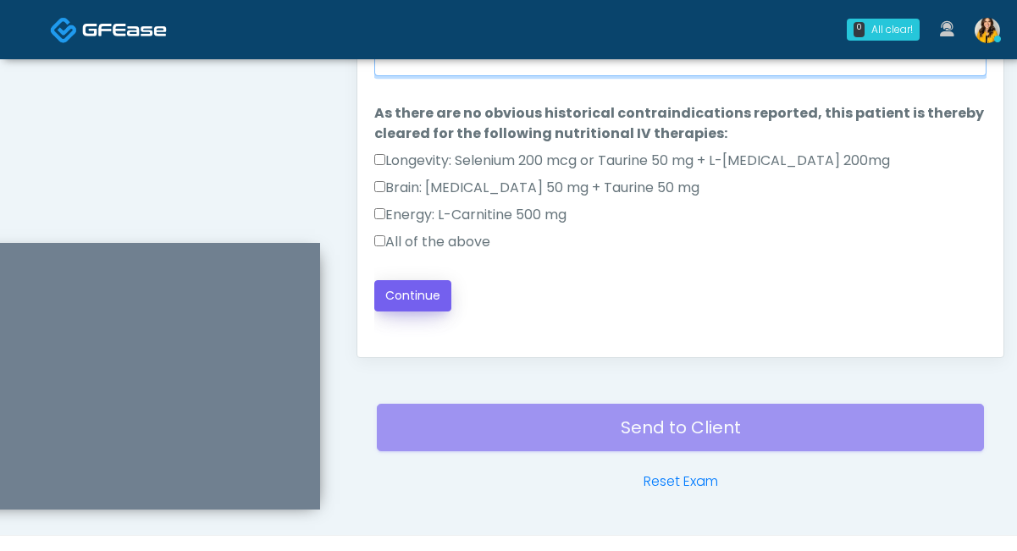
type textarea "**********"
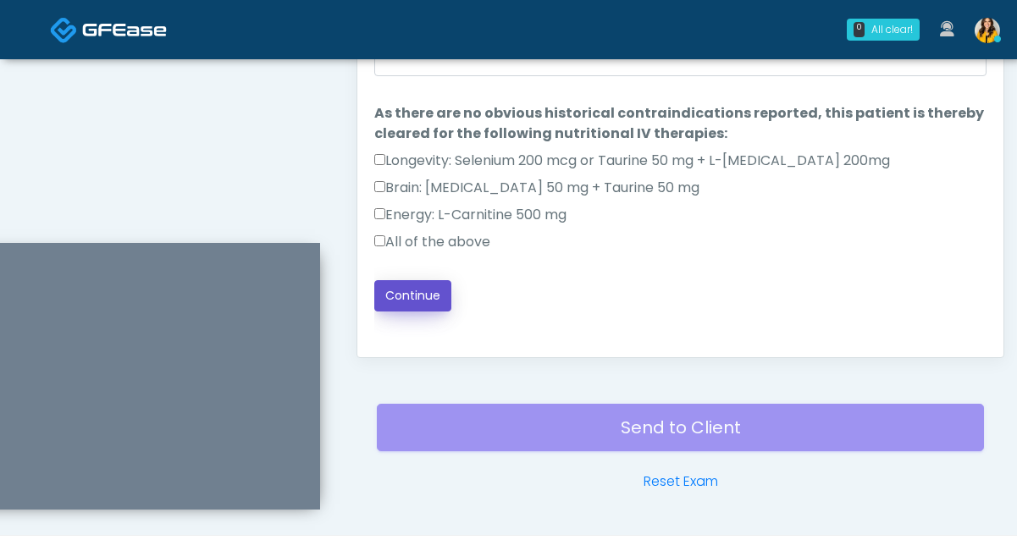
click at [426, 299] on button "Continue" at bounding box center [412, 295] width 77 height 31
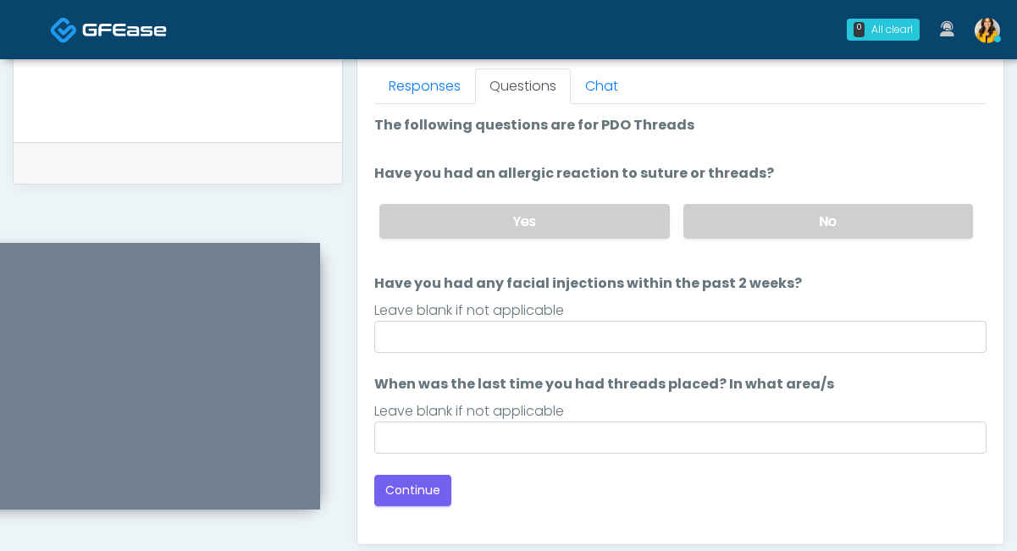
scroll to position [747, 0]
click at [764, 229] on label "No" at bounding box center [828, 222] width 290 height 35
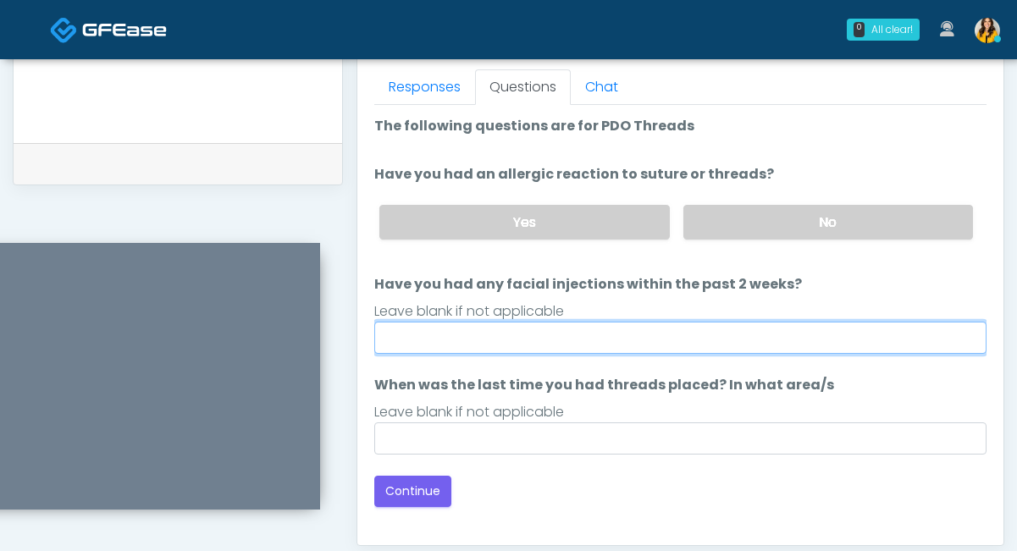
click at [599, 340] on input "Have you had any facial injections within the past 2 weeks?" at bounding box center [680, 338] width 612 height 32
type input "*****"
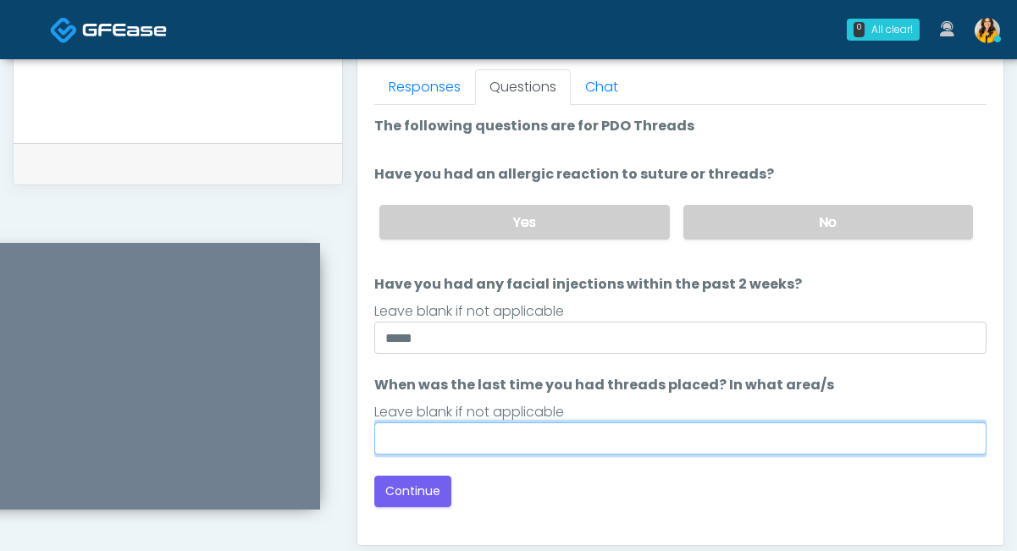
click at [509, 442] on input "When was the last time you had threads placed? In what area/s" at bounding box center [680, 438] width 612 height 32
type input "*****"
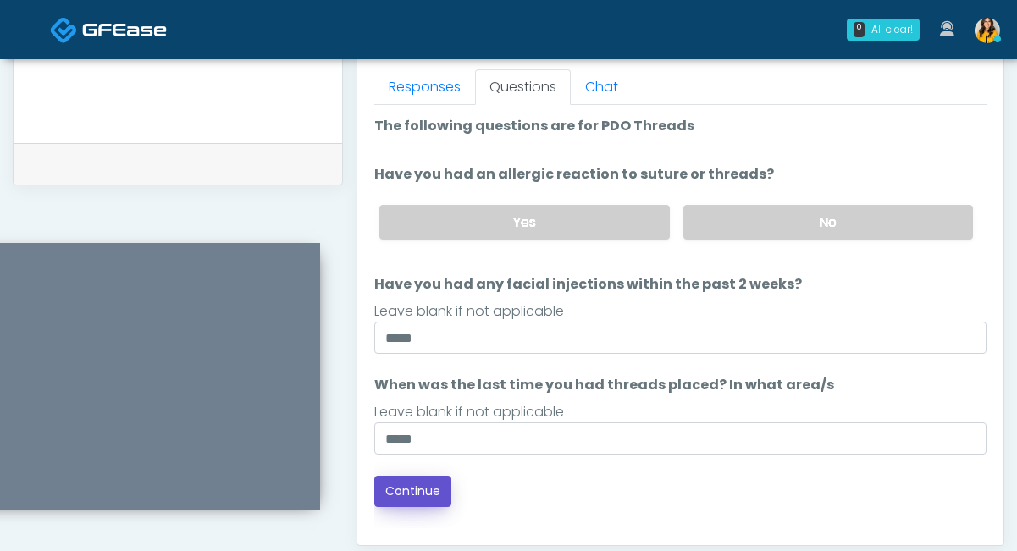
click at [399, 485] on button "Continue" at bounding box center [412, 491] width 77 height 31
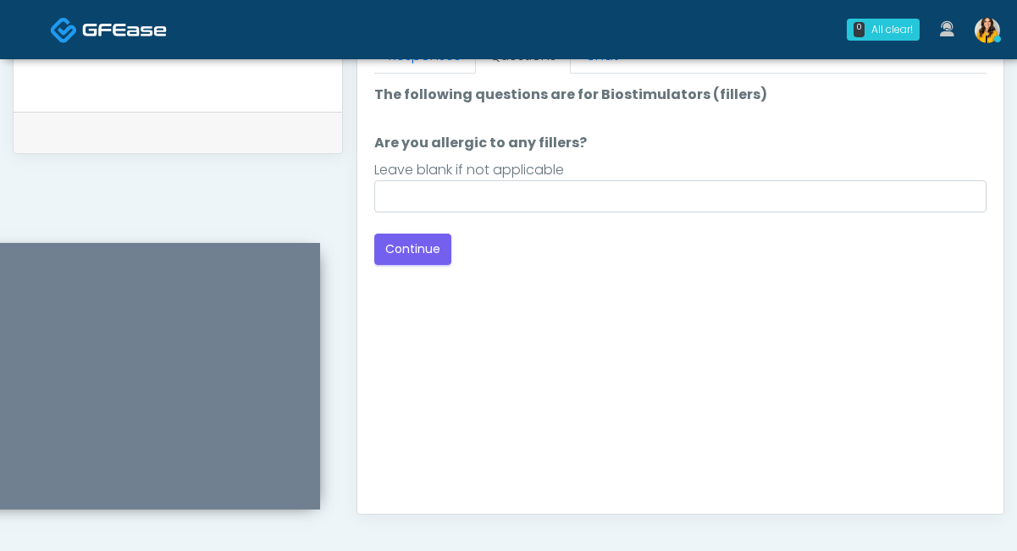
scroll to position [720, 0]
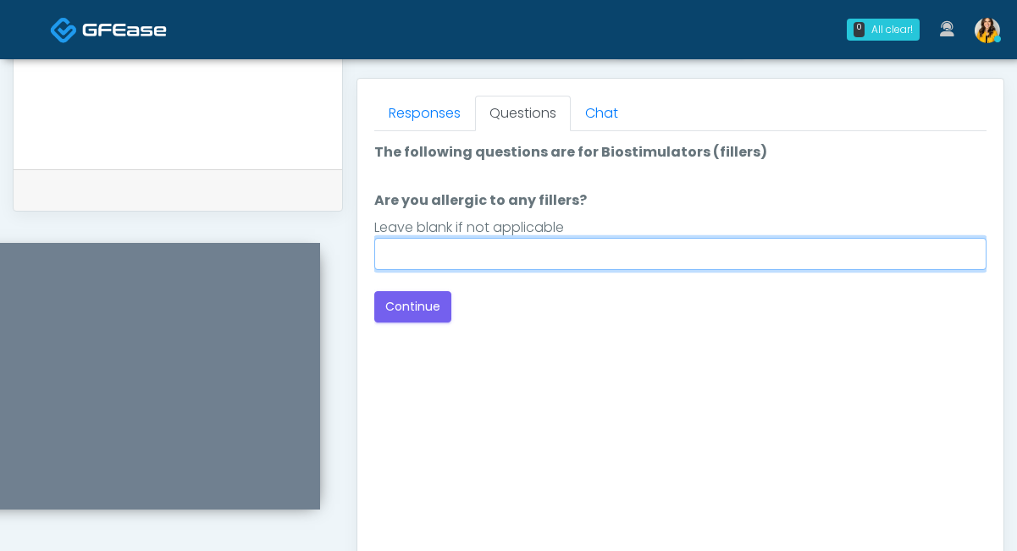
click at [541, 261] on input "Are you allergic to any fillers?" at bounding box center [680, 254] width 612 height 32
type input "**********"
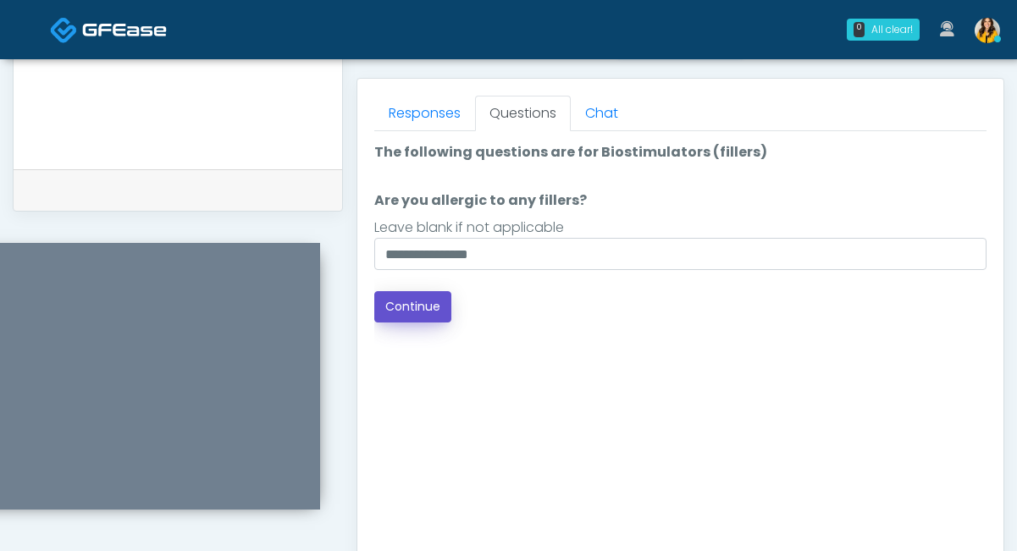
click at [422, 315] on button "Continue" at bounding box center [412, 306] width 77 height 31
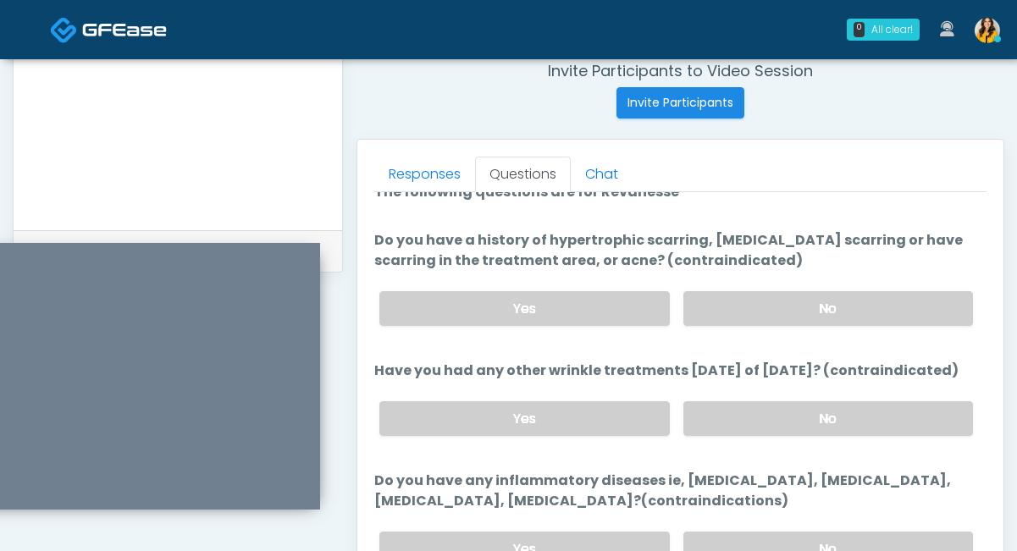
scroll to position [30, 0]
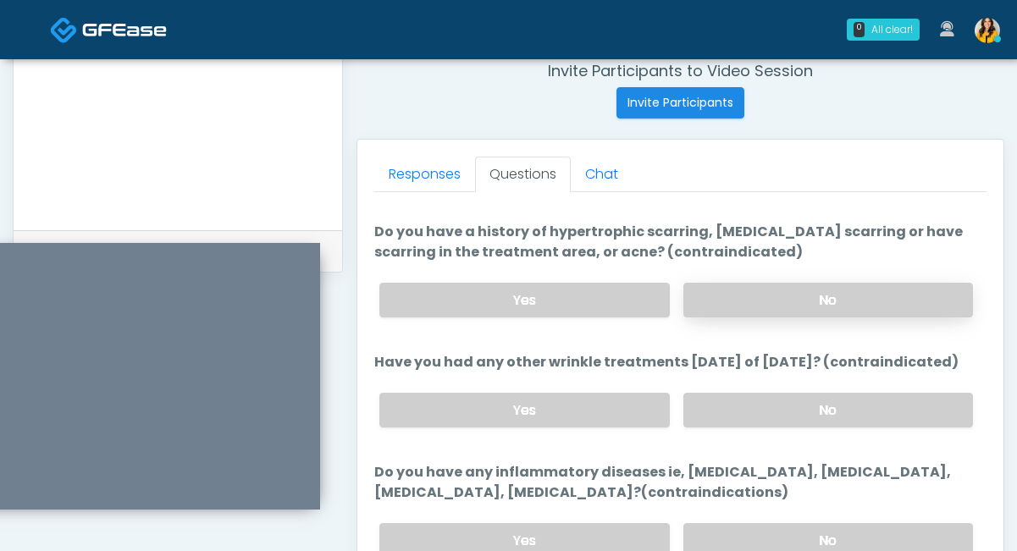
click at [728, 297] on label "No" at bounding box center [828, 300] width 290 height 35
click at [724, 408] on label "No" at bounding box center [828, 410] width 290 height 35
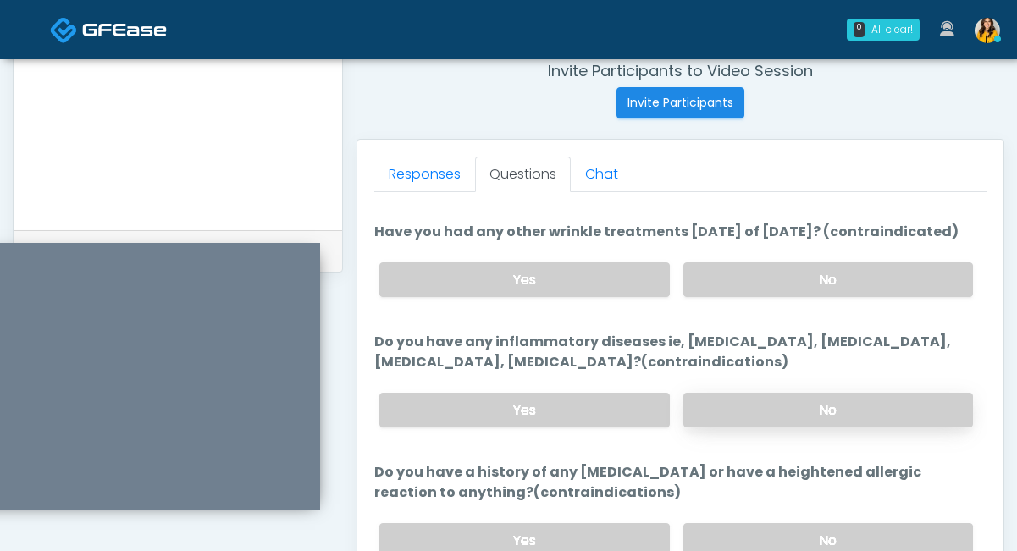
click at [753, 422] on label "No" at bounding box center [828, 410] width 290 height 35
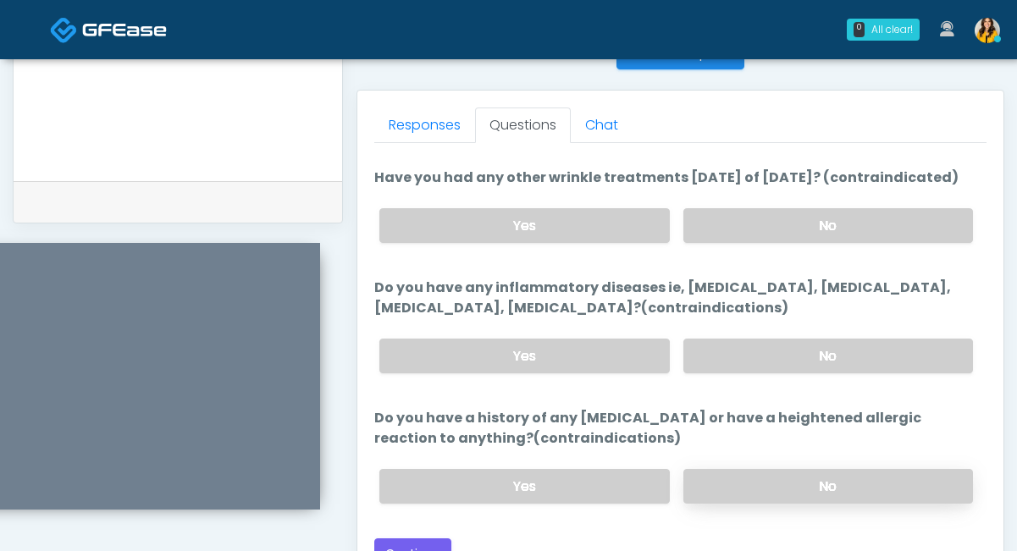
click at [732, 483] on label "No" at bounding box center [828, 486] width 290 height 35
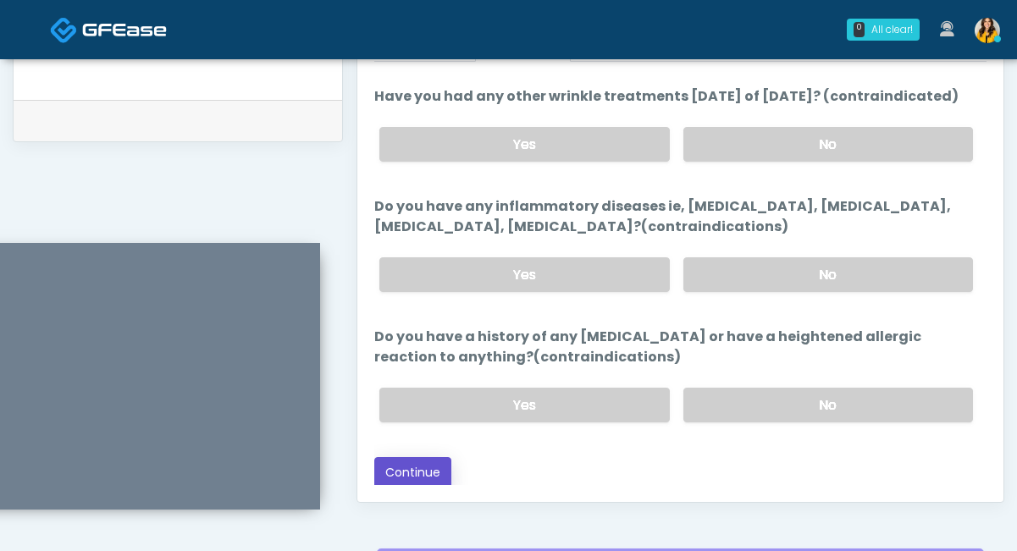
click at [422, 477] on button "Continue" at bounding box center [412, 472] width 77 height 31
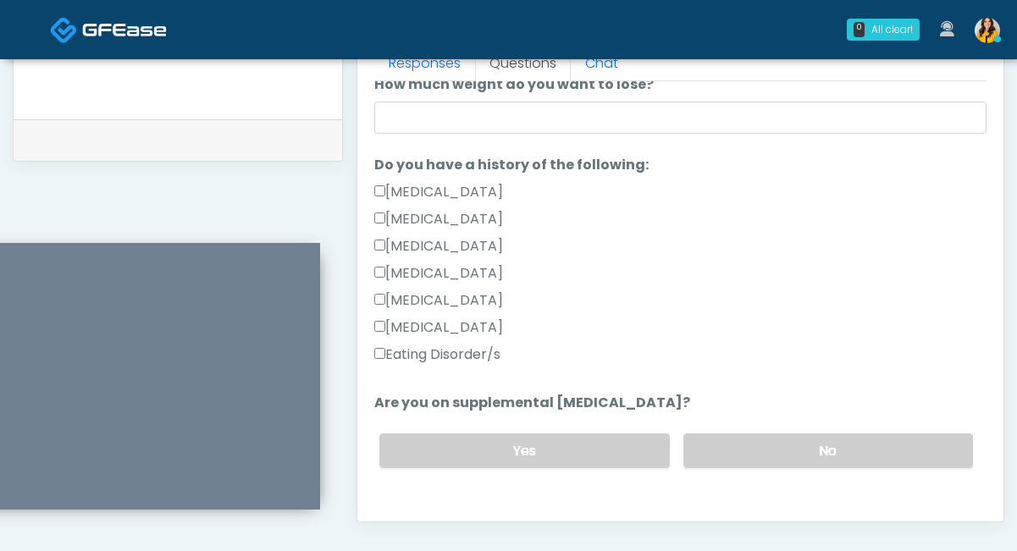
scroll to position [434, 0]
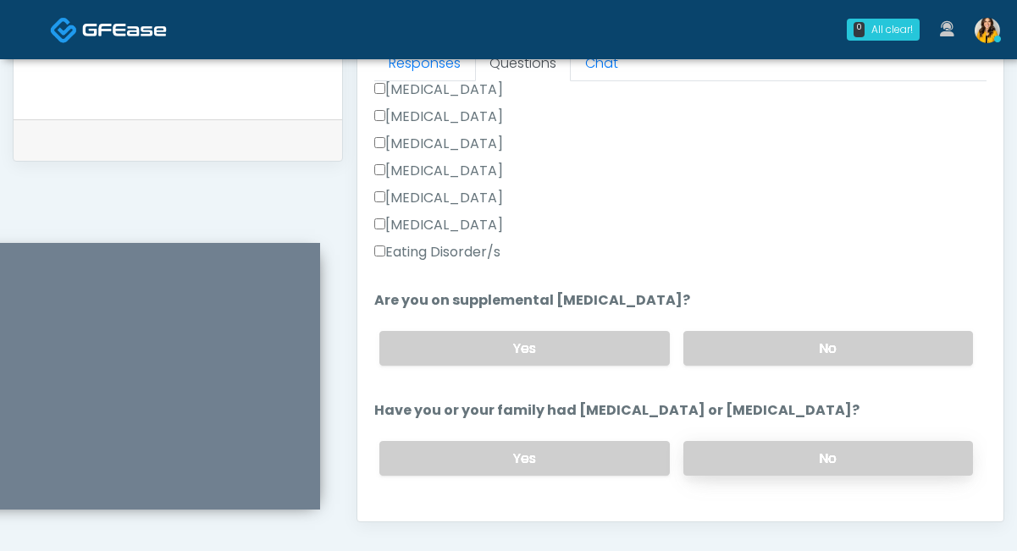
click at [720, 449] on label "No" at bounding box center [828, 458] width 290 height 35
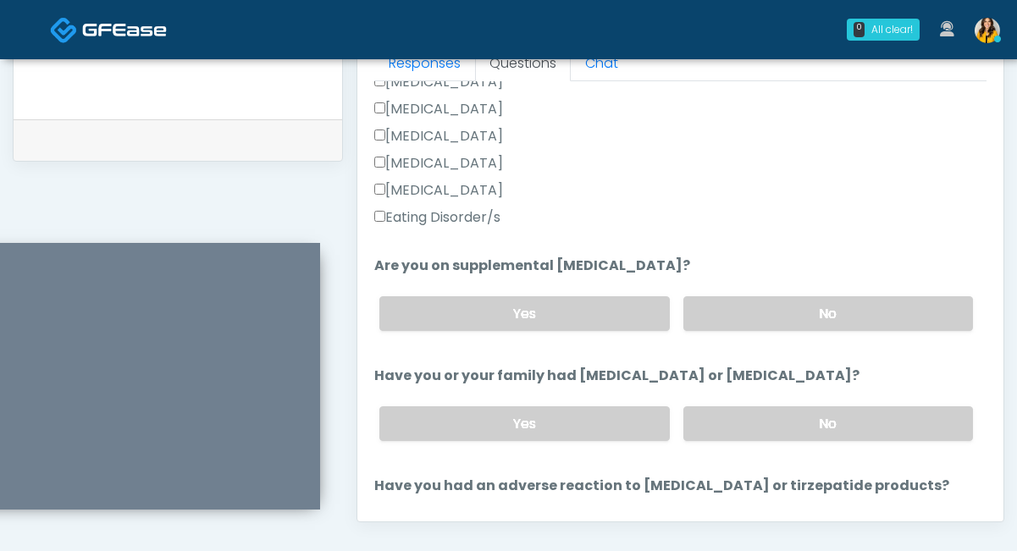
scroll to position [471, 0]
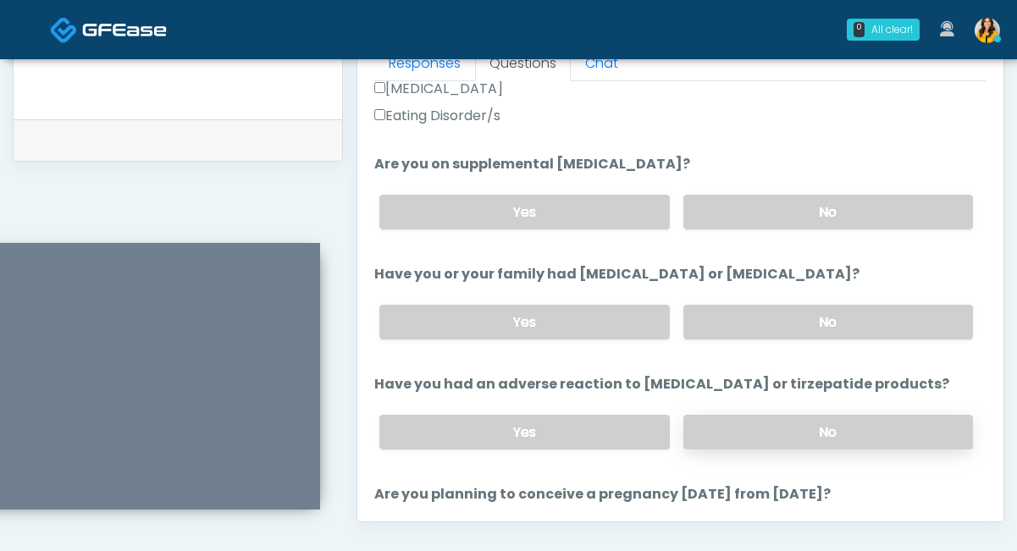
click at [737, 419] on label "No" at bounding box center [828, 432] width 290 height 35
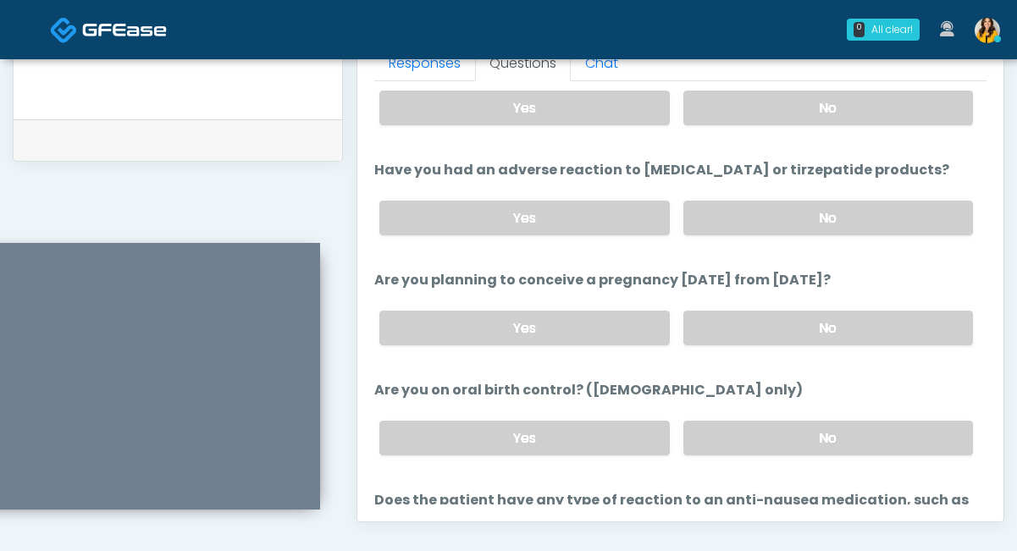
scroll to position [927, 0]
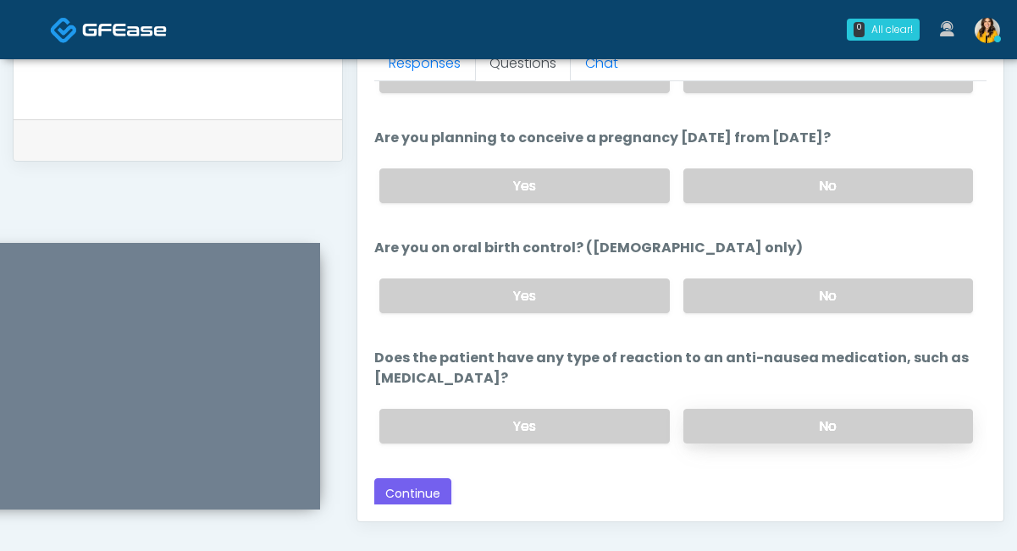
click at [719, 418] on label "No" at bounding box center [828, 426] width 290 height 35
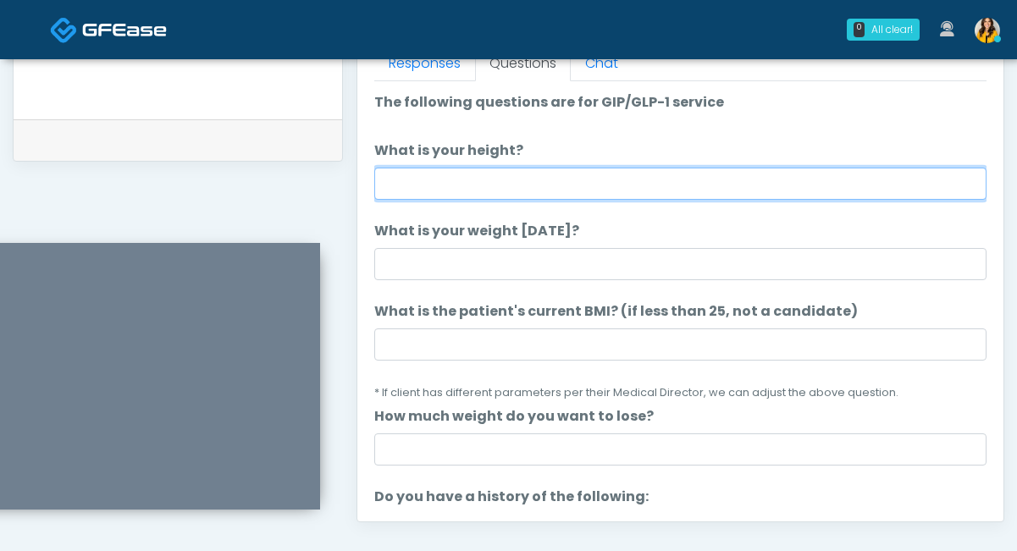
click at [466, 186] on input "What is your height?" at bounding box center [680, 184] width 612 height 32
type input "****"
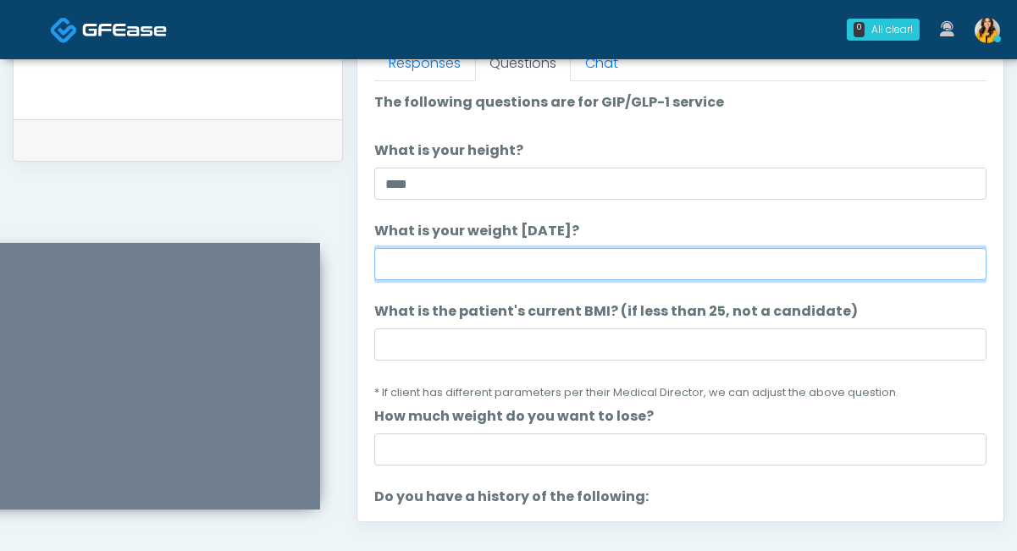
click at [426, 271] on input "What is your weight today?" at bounding box center [680, 264] width 612 height 32
type input "***"
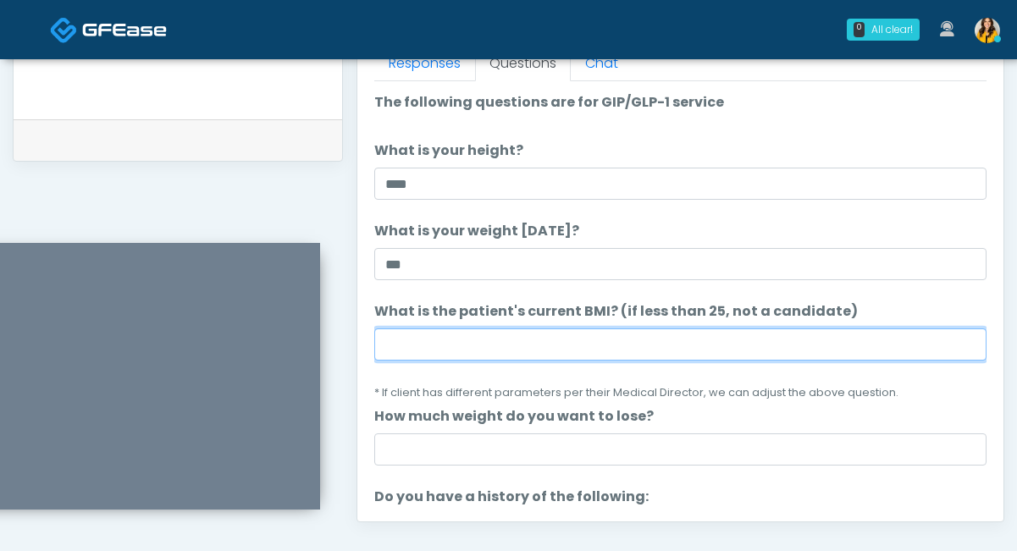
click at [411, 341] on input "What is the patient's current BMI? (if less than 25, not a candidate)" at bounding box center [680, 344] width 612 height 32
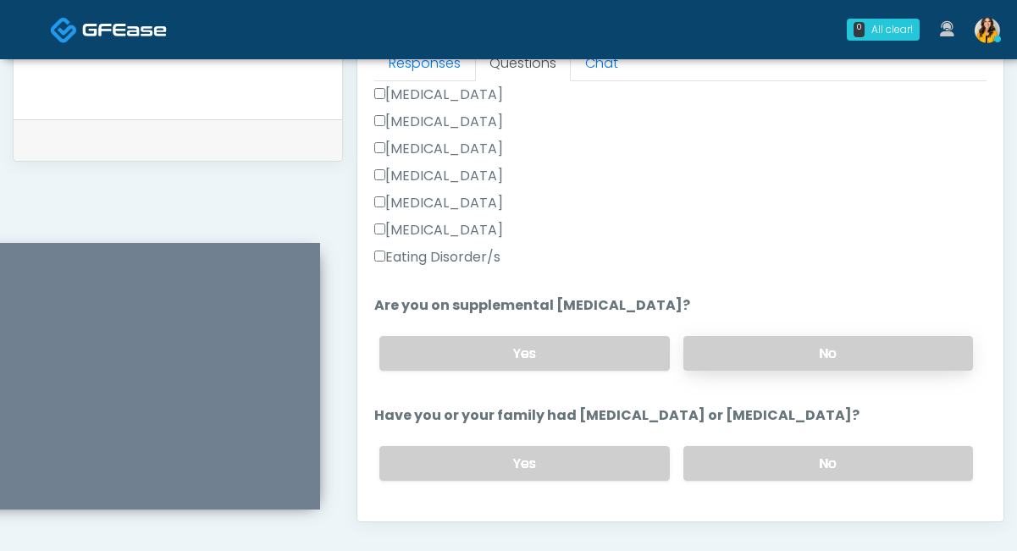
type input "****"
click at [705, 346] on label "No" at bounding box center [828, 353] width 290 height 35
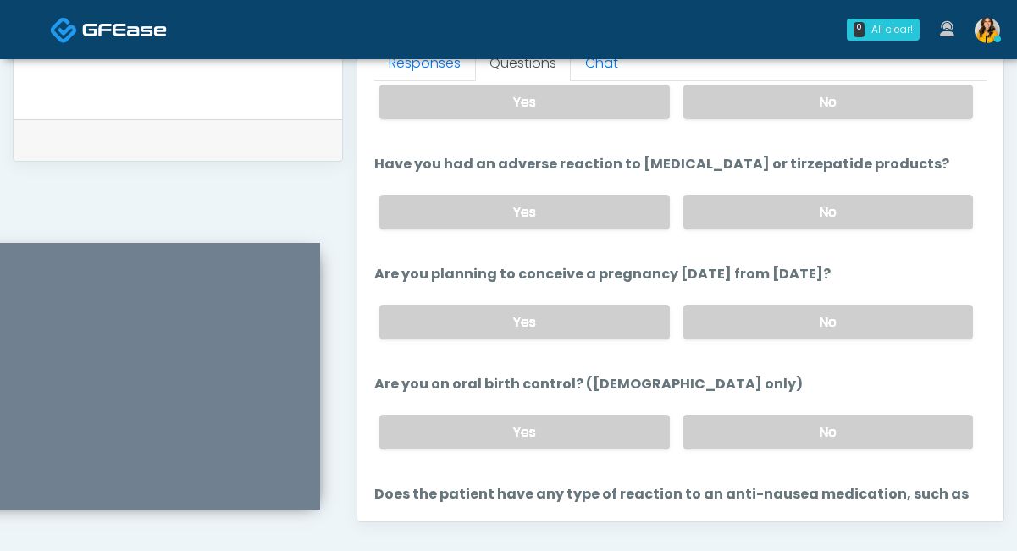
scroll to position [927, 0]
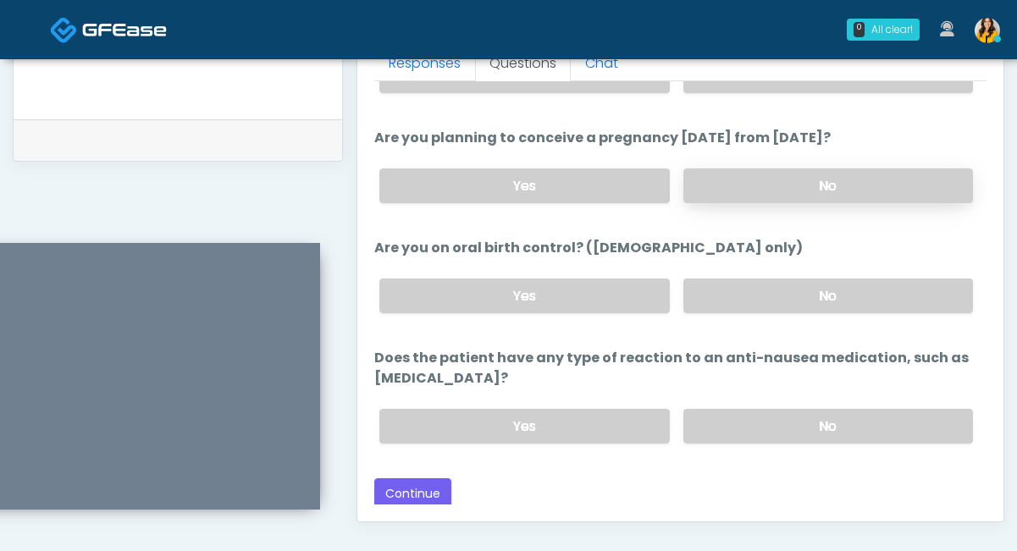
click at [762, 178] on label "No" at bounding box center [828, 185] width 290 height 35
click at [731, 296] on label "No" at bounding box center [828, 295] width 290 height 35
click at [413, 489] on button "Continue" at bounding box center [412, 493] width 77 height 31
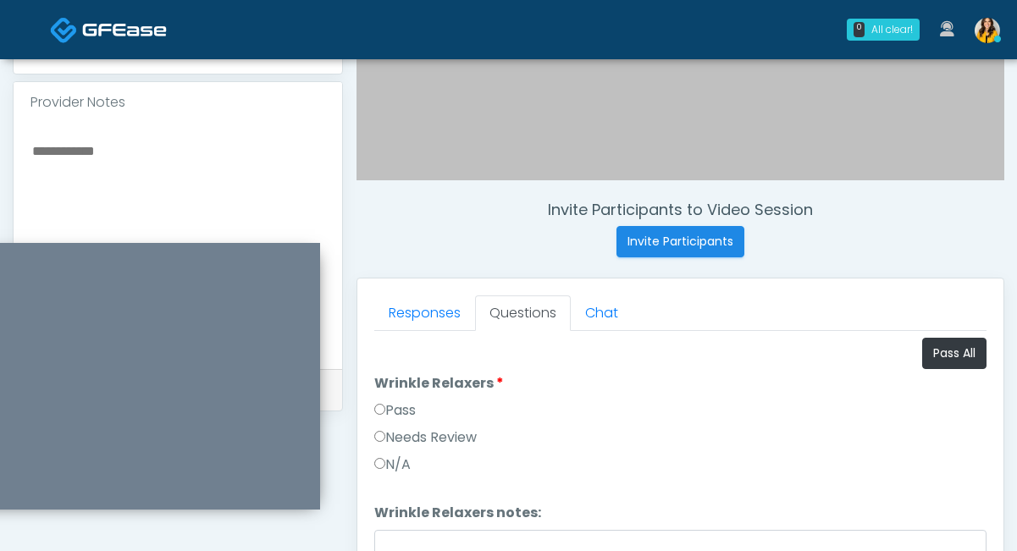
scroll to position [513, 0]
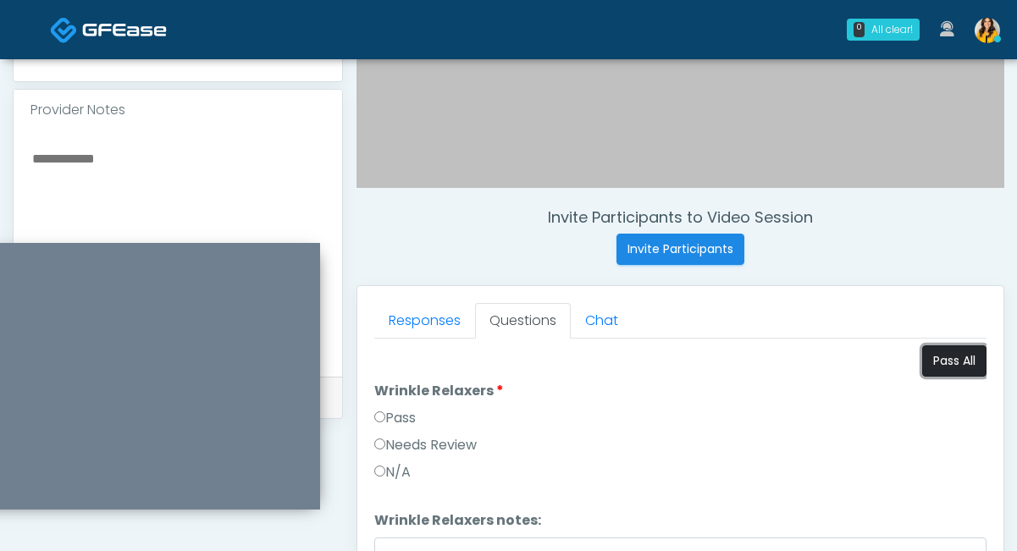
click at [957, 365] on button "Pass All" at bounding box center [954, 360] width 64 height 31
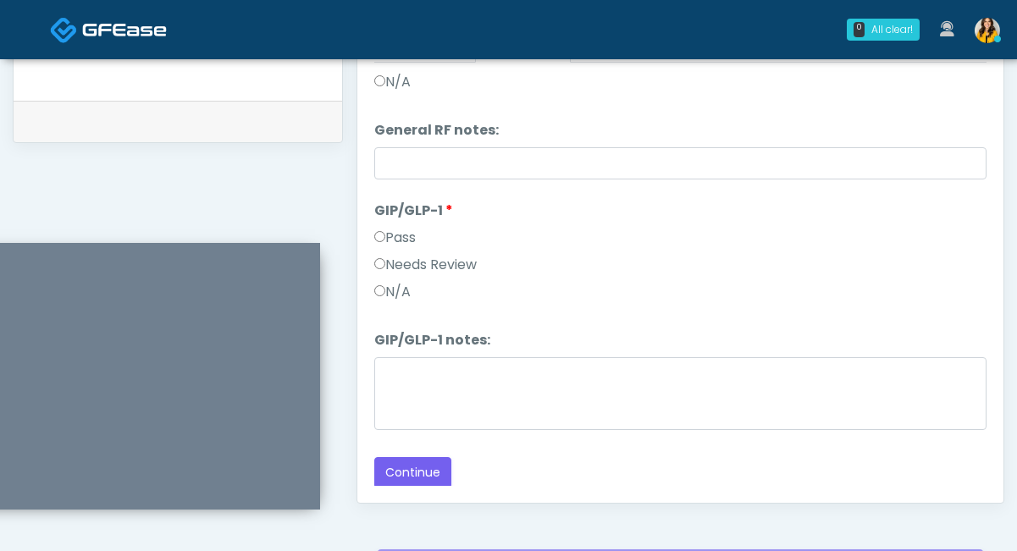
scroll to position [968, 0]
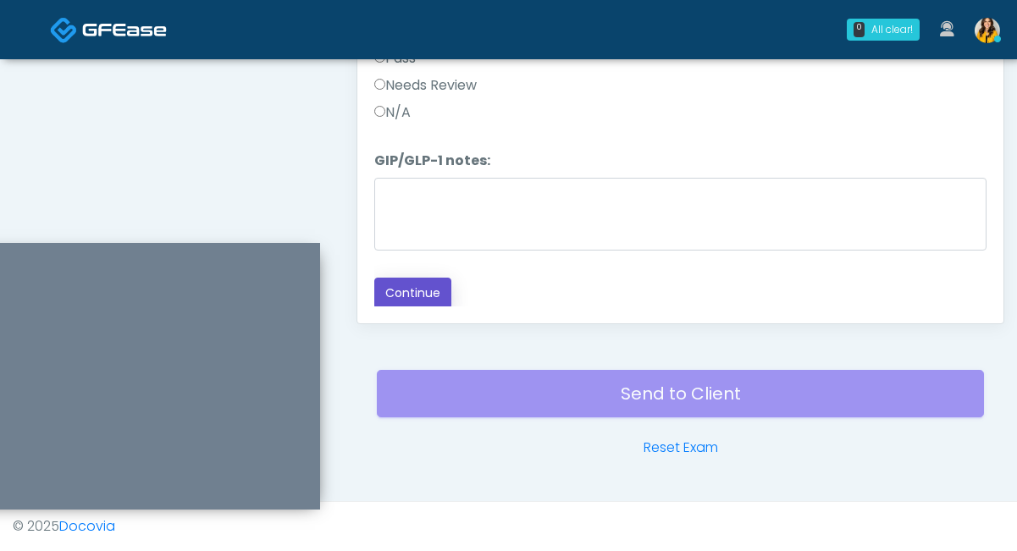
click at [435, 287] on button "Continue" at bounding box center [412, 293] width 77 height 31
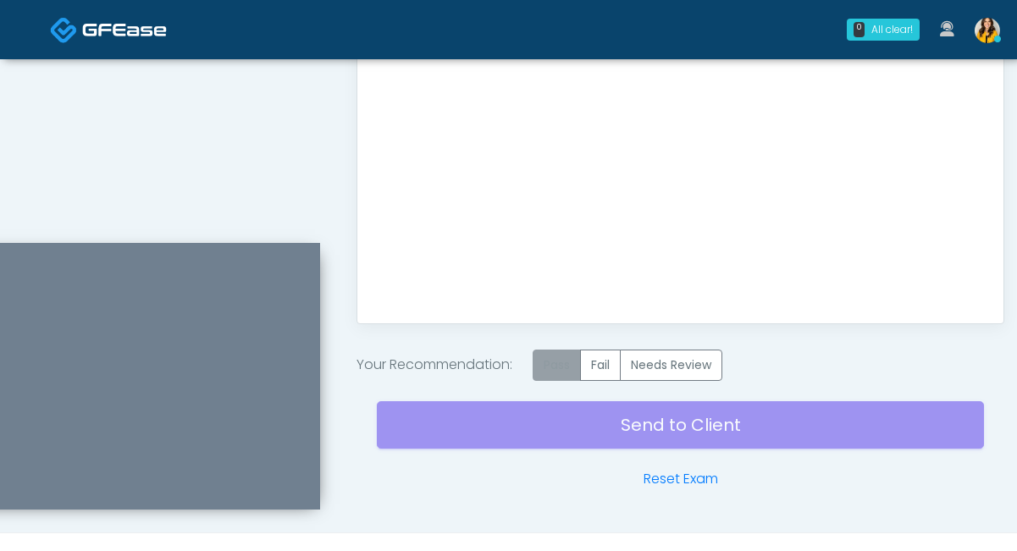
click at [560, 372] on label "Pass" at bounding box center [556, 365] width 48 height 31
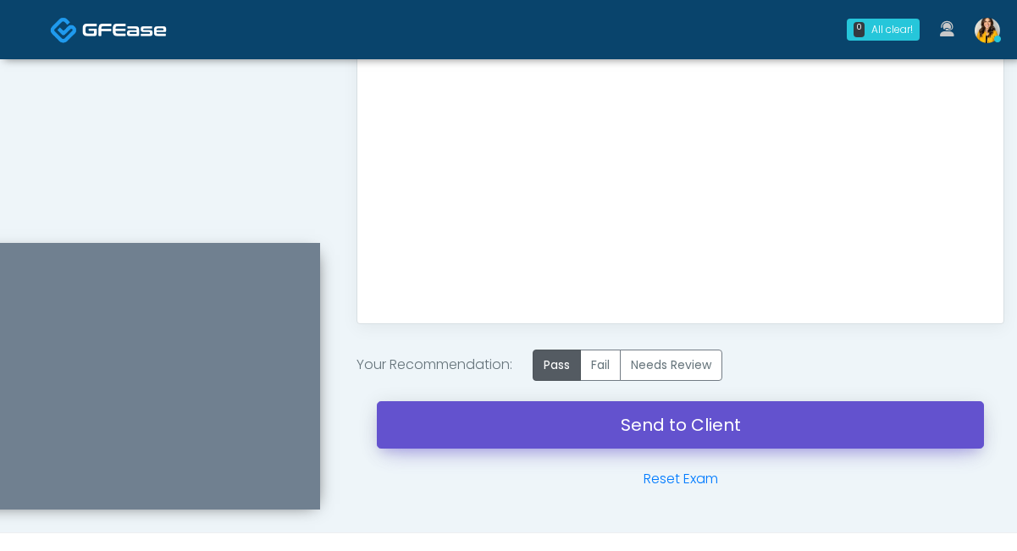
click at [608, 424] on link "Send to Client" at bounding box center [680, 424] width 607 height 47
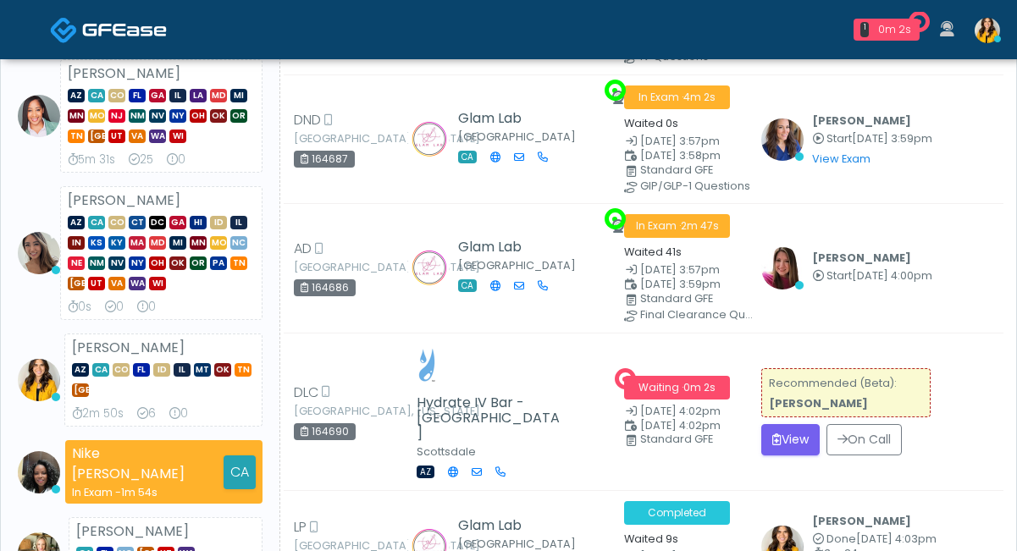
scroll to position [199, 0]
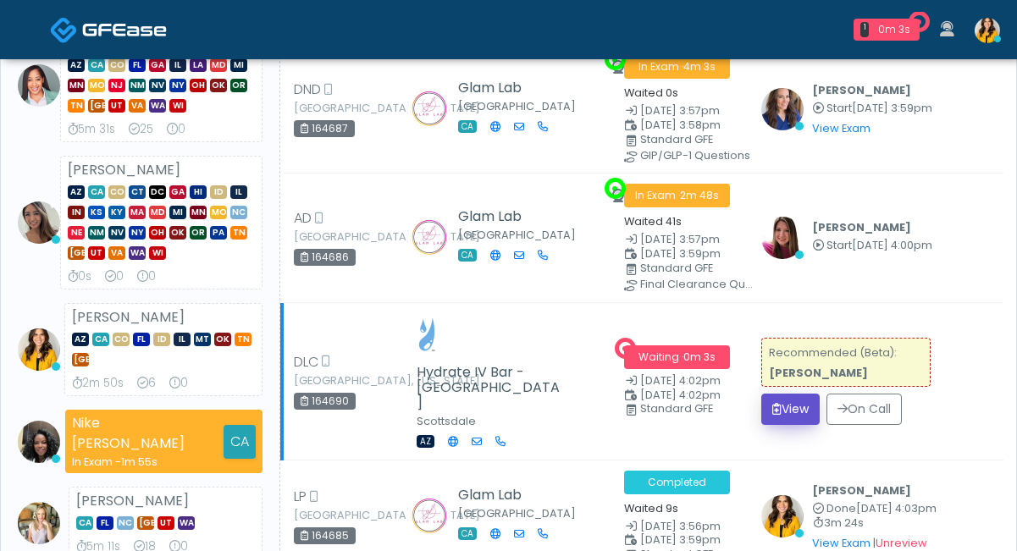
click at [767, 394] on button "View" at bounding box center [790, 409] width 58 height 31
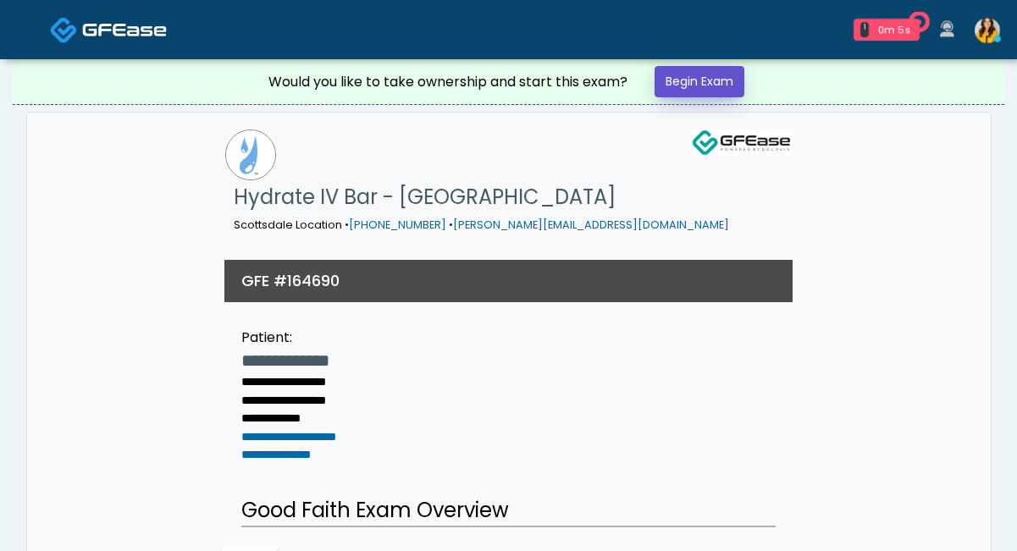
click at [683, 69] on link "Begin Exam" at bounding box center [699, 81] width 90 height 31
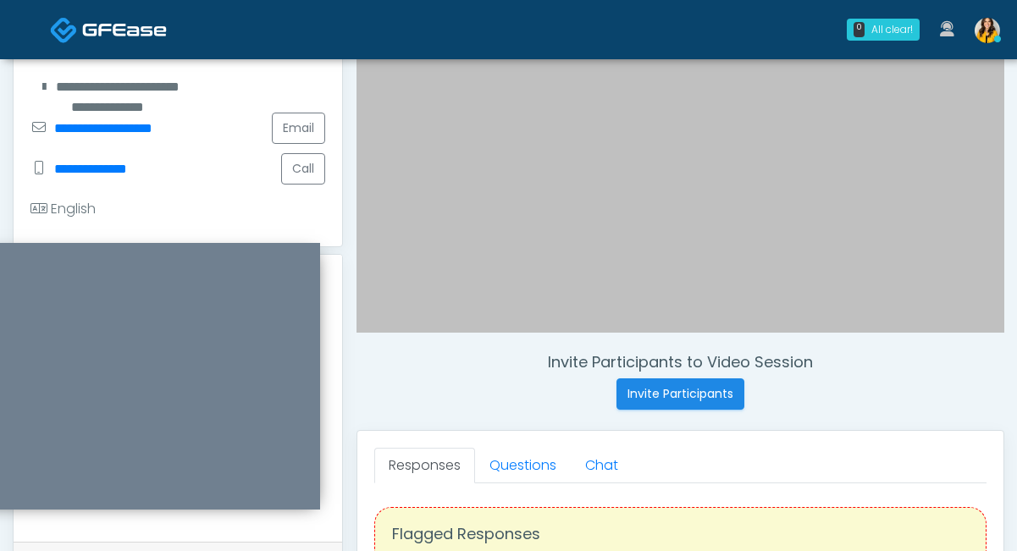
scroll to position [387, 0]
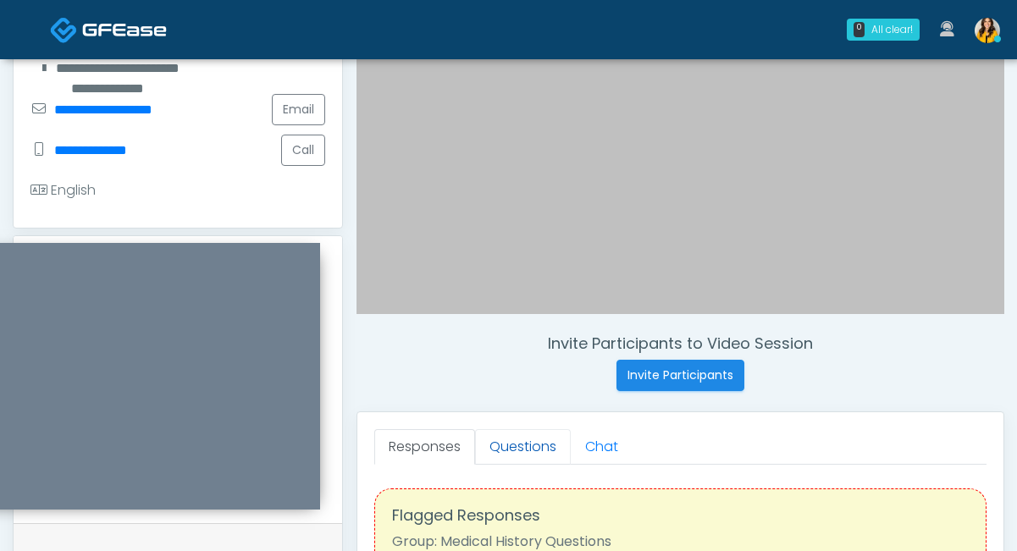
click at [516, 455] on link "Questions" at bounding box center [523, 447] width 96 height 36
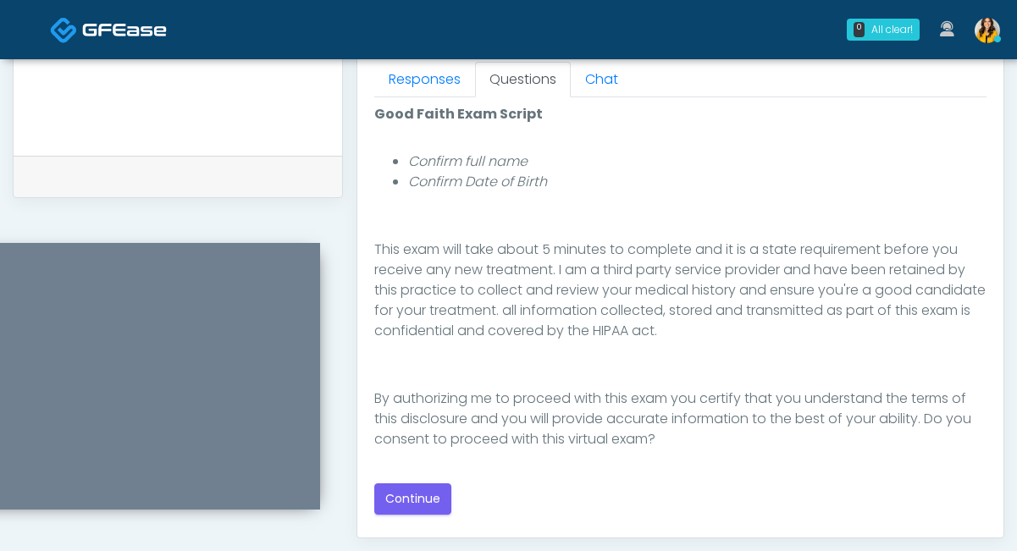
scroll to position [770, 0]
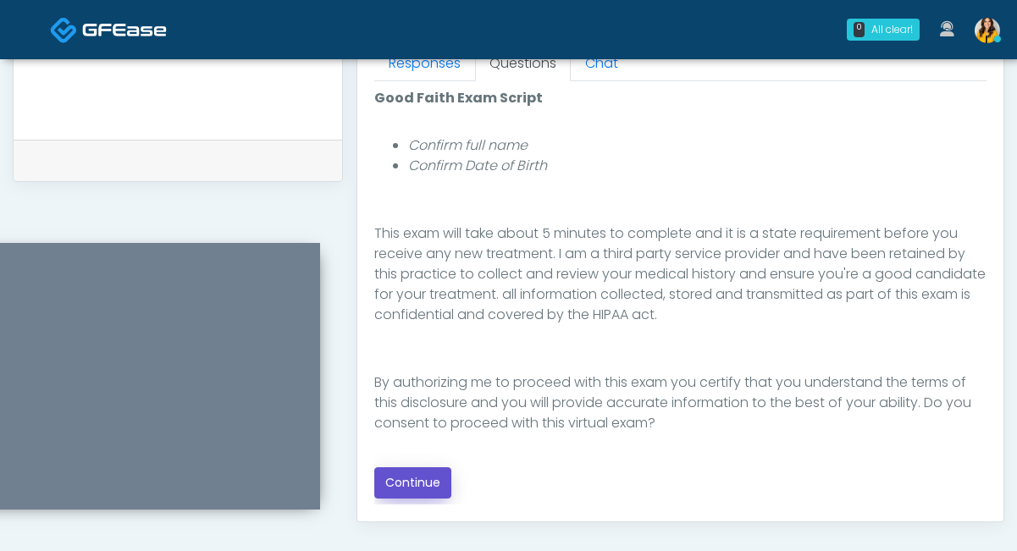
click at [406, 477] on button "Continue" at bounding box center [412, 482] width 77 height 31
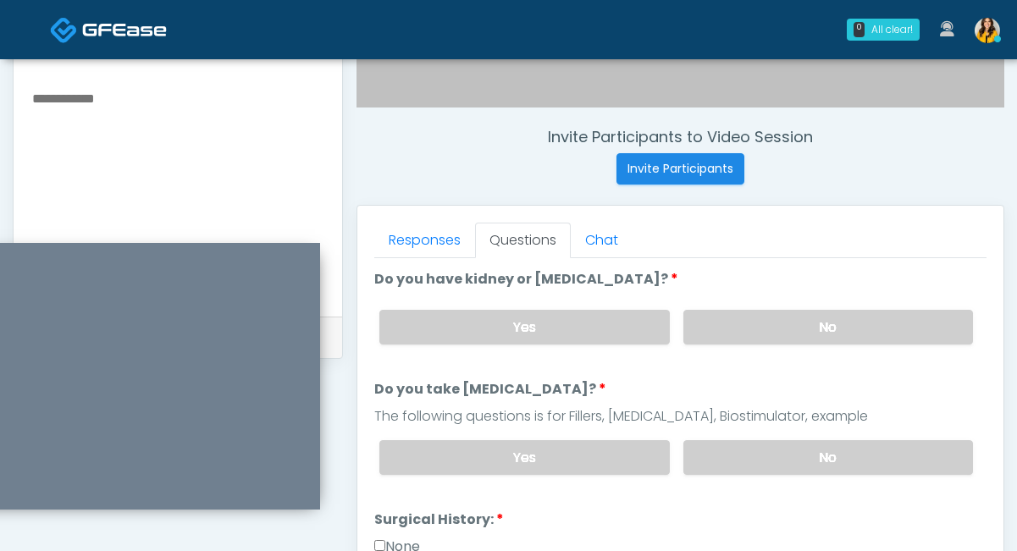
scroll to position [586, 0]
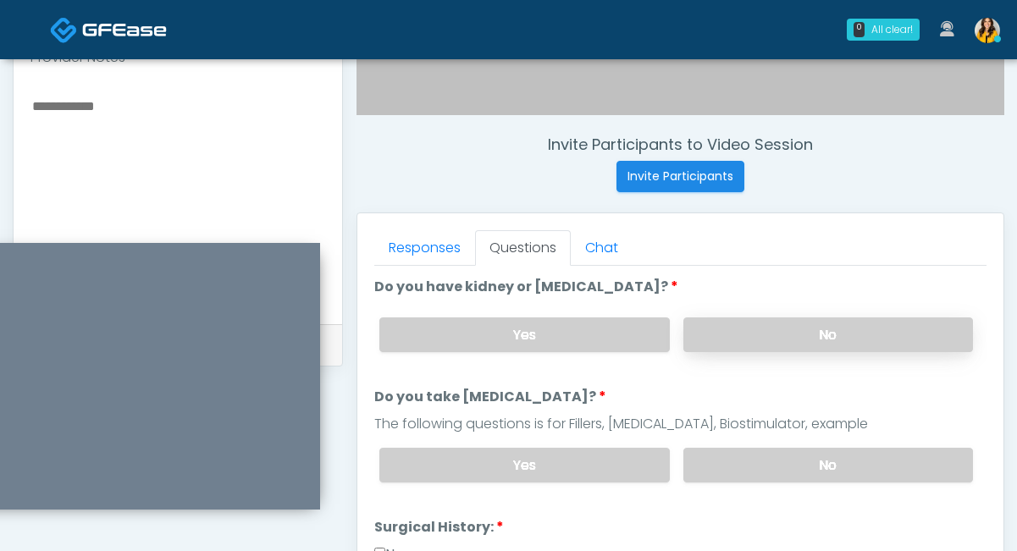
click at [731, 335] on label "No" at bounding box center [828, 334] width 290 height 35
click at [702, 463] on label "No" at bounding box center [828, 465] width 290 height 35
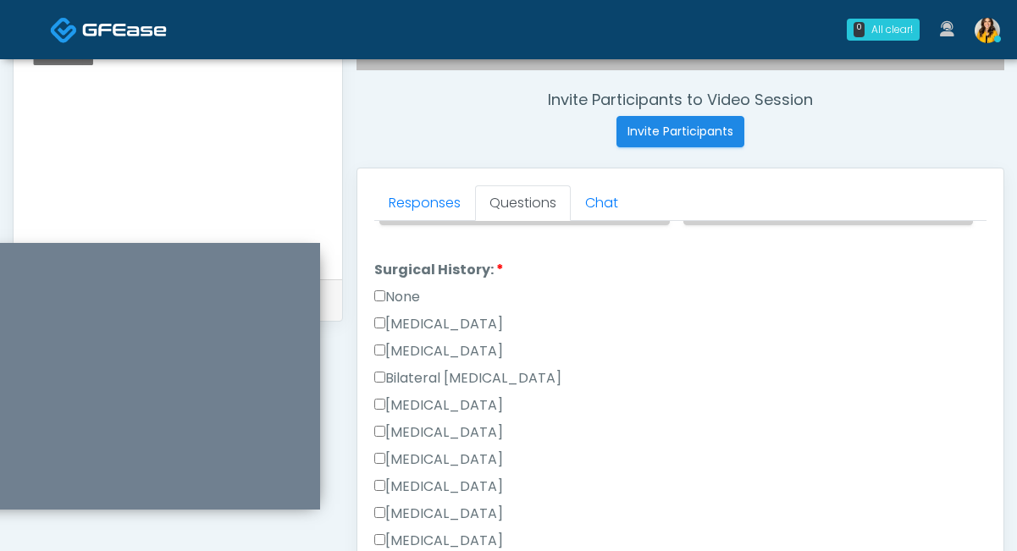
scroll to position [384, 0]
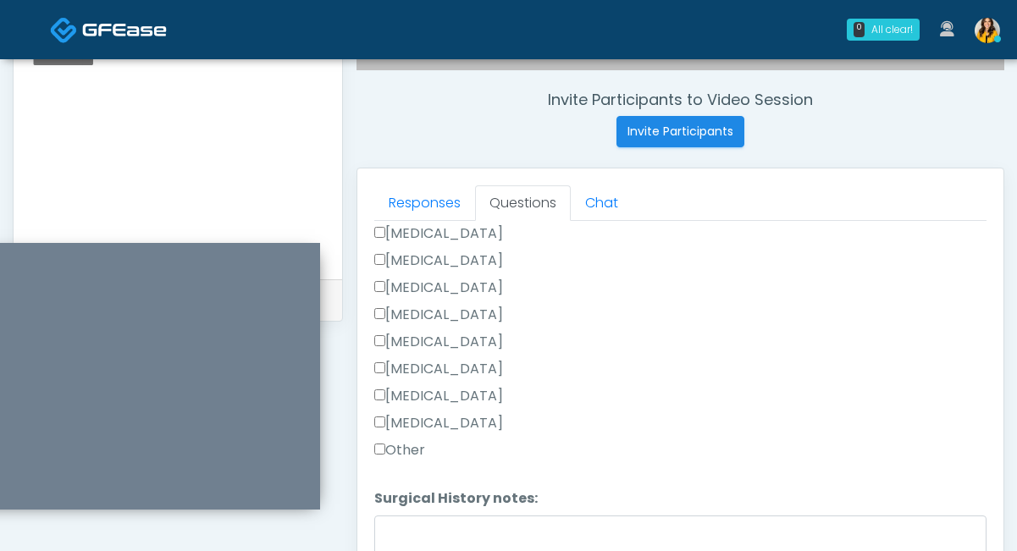
click at [390, 452] on label "Other" at bounding box center [399, 450] width 51 height 20
click at [404, 538] on textarea "Surgical History notes:" at bounding box center [680, 552] width 612 height 73
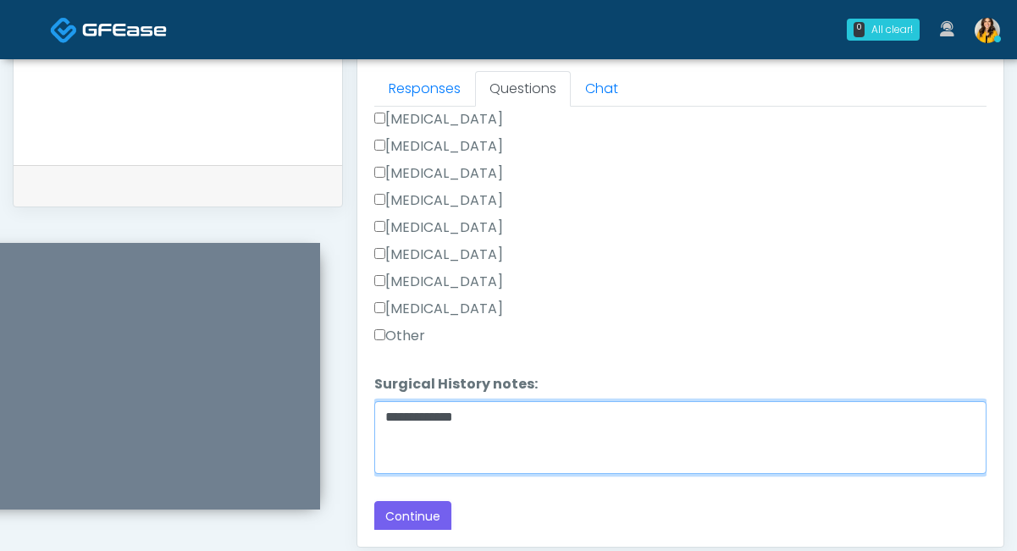
scroll to position [752, 0]
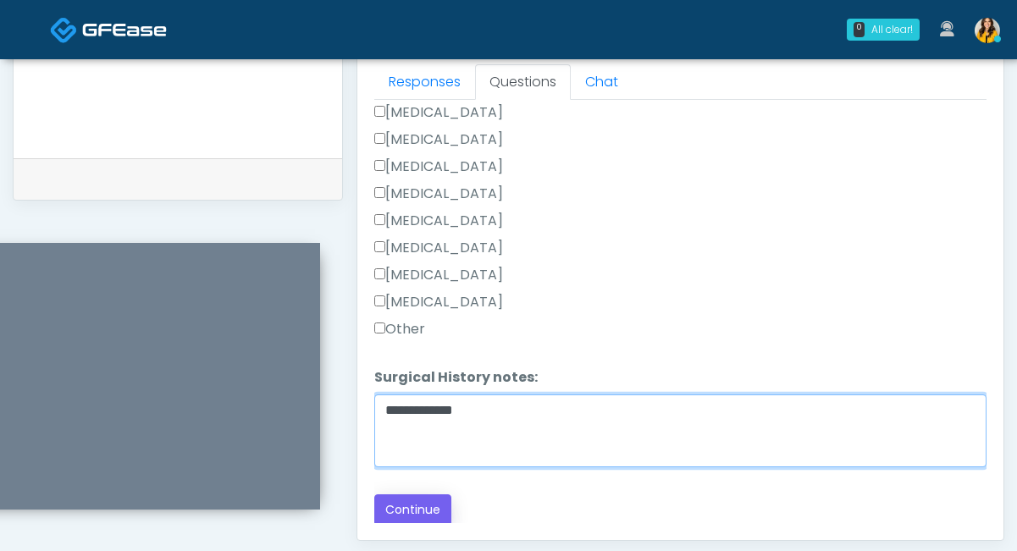
type textarea "**********"
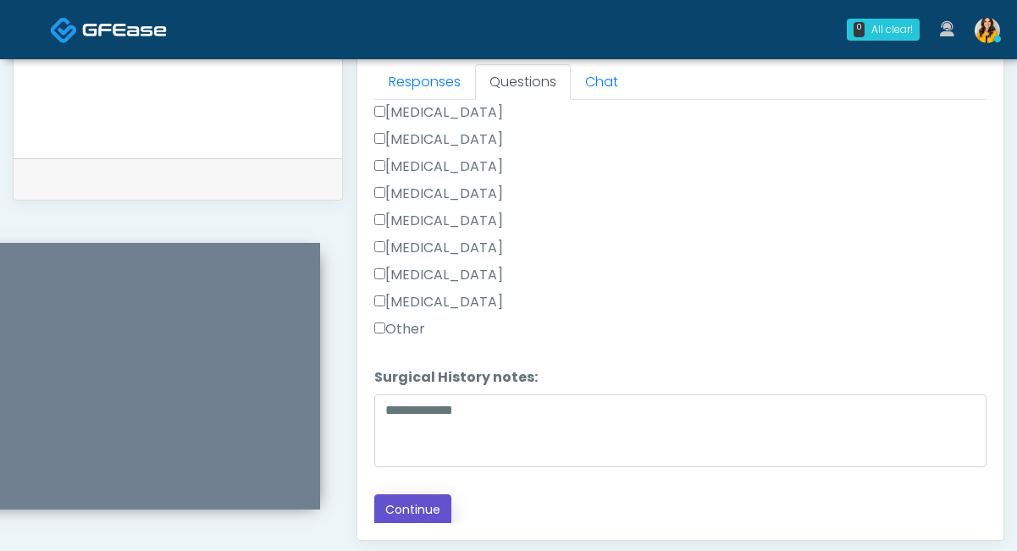
click at [400, 507] on button "Continue" at bounding box center [412, 509] width 77 height 31
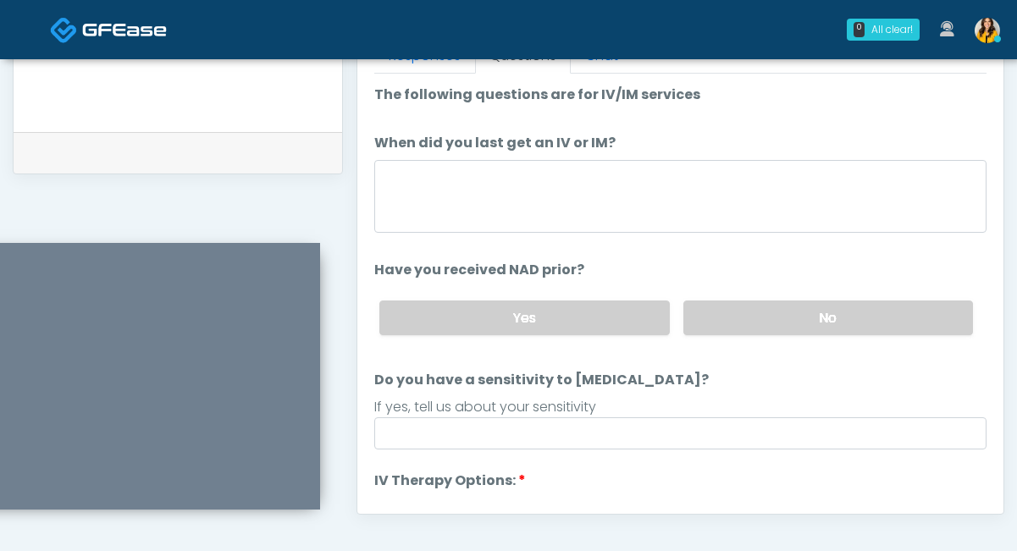
scroll to position [776, 0]
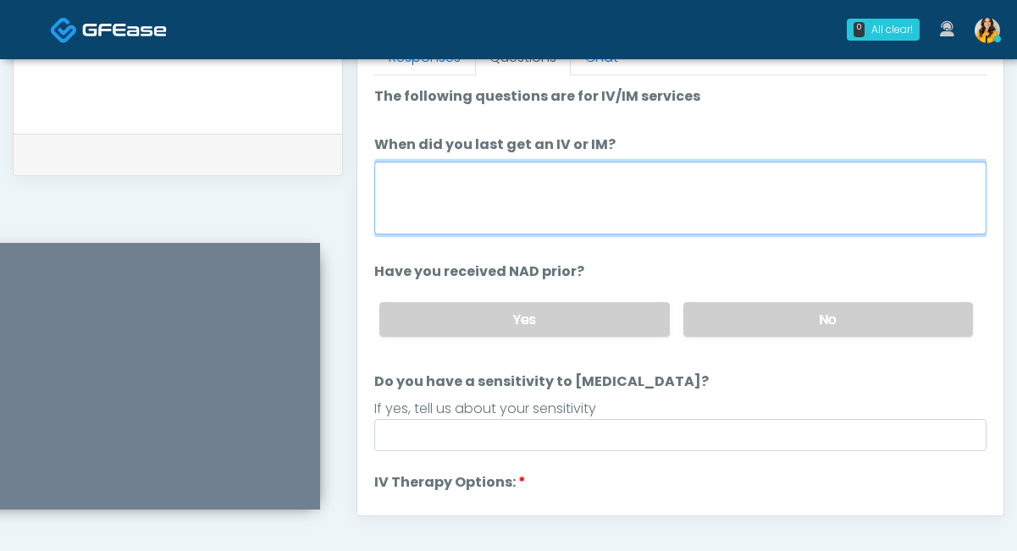
click at [449, 213] on textarea "When did you last get an IV or IM?" at bounding box center [680, 198] width 612 height 73
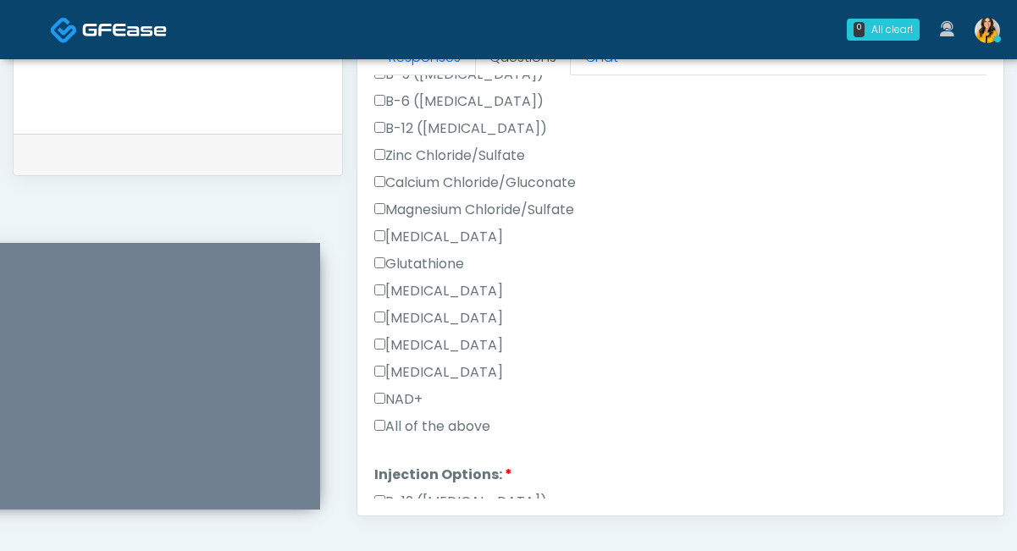
type textarea "*****"
click at [412, 434] on label "All of the above" at bounding box center [432, 426] width 116 height 20
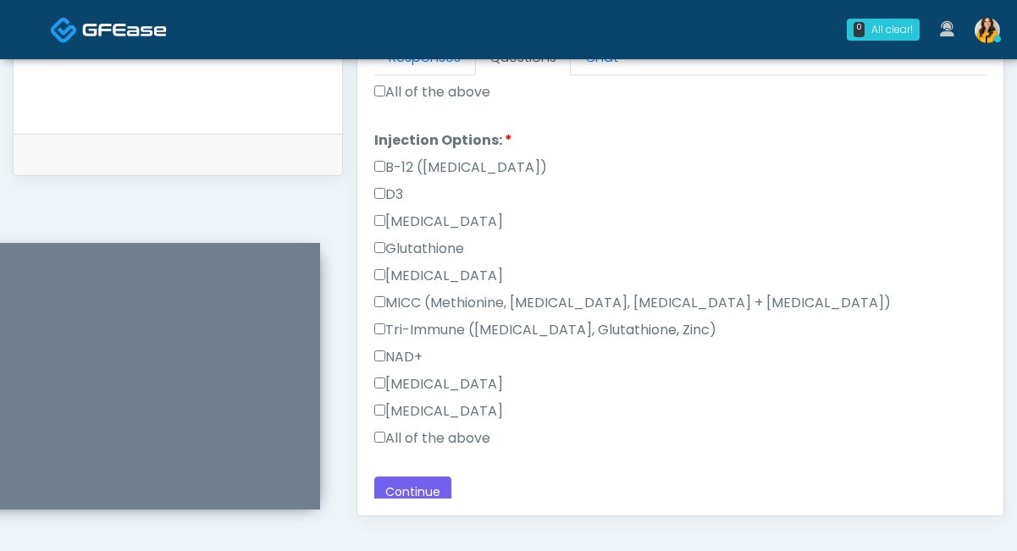
scroll to position [858, 0]
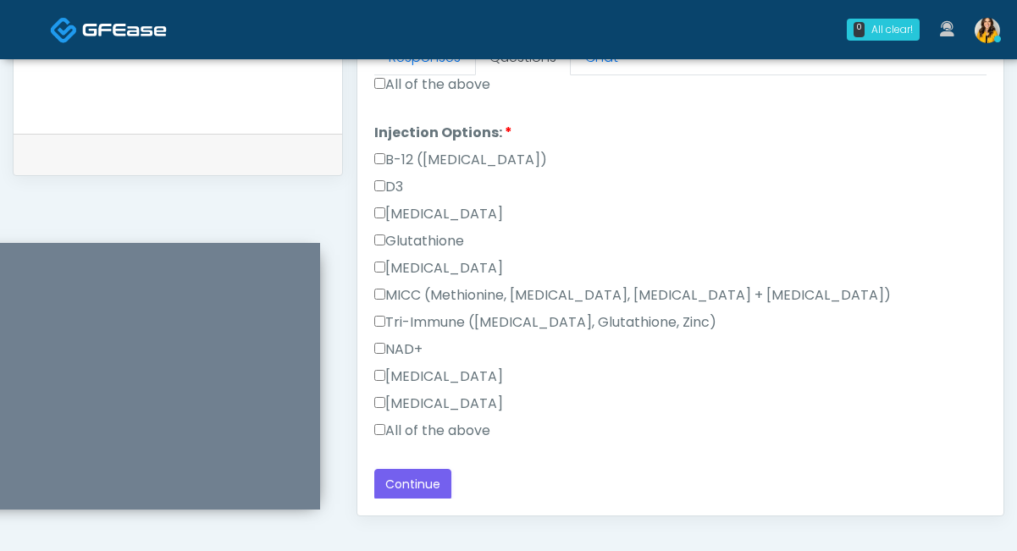
click at [406, 429] on label "All of the above" at bounding box center [432, 431] width 116 height 20
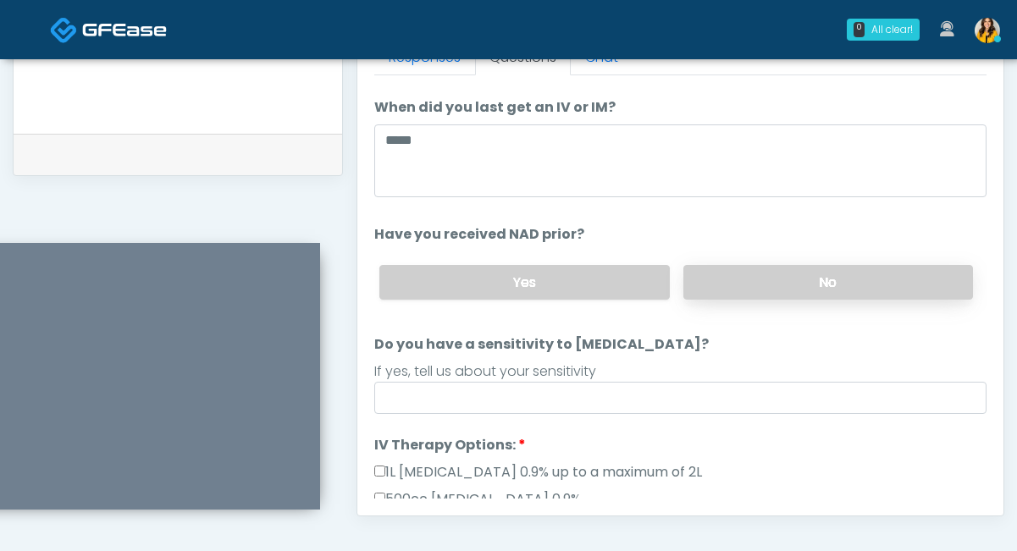
click at [736, 267] on label "No" at bounding box center [828, 282] width 290 height 35
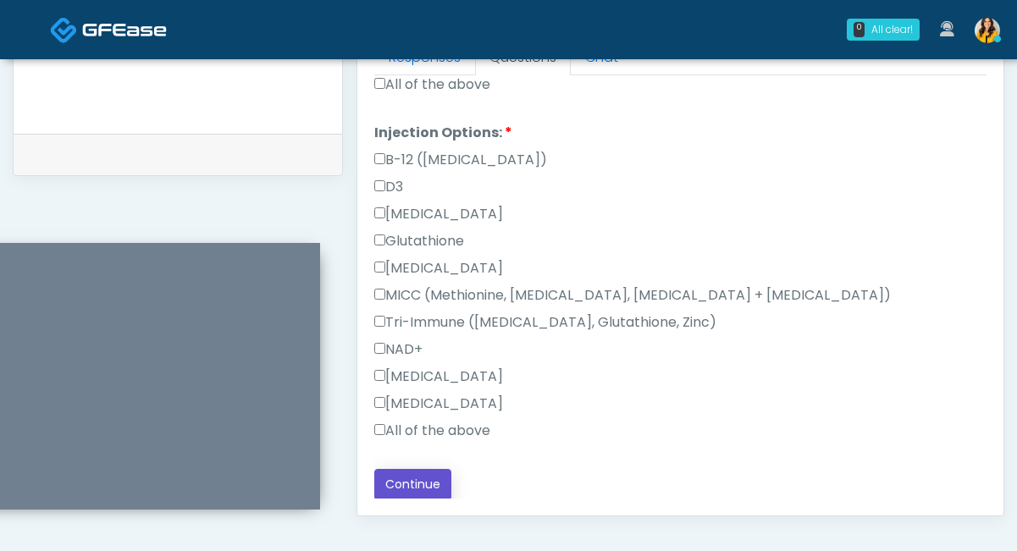
click at [425, 486] on button "Continue" at bounding box center [412, 484] width 77 height 31
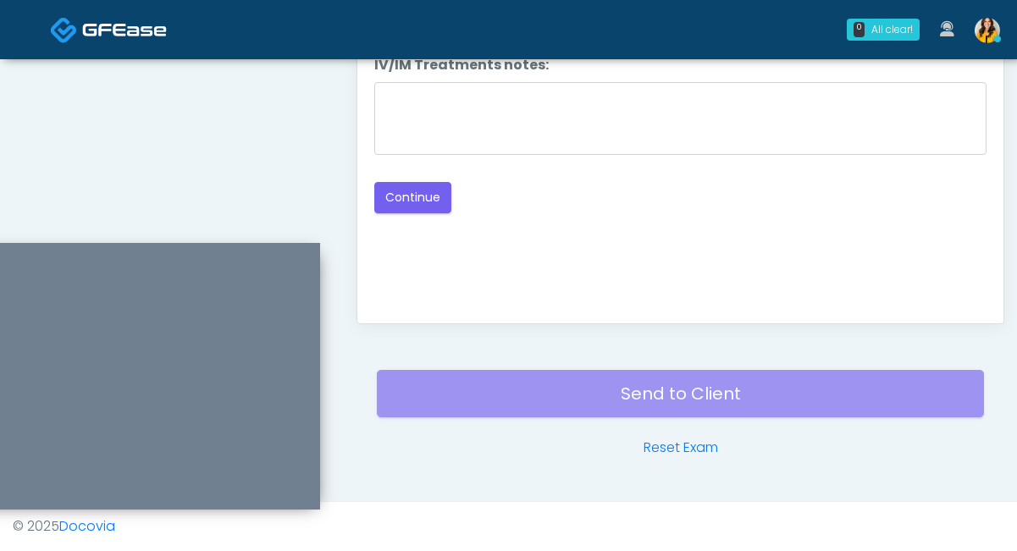
scroll to position [834, 0]
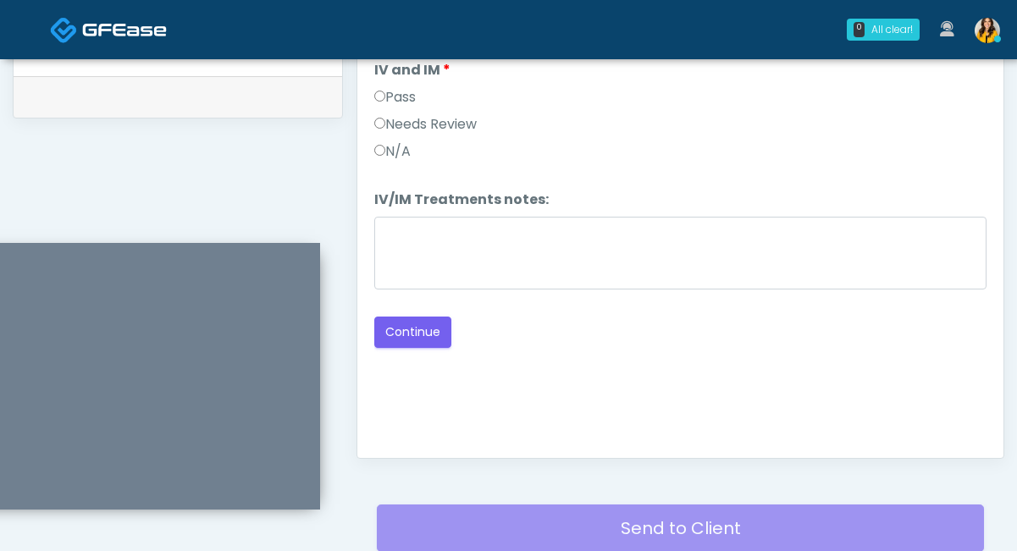
click at [389, 100] on label "Pass" at bounding box center [394, 97] width 41 height 20
click at [433, 337] on button "Continue" at bounding box center [412, 332] width 77 height 31
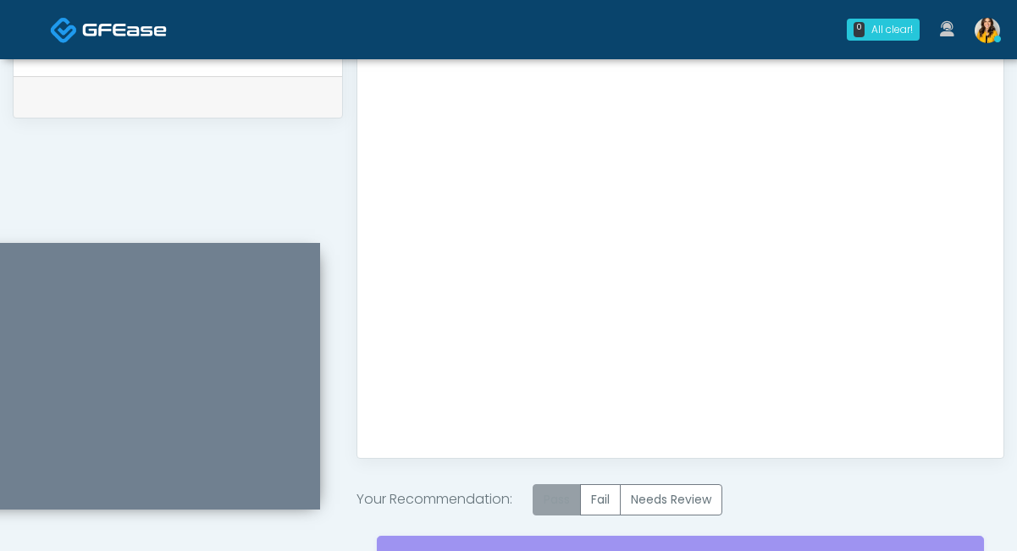
click at [547, 495] on label "Pass" at bounding box center [556, 499] width 48 height 31
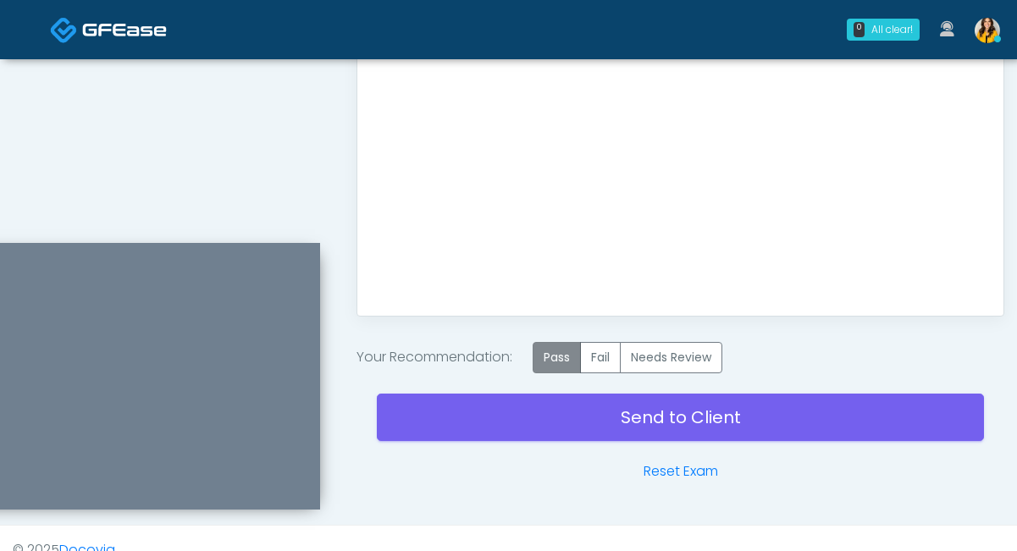
scroll to position [999, 0]
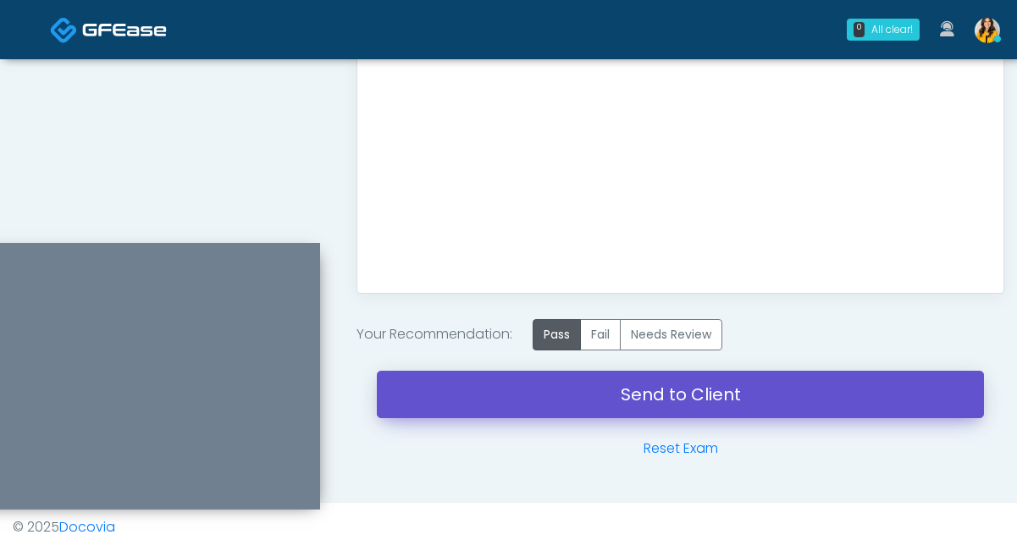
click at [527, 416] on link "Send to Client" at bounding box center [680, 394] width 607 height 47
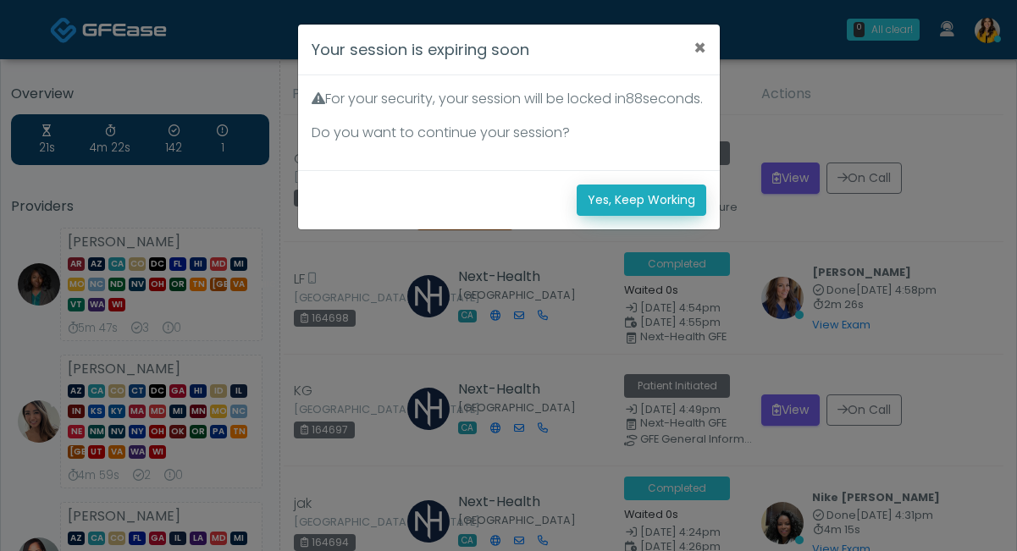
click at [693, 216] on button "Yes, Keep Working" at bounding box center [641, 200] width 130 height 31
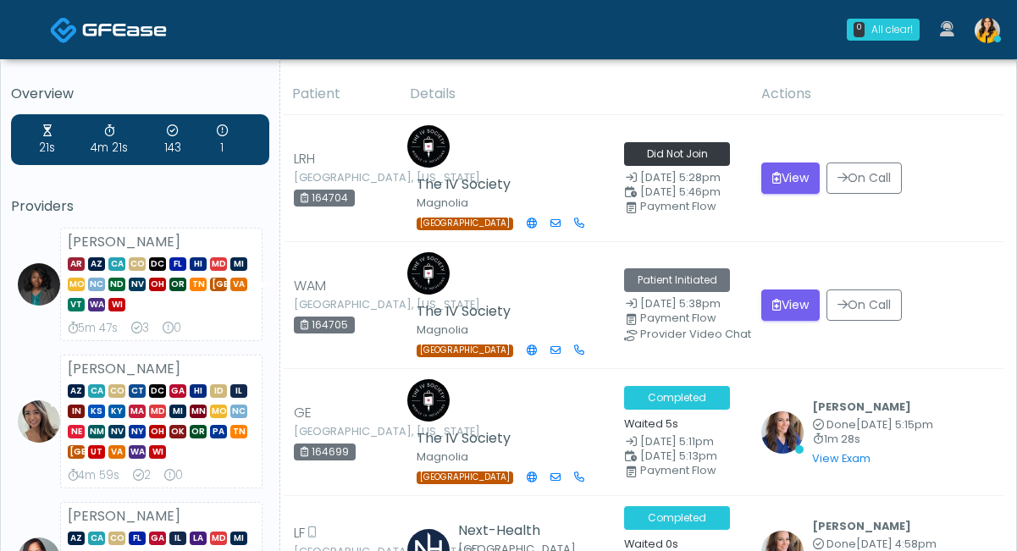
click at [105, 34] on img at bounding box center [124, 29] width 85 height 17
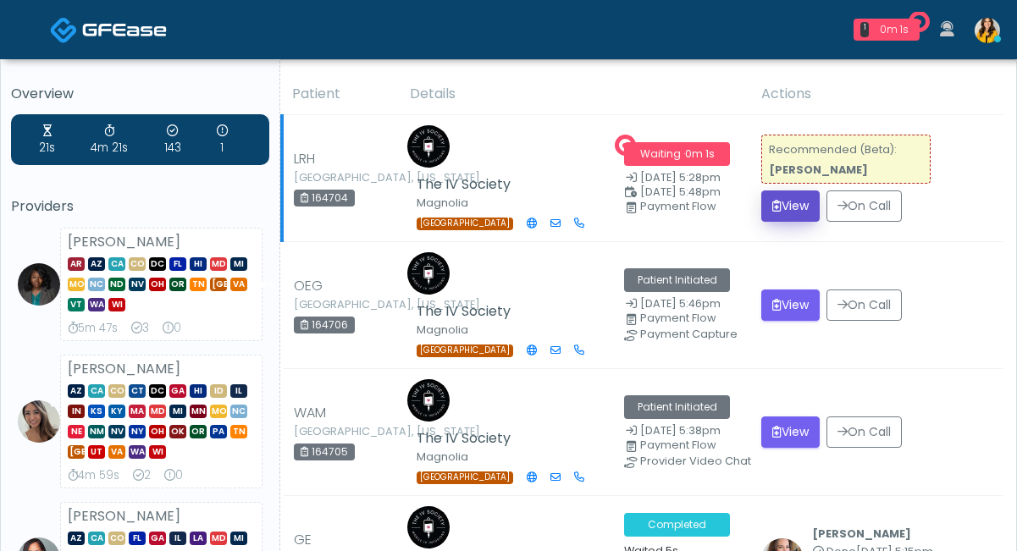
click at [800, 190] on button "View" at bounding box center [790, 205] width 58 height 31
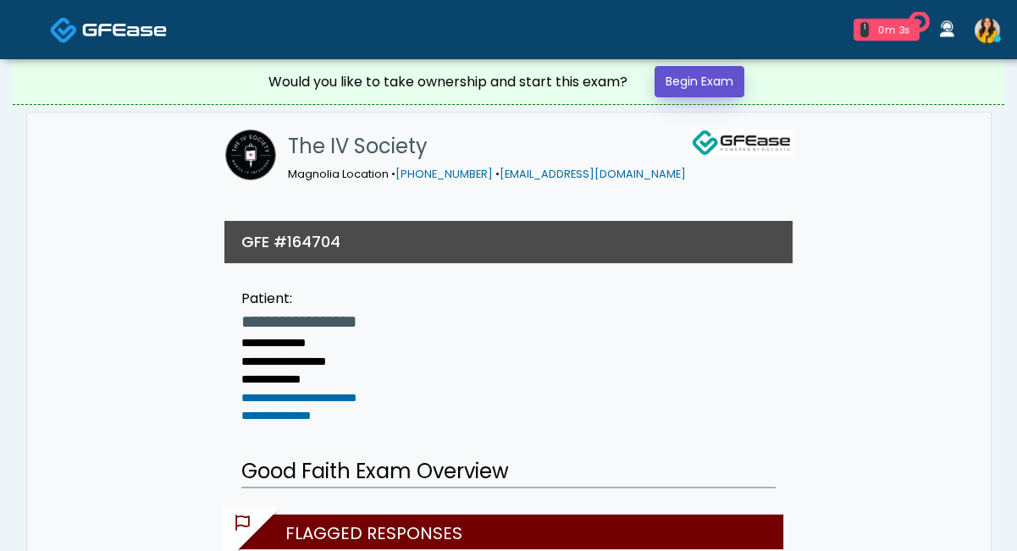
click at [720, 77] on link "Begin Exam" at bounding box center [699, 81] width 90 height 31
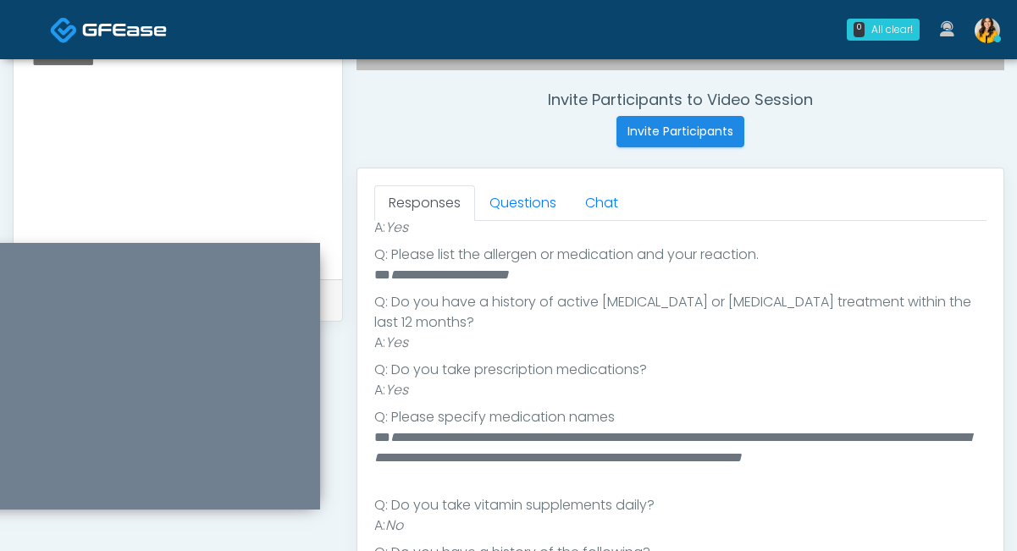
scroll to position [430, 0]
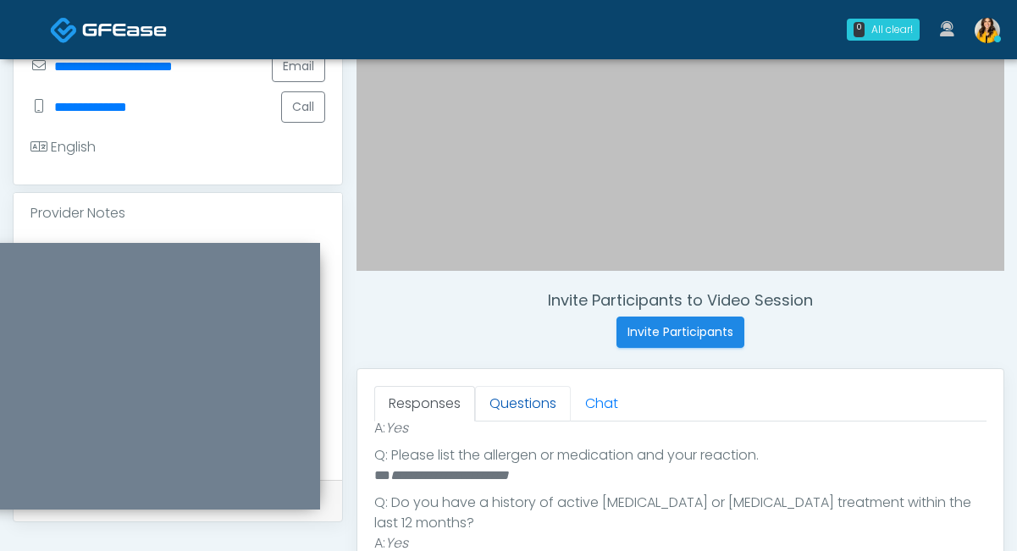
click at [524, 399] on link "Questions" at bounding box center [523, 404] width 96 height 36
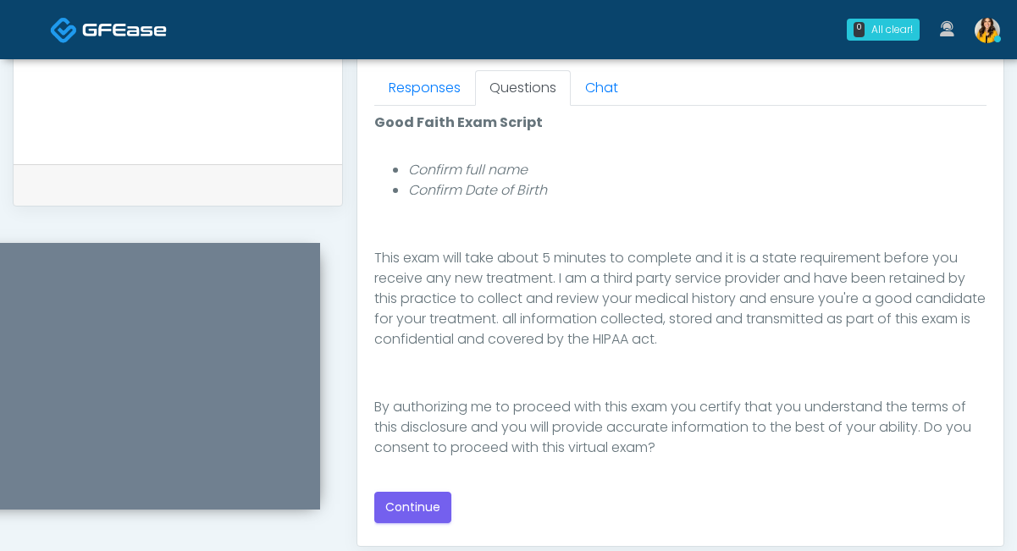
scroll to position [758, 0]
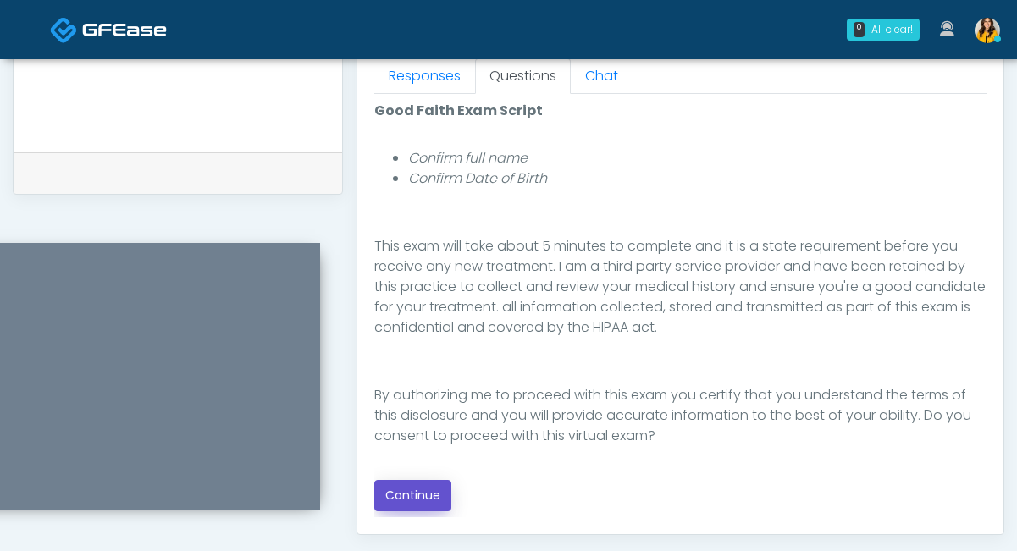
click at [396, 493] on button "Continue" at bounding box center [412, 495] width 77 height 31
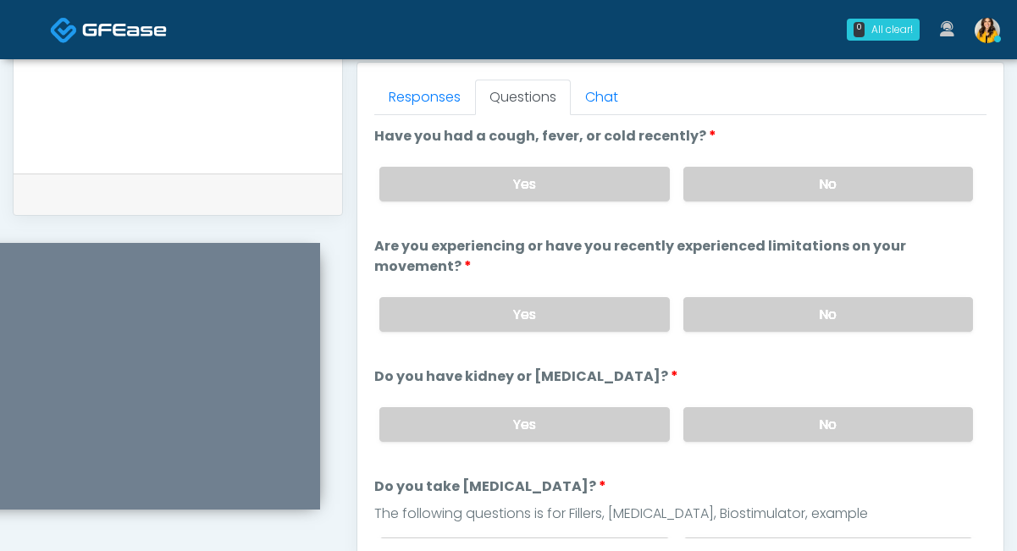
scroll to position [725, 0]
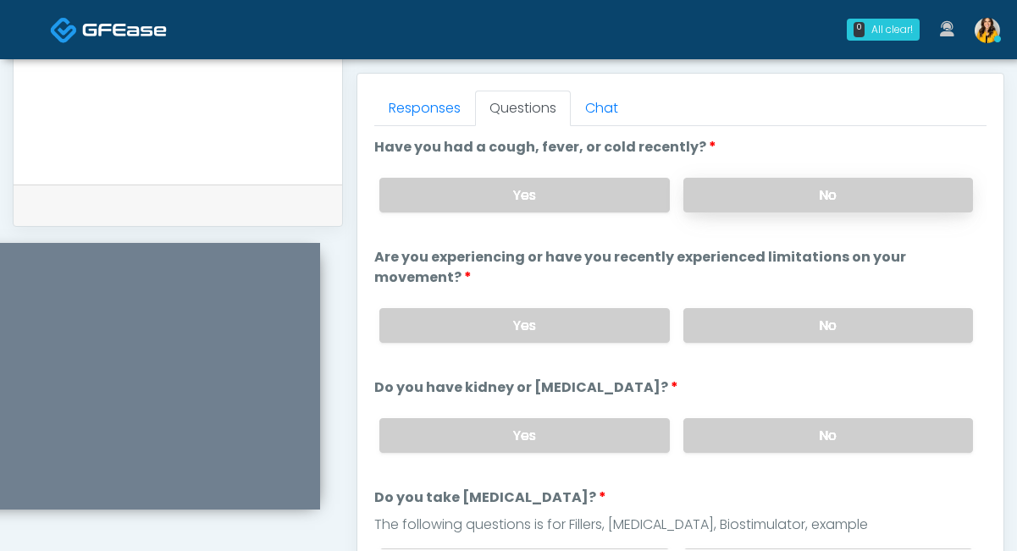
click at [744, 208] on label "No" at bounding box center [828, 195] width 290 height 35
click at [733, 328] on label "No" at bounding box center [828, 325] width 290 height 35
click at [269, 120] on textarea at bounding box center [177, 58] width 295 height 207
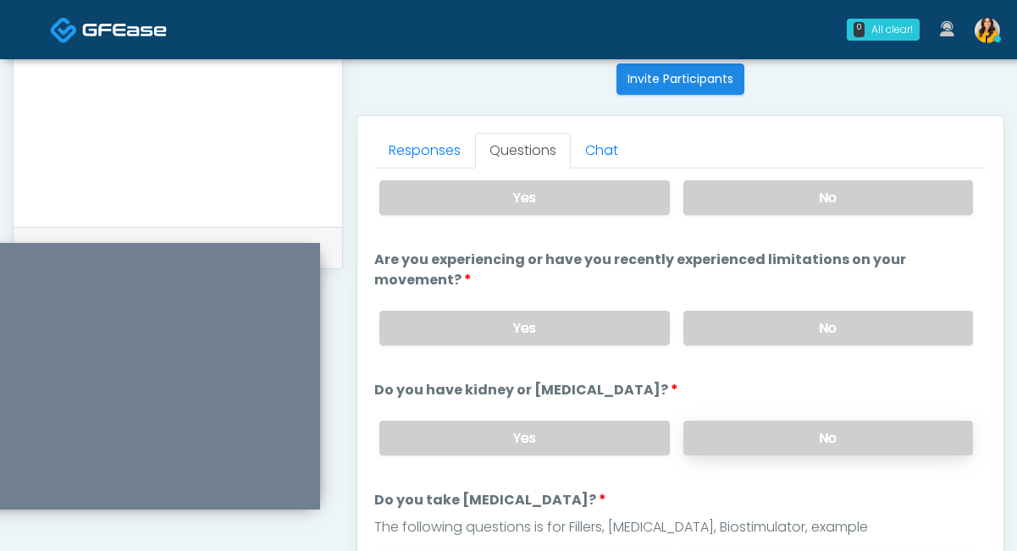
type textarea "**********"
click at [711, 435] on label "No" at bounding box center [828, 438] width 290 height 35
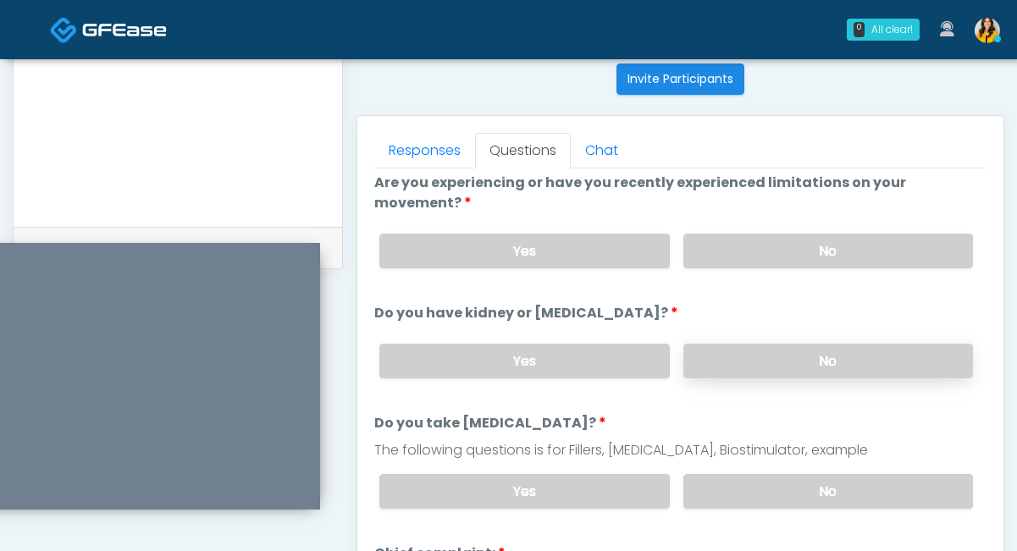
scroll to position [135, 0]
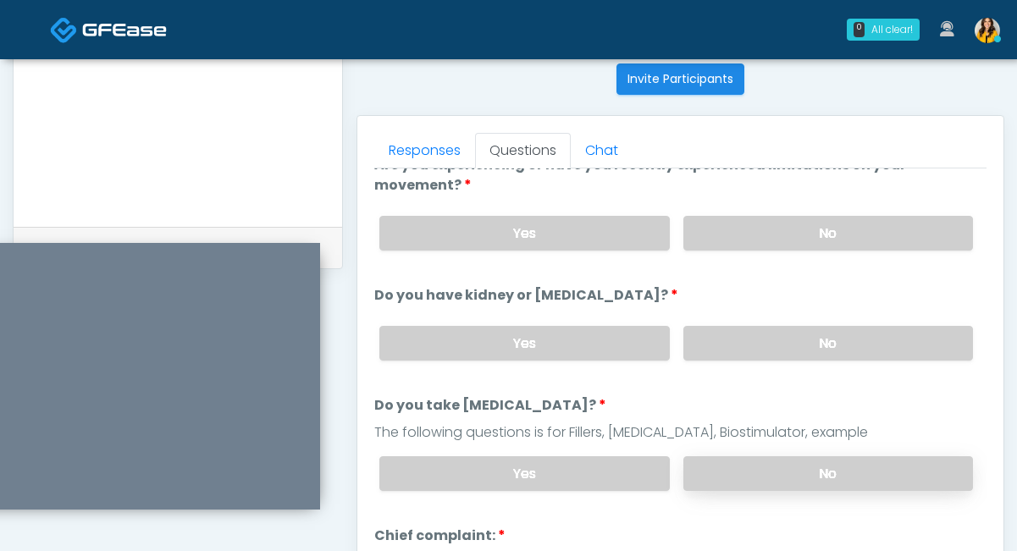
click at [721, 462] on label "No" at bounding box center [828, 473] width 290 height 35
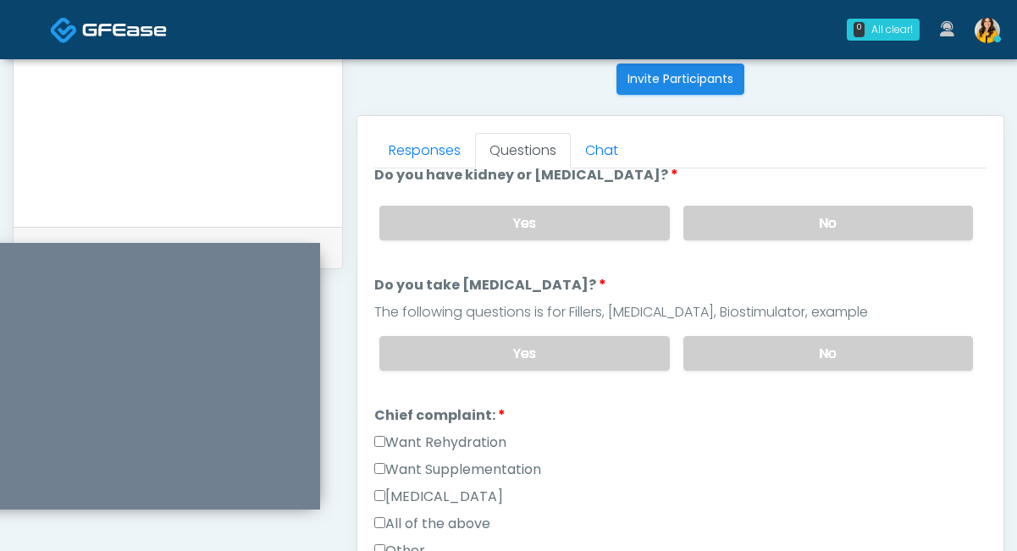
scroll to position [291, 0]
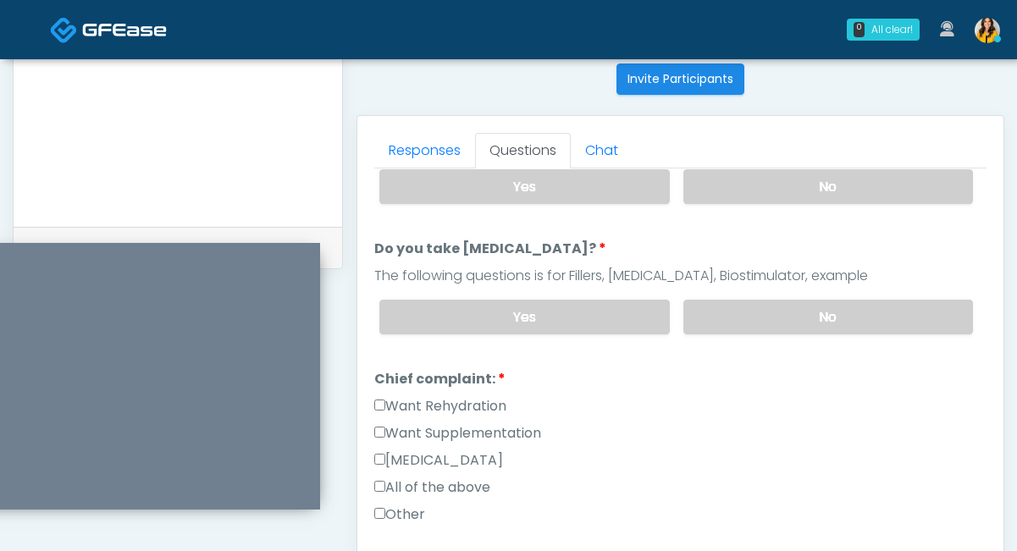
click at [475, 409] on label "Want Rehydration" at bounding box center [440, 406] width 132 height 20
click at [446, 434] on label "Want Supplementation" at bounding box center [457, 433] width 167 height 20
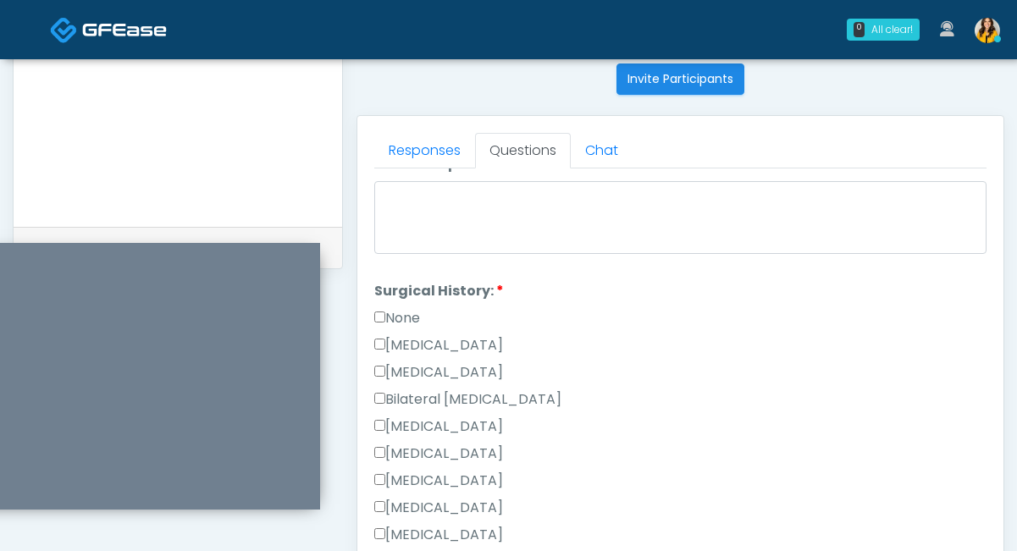
scroll to position [708, 0]
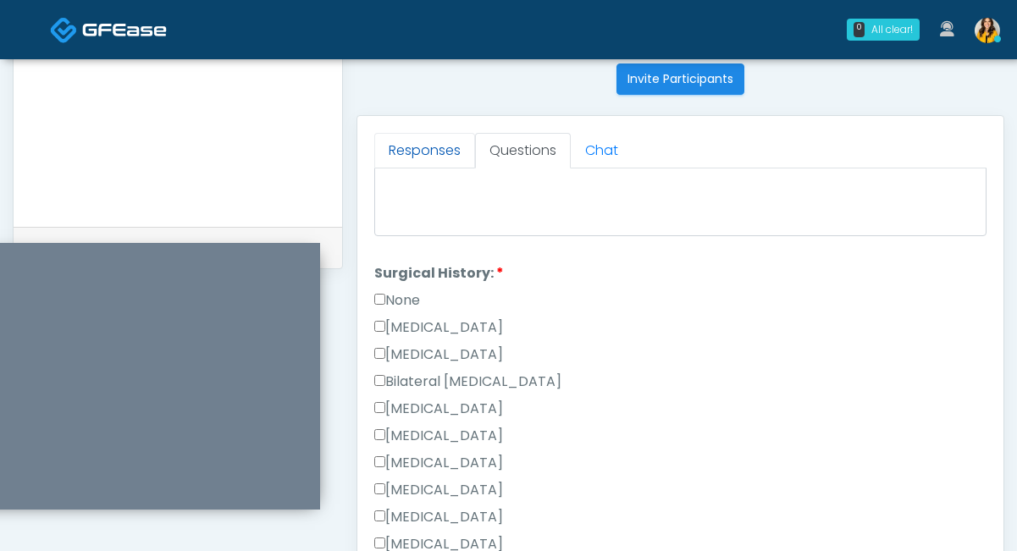
click at [448, 153] on link "Responses" at bounding box center [424, 151] width 101 height 36
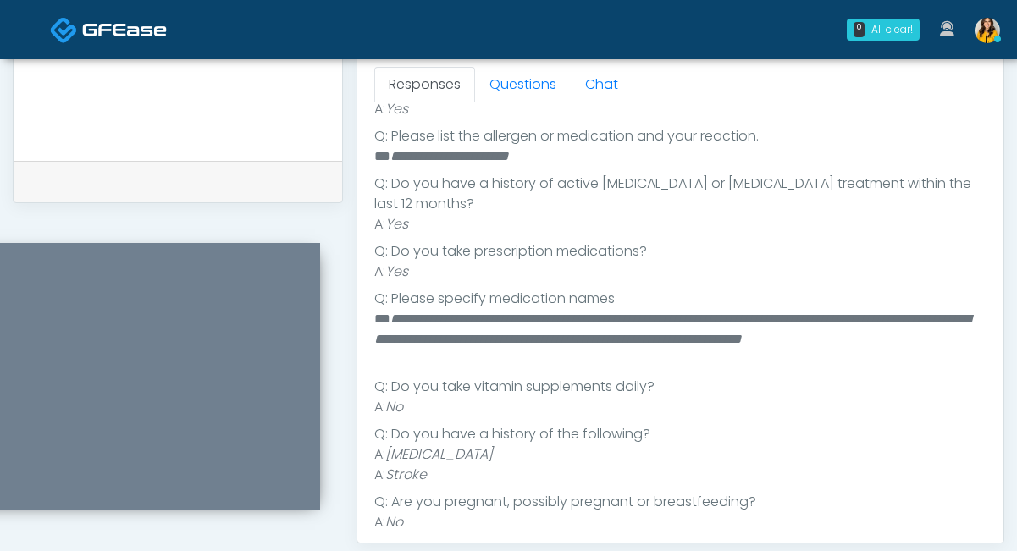
scroll to position [260, 0]
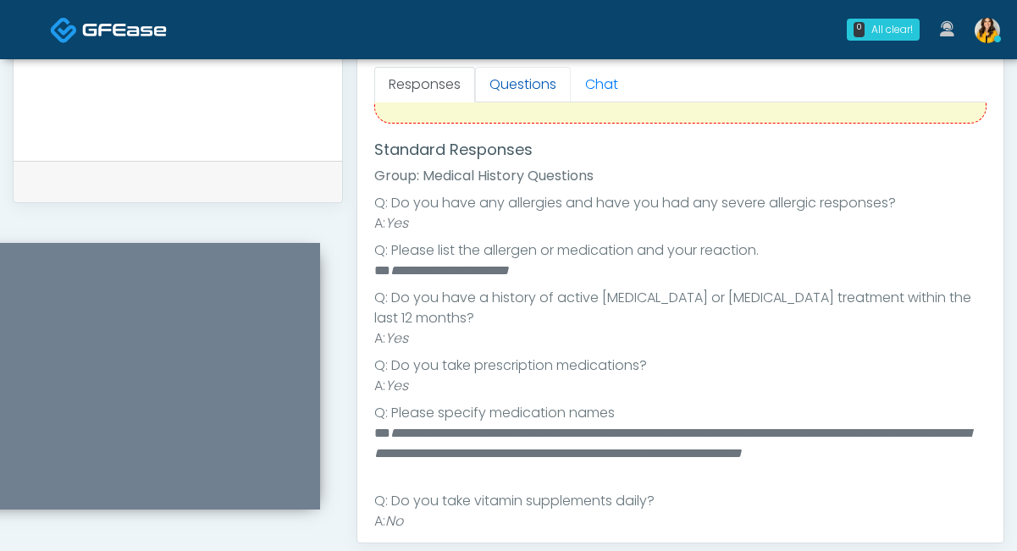
click at [545, 77] on link "Questions" at bounding box center [523, 85] width 96 height 36
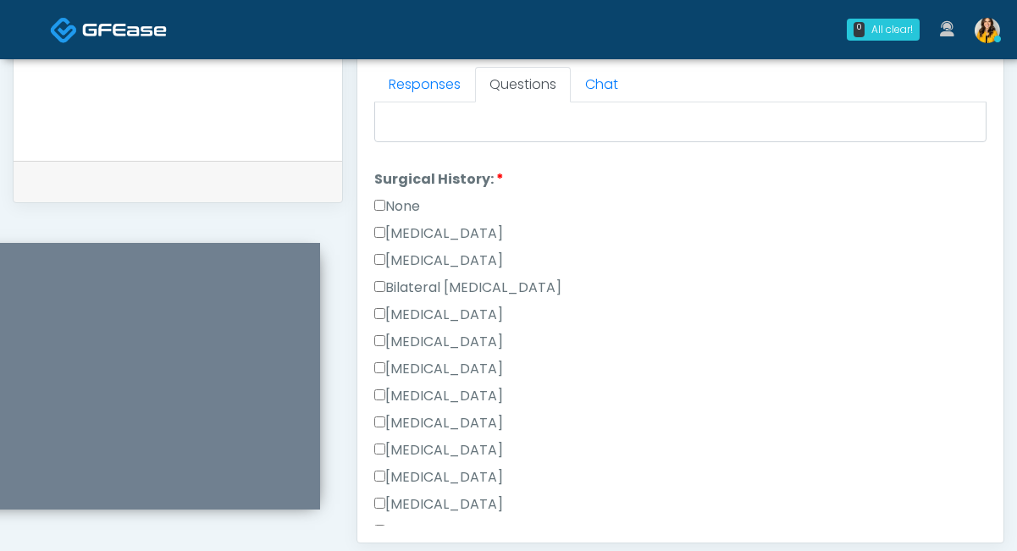
scroll to position [781, 0]
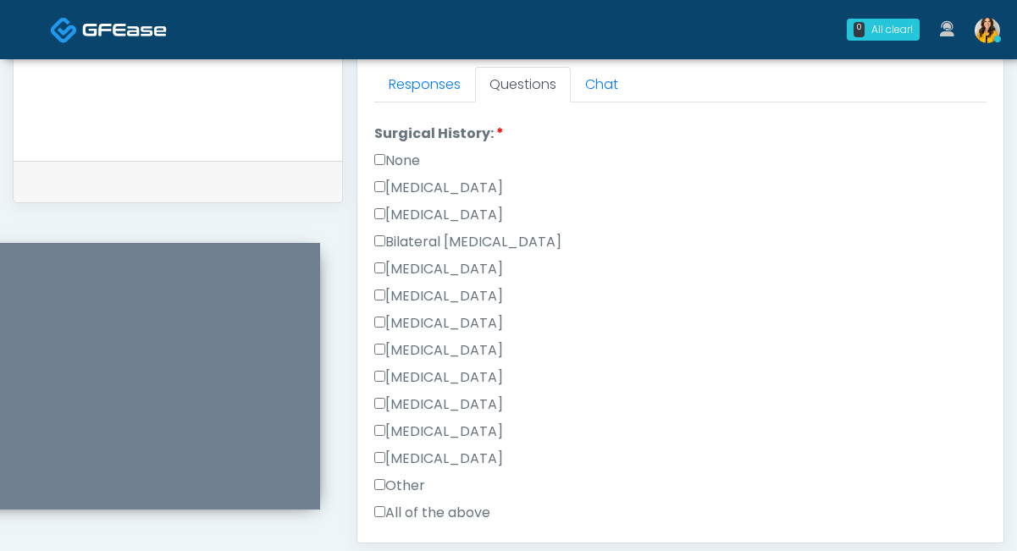
click at [444, 449] on label "Tonsillectomy" at bounding box center [438, 459] width 129 height 20
click at [438, 430] on label "Appendectomy" at bounding box center [438, 432] width 129 height 20
click at [422, 432] on label "Appendectomy" at bounding box center [438, 432] width 129 height 20
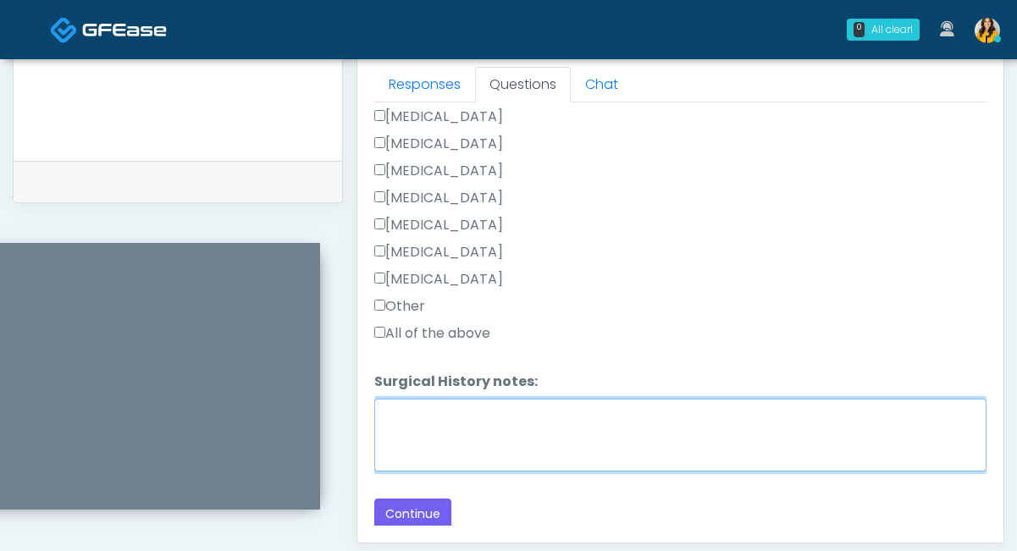
click at [451, 427] on textarea "Surgical History notes:" at bounding box center [680, 435] width 612 height 73
type textarea "**********"
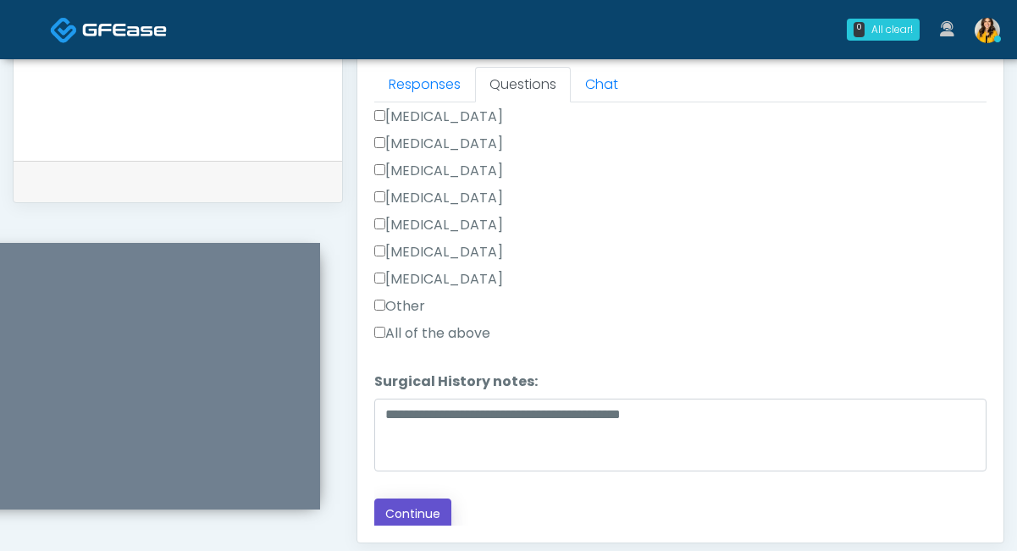
click at [420, 511] on button "Continue" at bounding box center [412, 514] width 77 height 31
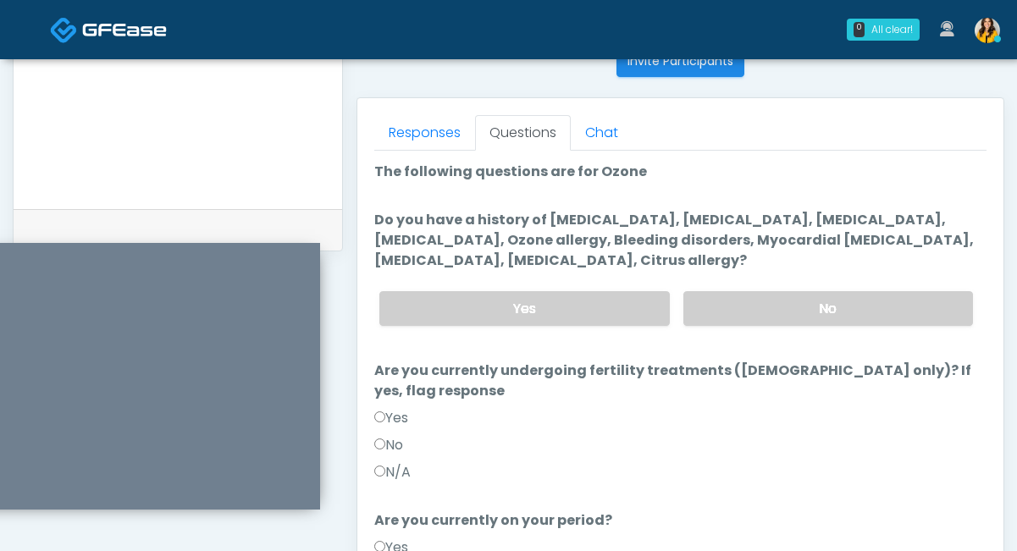
scroll to position [700, 0]
click at [429, 131] on link "Responses" at bounding box center [424, 134] width 101 height 36
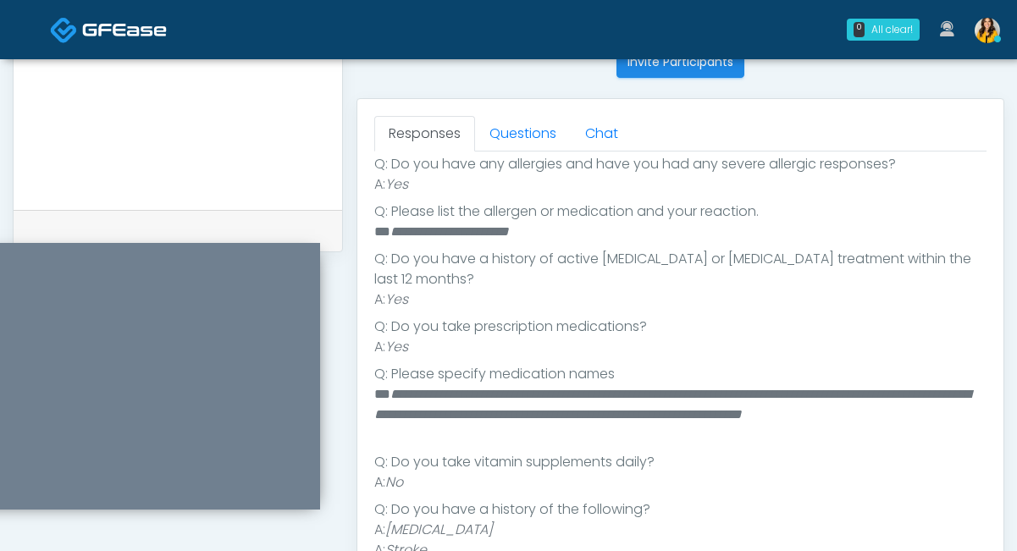
scroll to position [374, 0]
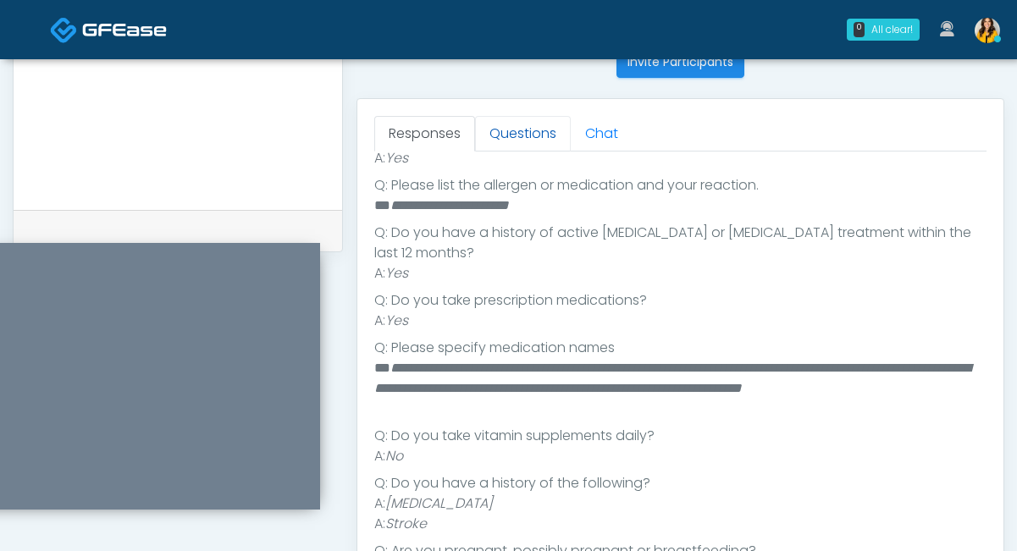
click at [511, 138] on link "Questions" at bounding box center [523, 134] width 96 height 36
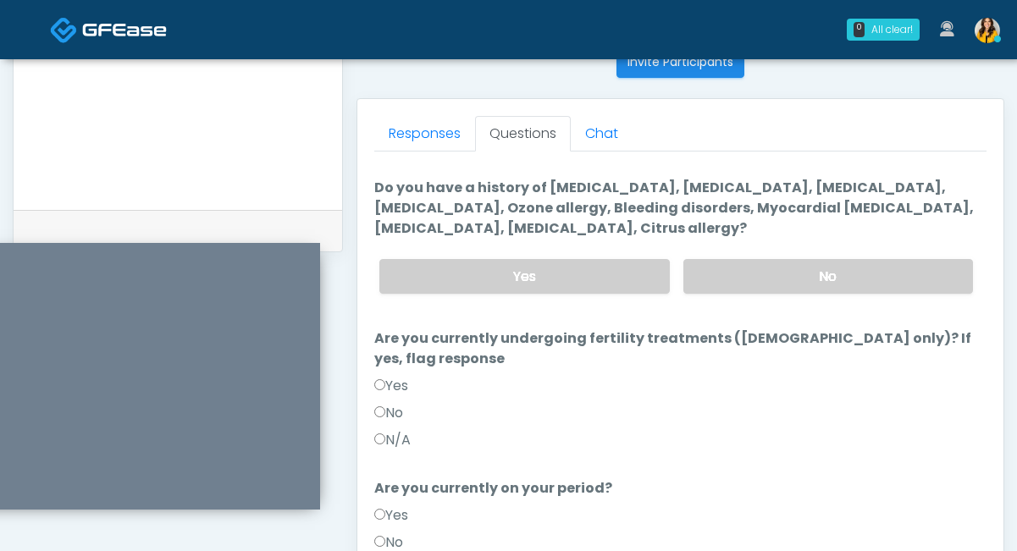
scroll to position [24, 0]
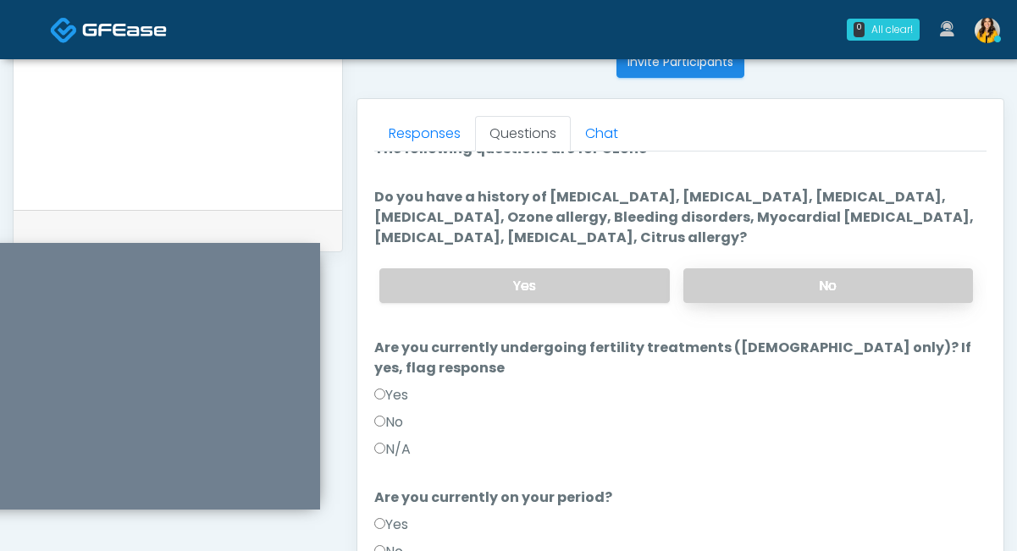
click at [728, 274] on label "No" at bounding box center [828, 285] width 290 height 35
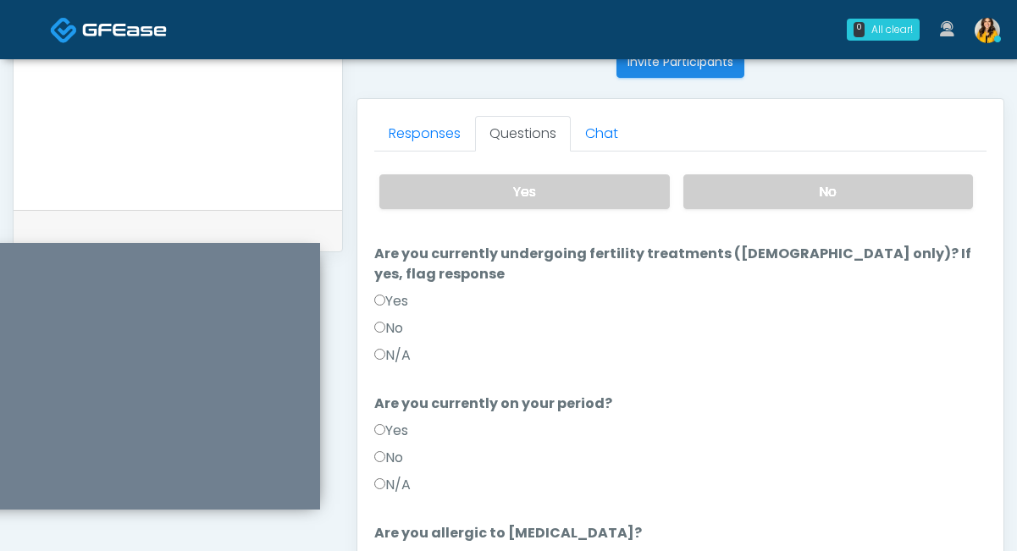
click at [386, 345] on label "N/A" at bounding box center [392, 355] width 36 height 20
click at [390, 475] on label "N/A" at bounding box center [392, 485] width 36 height 20
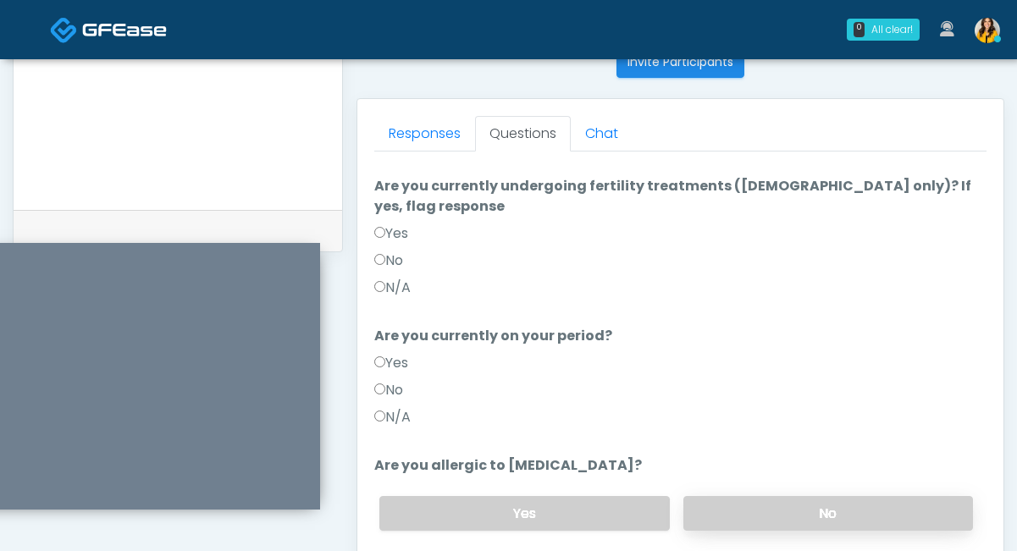
click at [697, 498] on label "No" at bounding box center [828, 513] width 290 height 35
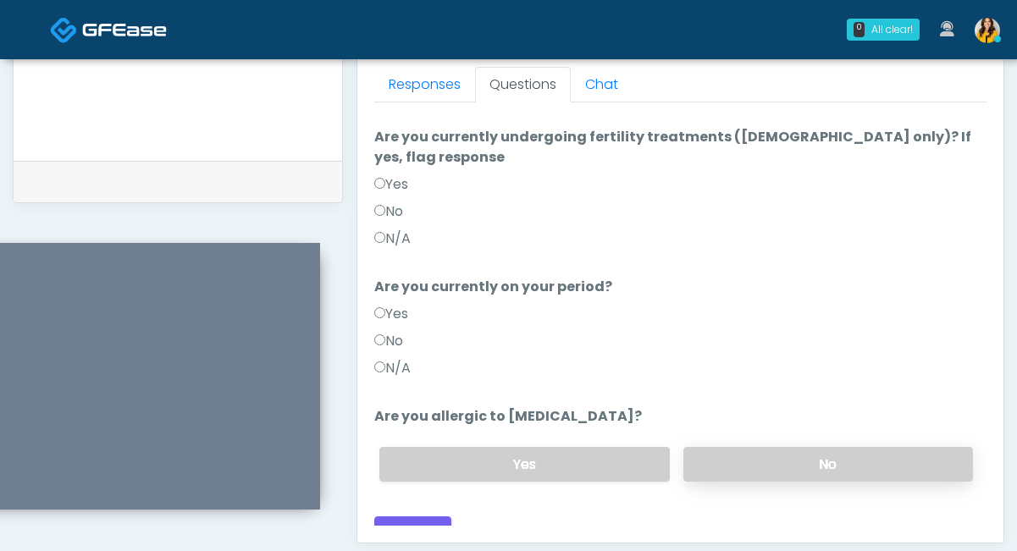
scroll to position [753, 0]
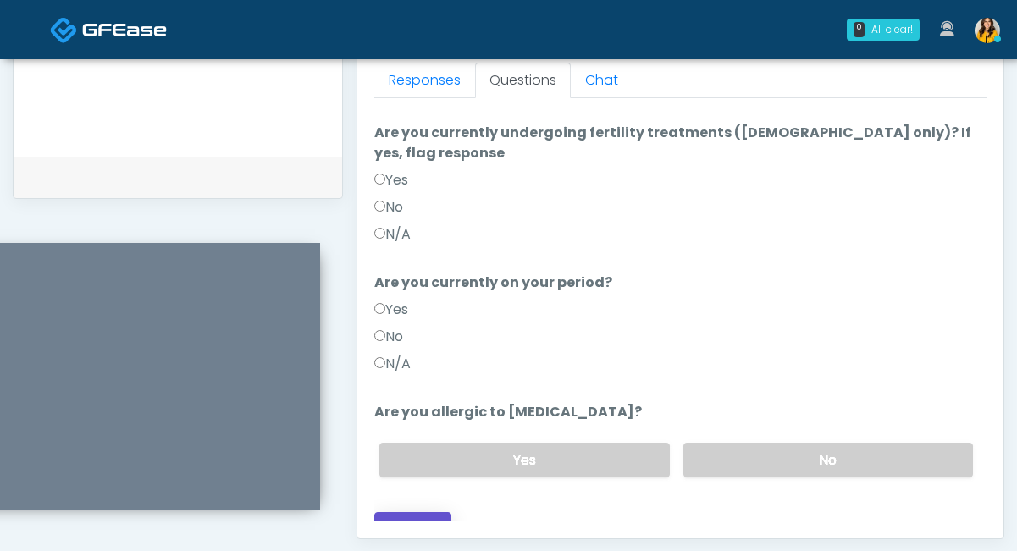
click at [425, 512] on button "Continue" at bounding box center [412, 527] width 77 height 31
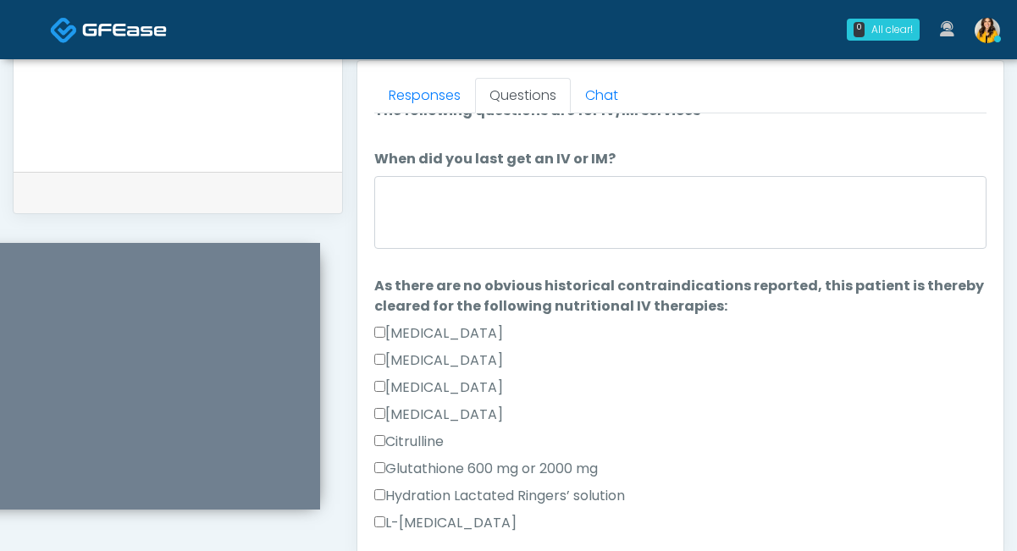
scroll to position [0, 0]
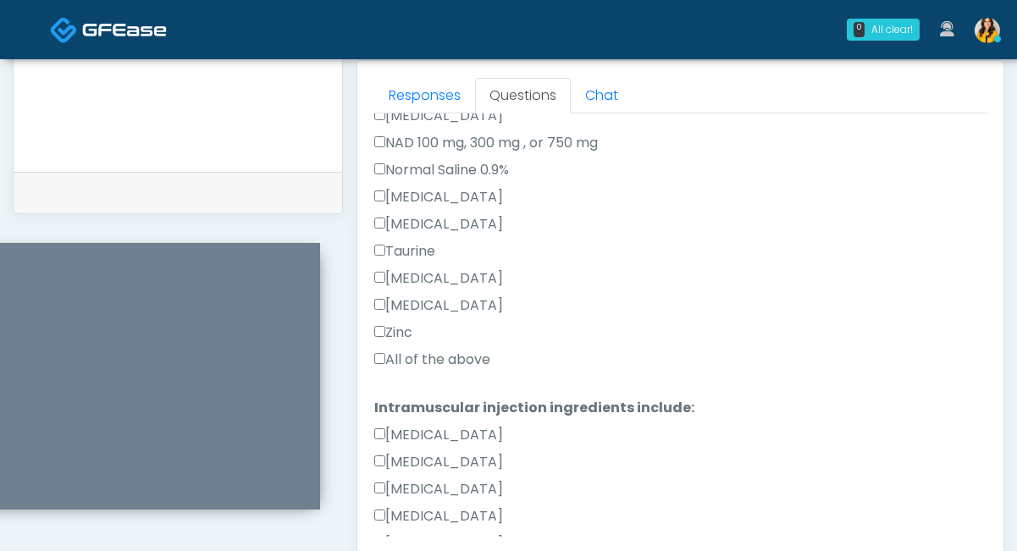
click at [409, 357] on label "All of the above" at bounding box center [432, 360] width 116 height 20
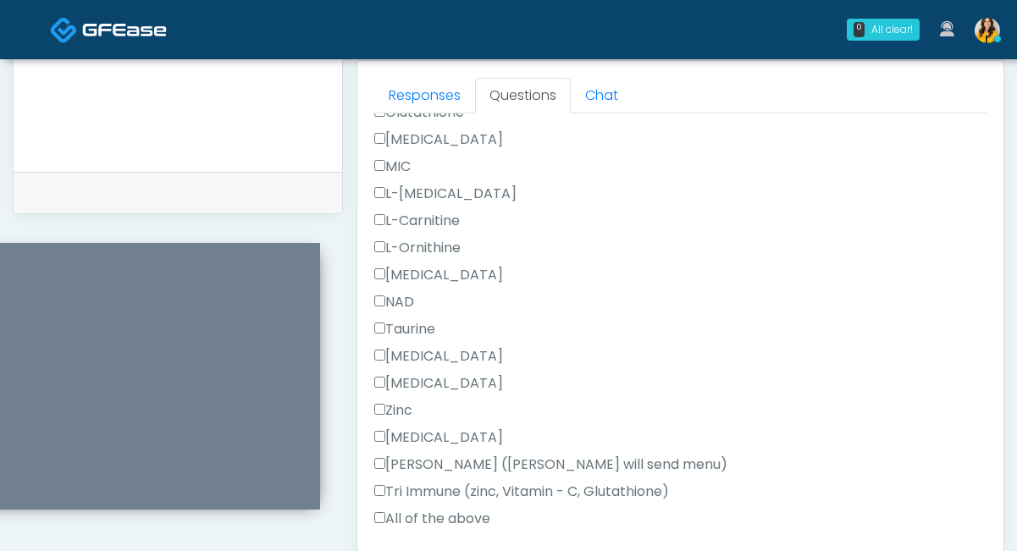
scroll to position [1063, 0]
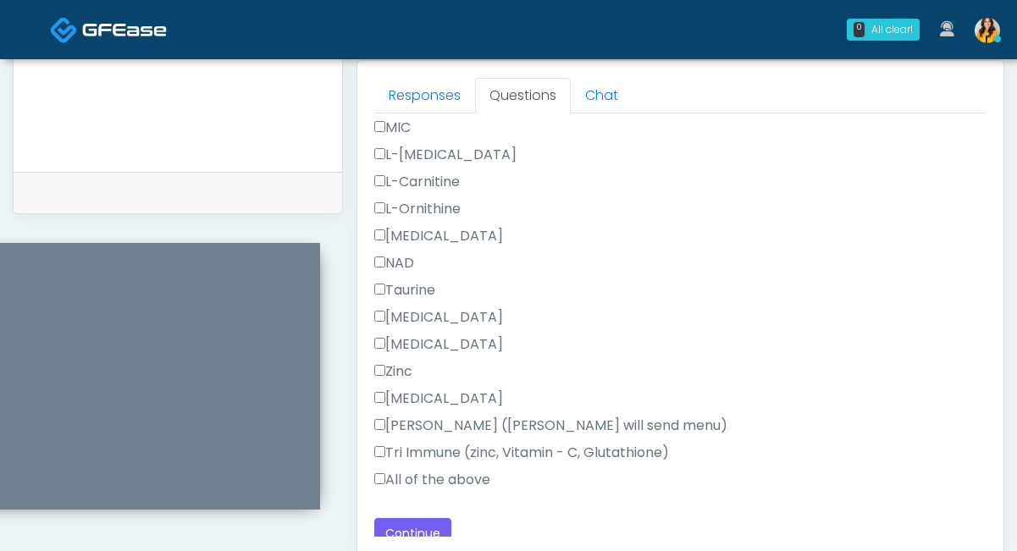
click at [412, 475] on label "All of the above" at bounding box center [432, 480] width 116 height 20
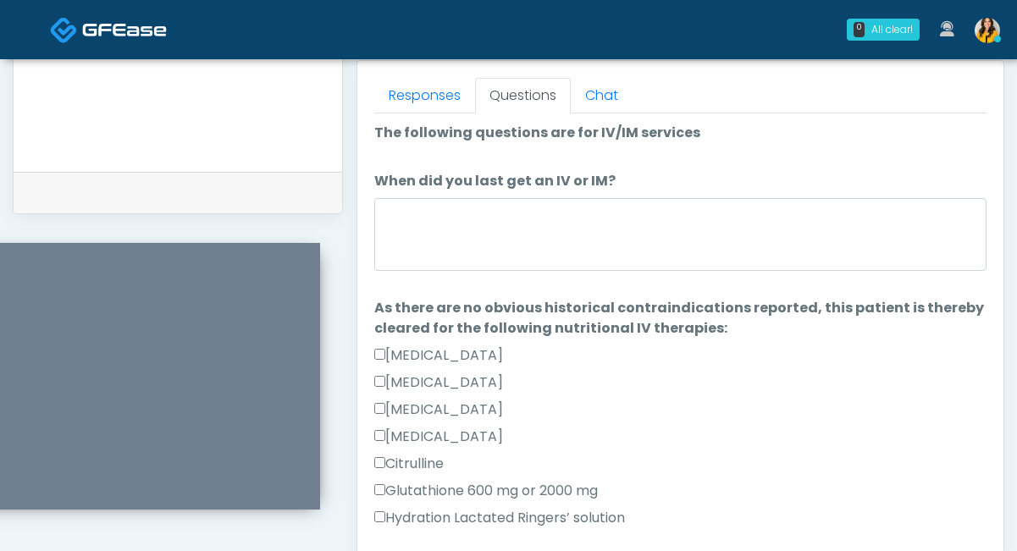
scroll to position [0, 0]
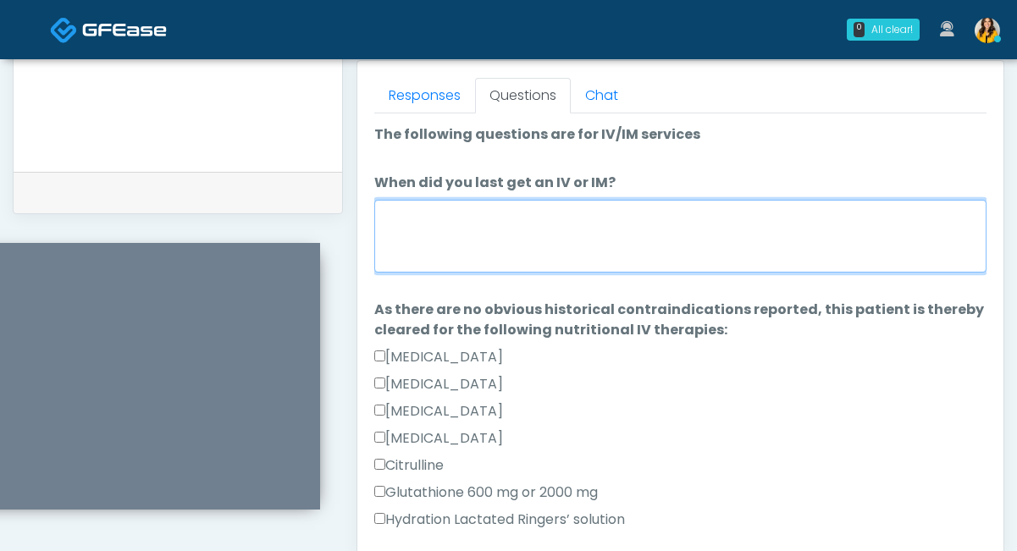
click at [411, 240] on textarea "When did you last get an IV or IM?" at bounding box center [680, 236] width 612 height 73
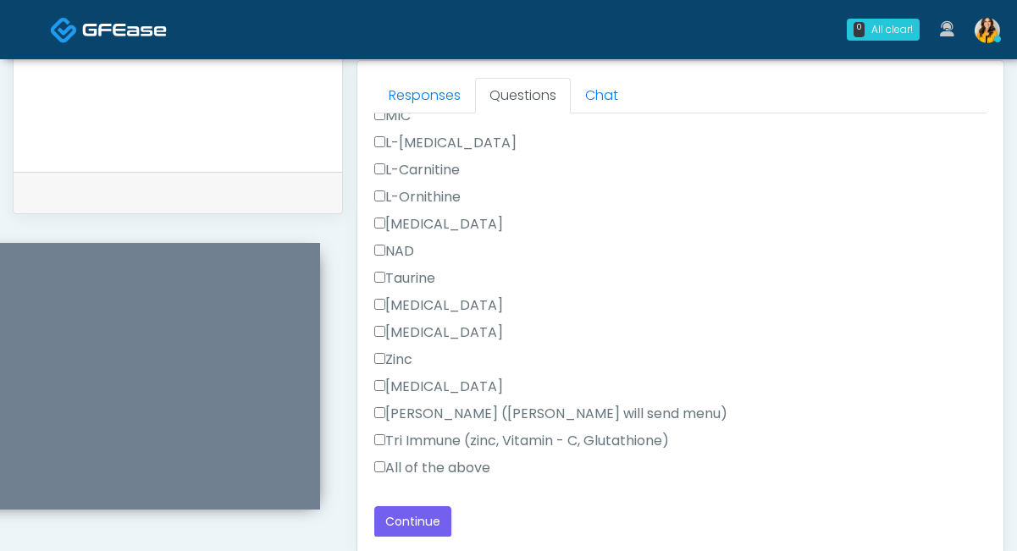
scroll to position [1074, 0]
type textarea "**********"
click at [417, 518] on button "Continue" at bounding box center [412, 522] width 77 height 31
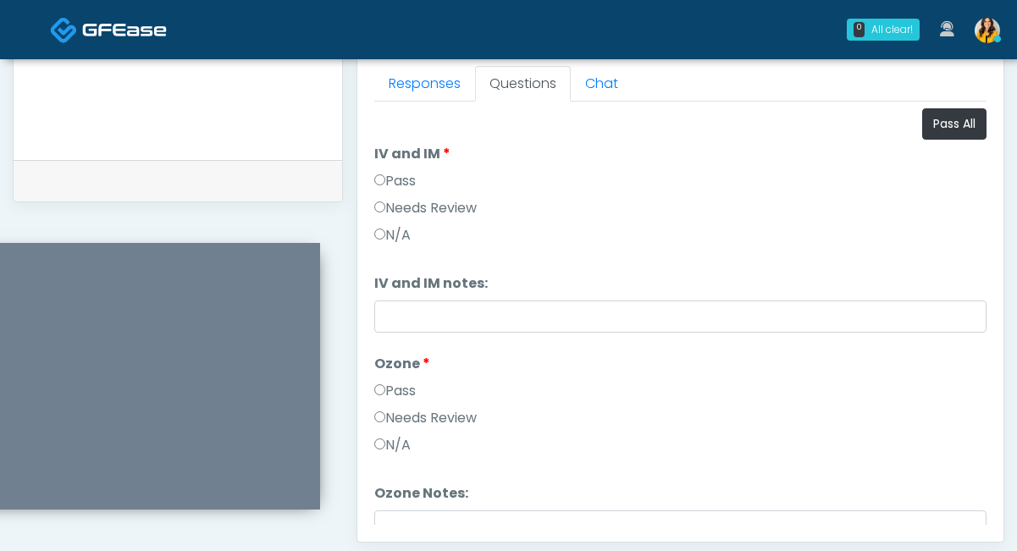
scroll to position [744, 0]
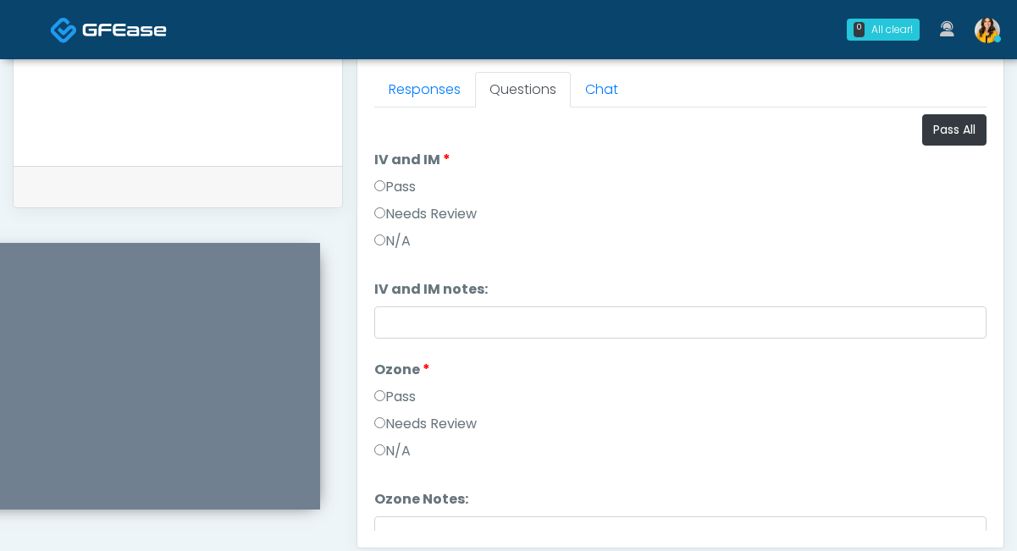
click at [388, 184] on label "Pass" at bounding box center [394, 187] width 41 height 20
click at [386, 393] on label "Pass" at bounding box center [394, 397] width 41 height 20
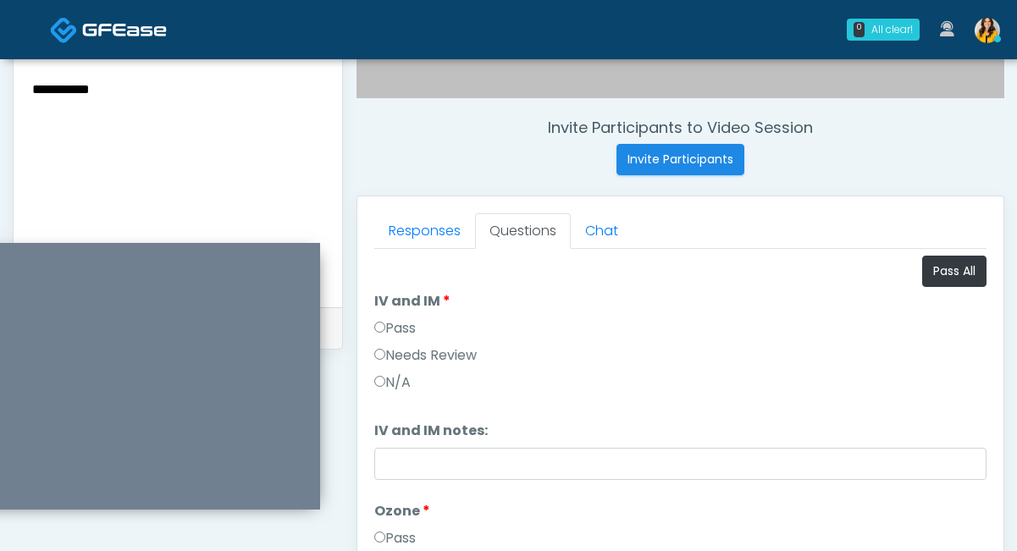
scroll to position [589, 0]
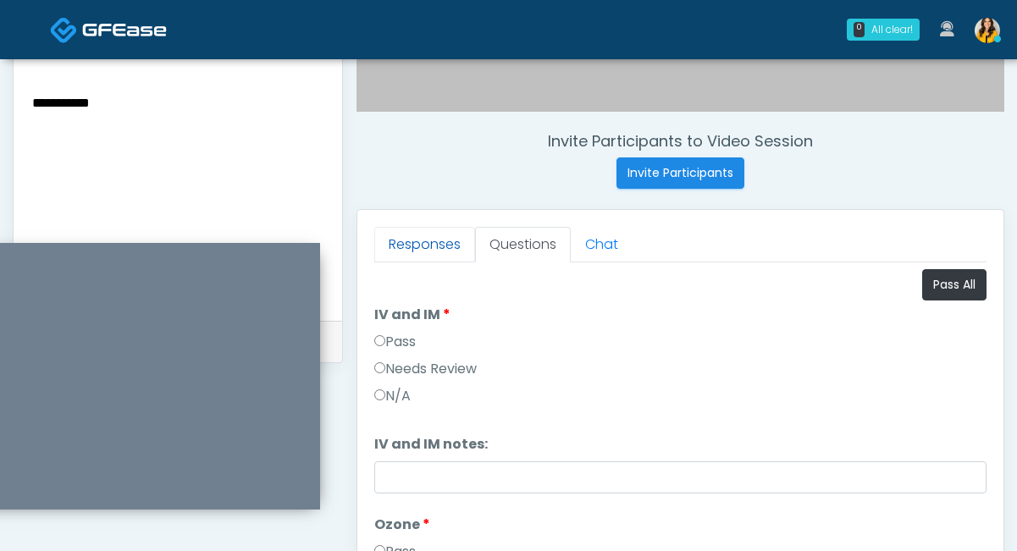
click at [424, 250] on link "Responses" at bounding box center [424, 245] width 101 height 36
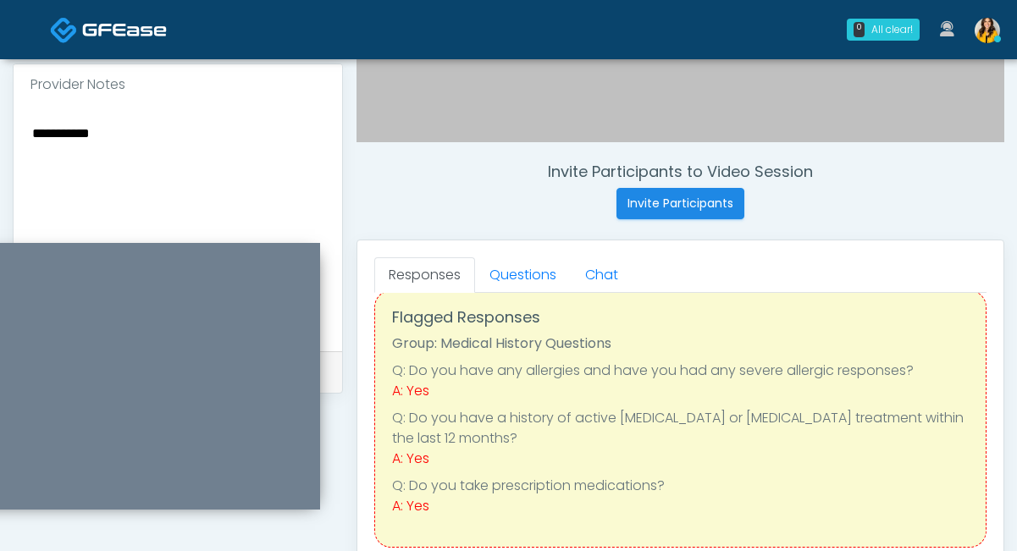
scroll to position [3, 0]
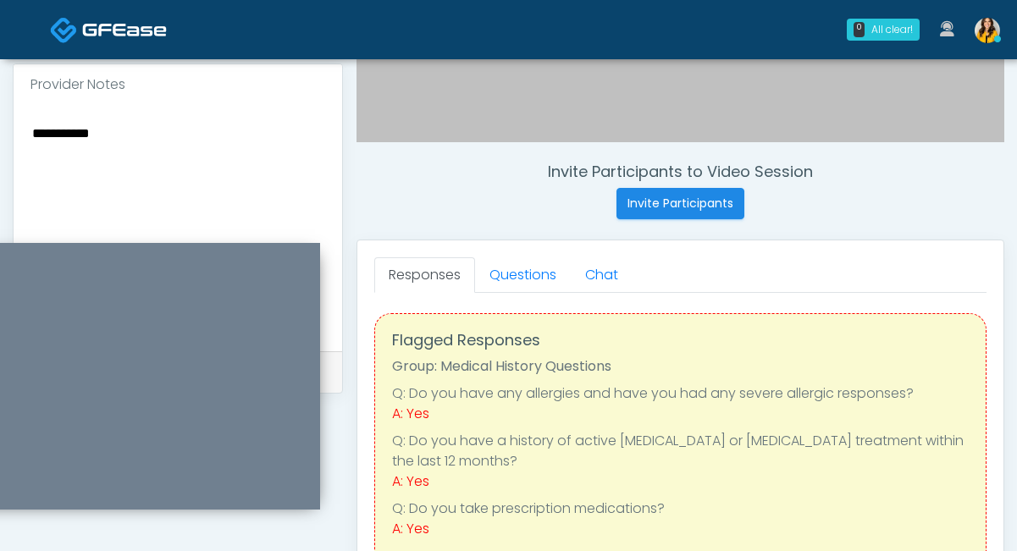
click at [217, 171] on textarea "**********" at bounding box center [177, 225] width 295 height 207
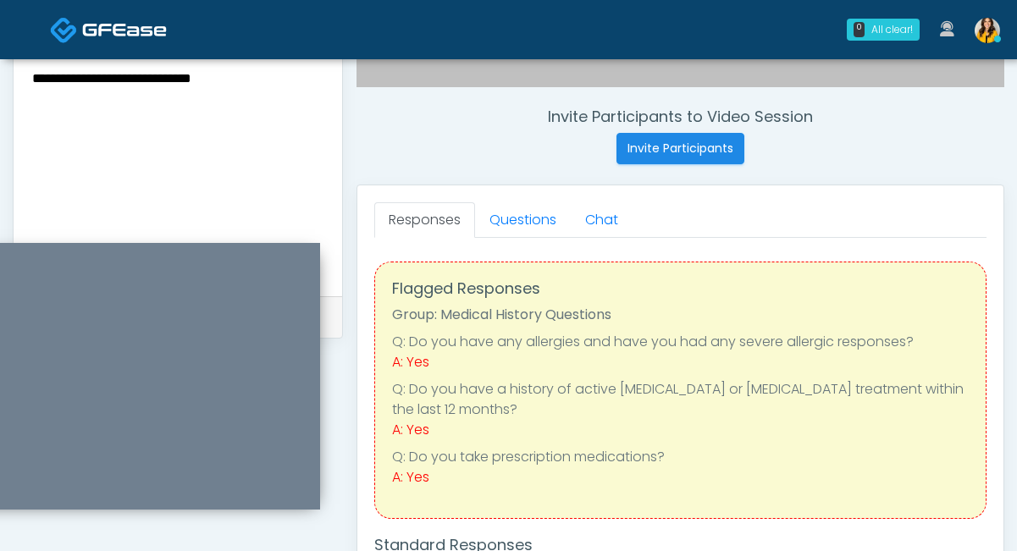
scroll to position [615, 0]
click at [531, 208] on link "Questions" at bounding box center [523, 219] width 96 height 36
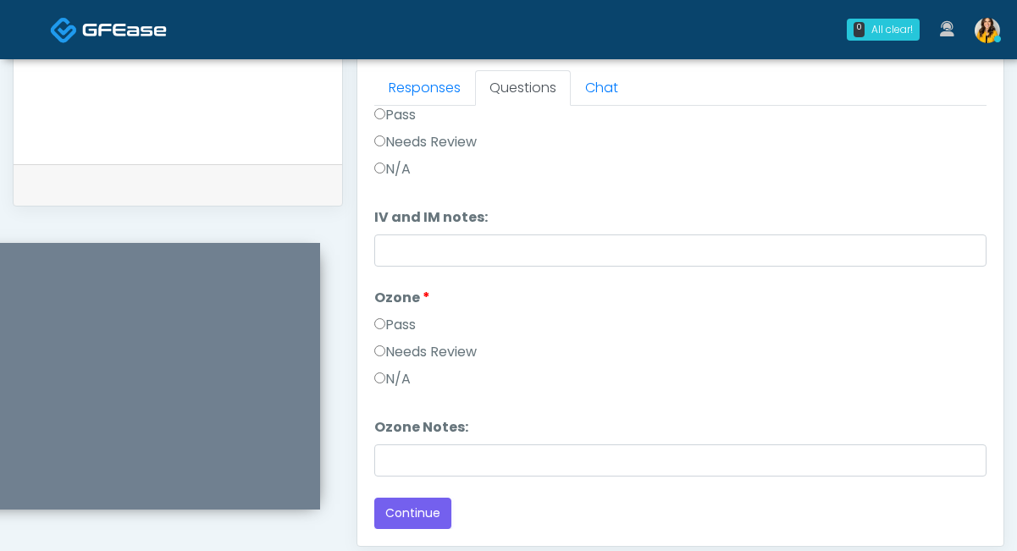
scroll to position [752, 0]
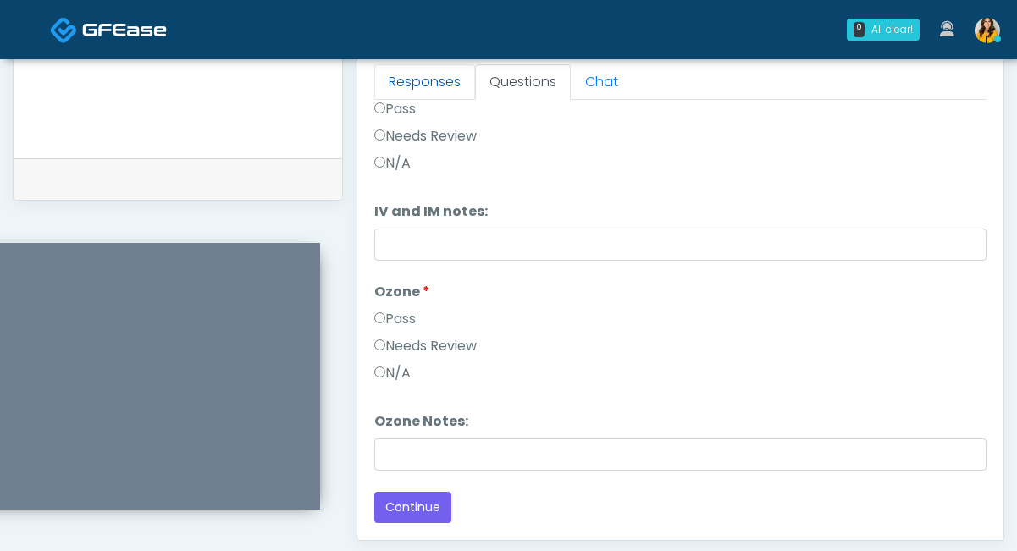
click at [437, 94] on link "Responses" at bounding box center [424, 82] width 101 height 36
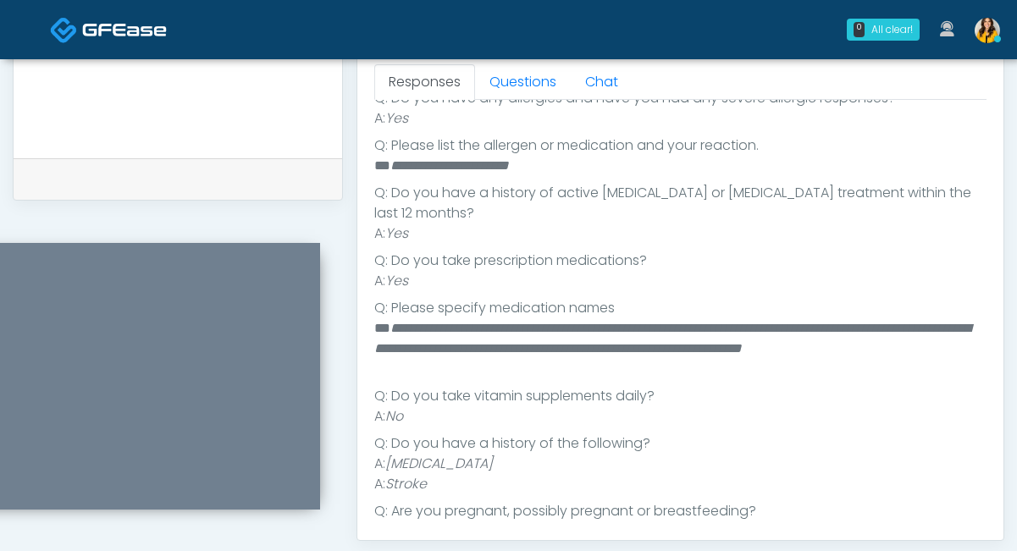
scroll to position [374, 0]
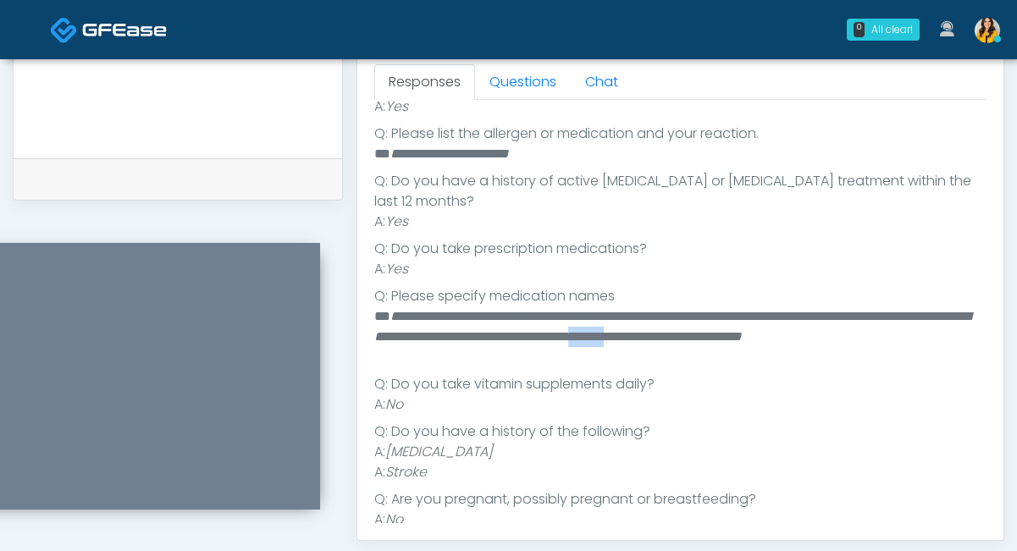
drag, startPoint x: 812, startPoint y: 317, endPoint x: 774, endPoint y: 314, distance: 38.2
click at [774, 314] on em "**********" at bounding box center [672, 326] width 596 height 33
copy em "*******"
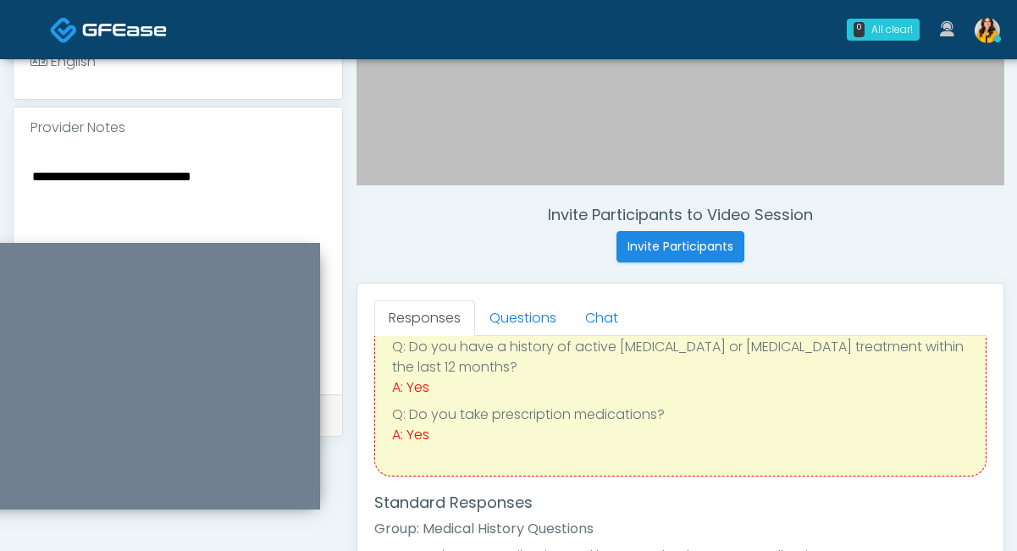
scroll to position [518, 0]
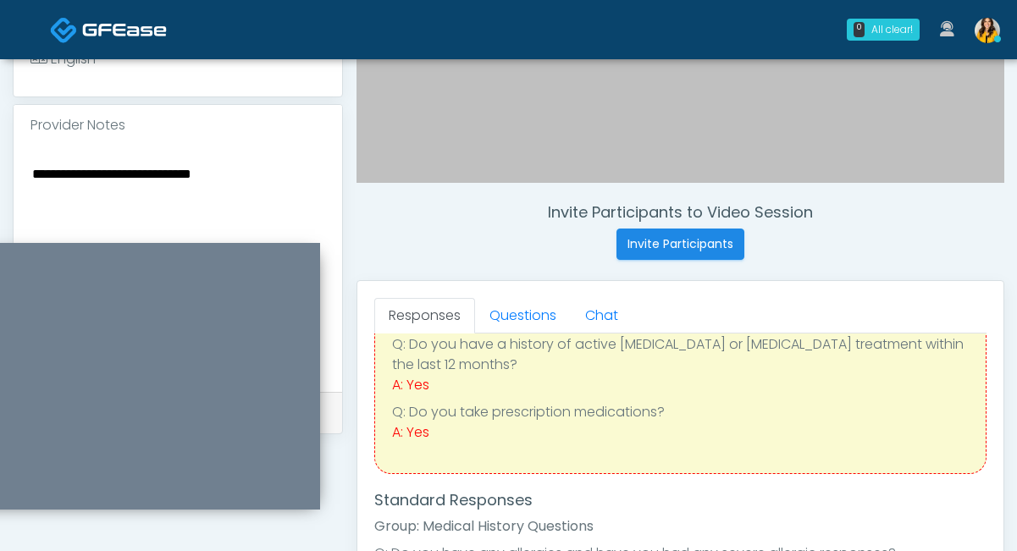
click at [208, 174] on textarea "**********" at bounding box center [177, 266] width 295 height 207
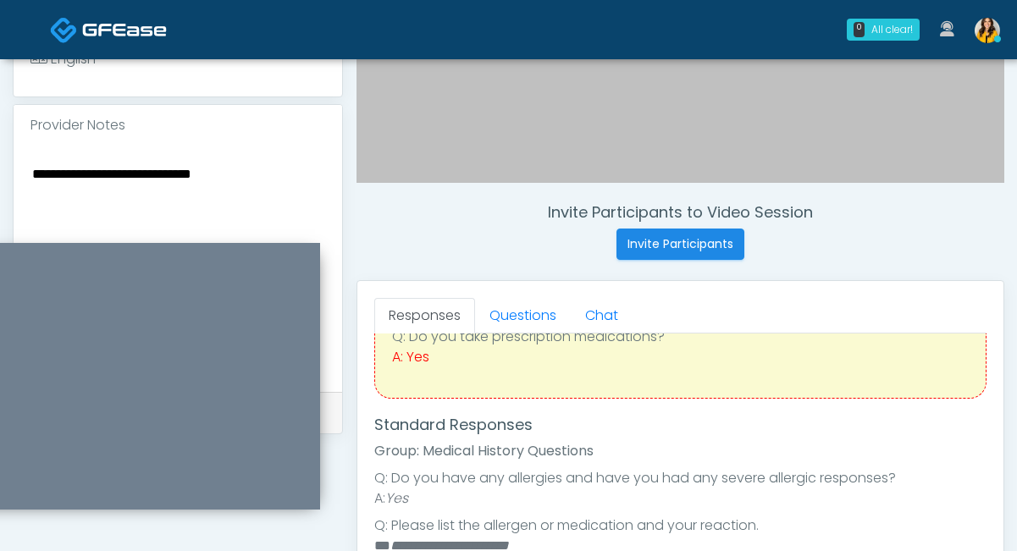
click at [124, 172] on textarea "**********" at bounding box center [177, 266] width 295 height 207
type textarea "**********"
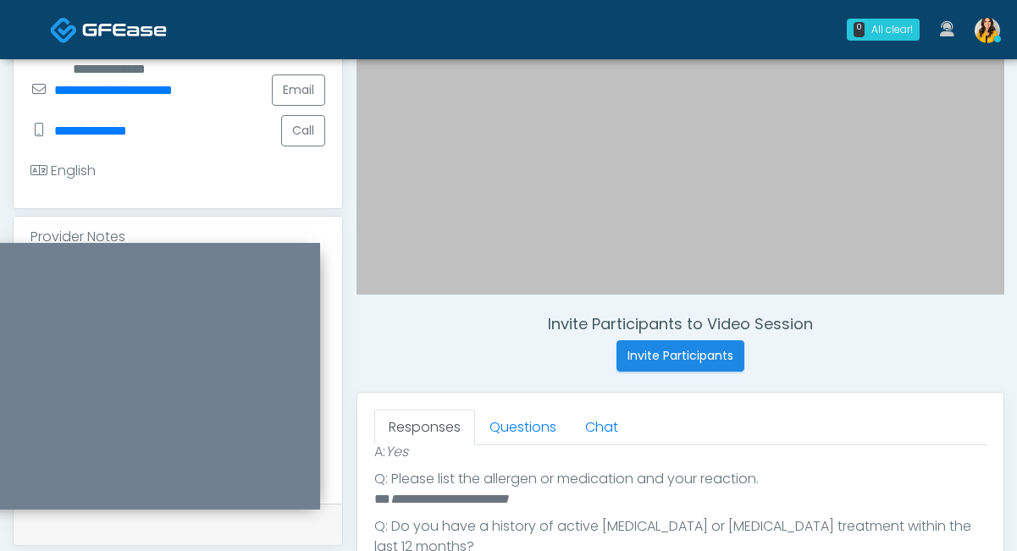
scroll to position [373, 0]
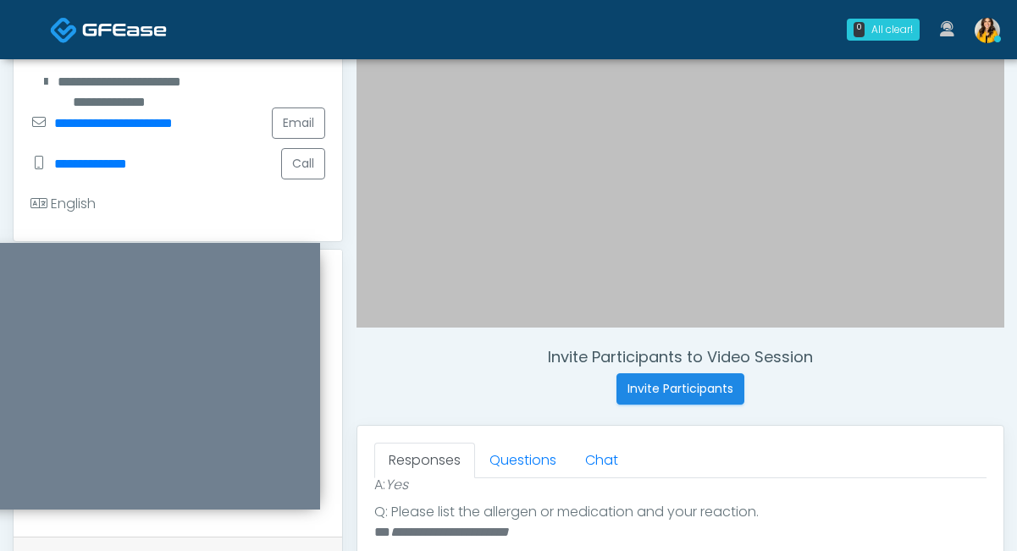
click at [503, 484] on li "A: Yes" at bounding box center [680, 485] width 612 height 20
click at [515, 460] on link "Questions" at bounding box center [523, 461] width 96 height 36
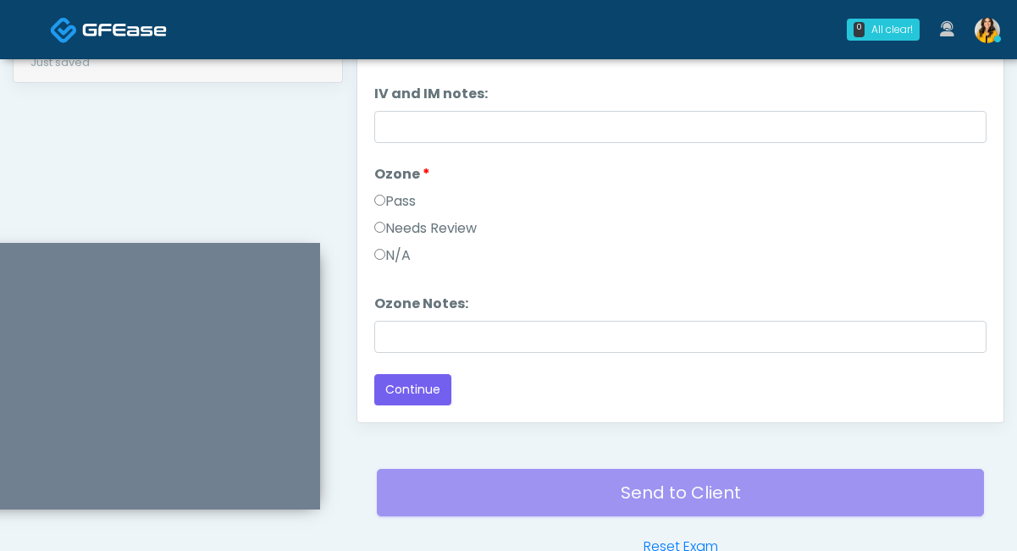
scroll to position [917, 0]
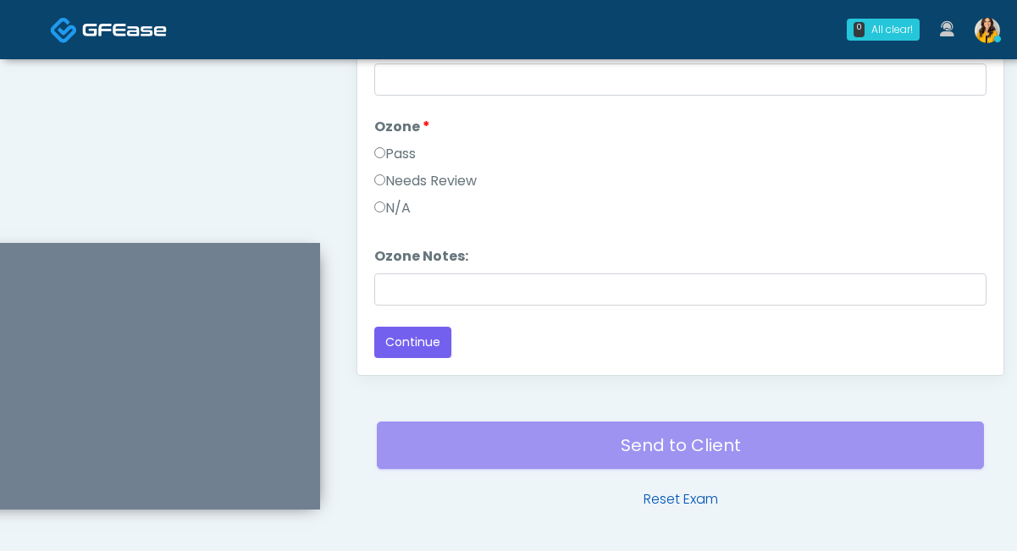
click at [657, 503] on link "Reset Exam" at bounding box center [680, 499] width 74 height 20
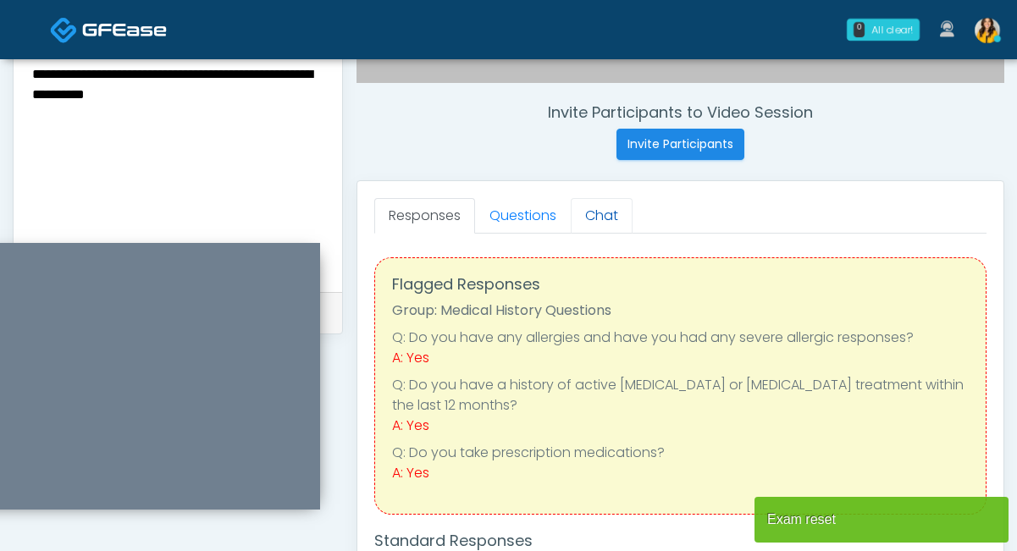
scroll to position [600, 0]
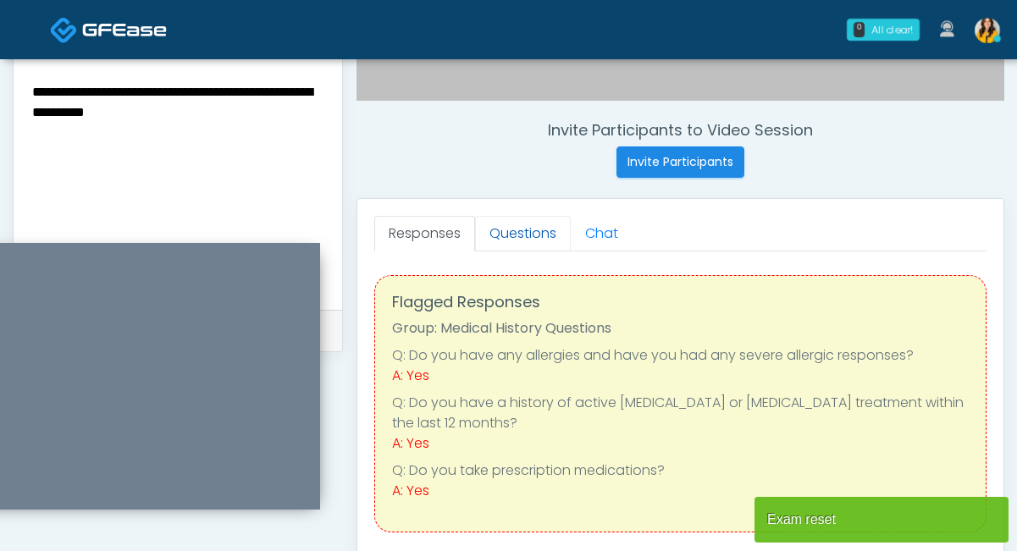
click at [538, 231] on link "Questions" at bounding box center [523, 234] width 96 height 36
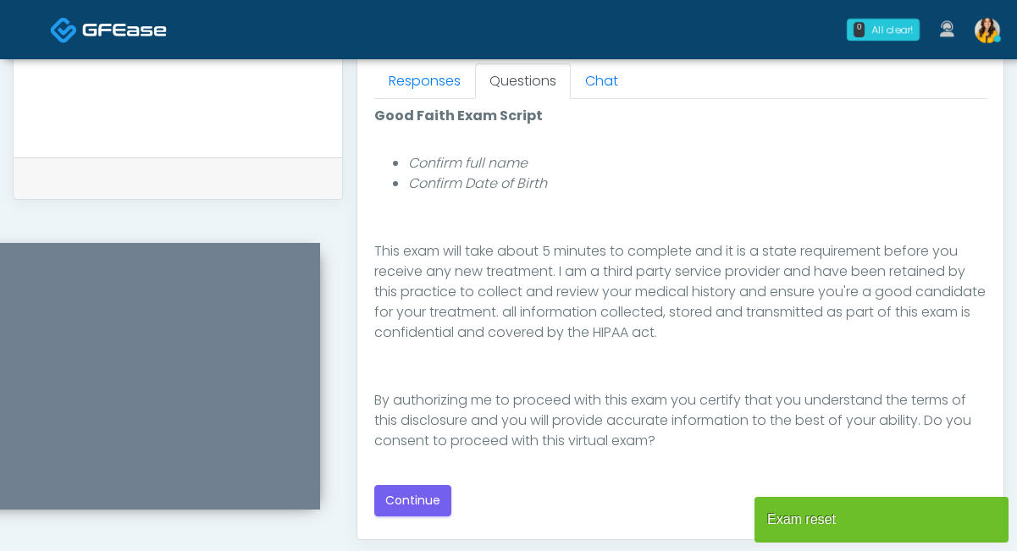
scroll to position [808, 0]
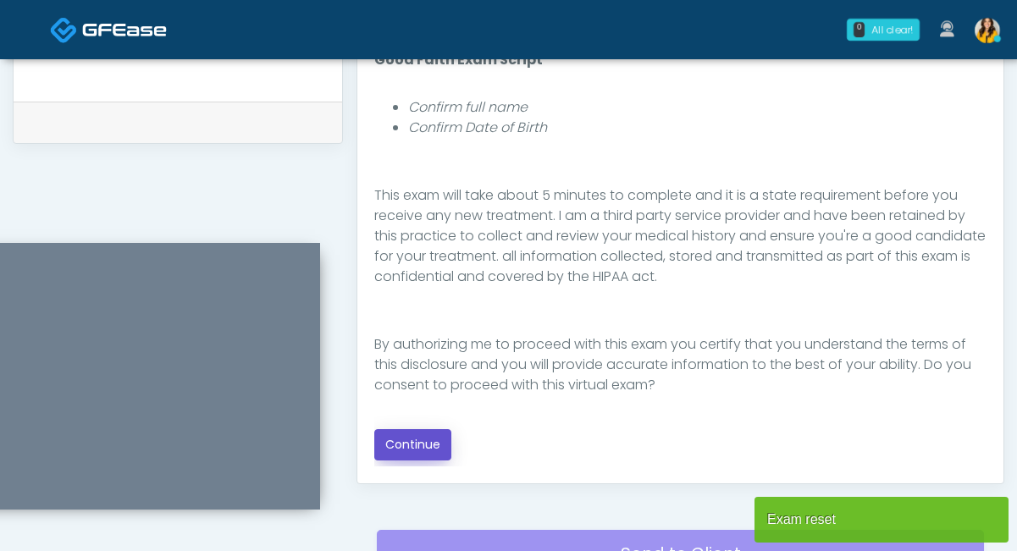
click at [409, 444] on button "Continue" at bounding box center [412, 444] width 77 height 31
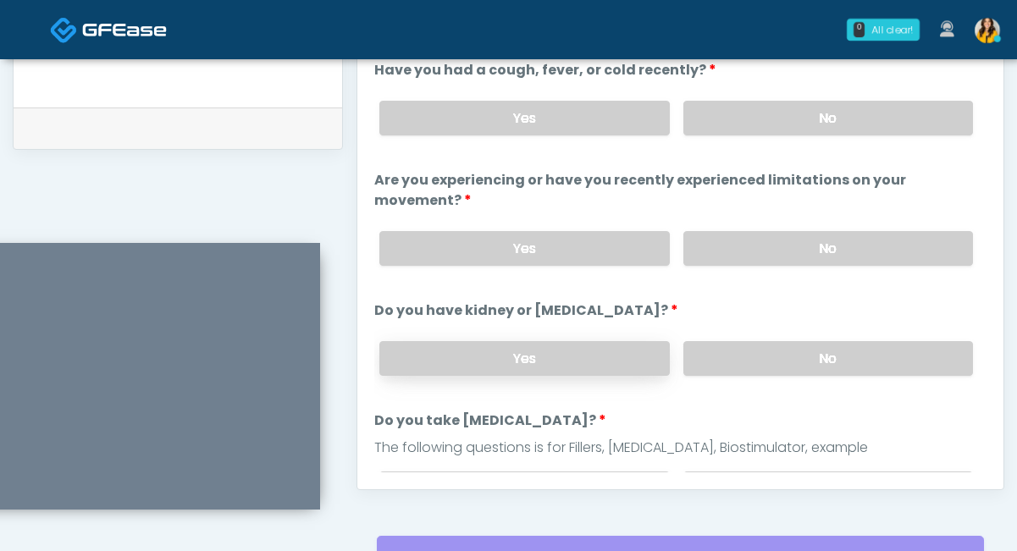
scroll to position [801, 0]
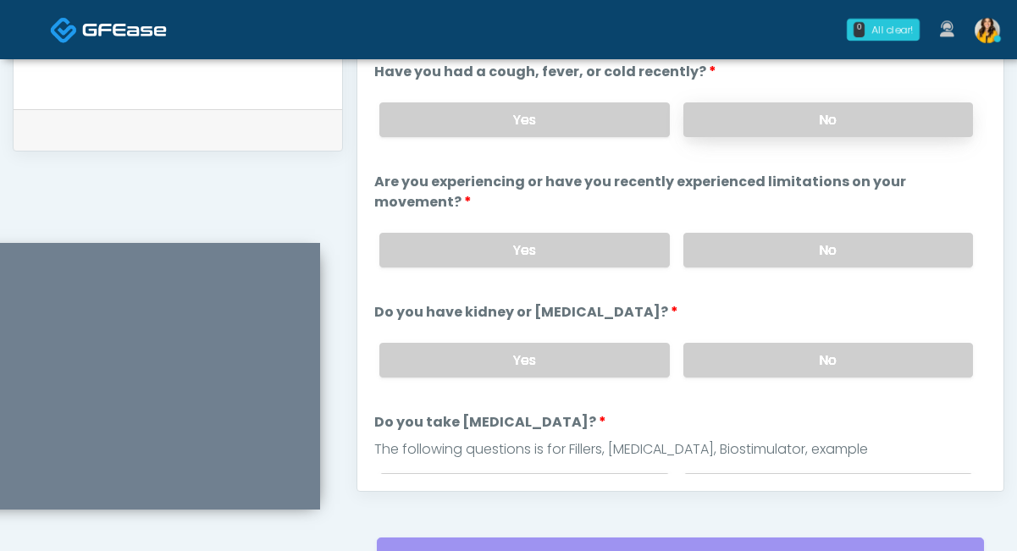
click at [720, 126] on label "No" at bounding box center [828, 119] width 290 height 35
click at [729, 251] on label "No" at bounding box center [828, 250] width 290 height 35
click at [733, 355] on label "No" at bounding box center [828, 360] width 290 height 35
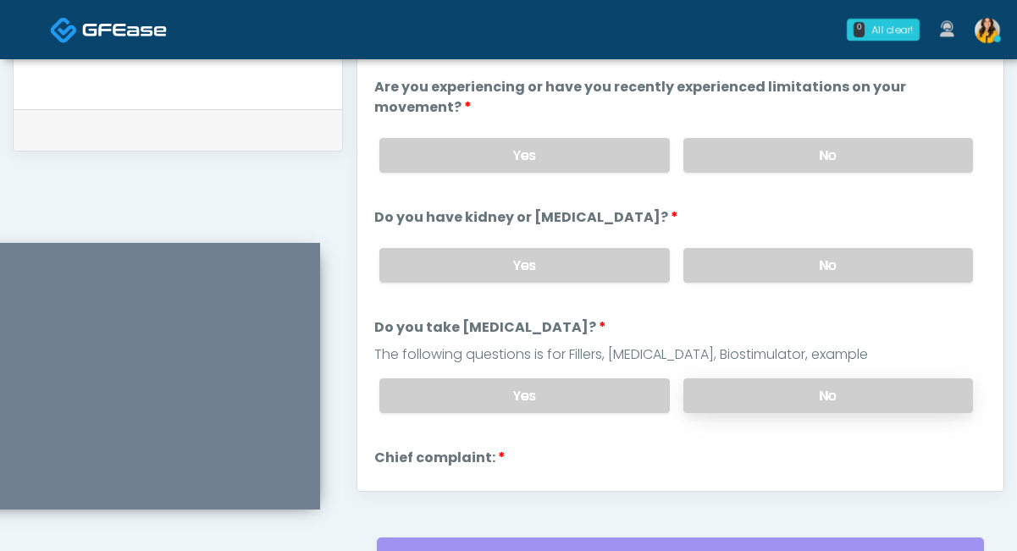
click at [723, 400] on label "No" at bounding box center [828, 395] width 290 height 35
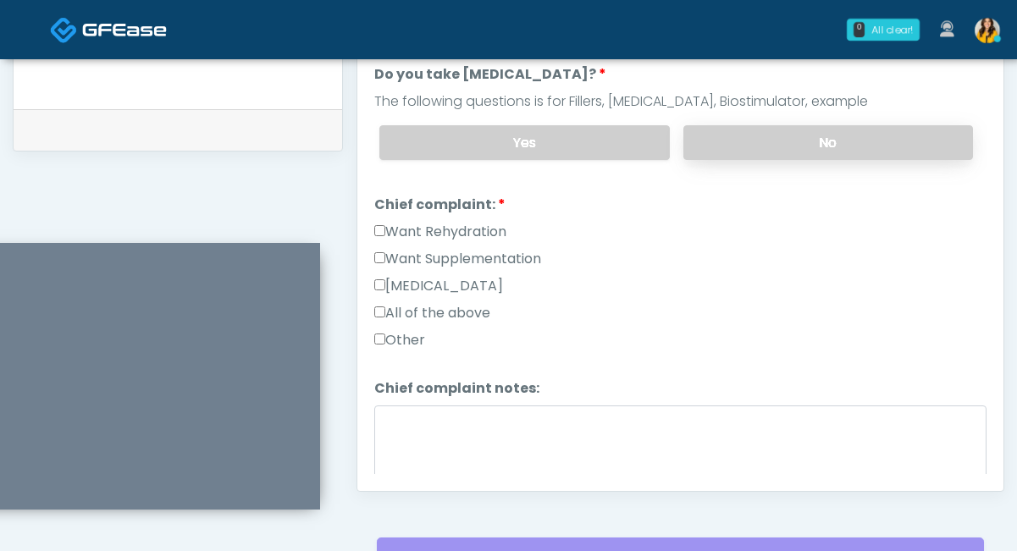
scroll to position [496, 0]
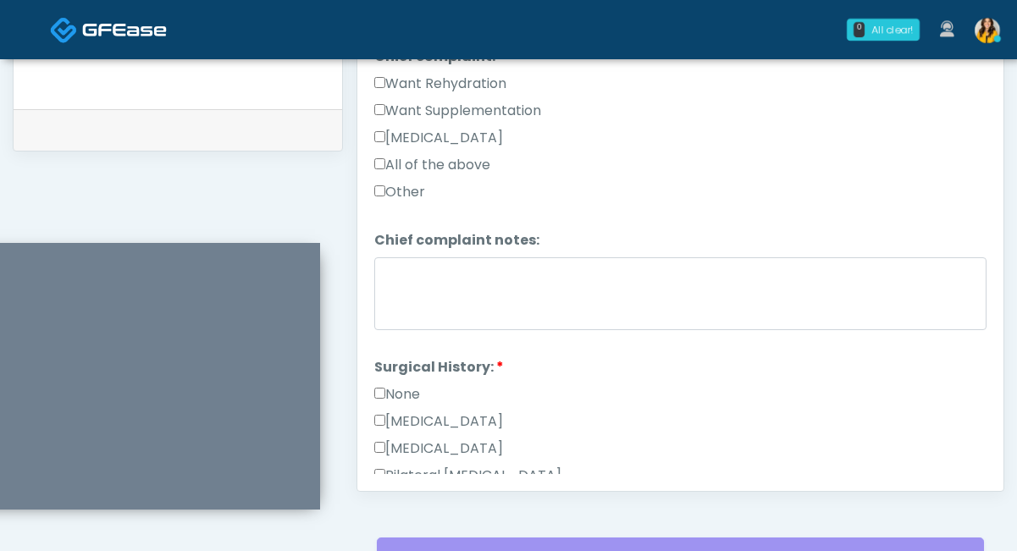
click at [483, 116] on label "Want Supplementation" at bounding box center [457, 111] width 167 height 20
click at [467, 84] on label "Want Rehydration" at bounding box center [440, 84] width 132 height 20
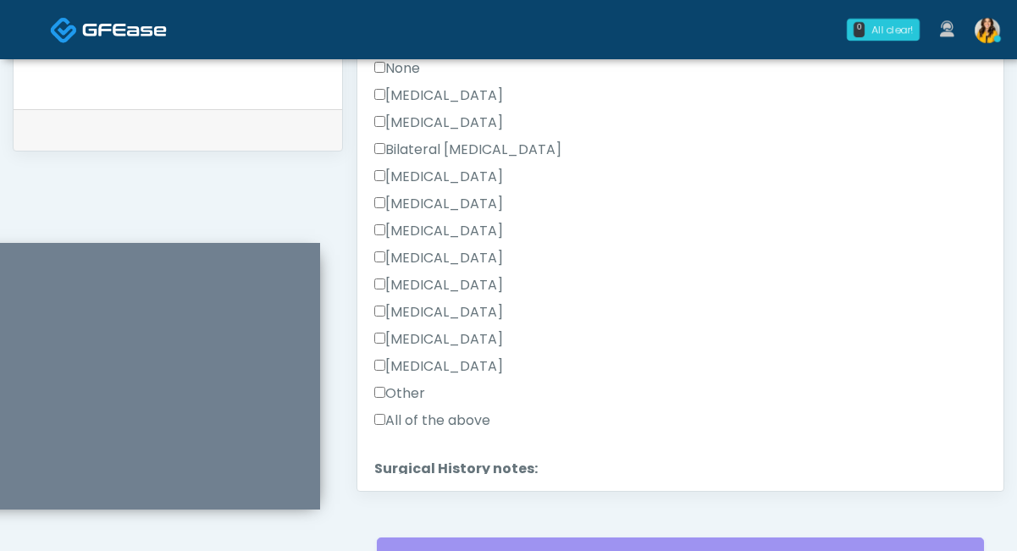
scroll to position [839, 0]
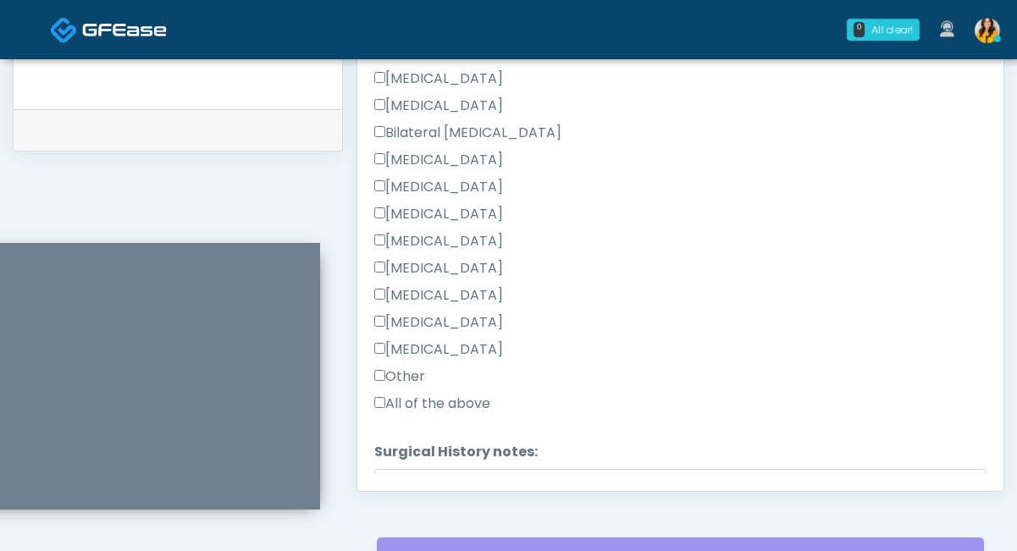
click at [409, 370] on label "Other" at bounding box center [399, 377] width 51 height 20
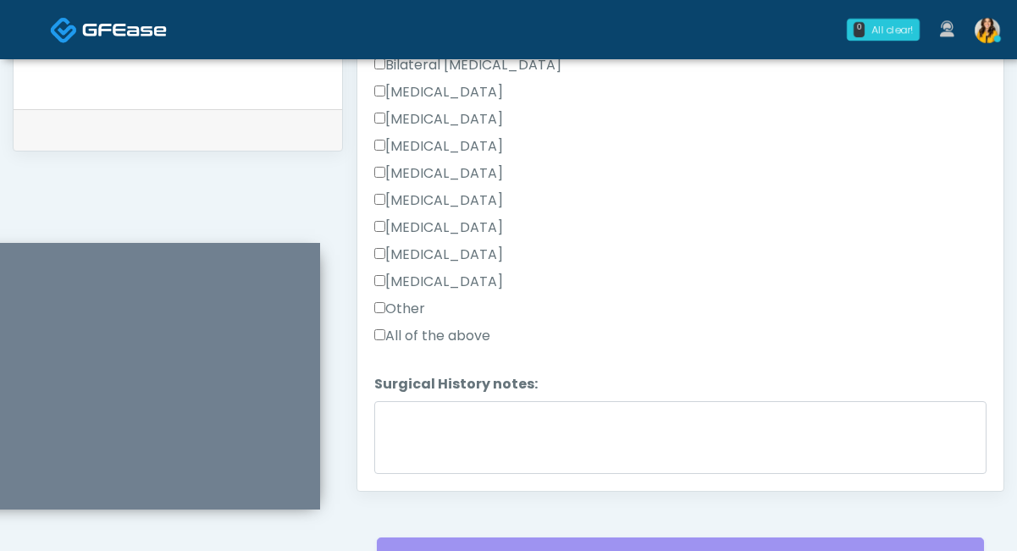
scroll to position [919, 0]
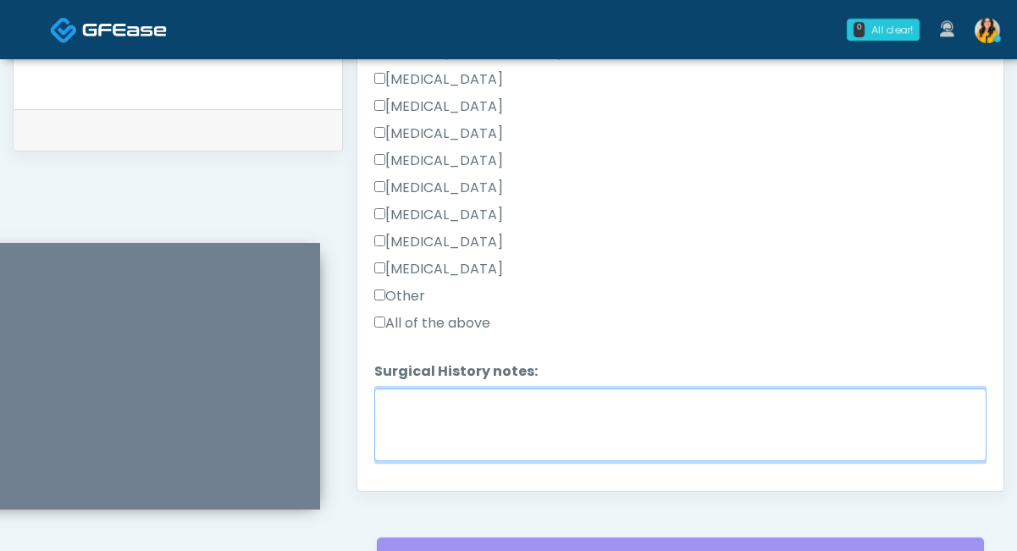
click at [445, 415] on textarea "Surgical History notes:" at bounding box center [680, 425] width 612 height 73
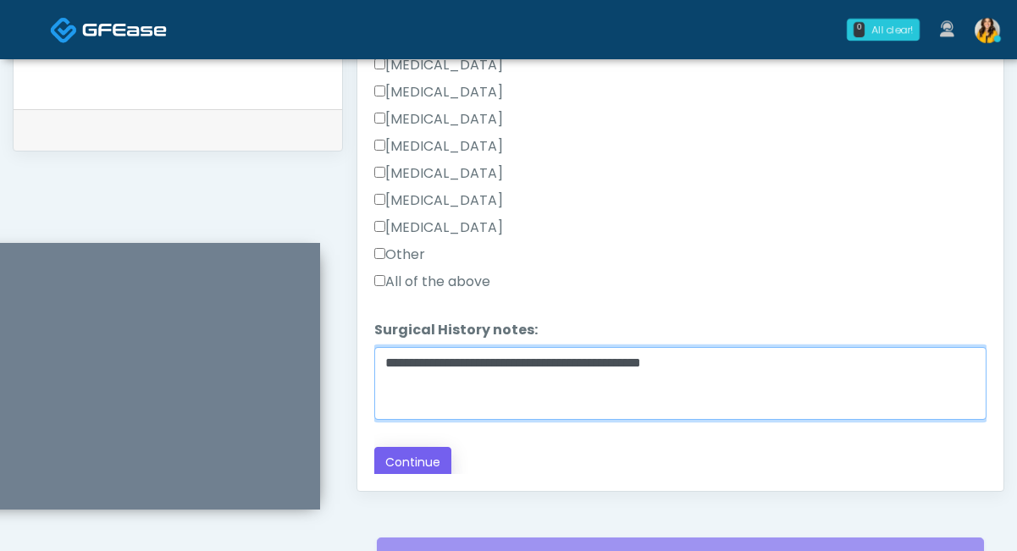
type textarea "**********"
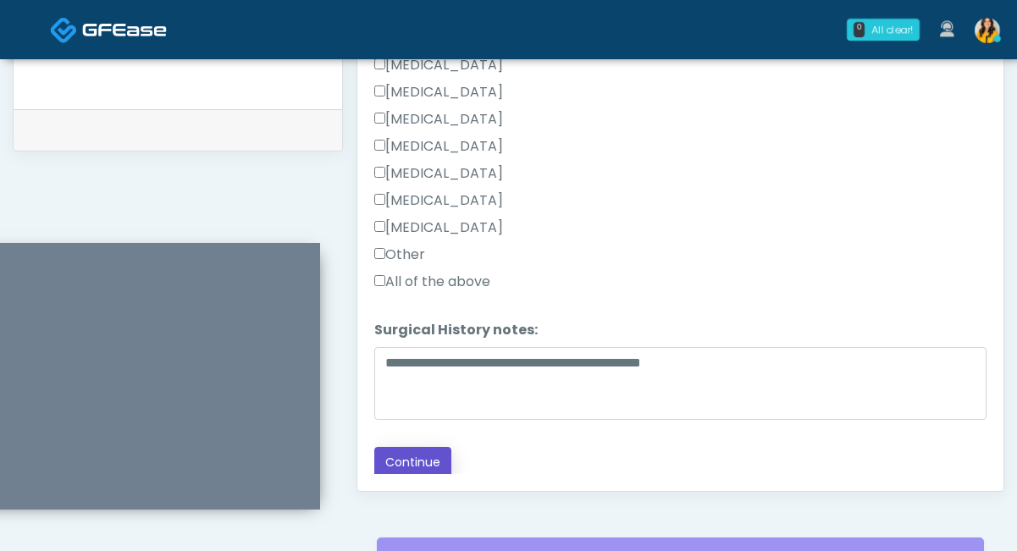
click at [425, 463] on button "Continue" at bounding box center [412, 462] width 77 height 31
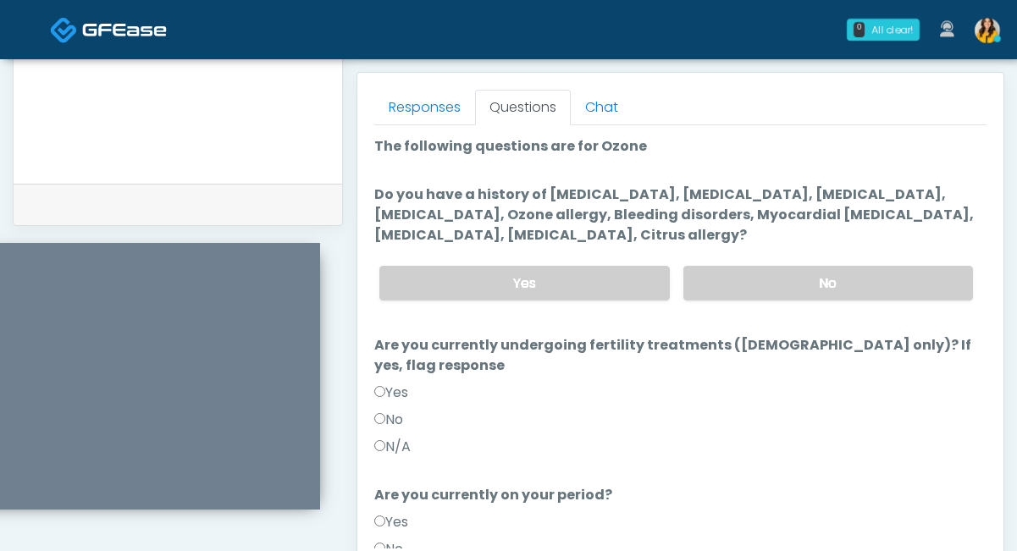
scroll to position [725, 0]
click at [761, 287] on label "No" at bounding box center [828, 284] width 290 height 35
click at [396, 438] on label "N/A" at bounding box center [392, 448] width 36 height 20
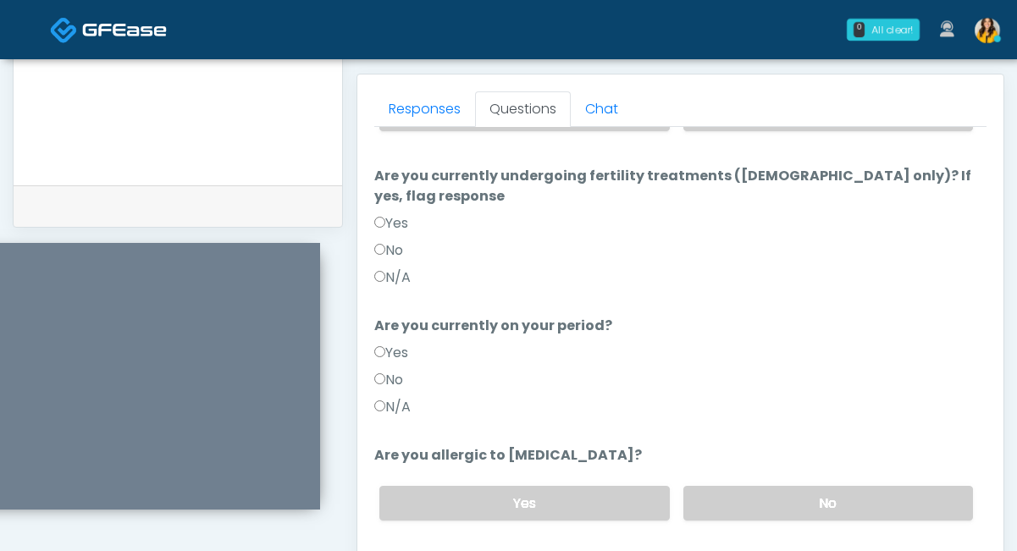
scroll to position [178, 0]
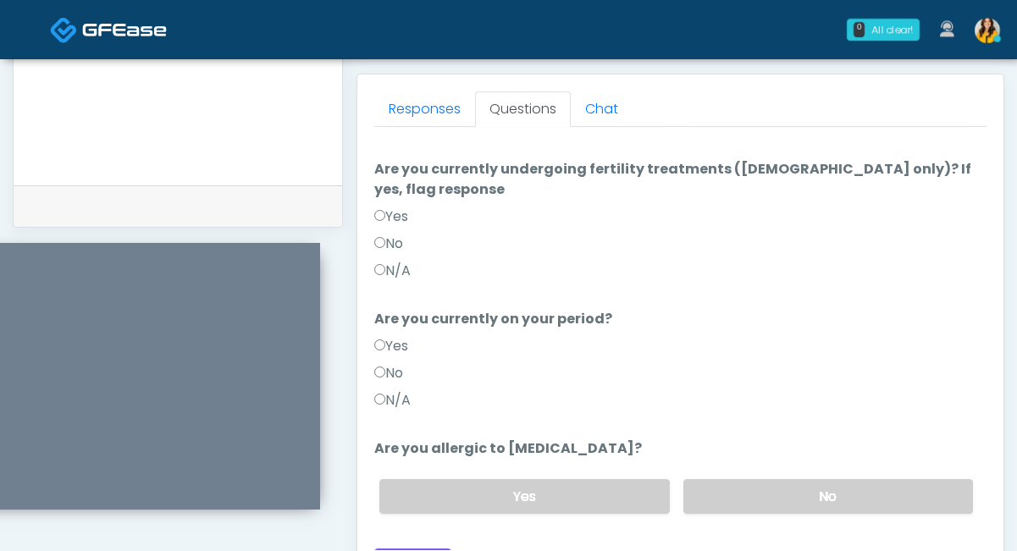
click at [389, 390] on label "N/A" at bounding box center [392, 400] width 36 height 20
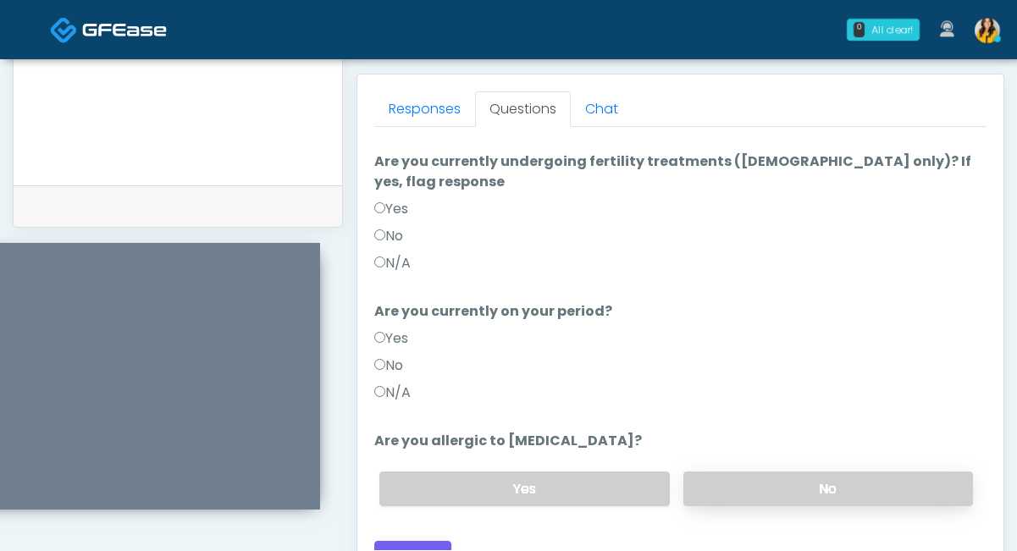
click at [716, 471] on label "No" at bounding box center [828, 488] width 290 height 35
click at [418, 541] on button "Continue" at bounding box center [412, 556] width 77 height 31
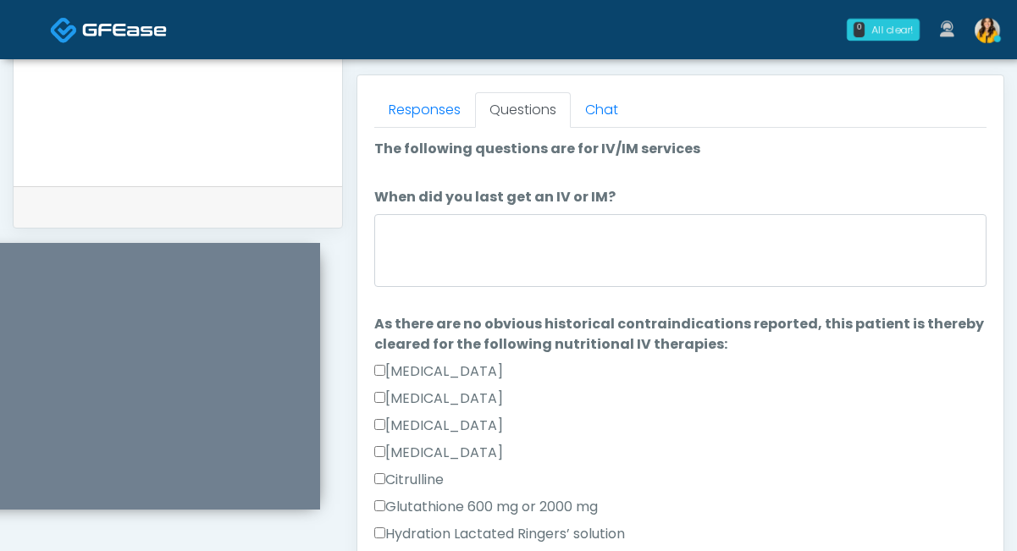
scroll to position [722, 0]
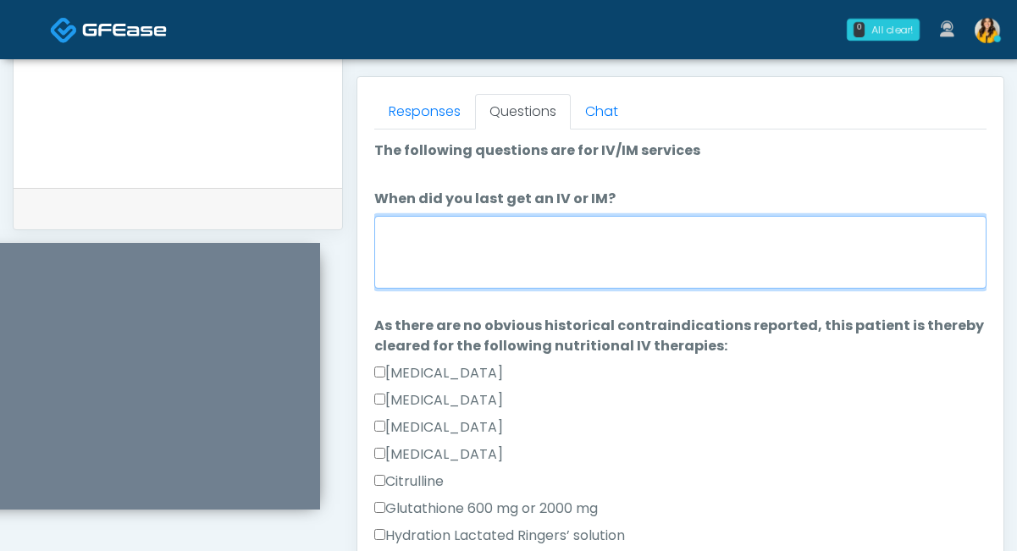
click at [511, 256] on textarea "When did you last get an IV or IM?" at bounding box center [680, 252] width 612 height 73
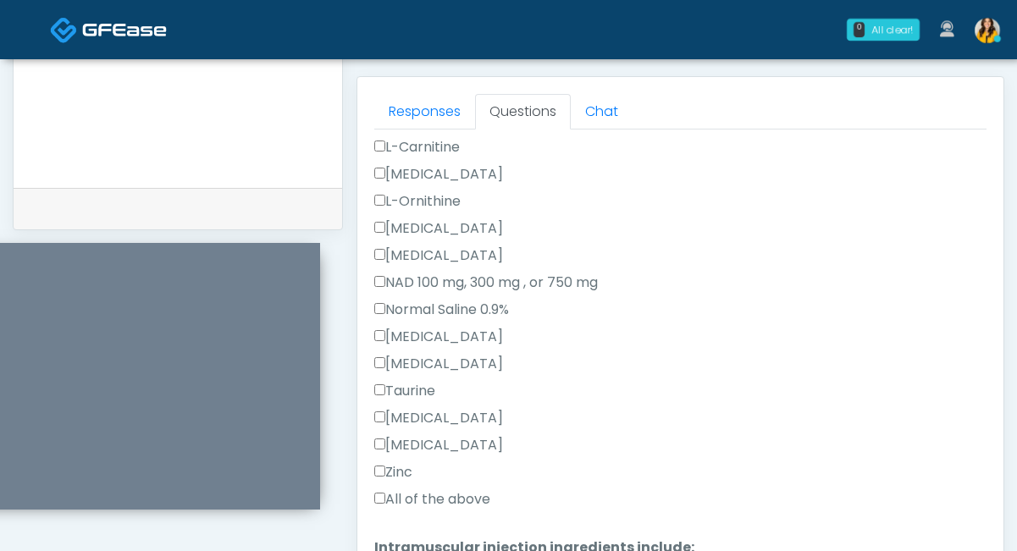
scroll to position [456, 0]
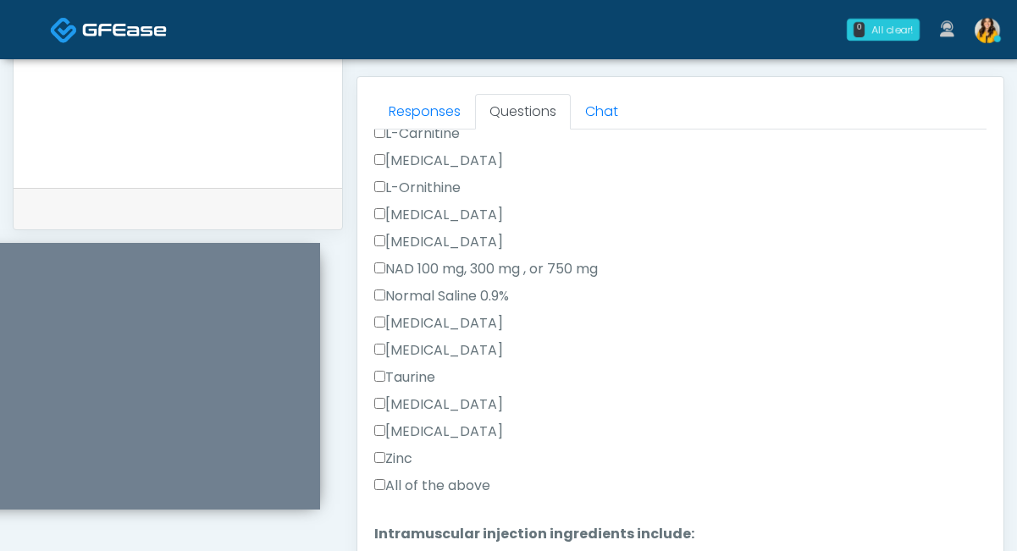
type textarea "**********"
click at [434, 484] on label "All of the above" at bounding box center [432, 486] width 116 height 20
click at [423, 277] on label "NAD 100 mg, 300 mg , or 750 mg" at bounding box center [485, 269] width 223 height 20
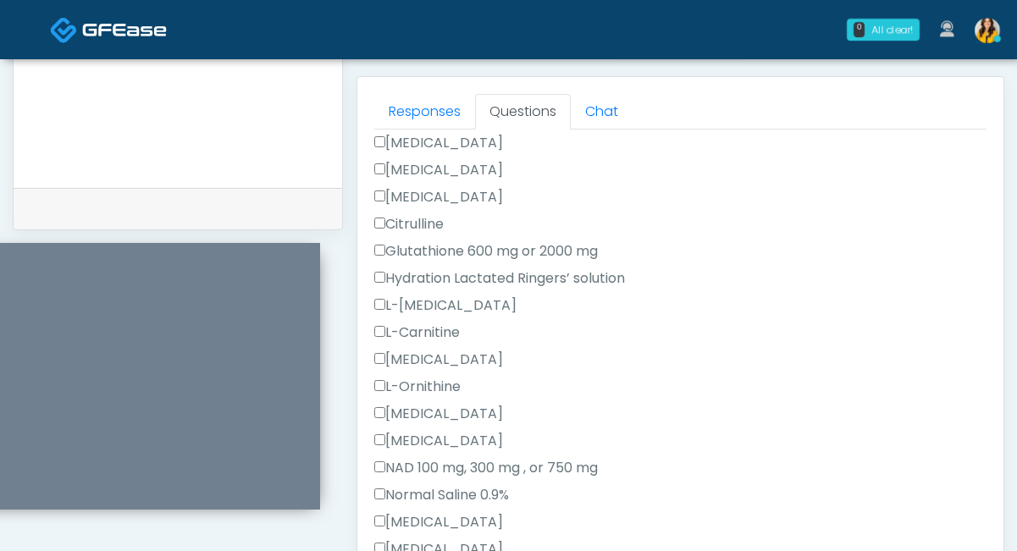
scroll to position [179, 0]
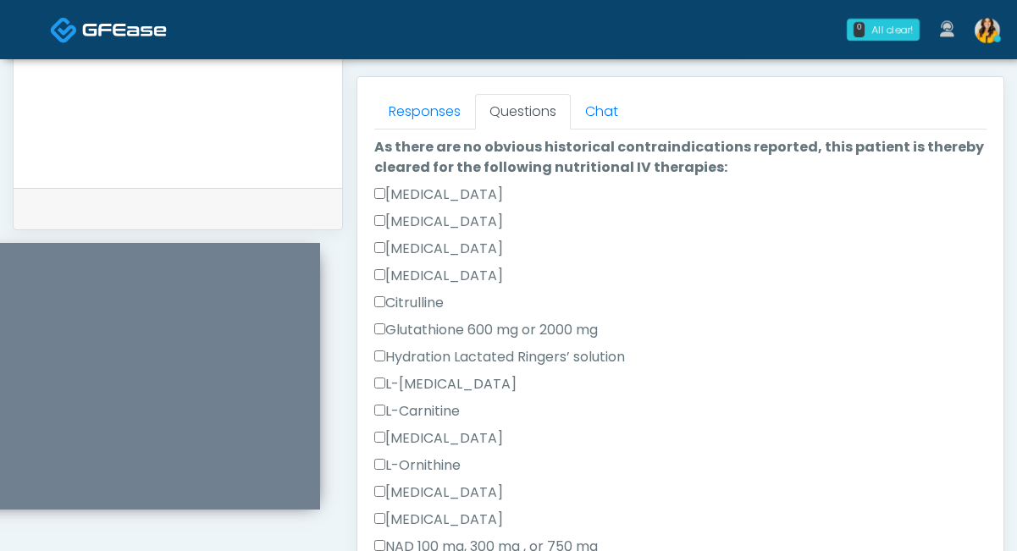
drag, startPoint x: 484, startPoint y: 193, endPoint x: 391, endPoint y: 196, distance: 93.2
click at [390, 196] on div "Ascorbic Acid" at bounding box center [680, 198] width 612 height 27
copy label "Ascorbic Acid"
click at [444, 190] on label "Ascorbic Acid" at bounding box center [438, 195] width 129 height 20
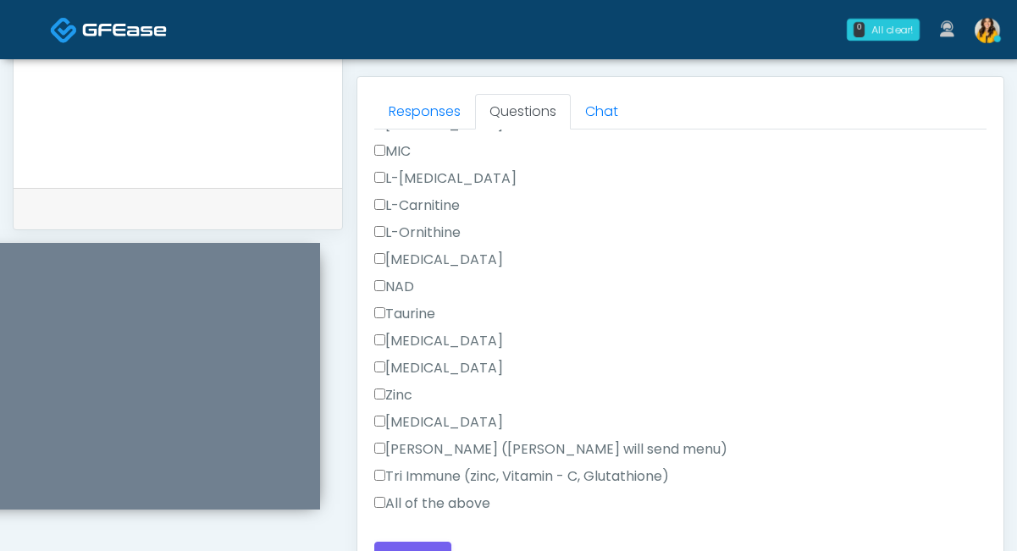
scroll to position [1075, 0]
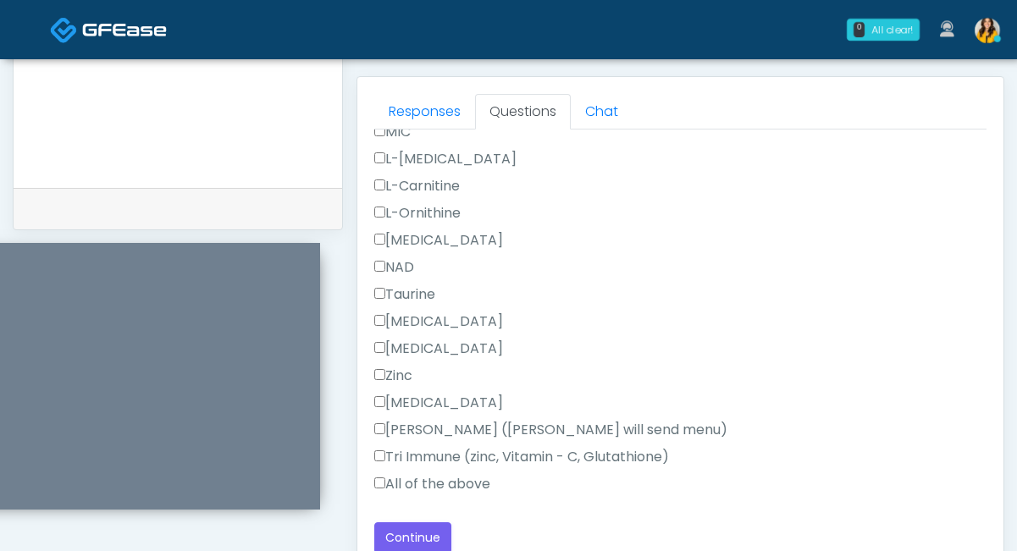
click at [434, 486] on label "All of the above" at bounding box center [432, 484] width 116 height 20
click at [404, 273] on label "NAD" at bounding box center [394, 267] width 40 height 20
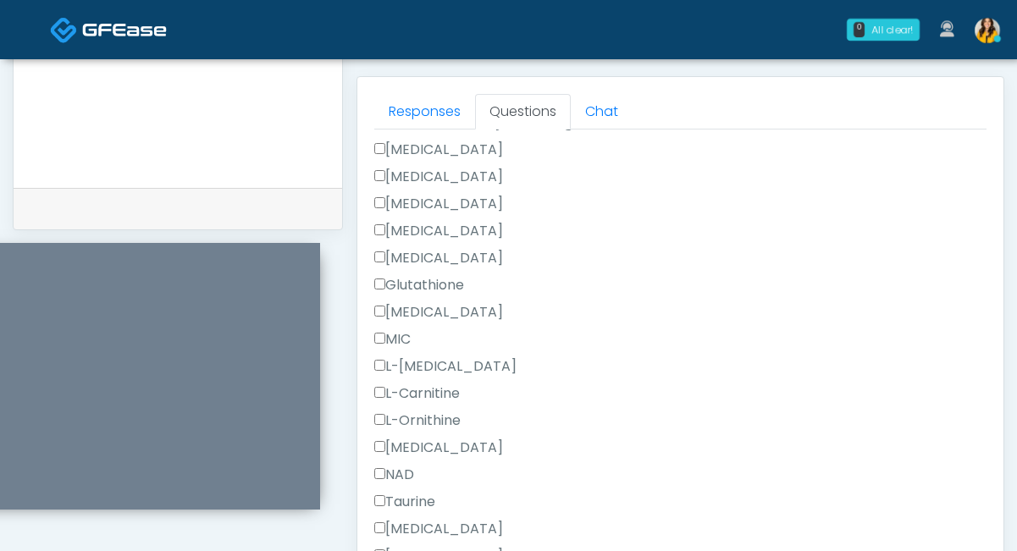
scroll to position [855, 0]
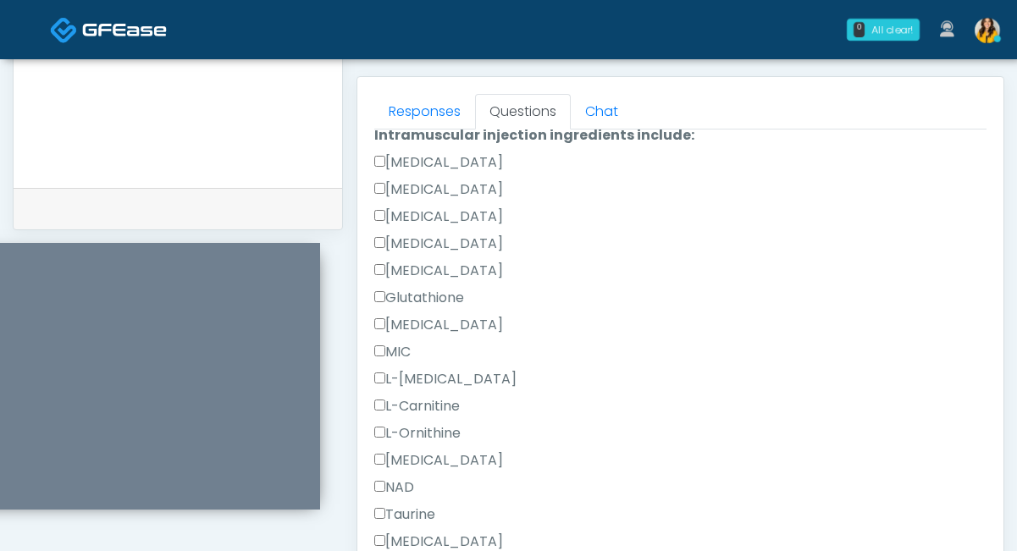
click at [411, 157] on label "Ascorbic Acid" at bounding box center [438, 162] width 129 height 20
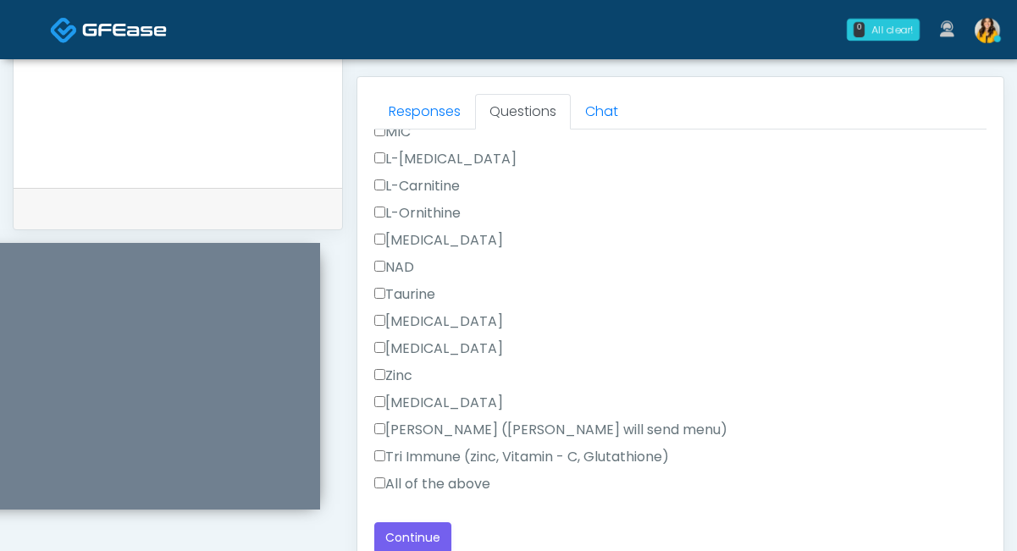
scroll to position [803, 0]
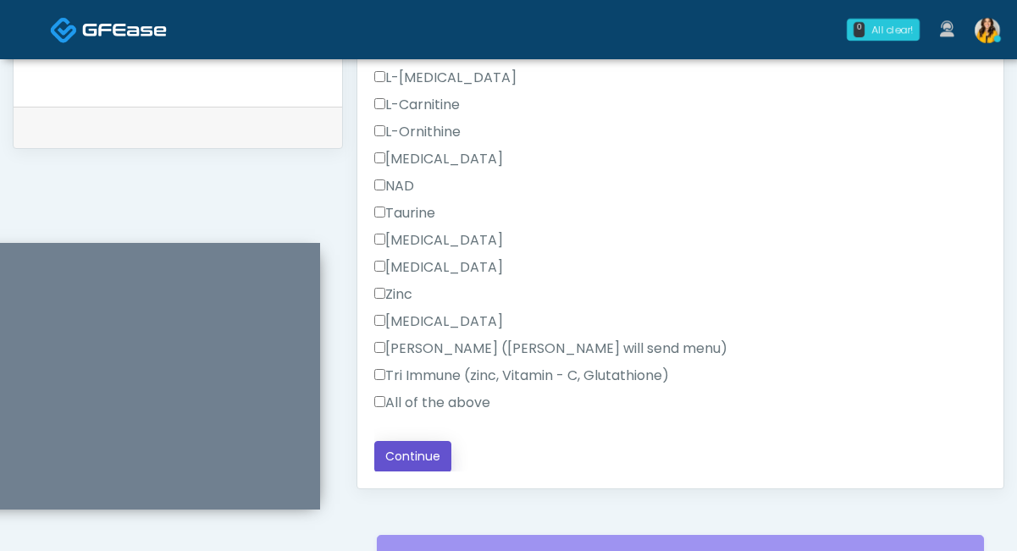
click at [417, 450] on button "Continue" at bounding box center [412, 456] width 77 height 31
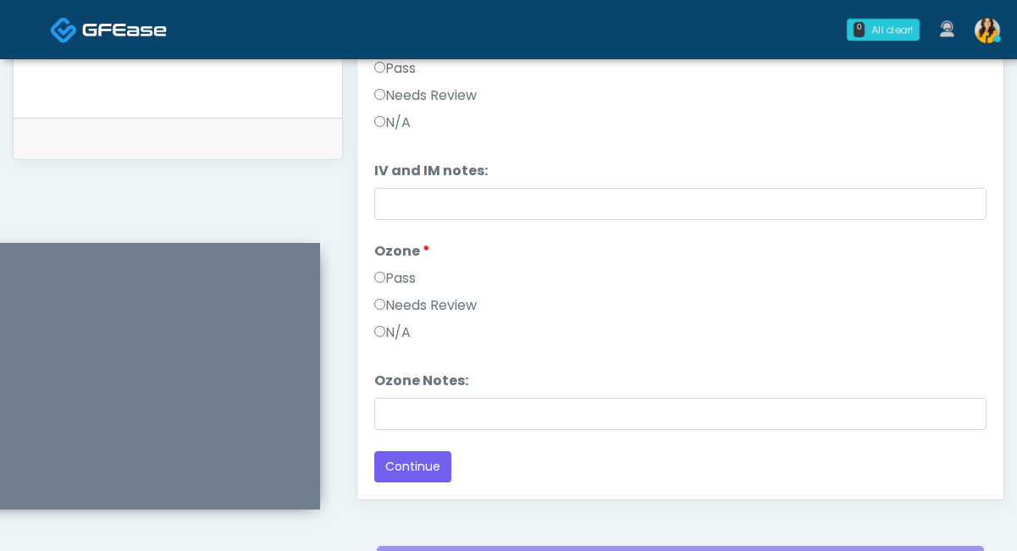
scroll to position [0, 0]
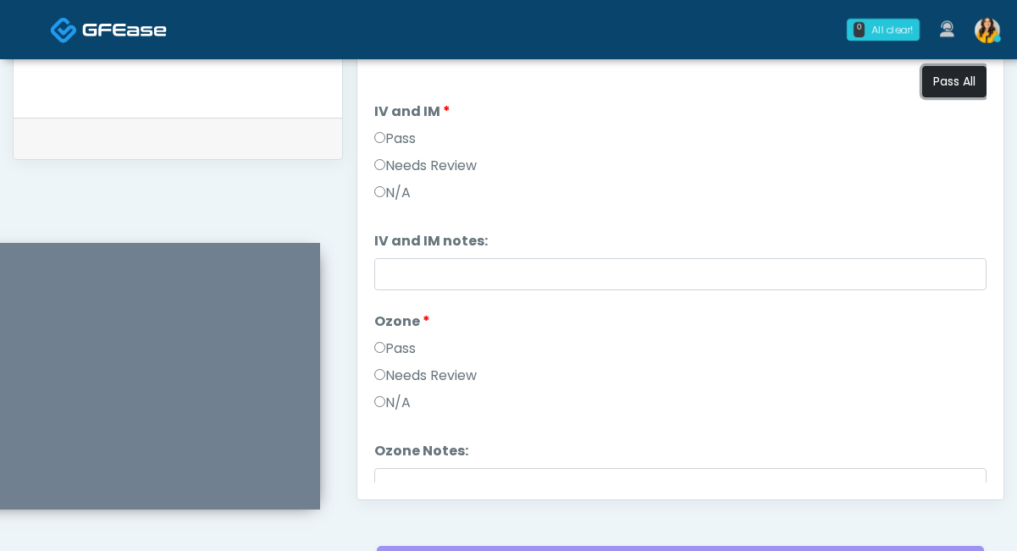
click at [946, 90] on button "Pass All" at bounding box center [954, 81] width 64 height 31
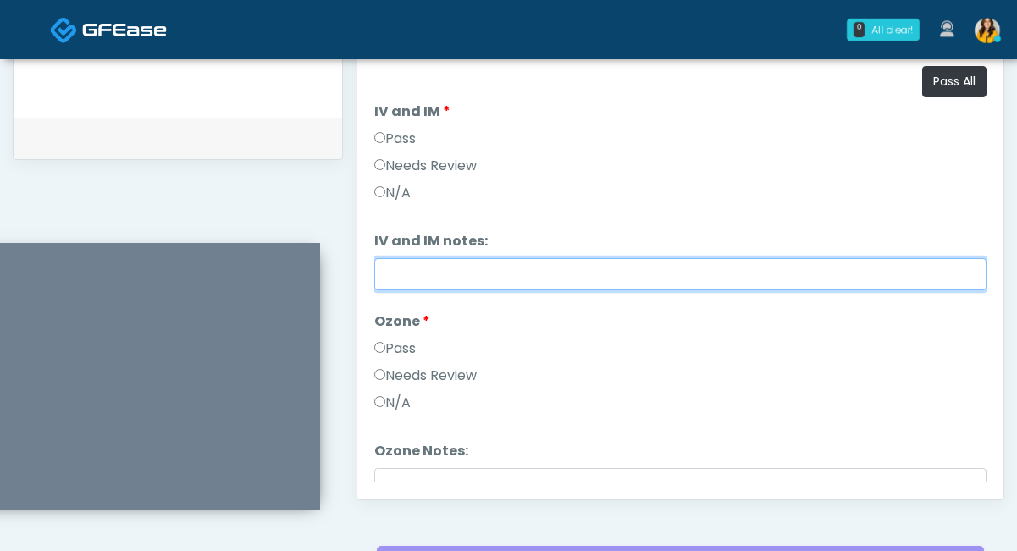
click at [436, 267] on input "IV and IM notes:" at bounding box center [680, 274] width 612 height 32
drag, startPoint x: 794, startPoint y: 283, endPoint x: 321, endPoint y: 273, distance: 473.3
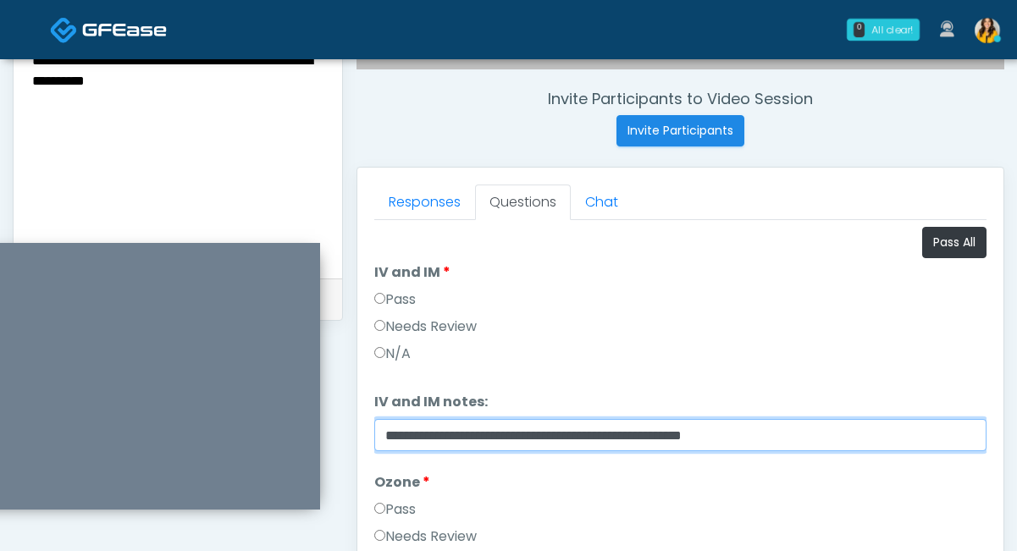
scroll to position [575, 0]
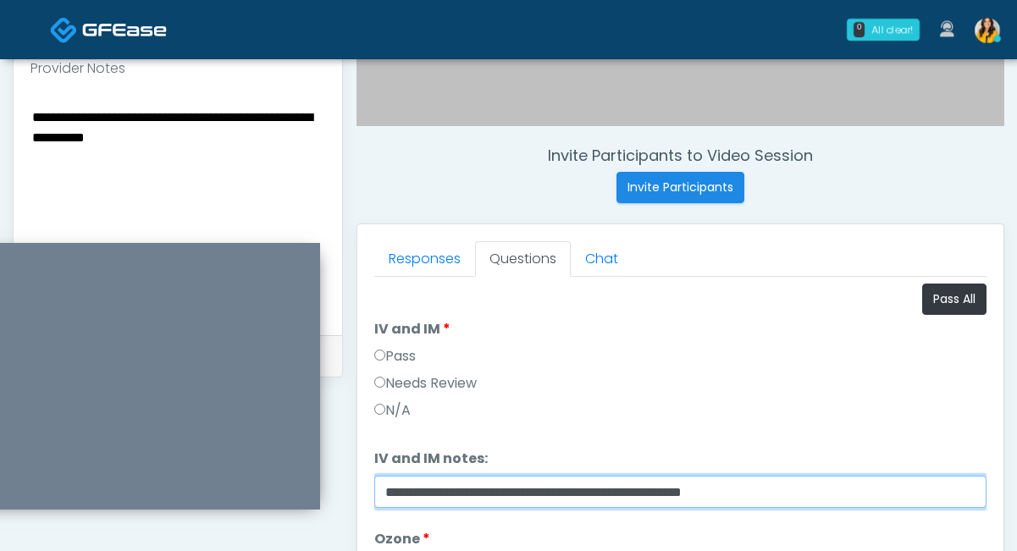
type input "**********"
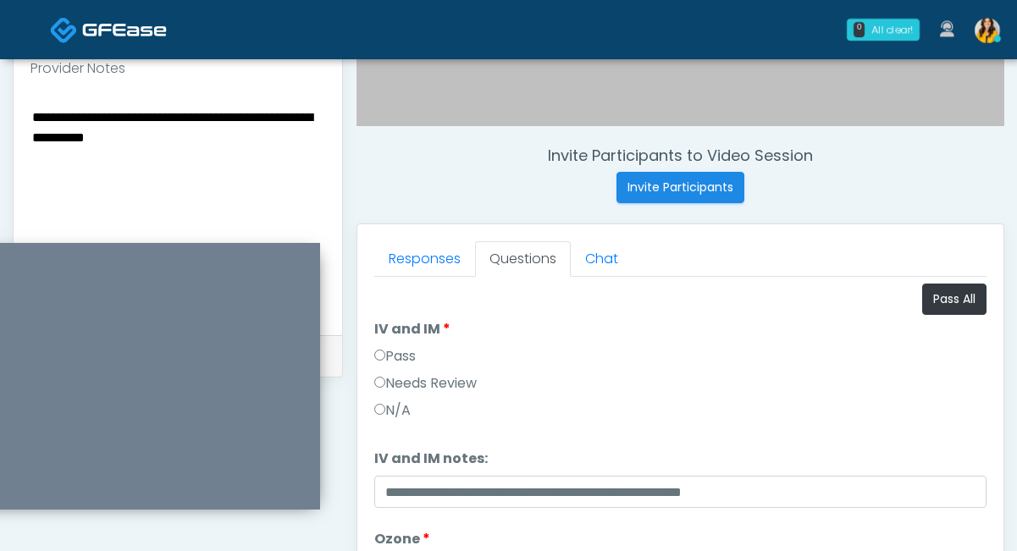
click at [248, 137] on textarea "**********" at bounding box center [177, 209] width 295 height 207
paste textarea "**********"
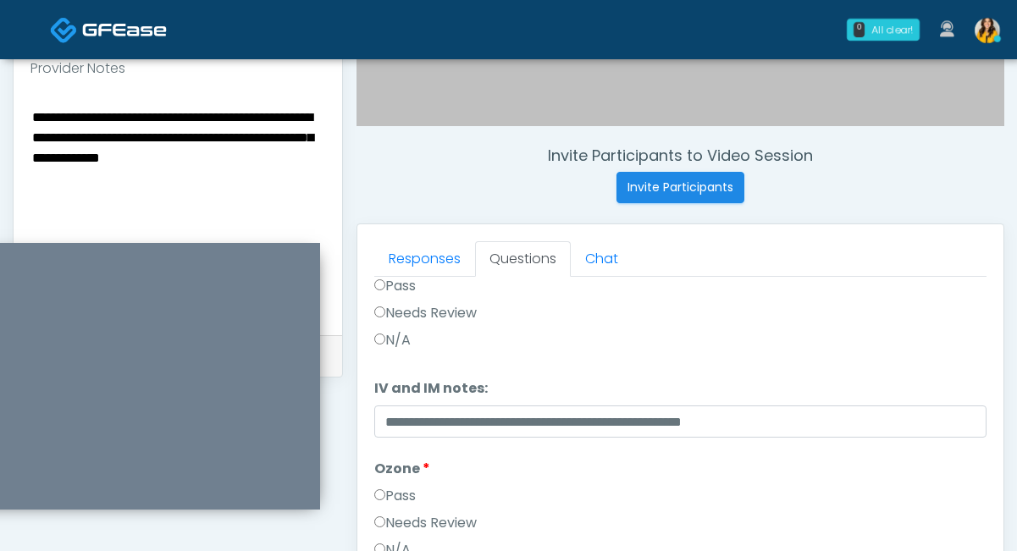
click at [77, 160] on textarea "**********" at bounding box center [177, 209] width 295 height 207
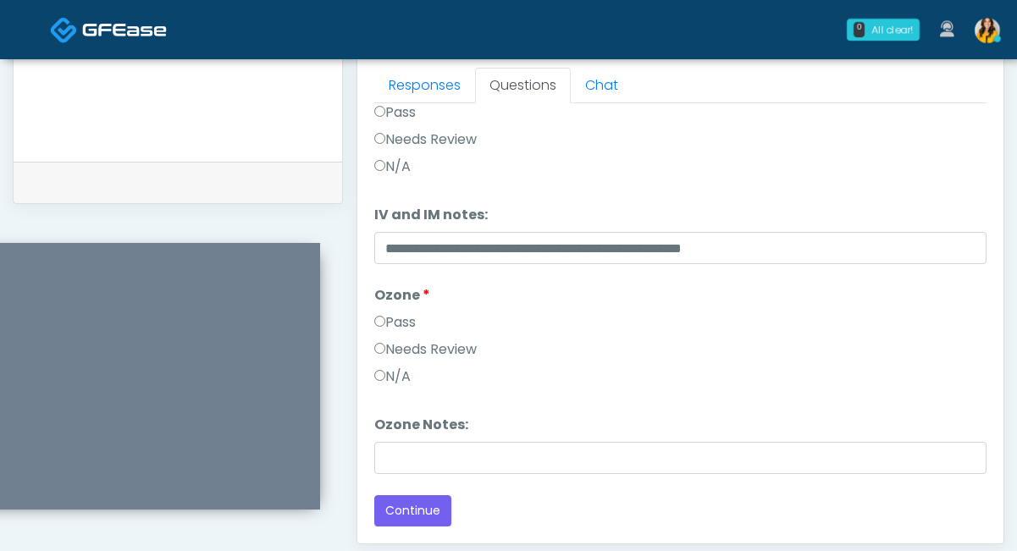
scroll to position [747, 0]
type textarea "**********"
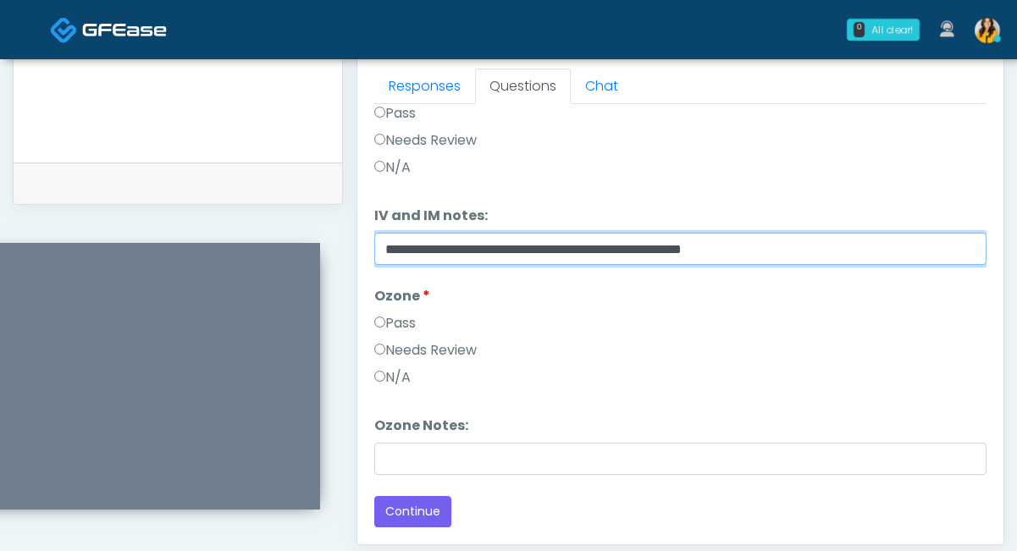
click at [555, 251] on input "**********" at bounding box center [680, 249] width 612 height 32
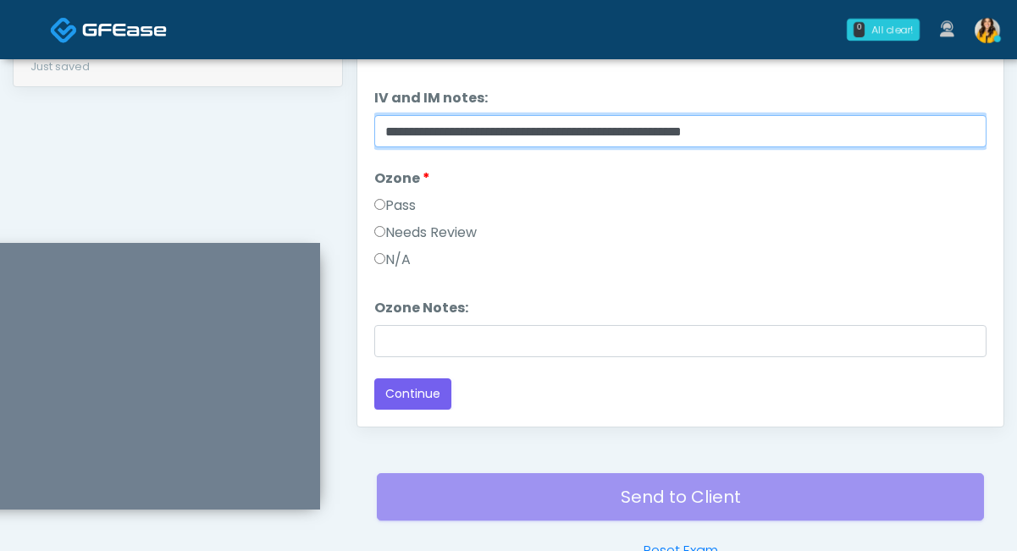
scroll to position [872, 0]
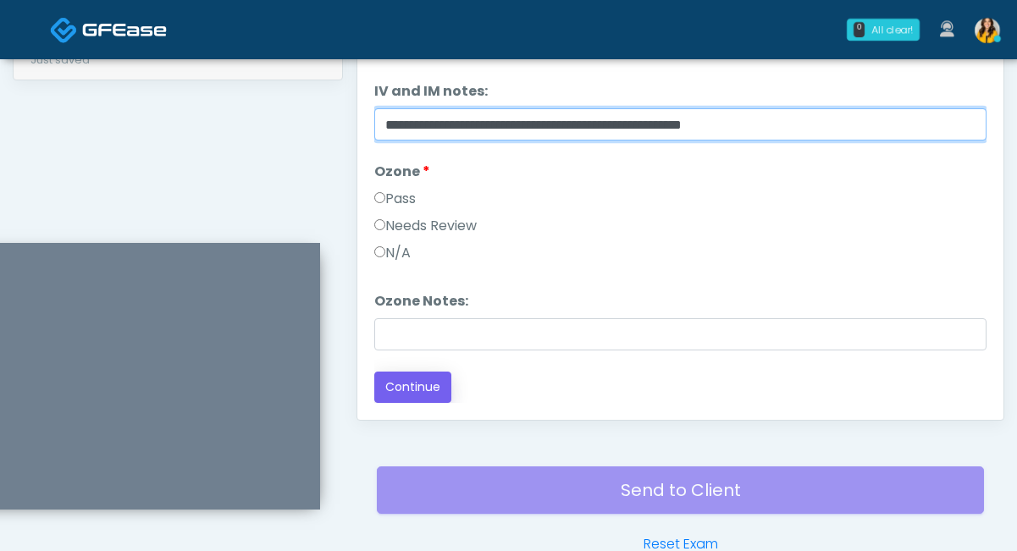
type input "**********"
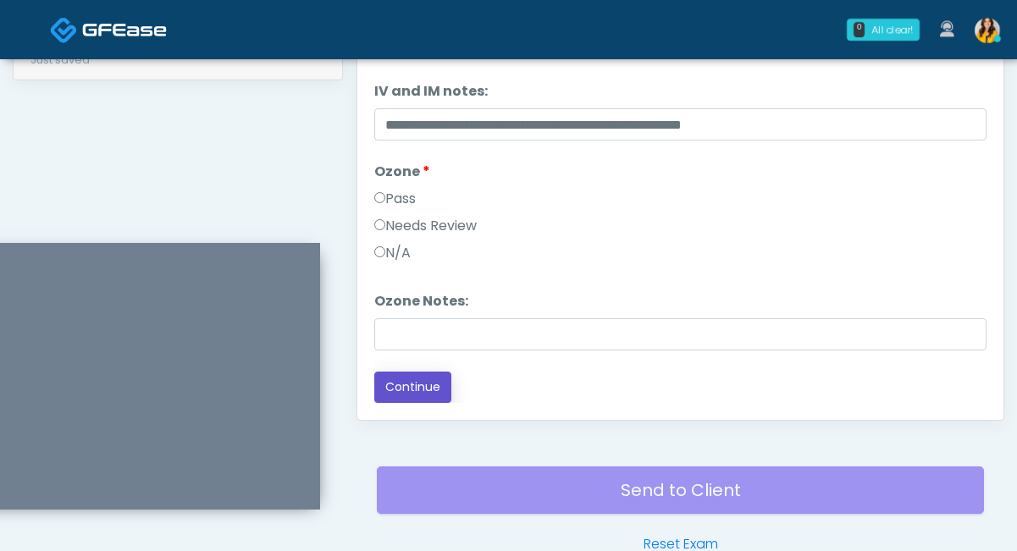
click at [428, 383] on button "Continue" at bounding box center [412, 387] width 77 height 31
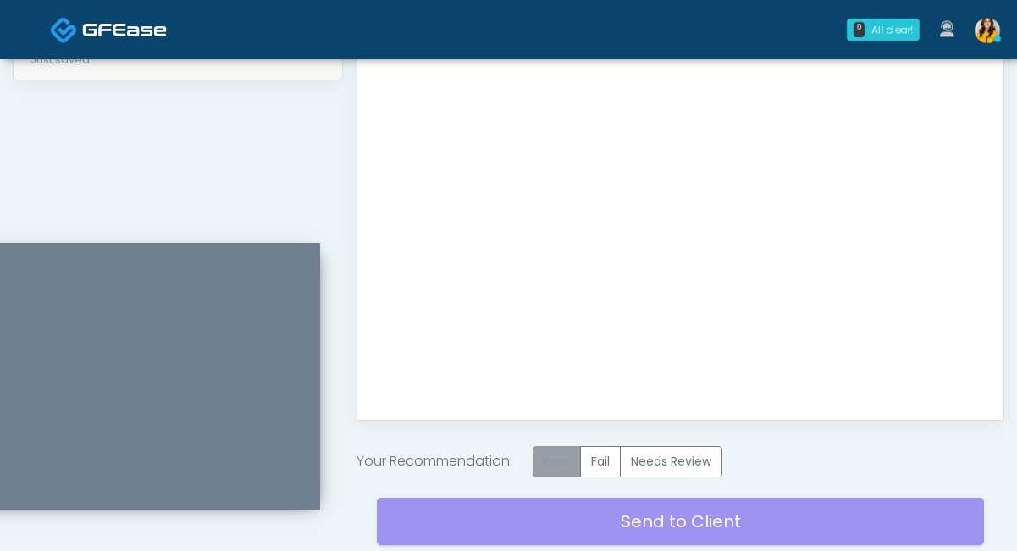
scroll to position [0, 0]
click at [575, 460] on label "Pass" at bounding box center [556, 461] width 48 height 31
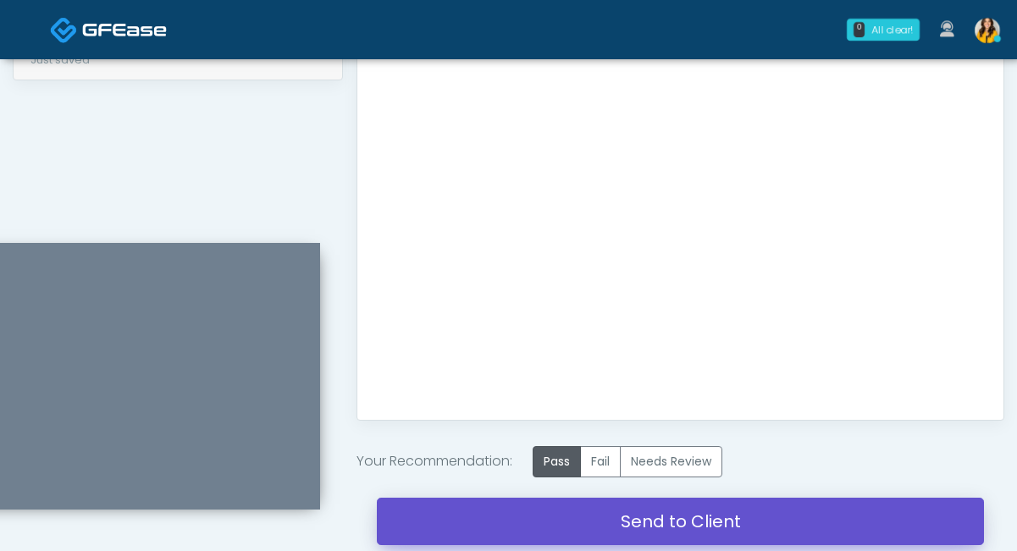
click at [629, 529] on link "Send to Client" at bounding box center [680, 521] width 607 height 47
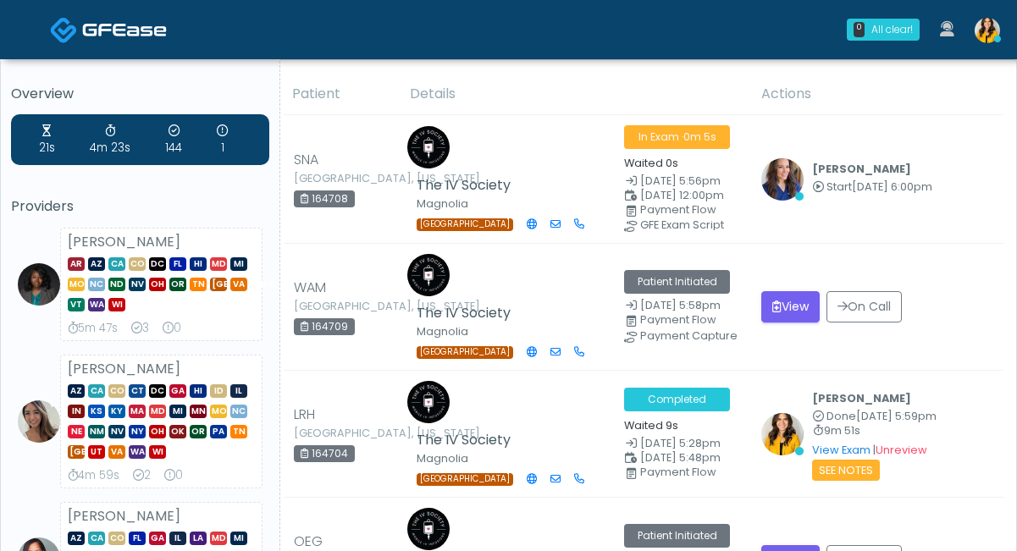
click at [979, 36] on img at bounding box center [986, 30] width 25 height 25
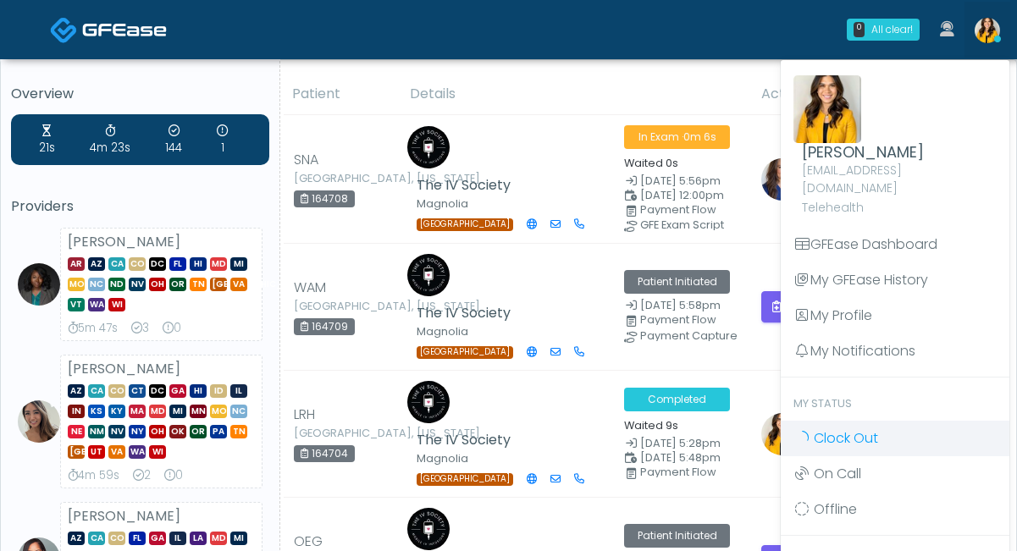
click at [803, 430] on icon at bounding box center [802, 437] width 18 height 14
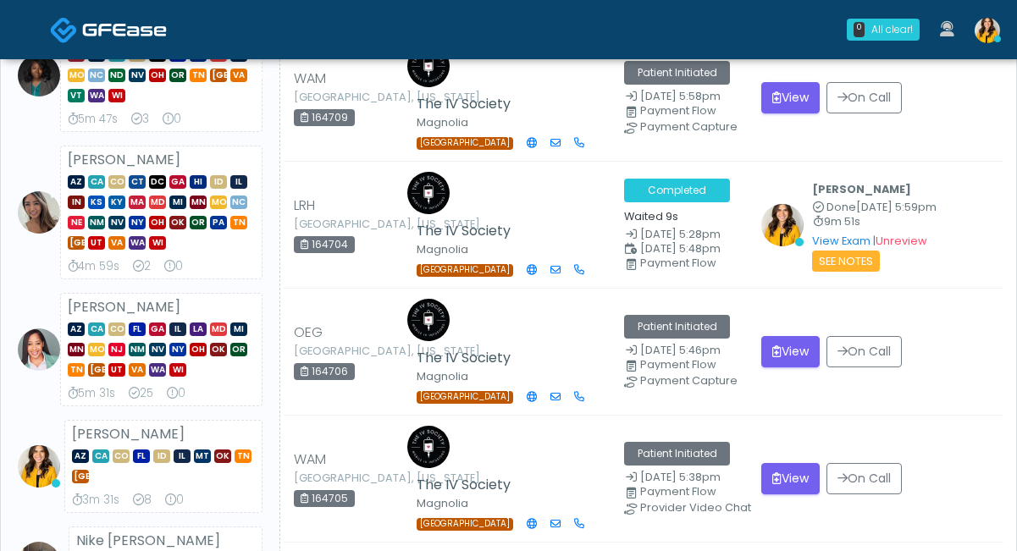
scroll to position [212, 0]
